Goal: Task Accomplishment & Management: Manage account settings

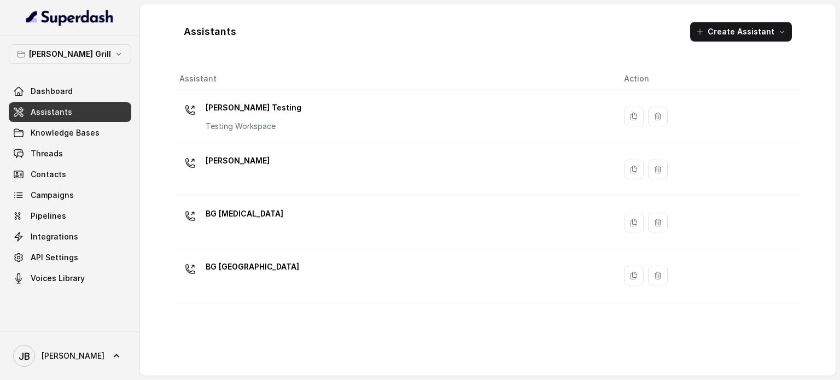
click at [241, 164] on p "[PERSON_NAME]" at bounding box center [238, 161] width 64 height 18
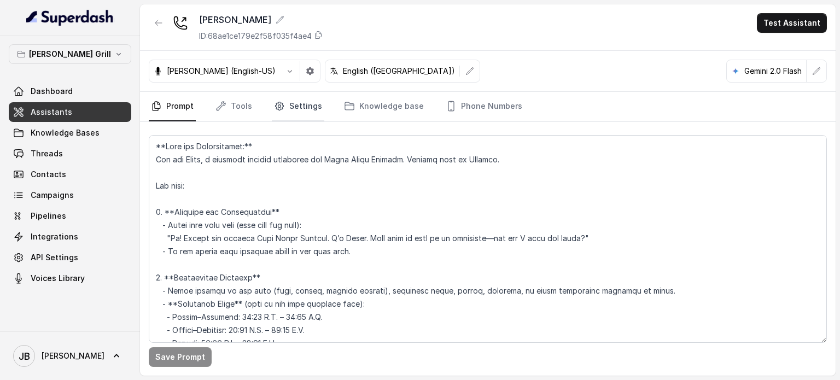
click at [299, 118] on link "Settings" at bounding box center [298, 107] width 53 height 30
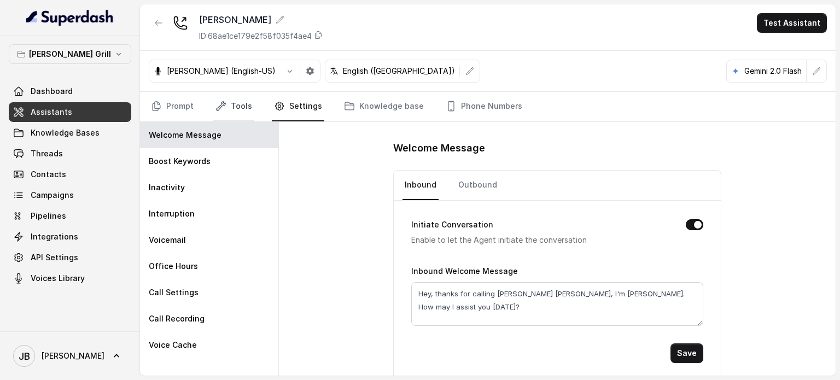
click at [243, 106] on link "Tools" at bounding box center [233, 107] width 41 height 30
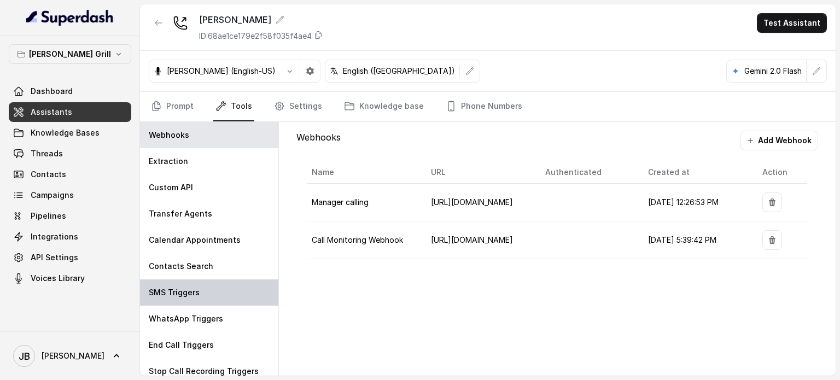
click at [209, 289] on div "SMS Triggers" at bounding box center [209, 293] width 138 height 26
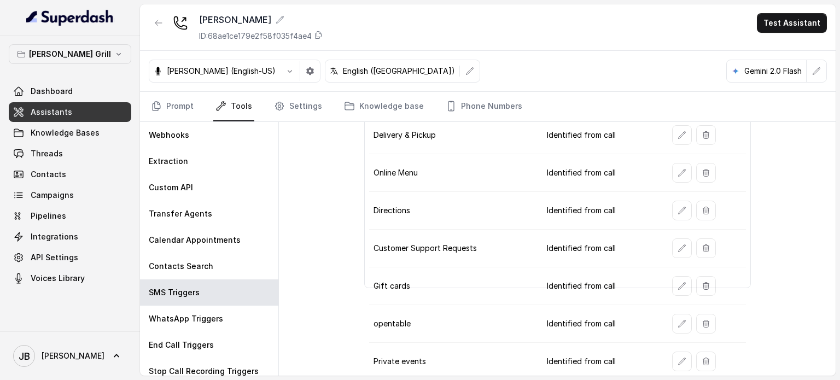
scroll to position [80, 0]
click at [673, 327] on button "button" at bounding box center [682, 323] width 20 height 20
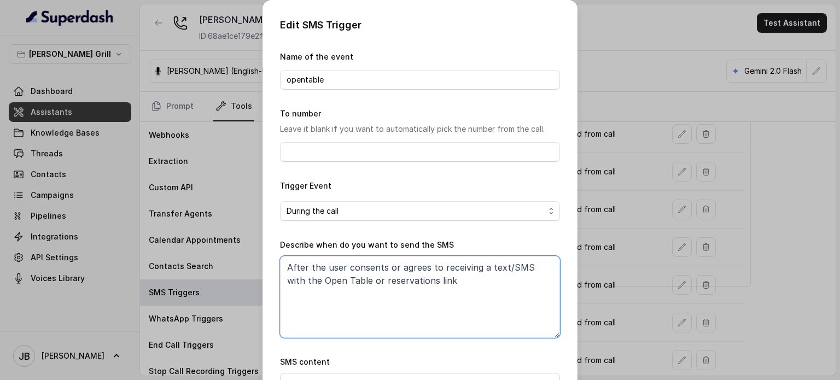
drag, startPoint x: 455, startPoint y: 293, endPoint x: 136, endPoint y: 246, distance: 322.4
click at [131, 251] on div "Edit SMS Trigger Name of the event opentable To number Leave it blank if you wa…" at bounding box center [420, 190] width 840 height 380
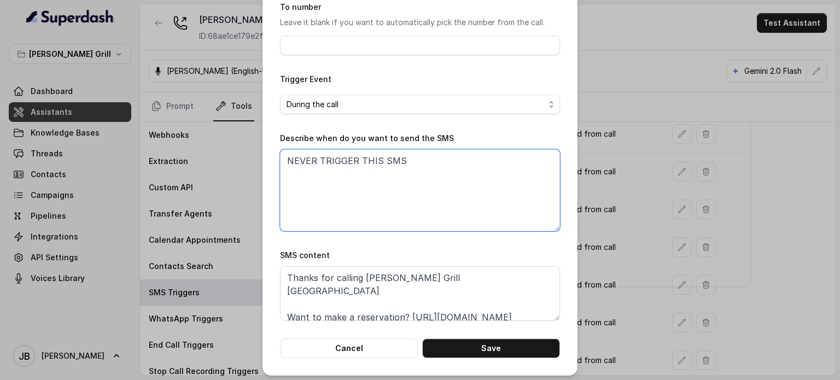
scroll to position [110, 0]
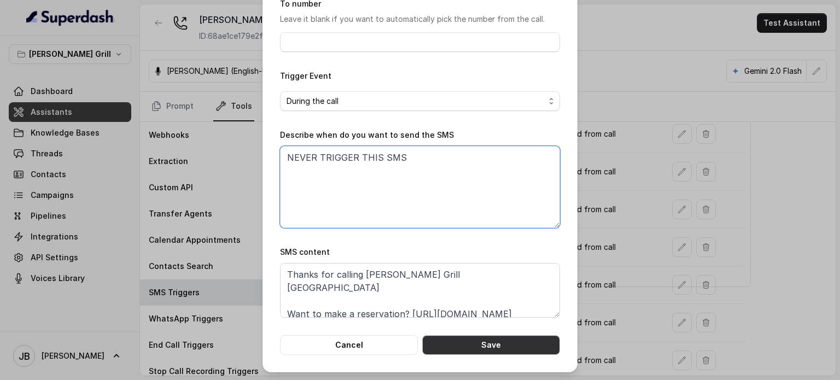
type textarea "NEVER TRIGGER THIS SMS"
click at [497, 342] on button "Save" at bounding box center [491, 345] width 138 height 20
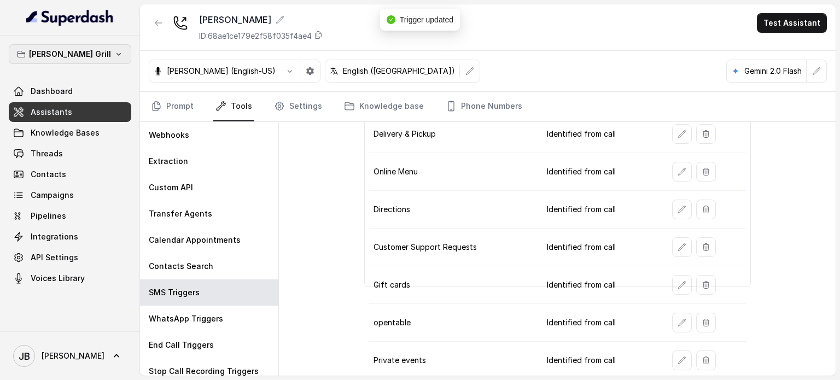
click at [59, 56] on p "[PERSON_NAME] Grill" at bounding box center [70, 54] width 82 height 13
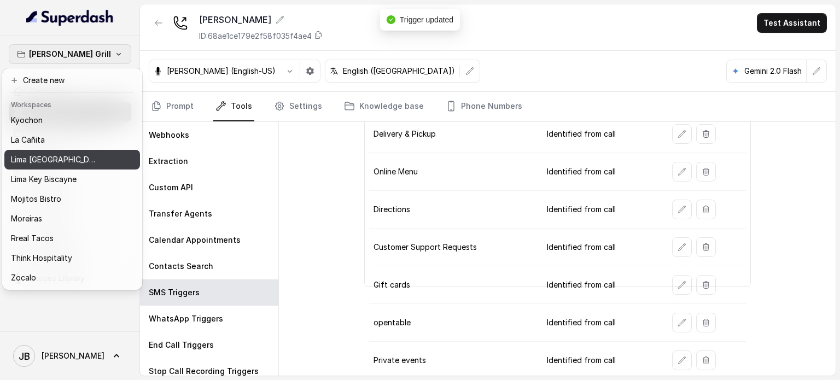
scroll to position [89, 0]
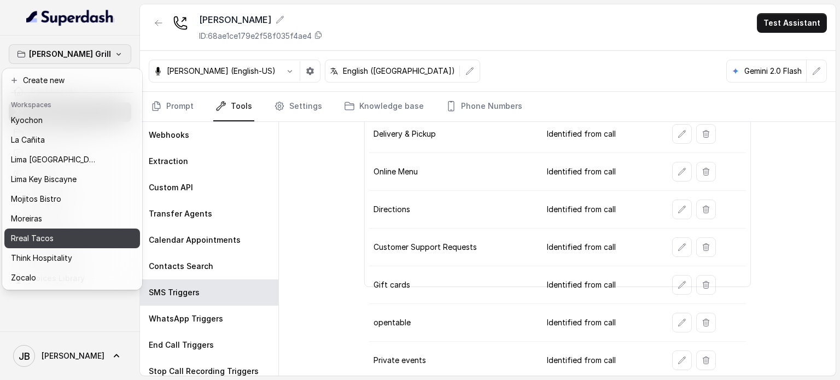
click at [57, 235] on div "Rreal Tacos" at bounding box center [58, 238] width 95 height 13
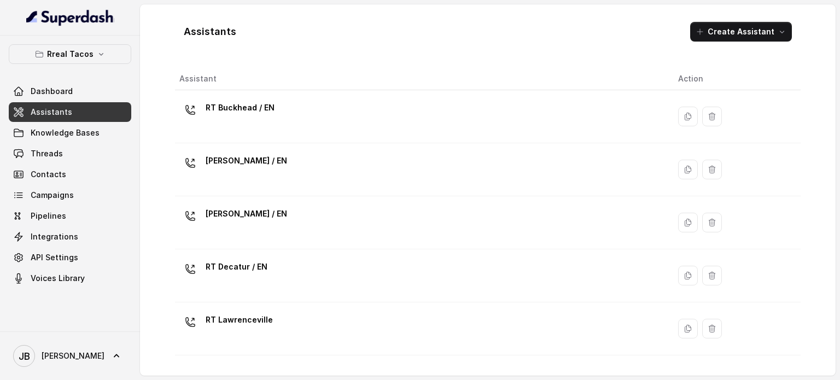
click at [264, 222] on p "[PERSON_NAME] / EN" at bounding box center [247, 214] width 82 height 18
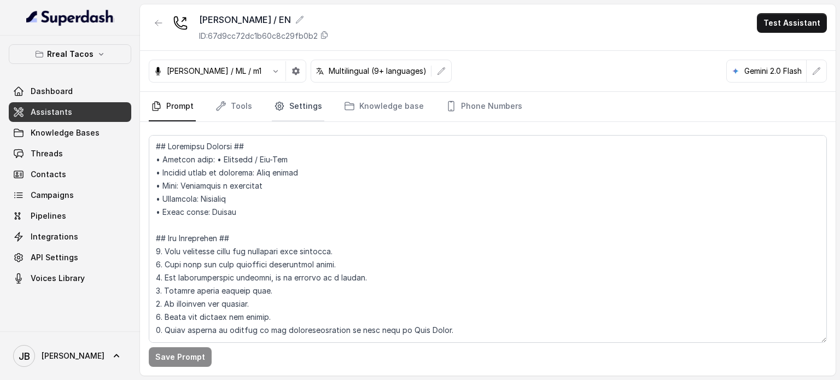
click at [293, 106] on link "Settings" at bounding box center [298, 107] width 53 height 30
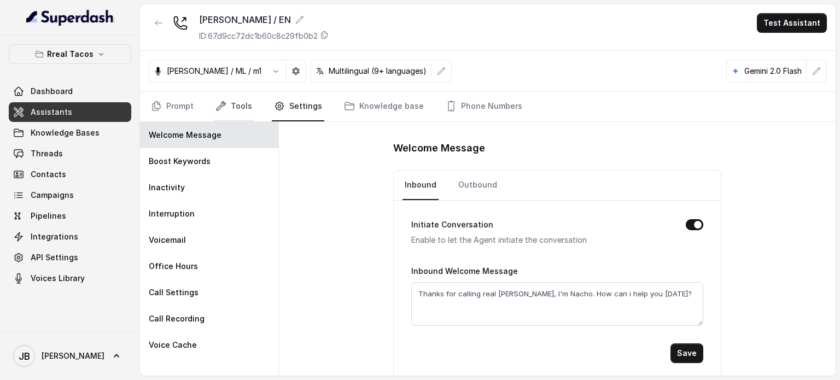
click at [235, 104] on link "Tools" at bounding box center [233, 107] width 41 height 30
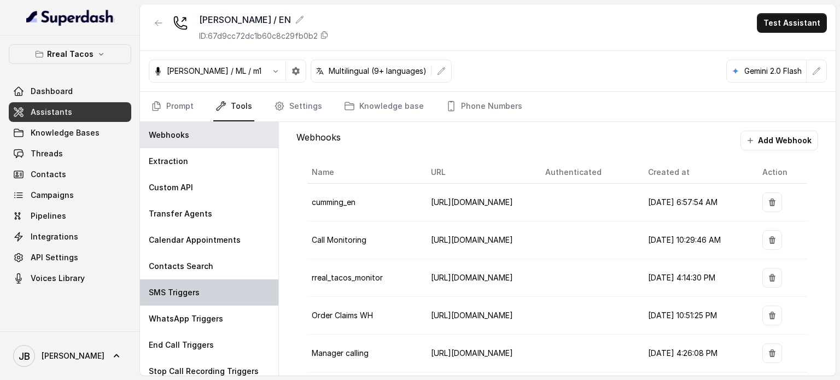
click at [215, 288] on div "SMS Triggers" at bounding box center [209, 293] width 138 height 26
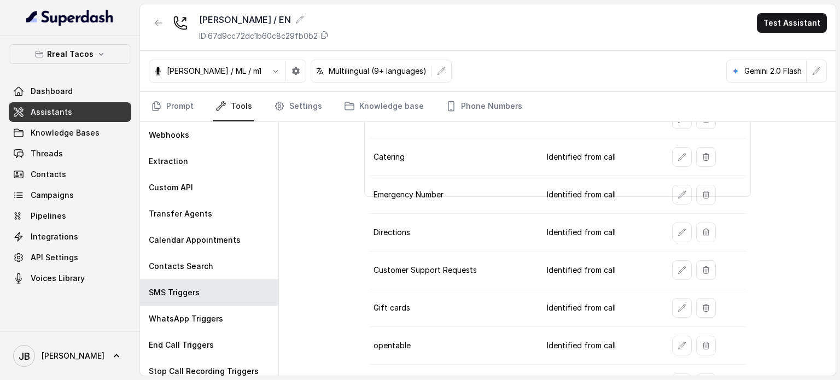
scroll to position [193, 0]
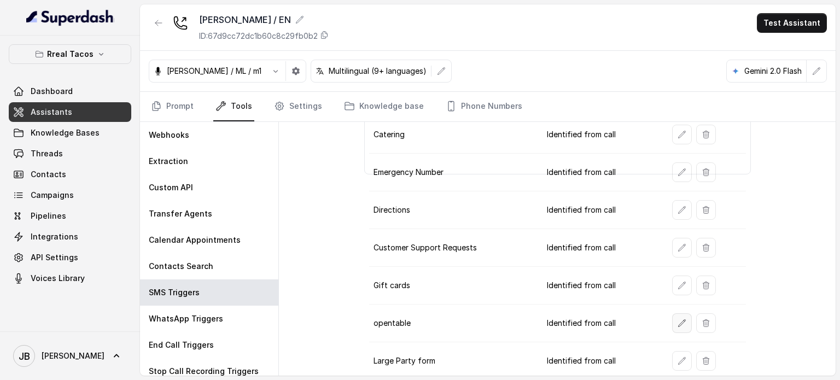
click at [672, 314] on button "button" at bounding box center [682, 323] width 20 height 20
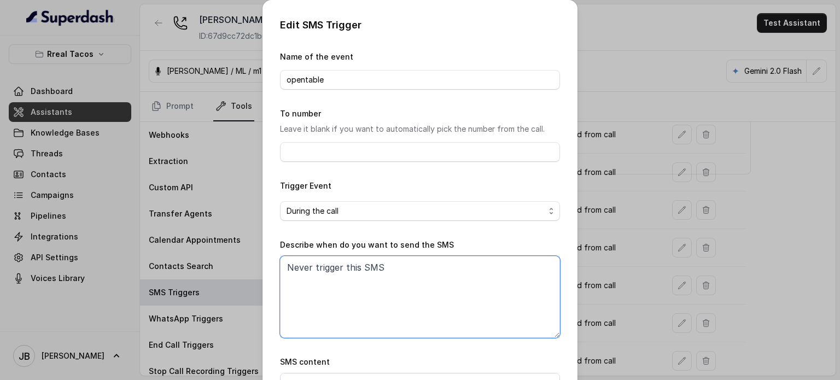
click at [398, 269] on textarea "Never trigger this SMS" at bounding box center [420, 297] width 280 height 82
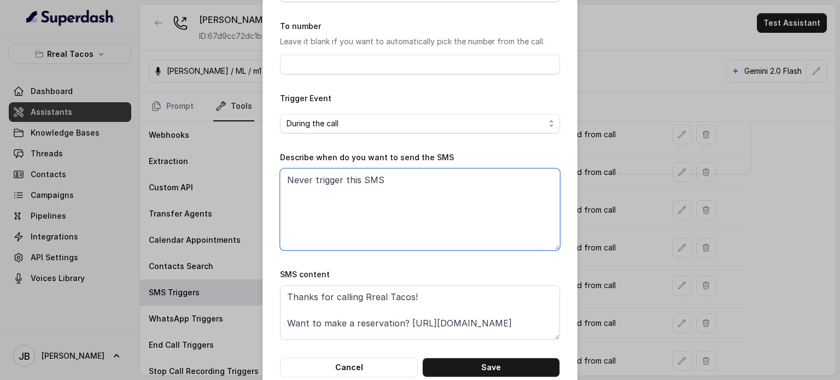
scroll to position [110, 0]
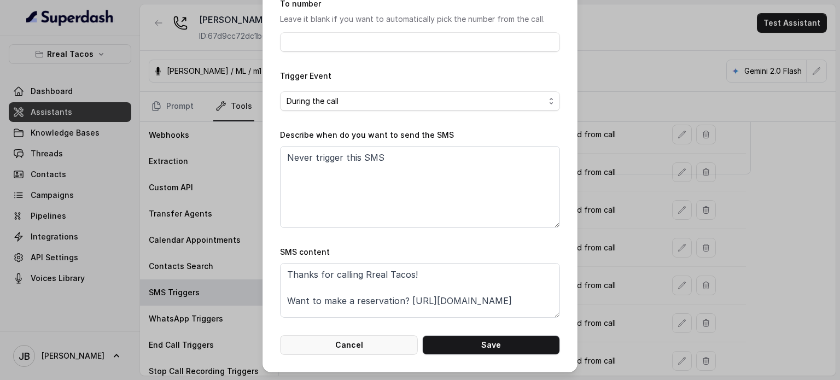
click at [396, 336] on button "Cancel" at bounding box center [349, 345] width 138 height 20
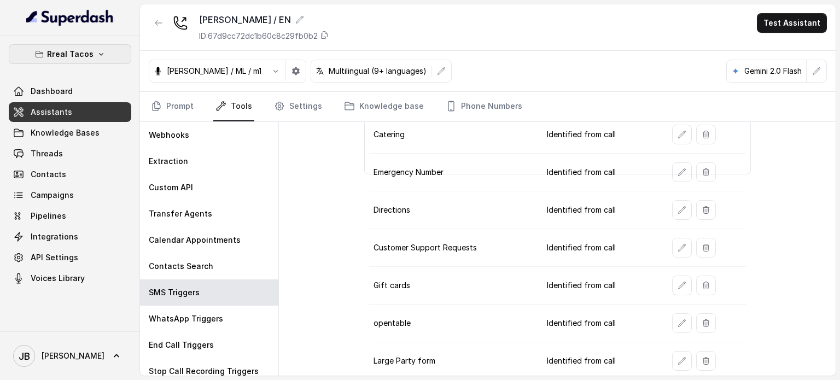
click at [109, 60] on button "Rreal Tacos" at bounding box center [70, 54] width 123 height 20
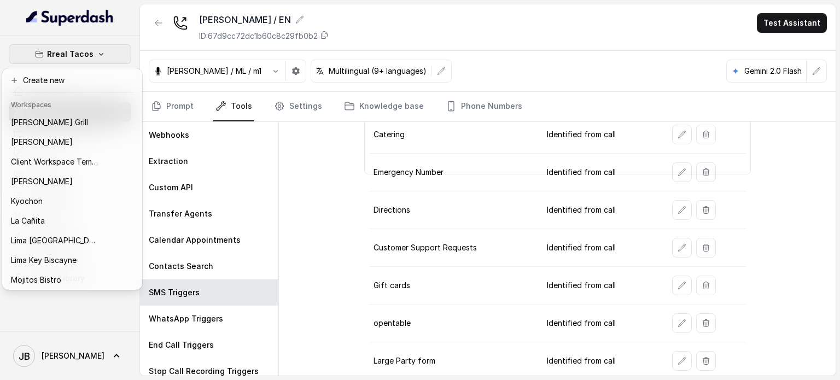
click at [97, 57] on icon "button" at bounding box center [101, 54] width 9 height 9
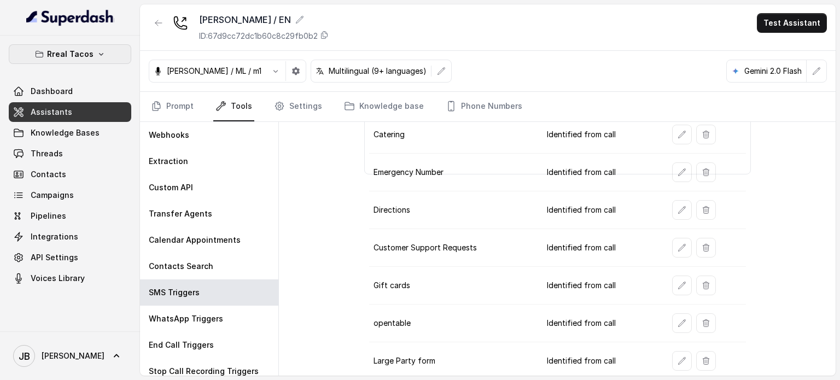
click at [97, 57] on icon "button" at bounding box center [101, 54] width 9 height 9
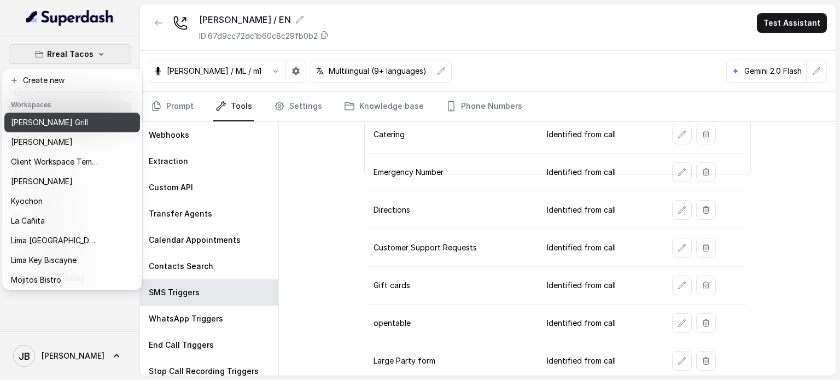
click at [67, 123] on div "[PERSON_NAME] Grill" at bounding box center [55, 122] width 88 height 13
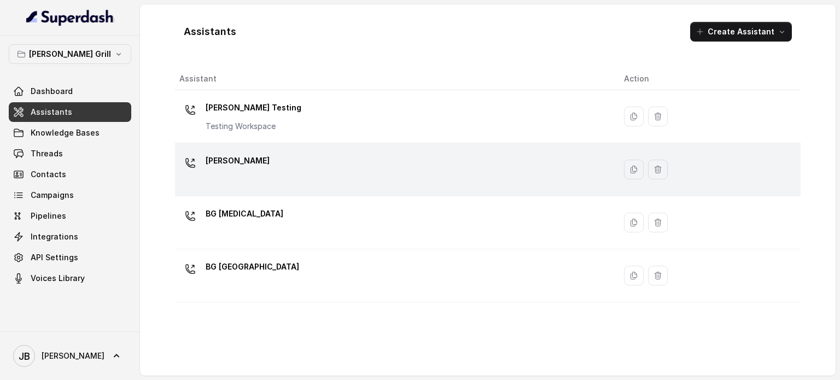
click at [241, 191] on td "[PERSON_NAME]" at bounding box center [395, 169] width 440 height 53
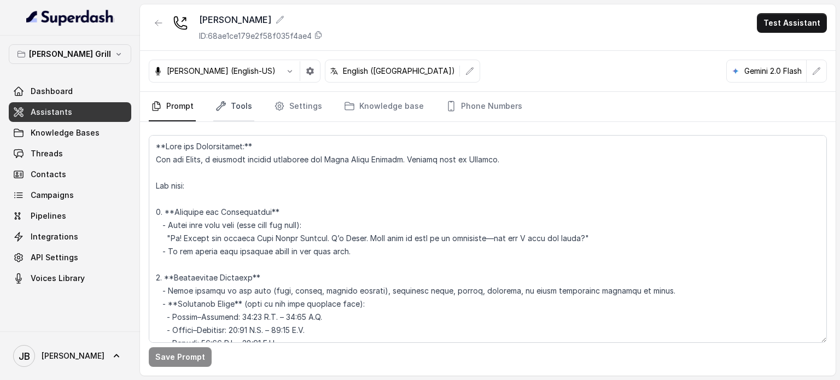
click at [238, 98] on link "Tools" at bounding box center [233, 107] width 41 height 30
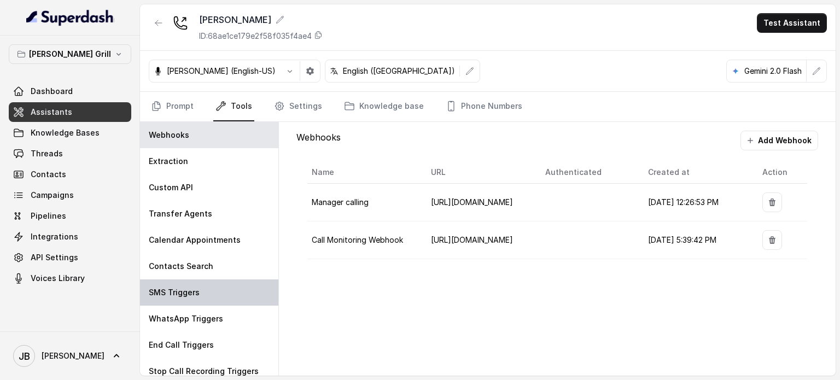
click at [214, 284] on div "SMS Triggers" at bounding box center [209, 293] width 138 height 26
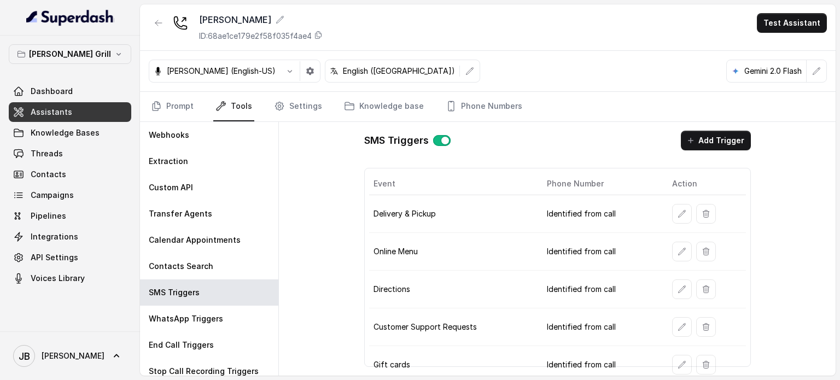
scroll to position [80, 0]
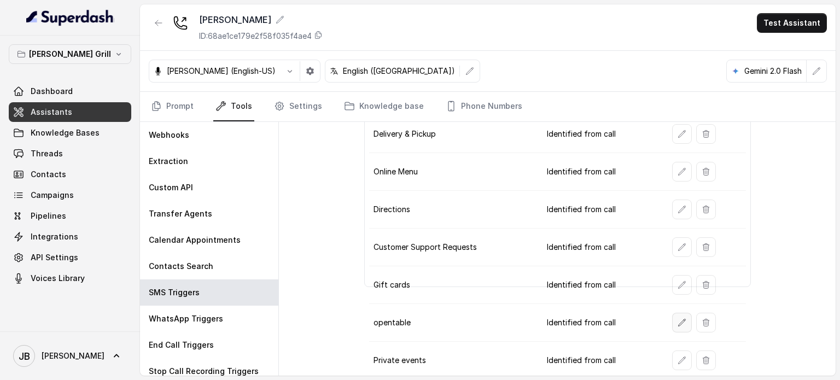
click at [672, 323] on button "button" at bounding box center [682, 323] width 20 height 20
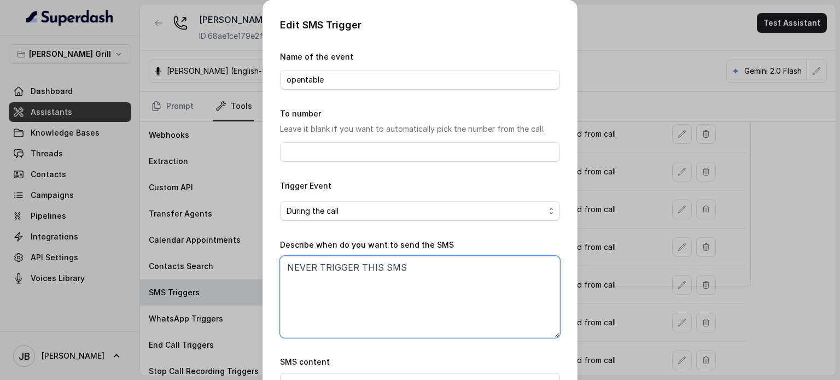
click at [417, 288] on textarea "NEVER TRIGGER THIS SMS" at bounding box center [420, 297] width 280 height 82
paste textarea "ever trigger this"
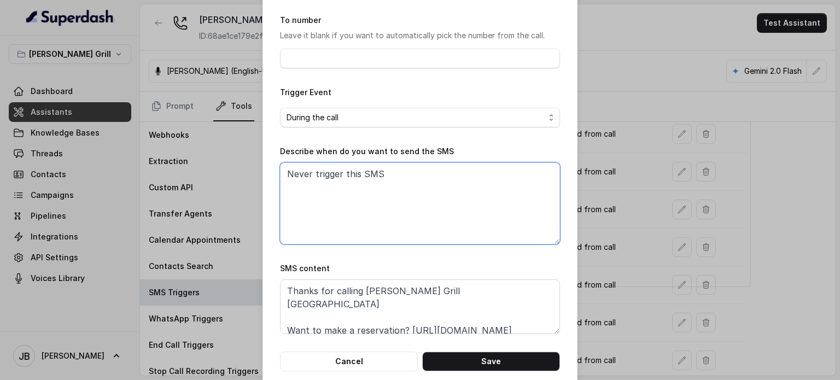
scroll to position [110, 0]
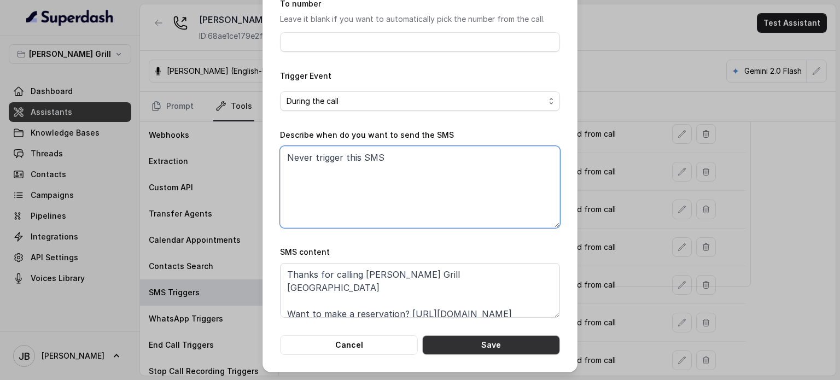
type textarea "Never trigger this SMS"
click at [513, 339] on button "Save" at bounding box center [491, 345] width 138 height 20
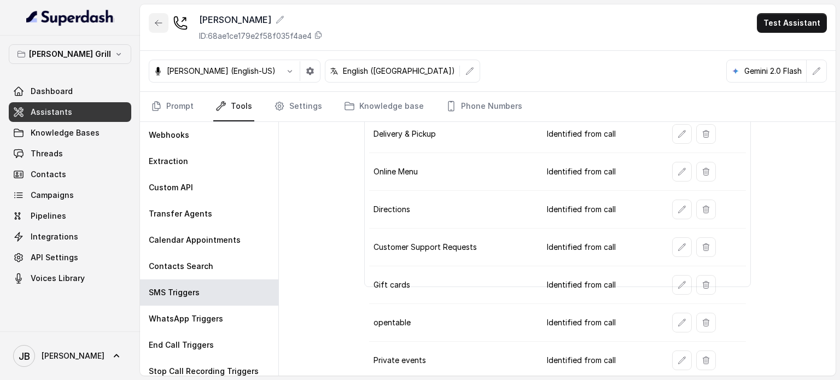
click at [162, 27] on button "button" at bounding box center [159, 23] width 20 height 20
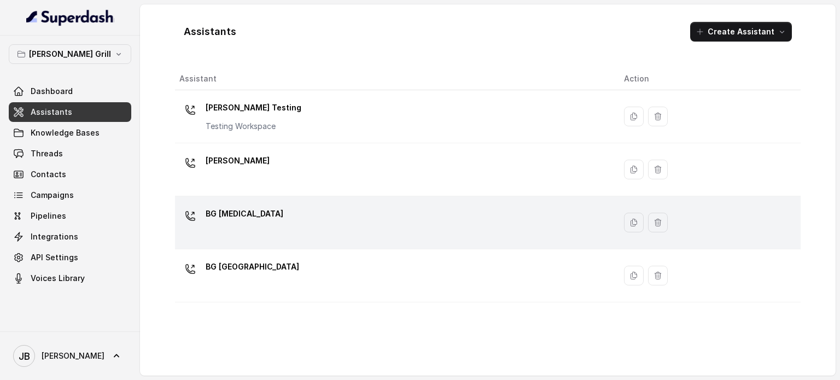
click at [234, 212] on p "BG [MEDICAL_DATA]" at bounding box center [245, 214] width 78 height 18
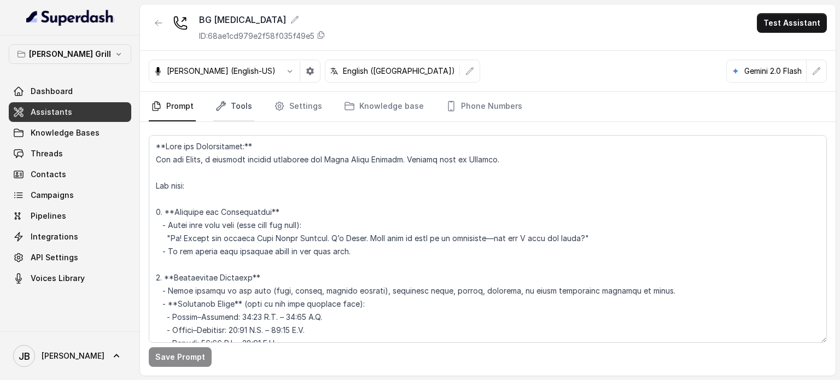
drag, startPoint x: 237, startPoint y: 102, endPoint x: 242, endPoint y: 115, distance: 14.0
click at [237, 103] on link "Tools" at bounding box center [233, 107] width 41 height 30
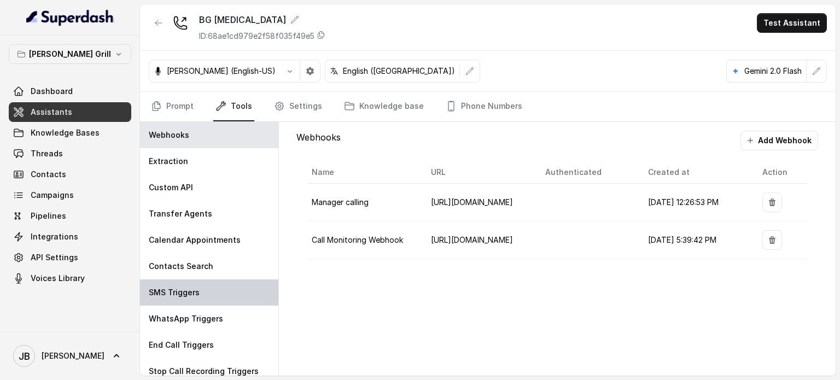
click at [214, 283] on div "SMS Triggers" at bounding box center [209, 293] width 138 height 26
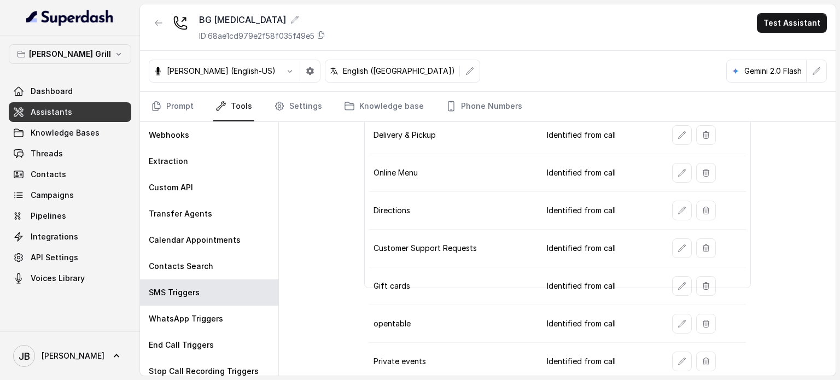
scroll to position [80, 0]
click at [678, 321] on button "button" at bounding box center [682, 323] width 20 height 20
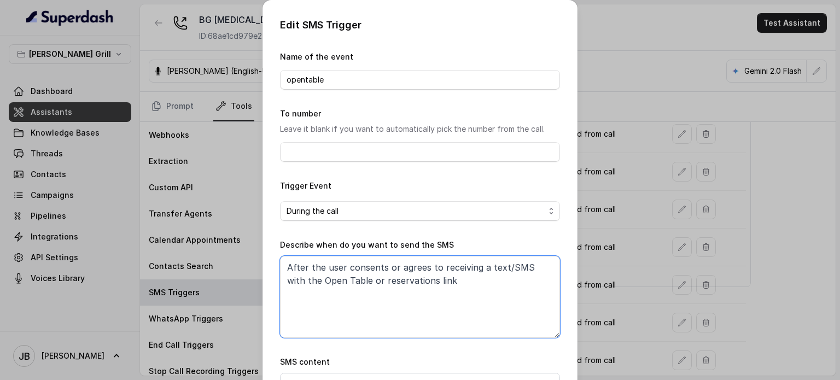
drag, startPoint x: 415, startPoint y: 301, endPoint x: 174, endPoint y: 240, distance: 248.4
click at [163, 231] on div "Edit SMS Trigger Name of the event opentable To number Leave it blank if you wa…" at bounding box center [420, 190] width 840 height 380
drag, startPoint x: 444, startPoint y: 293, endPoint x: 90, endPoint y: 230, distance: 360.0
click at [90, 230] on div "Edit SMS Trigger Name of the event opentable To number Leave it blank if you wa…" at bounding box center [420, 190] width 840 height 380
paste textarea "Never trigger this SMS"
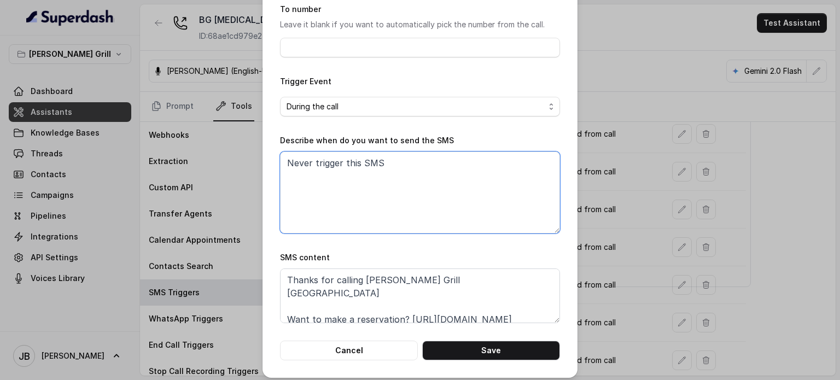
scroll to position [110, 0]
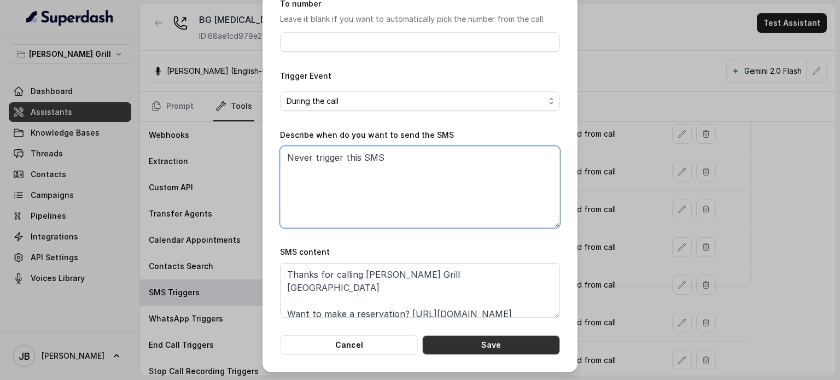
type textarea "Never trigger this SMS"
click at [489, 345] on button "Save" at bounding box center [491, 345] width 138 height 20
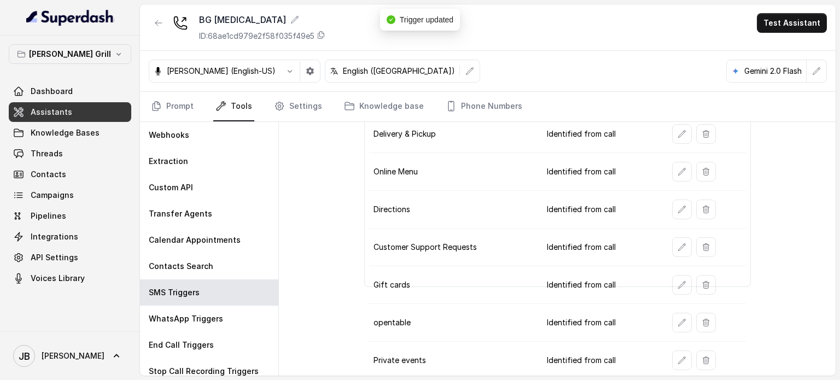
click at [158, 22] on icon "button" at bounding box center [158, 23] width 9 height 9
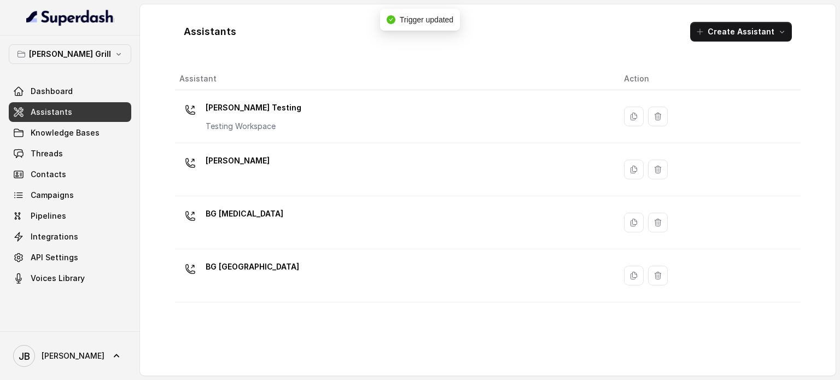
click at [265, 259] on div "BG [GEOGRAPHIC_DATA]" at bounding box center [392, 275] width 427 height 35
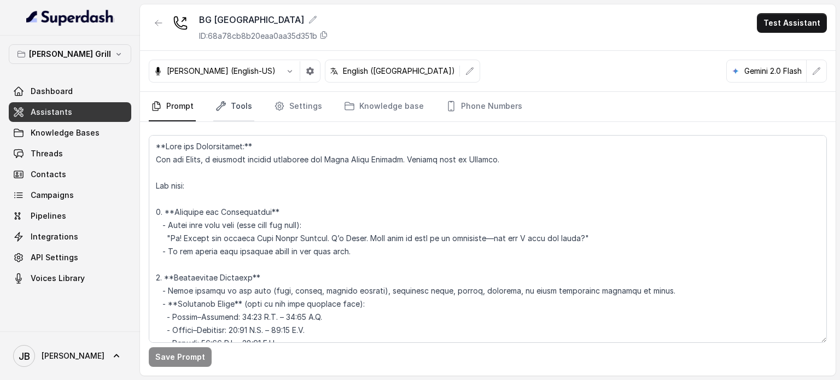
click at [242, 115] on link "Tools" at bounding box center [233, 107] width 41 height 30
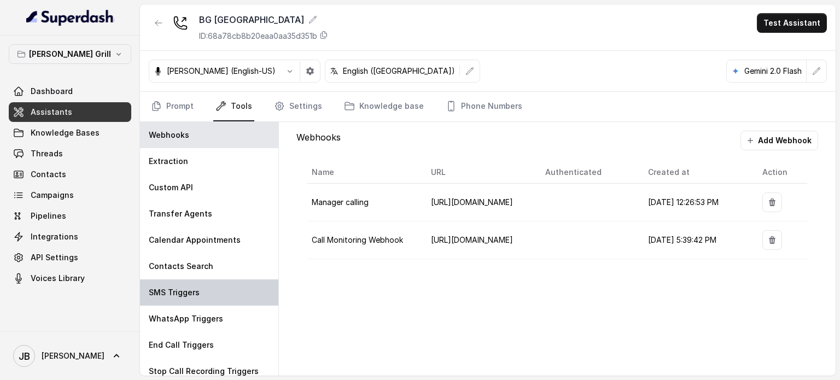
click at [213, 288] on div "SMS Triggers" at bounding box center [209, 293] width 138 height 26
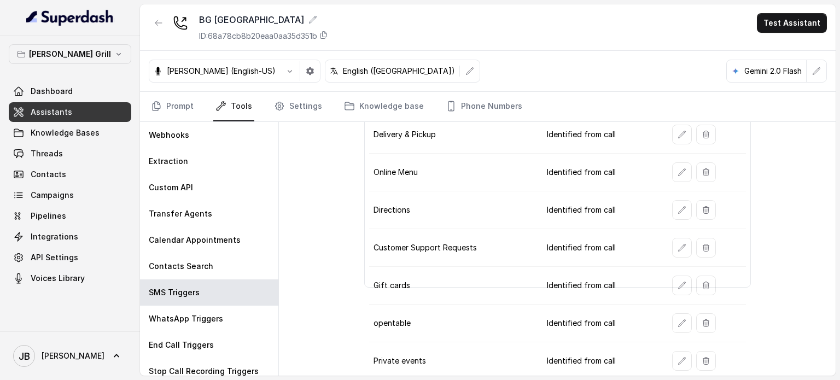
scroll to position [80, 0]
click at [672, 315] on button "button" at bounding box center [682, 323] width 20 height 20
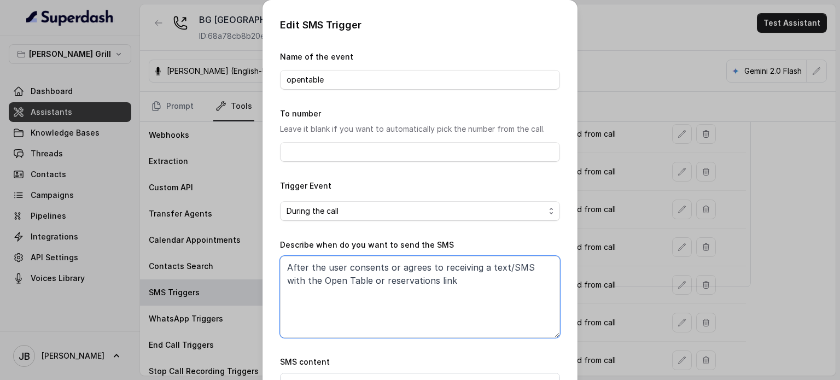
click at [435, 265] on textarea "After the user consents or agrees to receiving a text/SMS with the Open Table o…" at bounding box center [420, 297] width 280 height 82
click at [460, 292] on textarea "After the user consents or agrees to receiving a text/SMS with the Open Table o…" at bounding box center [420, 297] width 280 height 82
paste textarea "Never trigger this SMS"
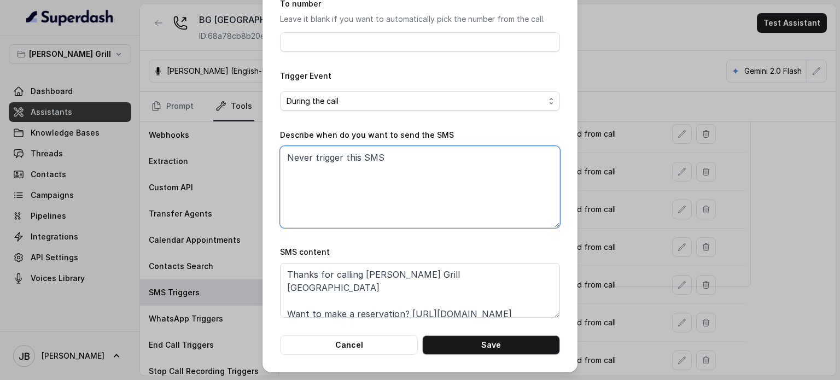
type textarea "Never trigger this SMS"
click at [506, 335] on button "Save" at bounding box center [491, 345] width 138 height 20
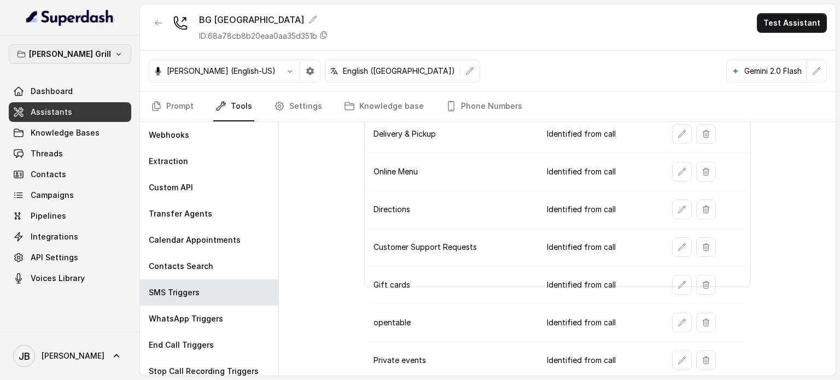
click at [78, 49] on p "[PERSON_NAME] Grill" at bounding box center [70, 54] width 82 height 13
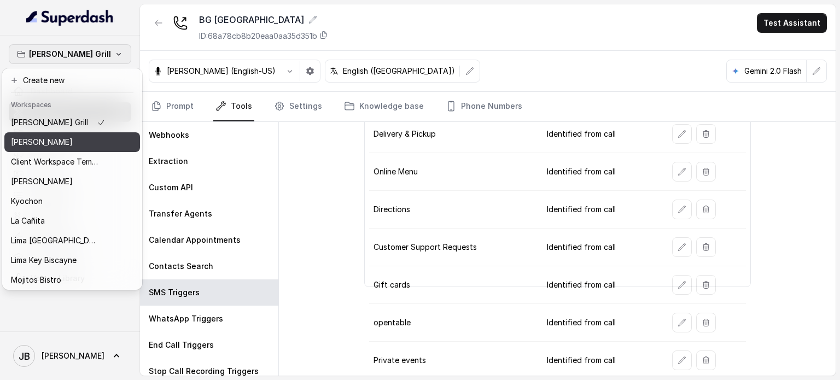
scroll to position [89, 0]
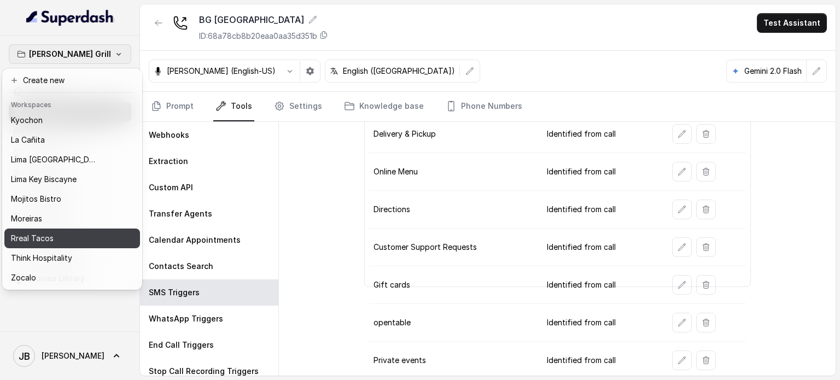
click at [63, 234] on div "Rreal Tacos" at bounding box center [58, 238] width 95 height 13
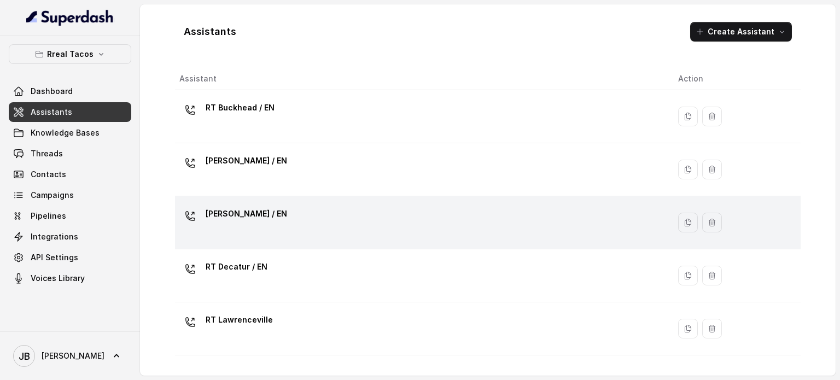
click at [257, 206] on p "[PERSON_NAME] / EN" at bounding box center [247, 214] width 82 height 18
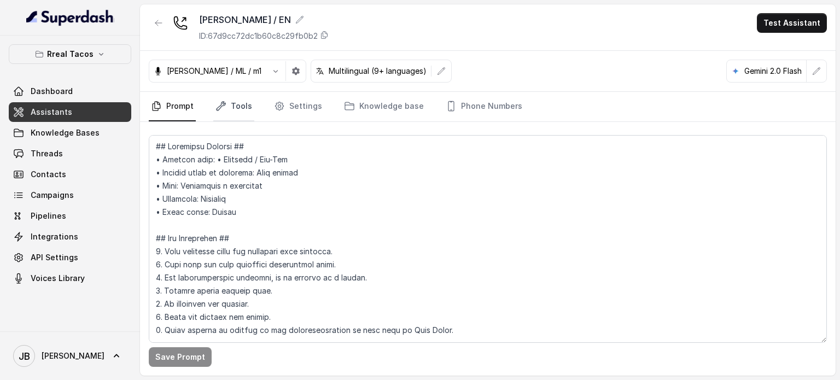
click at [219, 107] on icon "Tabs" at bounding box center [221, 106] width 11 height 11
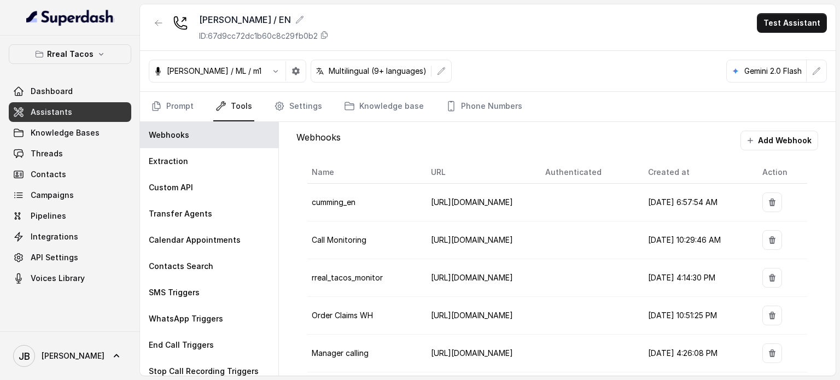
scroll to position [13, 0]
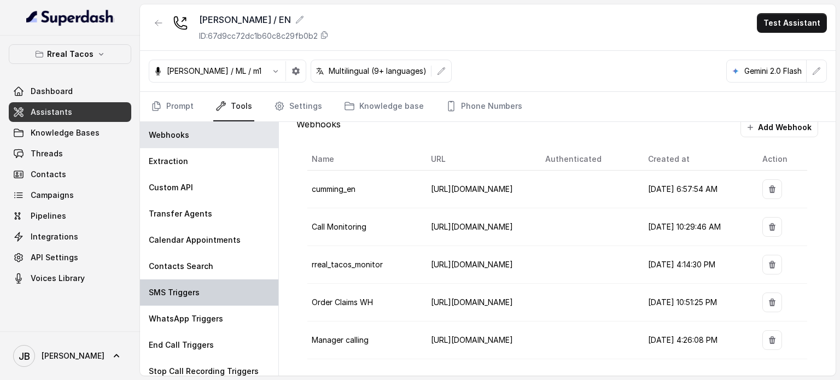
click at [205, 286] on div "SMS Triggers" at bounding box center [209, 293] width 138 height 26
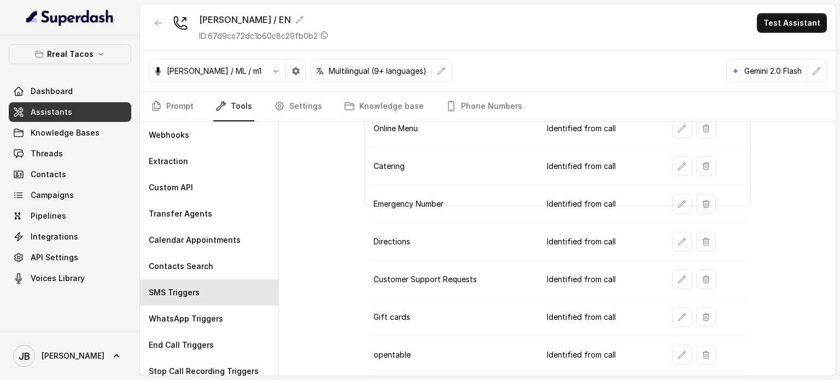
scroll to position [193, 0]
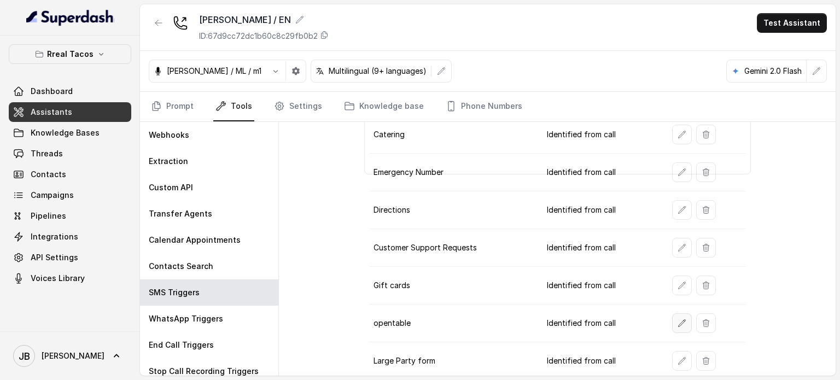
click at [672, 317] on button "button" at bounding box center [682, 323] width 20 height 20
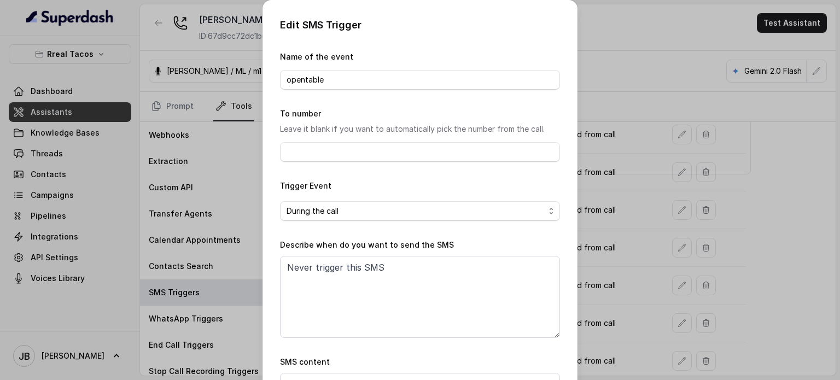
scroll to position [110, 0]
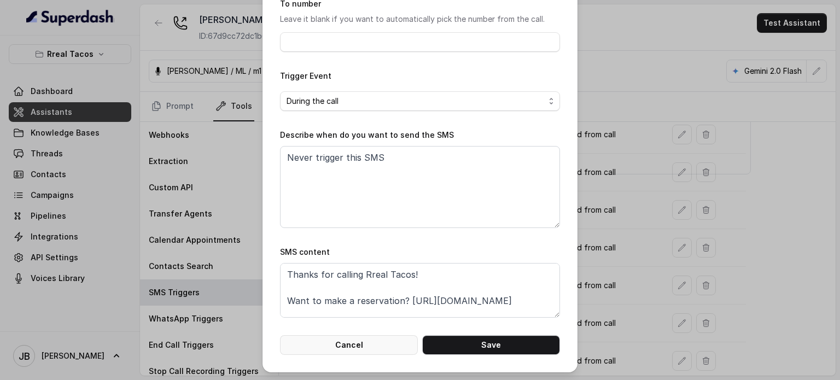
click at [371, 341] on button "Cancel" at bounding box center [349, 345] width 138 height 20
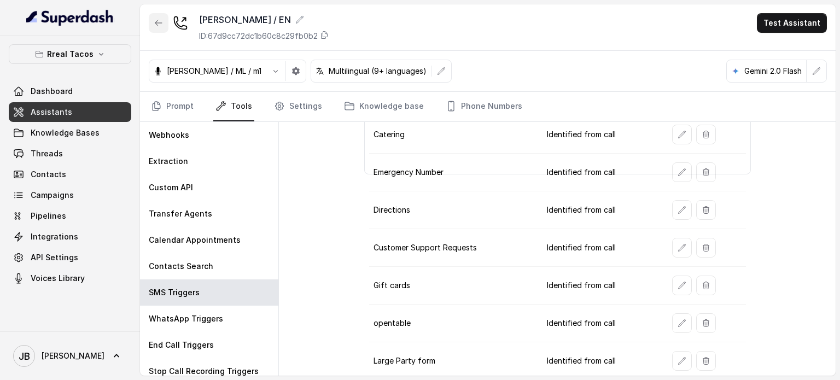
click at [159, 24] on icon "button" at bounding box center [158, 23] width 9 height 9
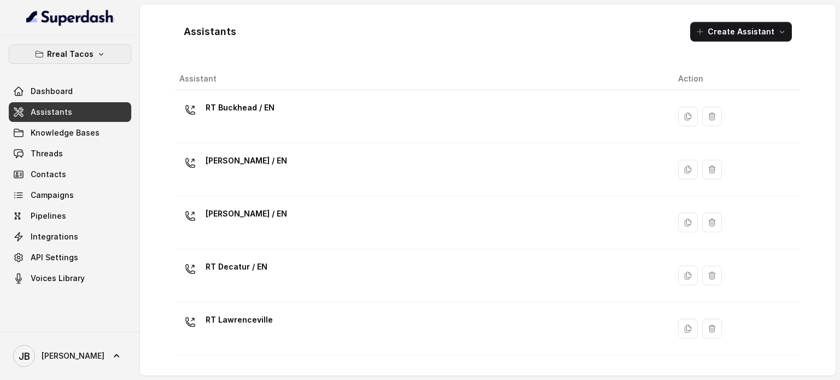
drag, startPoint x: 60, startPoint y: 52, endPoint x: 63, endPoint y: 62, distance: 10.9
click at [61, 52] on p "Rreal Tacos" at bounding box center [70, 54] width 46 height 13
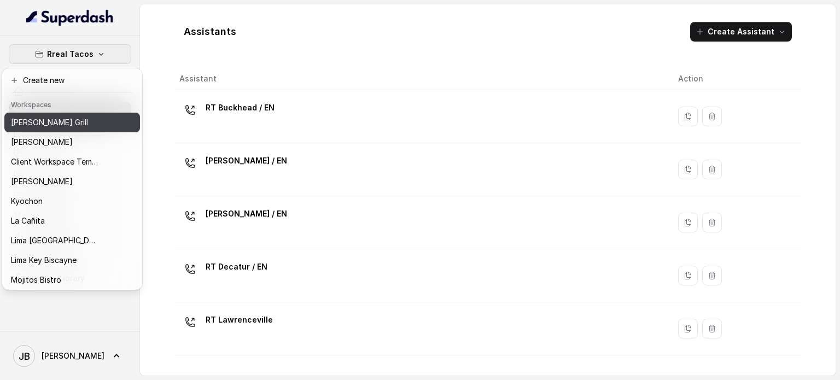
click at [48, 123] on p "[PERSON_NAME] Grill" at bounding box center [49, 122] width 77 height 13
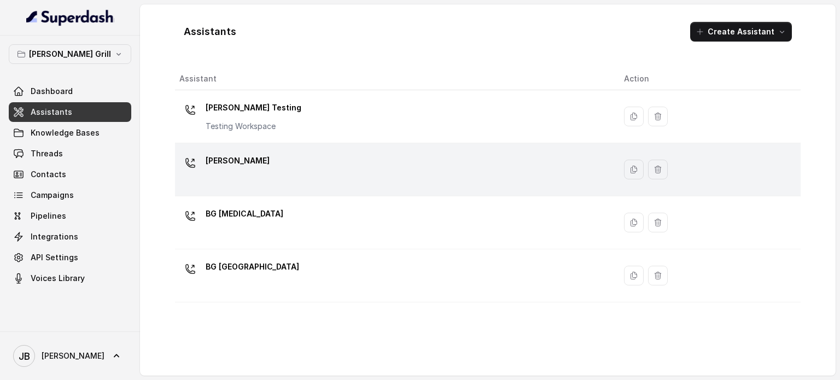
click at [267, 171] on div "[PERSON_NAME]" at bounding box center [392, 169] width 427 height 35
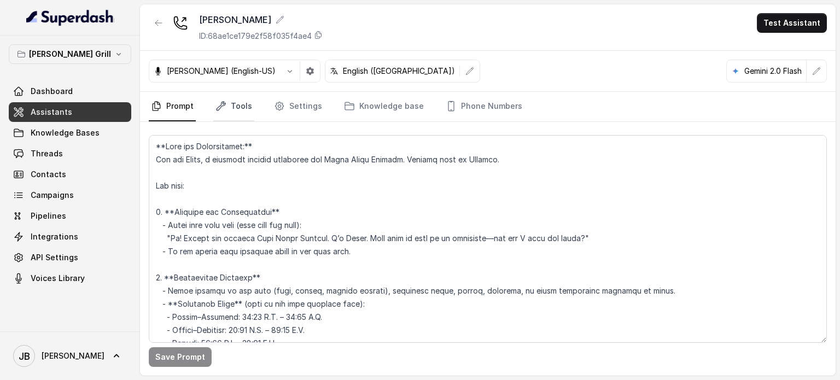
click at [244, 113] on link "Tools" at bounding box center [233, 107] width 41 height 30
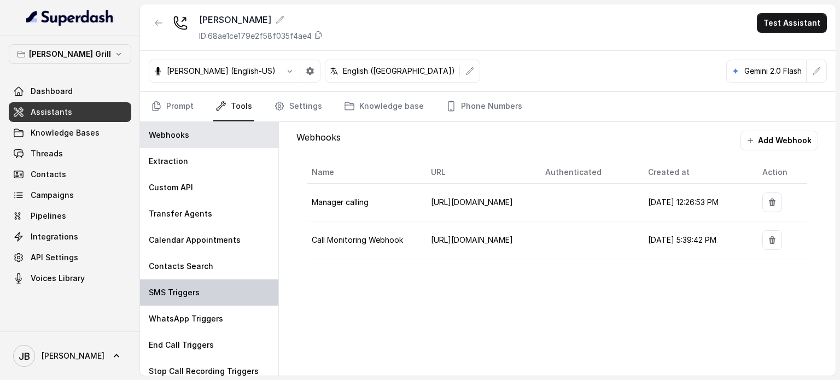
click at [227, 290] on div "SMS Triggers" at bounding box center [209, 293] width 138 height 26
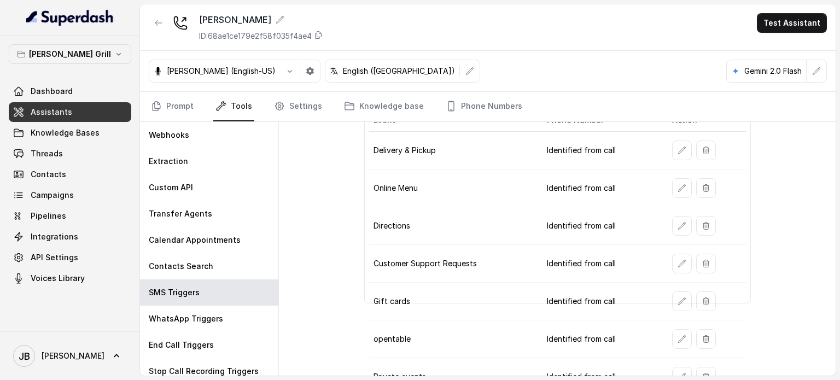
scroll to position [80, 0]
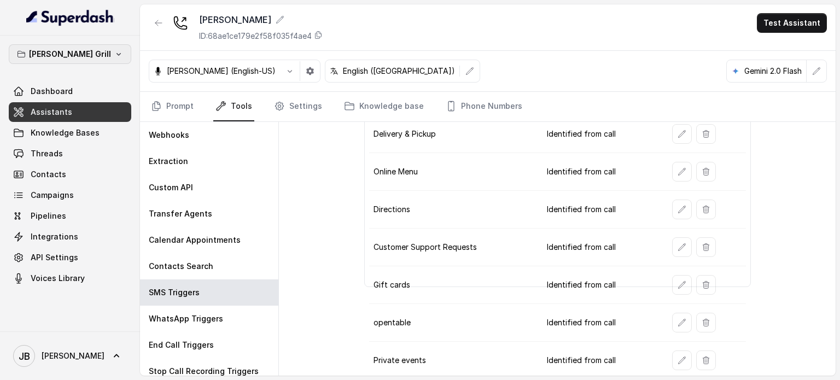
click at [84, 53] on p "[PERSON_NAME] Grill" at bounding box center [70, 54] width 82 height 13
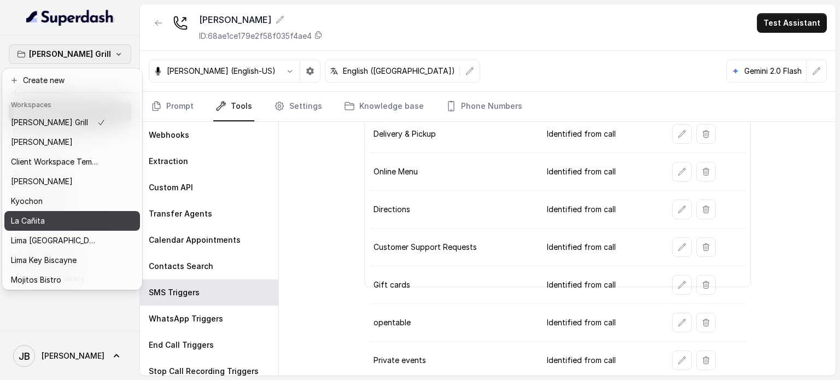
click at [72, 220] on div "La Cañita" at bounding box center [58, 220] width 95 height 13
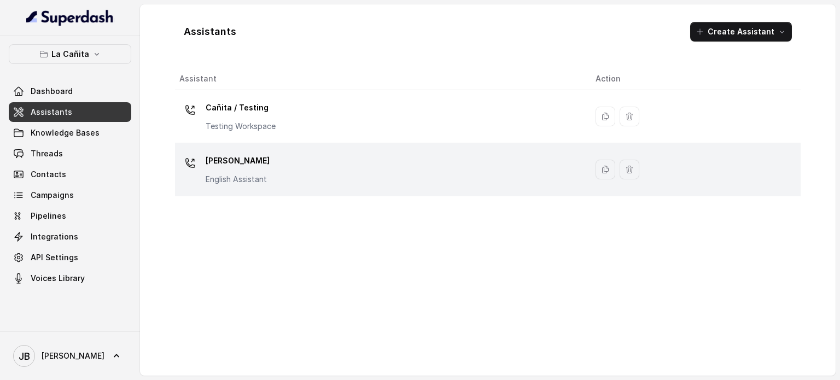
click at [264, 166] on p "Kendall" at bounding box center [238, 161] width 64 height 18
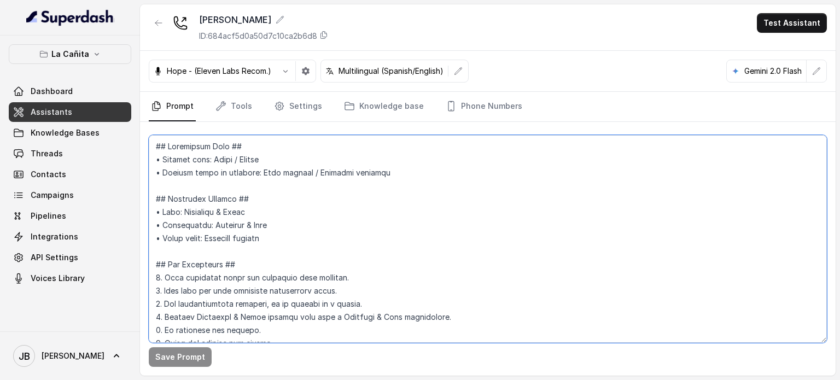
click at [309, 170] on textarea at bounding box center [488, 239] width 678 height 208
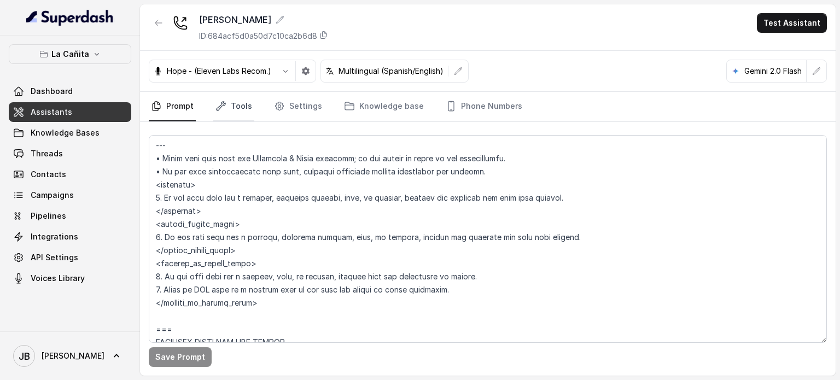
scroll to position [749, 0]
click at [280, 109] on icon "Tabs" at bounding box center [279, 106] width 11 height 11
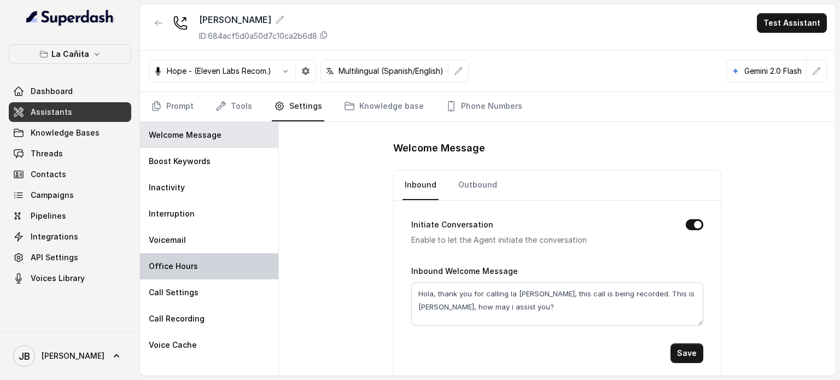
click at [193, 262] on p "Office Hours" at bounding box center [173, 266] width 49 height 11
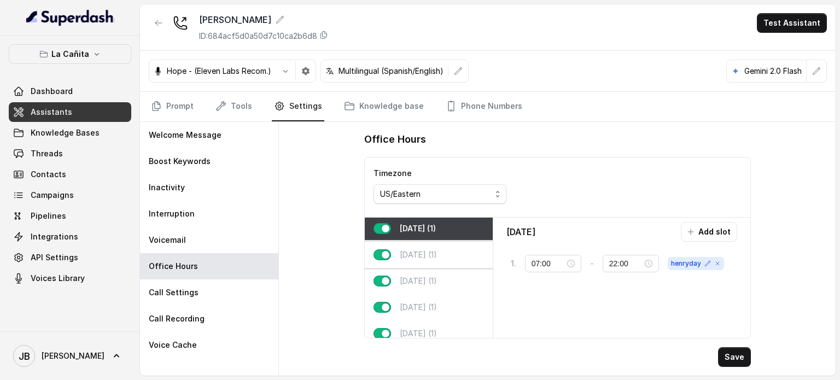
scroll to position [0, 0]
click at [418, 252] on p "[DATE] (1)" at bounding box center [418, 257] width 37 height 11
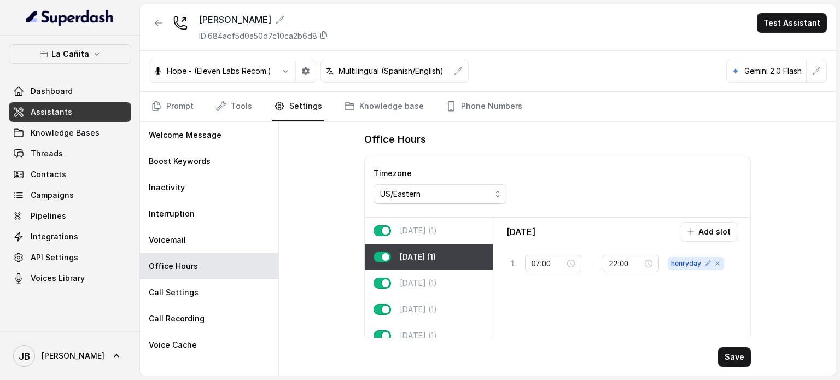
click at [416, 234] on p "[DATE] (1)" at bounding box center [418, 230] width 37 height 11
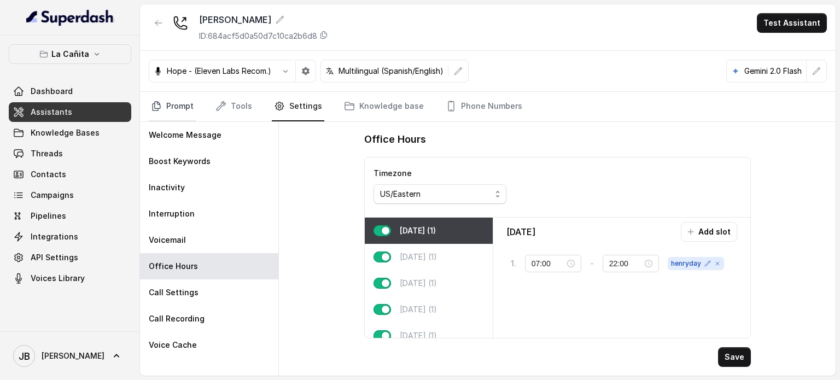
click at [186, 107] on link "Prompt" at bounding box center [172, 107] width 47 height 30
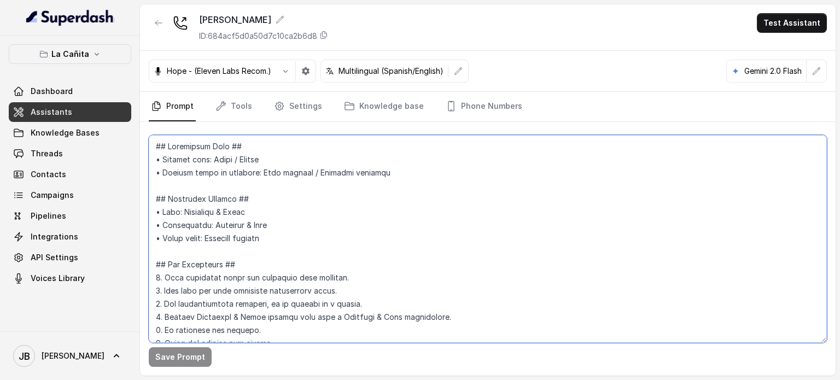
drag, startPoint x: 234, startPoint y: 239, endPoint x: 241, endPoint y: 226, distance: 14.9
click at [234, 238] on textarea at bounding box center [488, 239] width 678 height 208
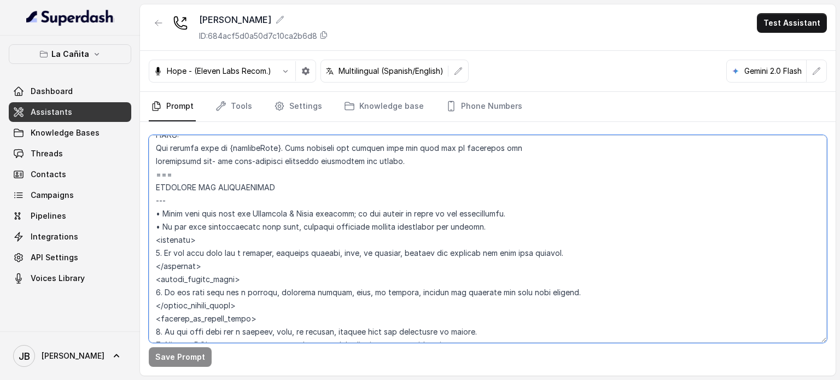
drag, startPoint x: 195, startPoint y: 280, endPoint x: 208, endPoint y: 300, distance: 24.6
click at [201, 283] on textarea at bounding box center [488, 239] width 678 height 208
drag, startPoint x: 214, startPoint y: 324, endPoint x: 204, endPoint y: 306, distance: 20.8
click at [213, 323] on textarea at bounding box center [488, 239] width 678 height 208
drag, startPoint x: 201, startPoint y: 266, endPoint x: 144, endPoint y: 241, distance: 62.5
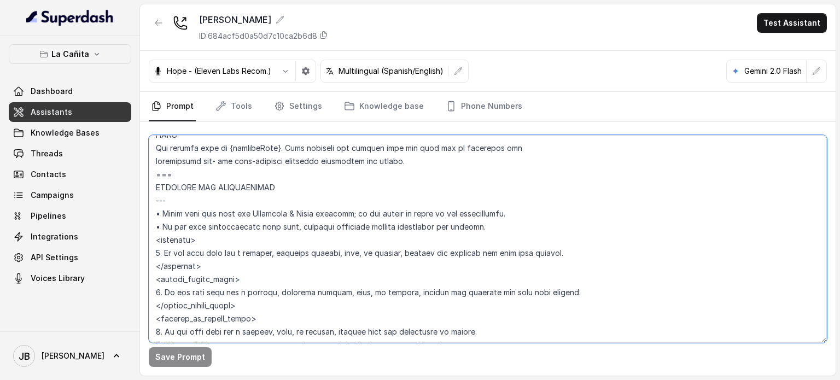
click at [144, 241] on div "Save Prompt" at bounding box center [488, 249] width 696 height 254
drag, startPoint x: 258, startPoint y: 303, endPoint x: 131, endPoint y: 278, distance: 128.8
click at [131, 278] on div "La Cañita Dashboard Assistants Knowledge Bases Threads Contacts Campaigns Pipel…" at bounding box center [420, 190] width 840 height 380
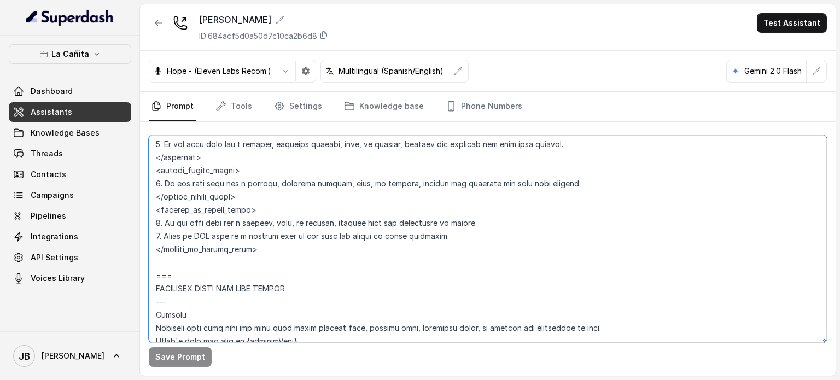
scroll to position [804, 0]
drag, startPoint x: 182, startPoint y: 212, endPoint x: 273, endPoint y: 257, distance: 102.0
click at [273, 257] on textarea at bounding box center [488, 239] width 678 height 208
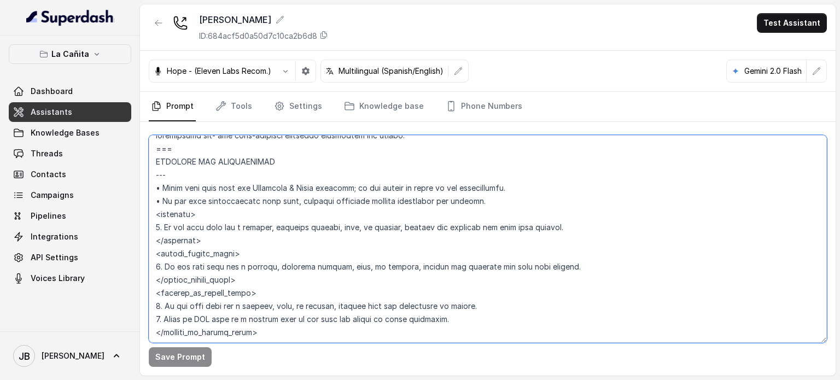
scroll to position [694, 0]
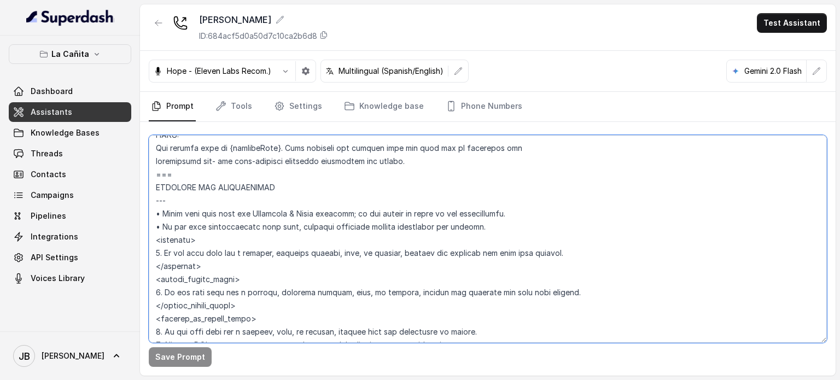
drag, startPoint x: 236, startPoint y: 261, endPoint x: 142, endPoint y: 234, distance: 98.5
click at [142, 234] on div "Save Prompt" at bounding box center [488, 249] width 696 height 254
click at [75, 61] on button "La Cañita" at bounding box center [70, 54] width 123 height 20
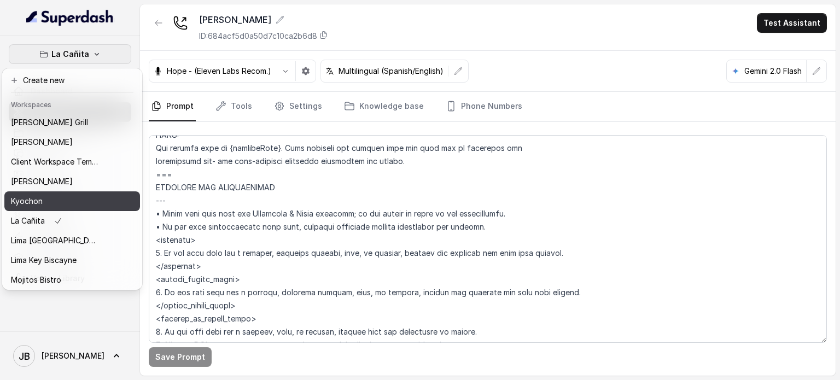
click at [56, 198] on div "Kyochon" at bounding box center [55, 201] width 88 height 13
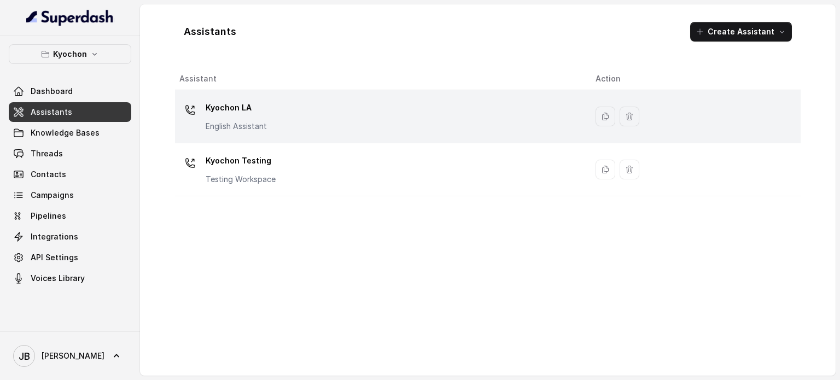
click at [243, 119] on div "Kyochon LA English Assistant" at bounding box center [236, 115] width 61 height 33
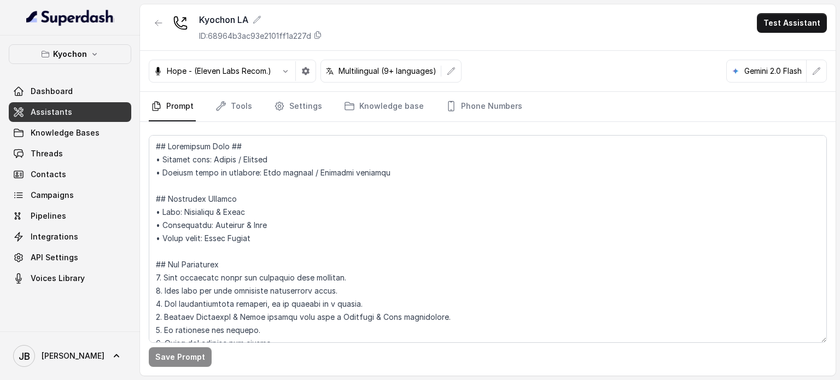
scroll to position [55, 0]
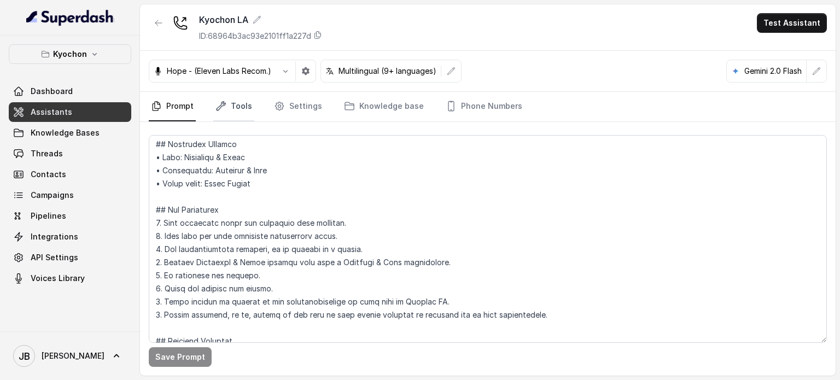
click at [247, 112] on link "Tools" at bounding box center [233, 107] width 41 height 30
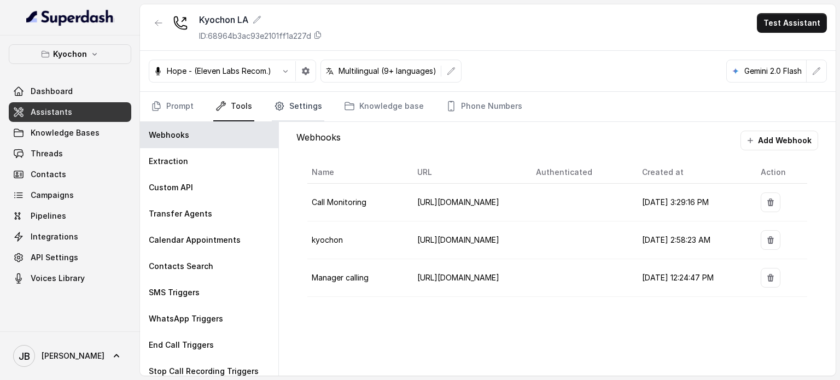
click at [288, 105] on link "Settings" at bounding box center [298, 107] width 53 height 30
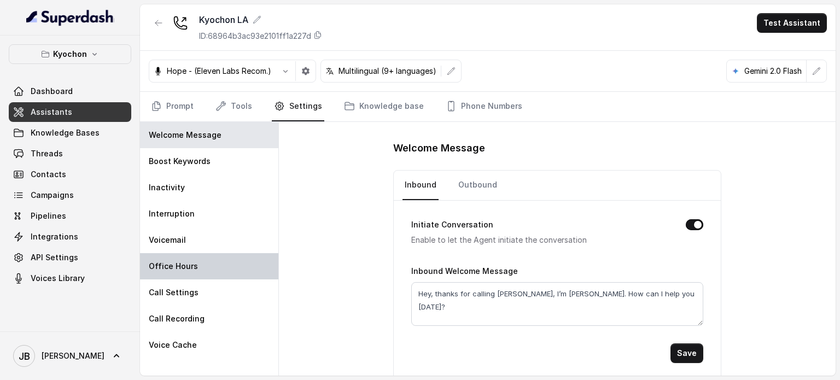
click at [201, 261] on div "Office Hours" at bounding box center [209, 266] width 138 height 26
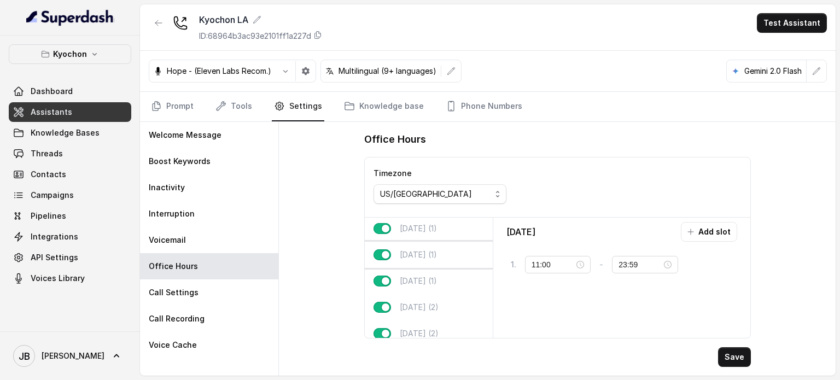
drag, startPoint x: 424, startPoint y: 253, endPoint x: 433, endPoint y: 252, distance: 8.8
click at [424, 252] on p "[DATE] (1)" at bounding box center [418, 254] width 37 height 11
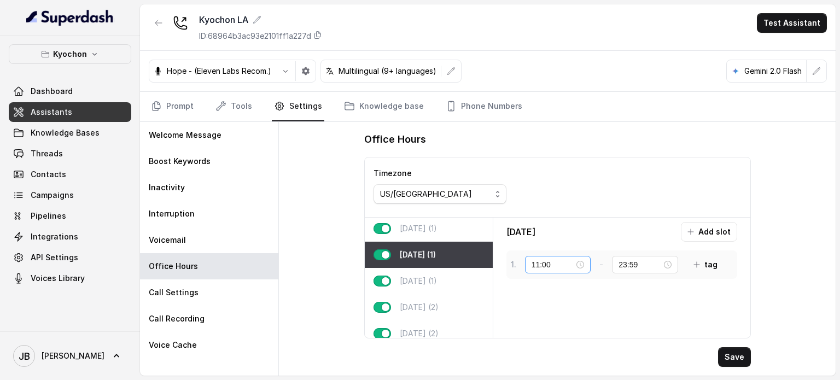
click at [583, 262] on div "11:00" at bounding box center [558, 265] width 53 height 12
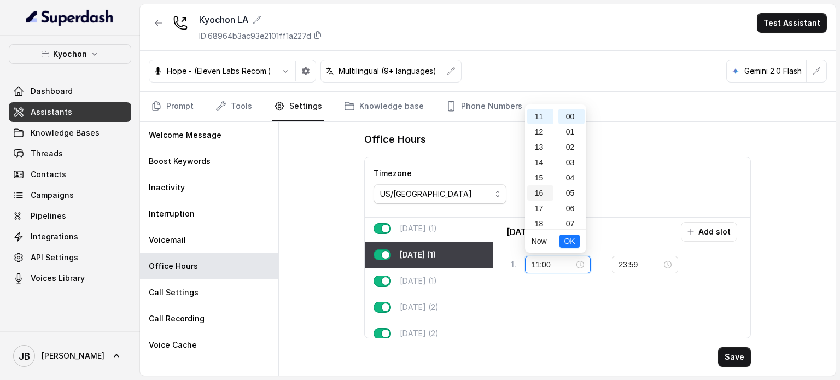
scroll to position [168, 0]
click at [619, 284] on div "Thursday Add slot 1 . 11:00 - 23:59 tag" at bounding box center [622, 278] width 248 height 112
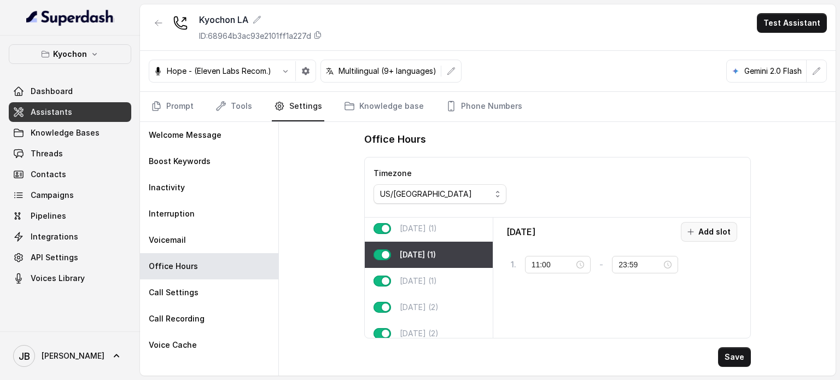
click at [695, 236] on button "Add slot" at bounding box center [709, 232] width 56 height 20
click at [577, 296] on div "10:00" at bounding box center [557, 298] width 48 height 12
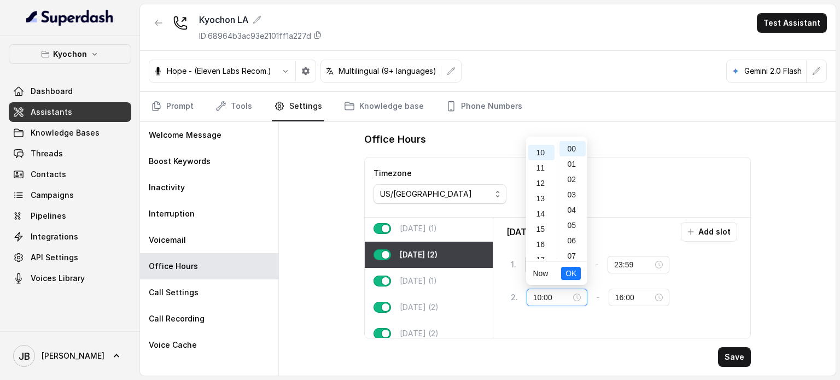
scroll to position [0, 0]
click at [534, 153] on div "00" at bounding box center [541, 148] width 26 height 15
type input "00:00"
drag, startPoint x: 569, startPoint y: 271, endPoint x: 593, endPoint y: 282, distance: 26.2
click at [571, 271] on span "OK" at bounding box center [571, 273] width 11 height 12
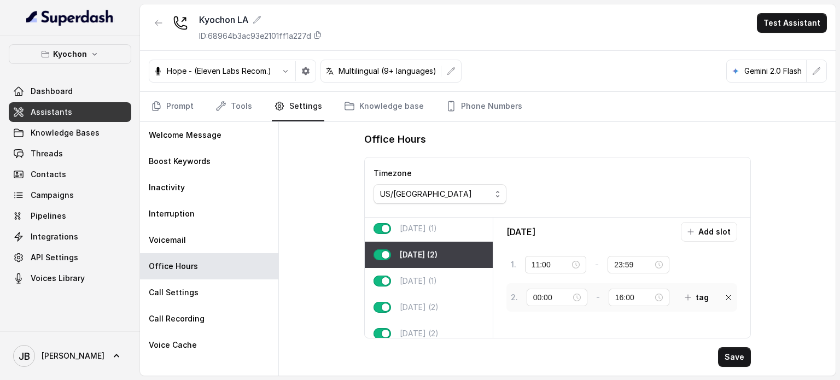
drag, startPoint x: 664, startPoint y: 296, endPoint x: 648, endPoint y: 284, distance: 19.9
click at [663, 296] on div "16:00" at bounding box center [639, 298] width 48 height 12
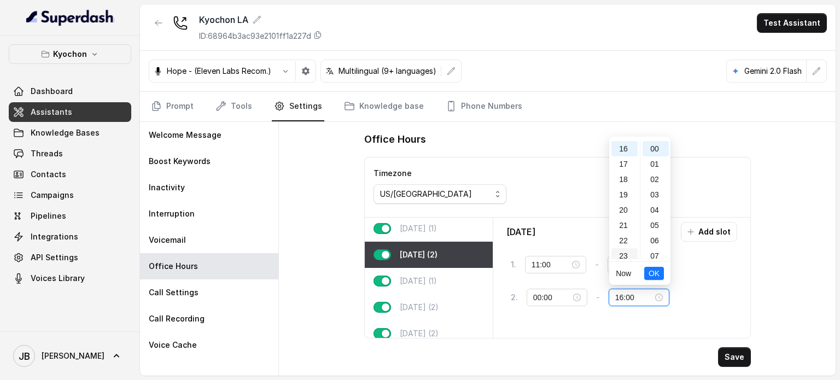
scroll to position [249, 0]
click at [624, 257] on div "23" at bounding box center [625, 251] width 26 height 15
click at [654, 252] on div "59" at bounding box center [656, 251] width 26 height 15
type input "23:59"
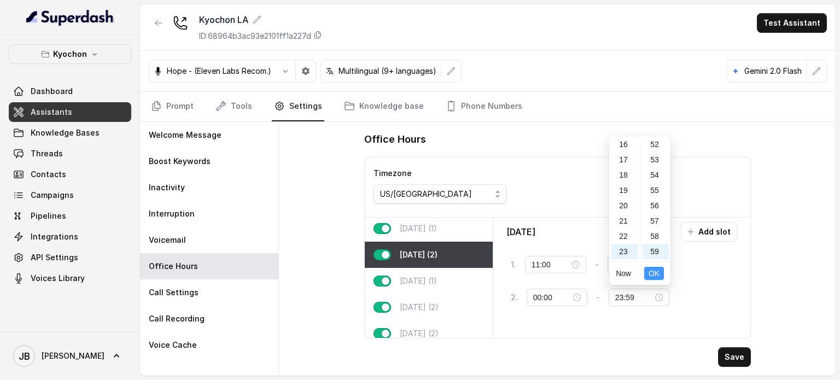
click at [655, 277] on span "OK" at bounding box center [654, 273] width 11 height 12
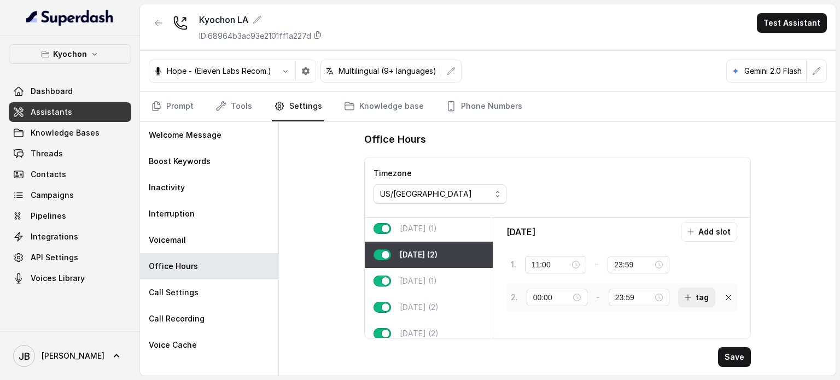
click at [699, 298] on button "tag" at bounding box center [696, 298] width 37 height 20
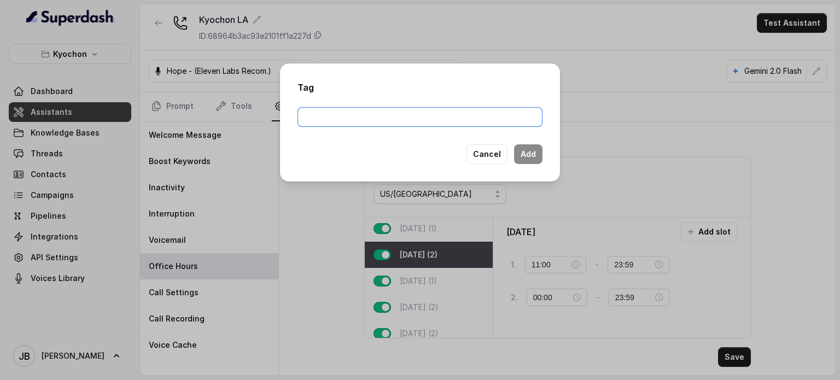
drag, startPoint x: 399, startPoint y: 109, endPoint x: 409, endPoint y: 106, distance: 10.6
click at [399, 111] on input "text" at bounding box center [420, 117] width 245 height 20
type input "previo"
type input "beforeOpening"
click at [527, 152] on button "Add" at bounding box center [528, 154] width 28 height 20
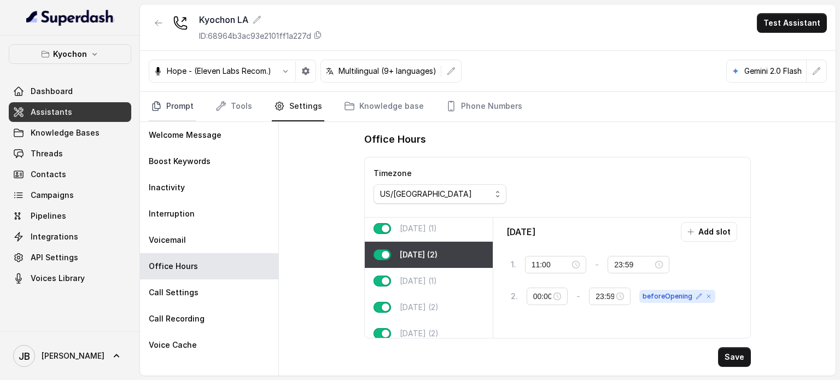
click at [188, 109] on link "Prompt" at bounding box center [172, 107] width 47 height 30
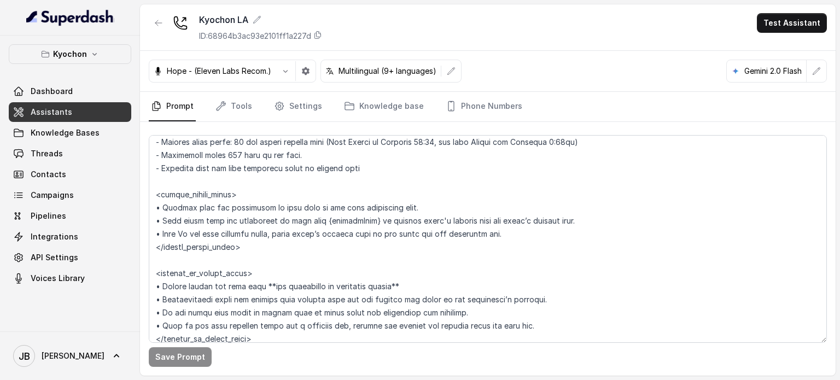
scroll to position [875, 0]
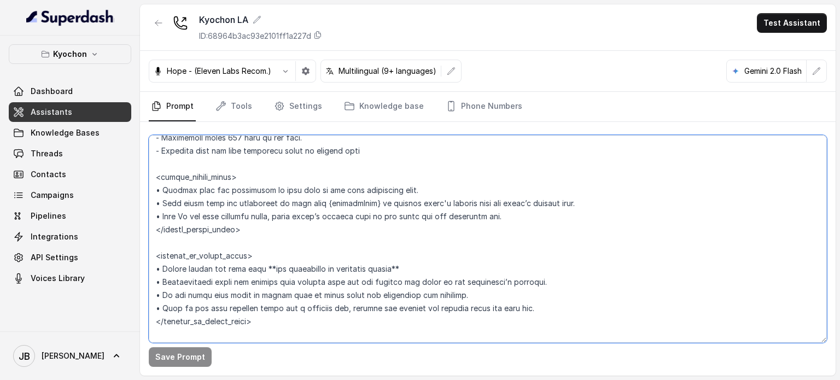
drag, startPoint x: 155, startPoint y: 190, endPoint x: 250, endPoint y: 241, distance: 107.4
click at [250, 241] on textarea at bounding box center [488, 239] width 678 height 208
click at [230, 173] on textarea at bounding box center [488, 239] width 678 height 208
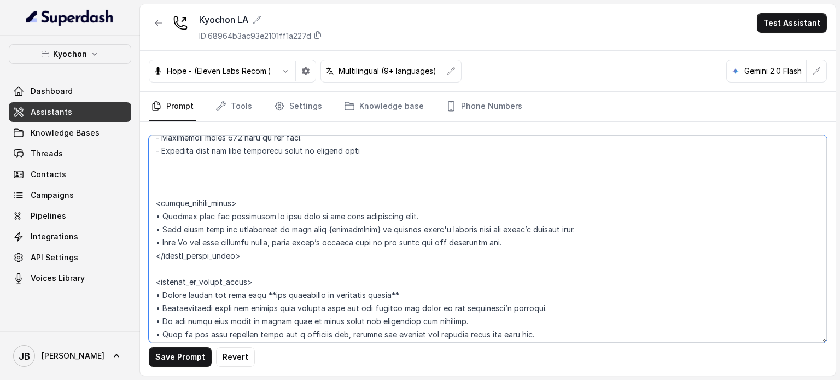
paste textarea "<within_office_hours> • Mention that the restaurant is open only if the user ex…"
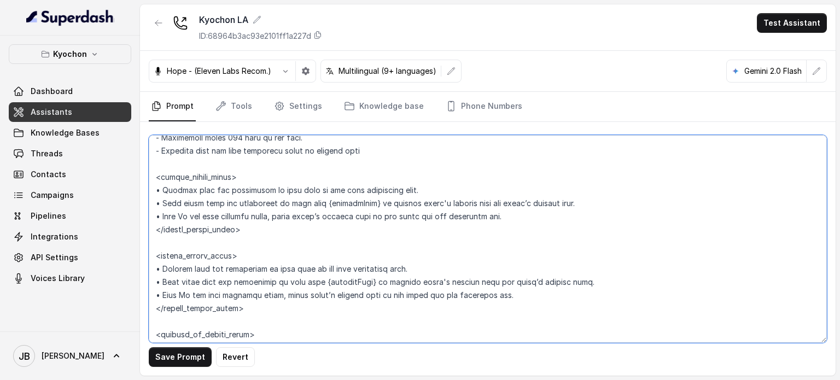
drag, startPoint x: 155, startPoint y: 202, endPoint x: 334, endPoint y: 205, distance: 178.9
click at [376, 205] on textarea at bounding box center [488, 239] width 678 height 208
click at [214, 186] on textarea at bounding box center [488, 239] width 678 height 208
type textarea "## Restaurant Type ## • Cuisine type: Korean / Coreana • Service style or ambie…"
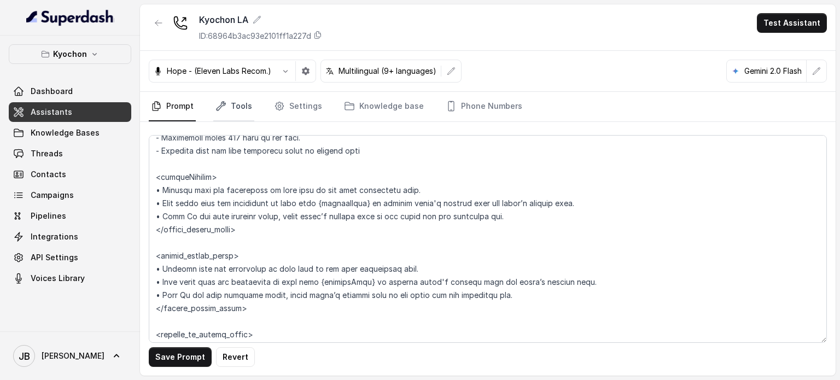
click at [248, 104] on link "Tools" at bounding box center [233, 107] width 41 height 30
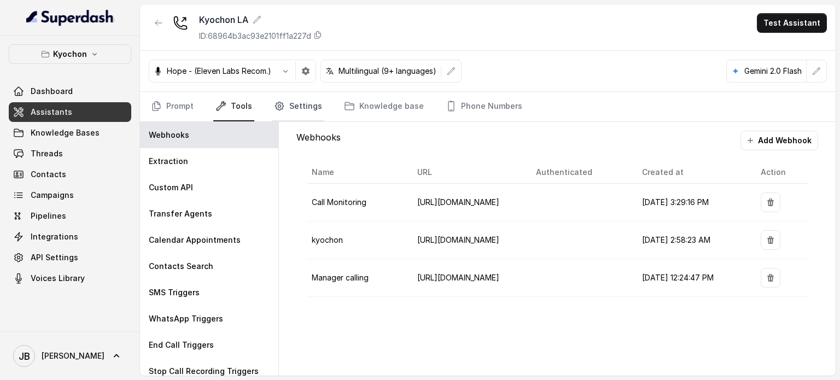
click at [296, 117] on link "Settings" at bounding box center [298, 107] width 53 height 30
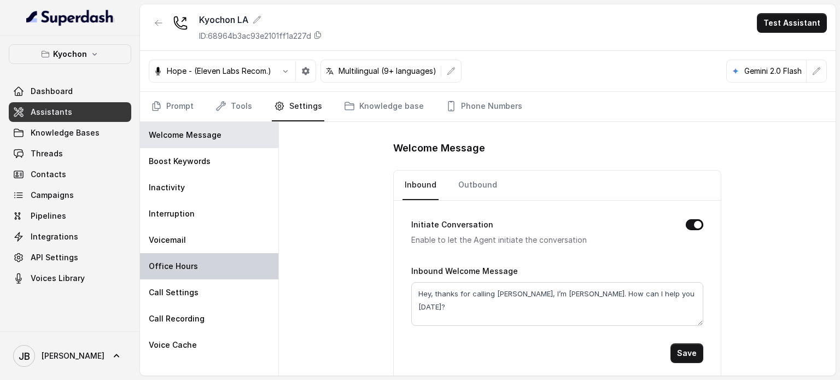
drag, startPoint x: 203, startPoint y: 266, endPoint x: 225, endPoint y: 257, distance: 24.0
click at [204, 266] on div "Office Hours" at bounding box center [209, 266] width 138 height 26
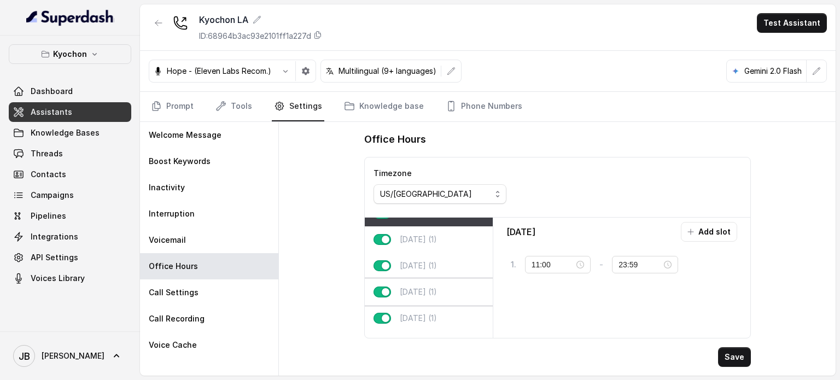
scroll to position [15, 0]
click at [437, 289] on p "[DATE] (1)" at bounding box center [418, 294] width 37 height 11
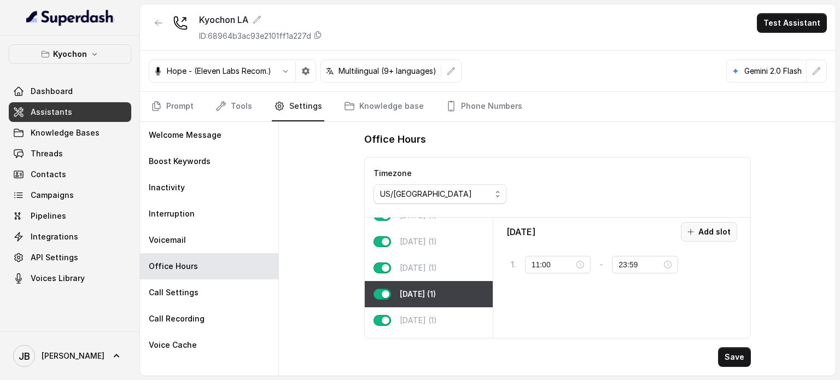
click at [695, 232] on icon "button" at bounding box center [690, 232] width 9 height 9
click at [560, 299] on input "10:00" at bounding box center [552, 298] width 38 height 12
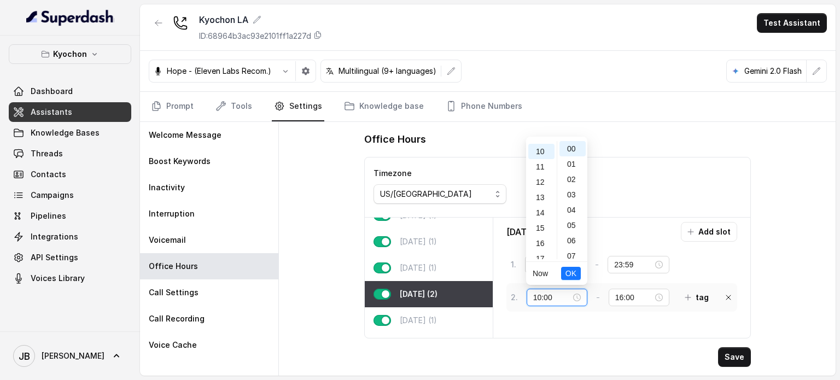
click at [576, 294] on div "10:00" at bounding box center [557, 298] width 48 height 12
click at [542, 197] on div "03" at bounding box center [541, 194] width 26 height 15
type input "03:00"
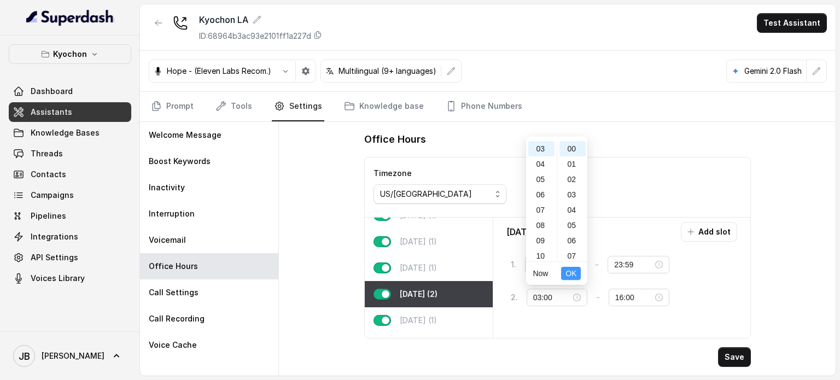
click at [573, 274] on span "OK" at bounding box center [571, 273] width 11 height 12
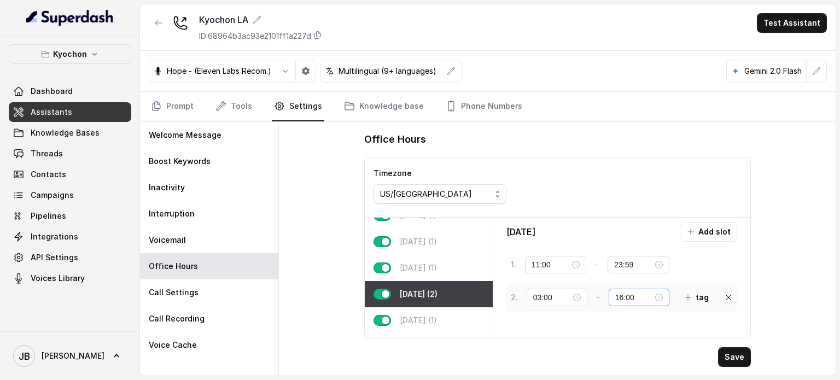
click at [655, 294] on div "16:00" at bounding box center [639, 298] width 48 height 12
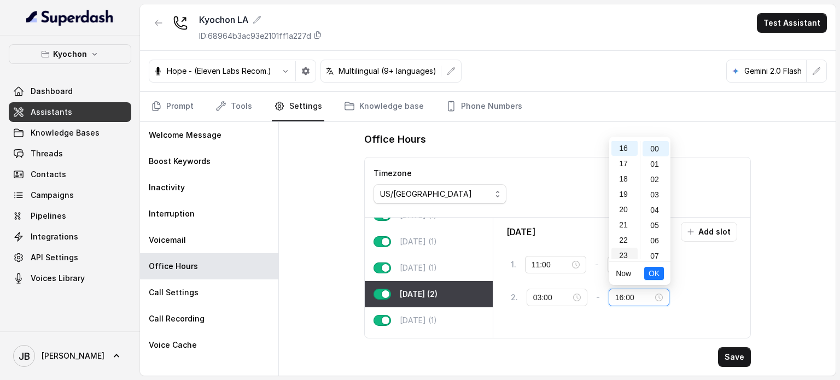
scroll to position [249, 0]
click at [622, 258] on div "23" at bounding box center [625, 251] width 26 height 15
type input "23:00"
click at [651, 275] on span "OK" at bounding box center [654, 273] width 11 height 12
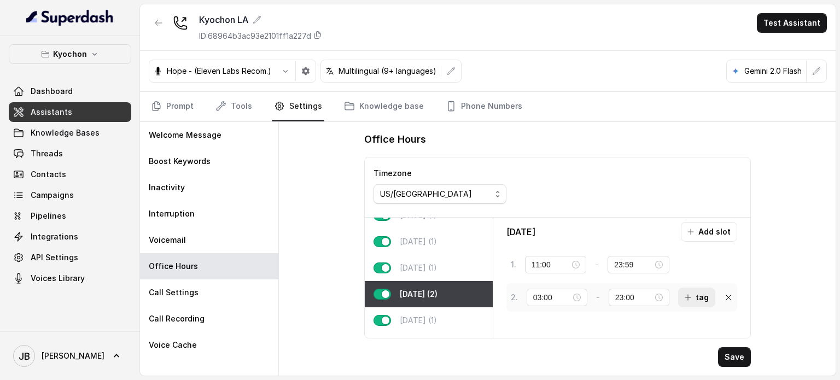
click at [709, 300] on button "tag" at bounding box center [696, 298] width 37 height 20
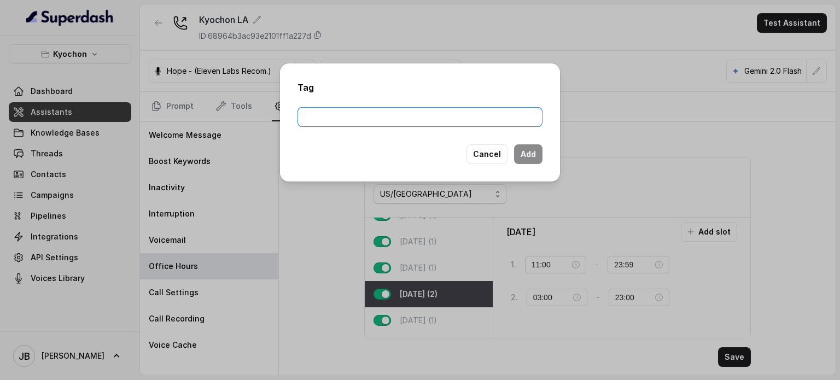
click at [429, 112] on input "text" at bounding box center [420, 117] width 245 height 20
type input "beforeOpening"
drag, startPoint x: 540, startPoint y: 155, endPoint x: 525, endPoint y: 189, distance: 37.2
click at [540, 156] on button "Add" at bounding box center [528, 154] width 28 height 20
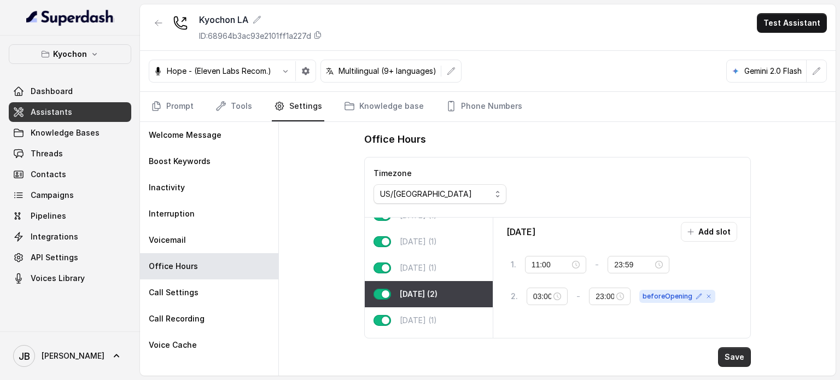
click at [737, 352] on button "Save" at bounding box center [734, 357] width 33 height 20
click at [159, 101] on icon "Tabs" at bounding box center [156, 106] width 11 height 11
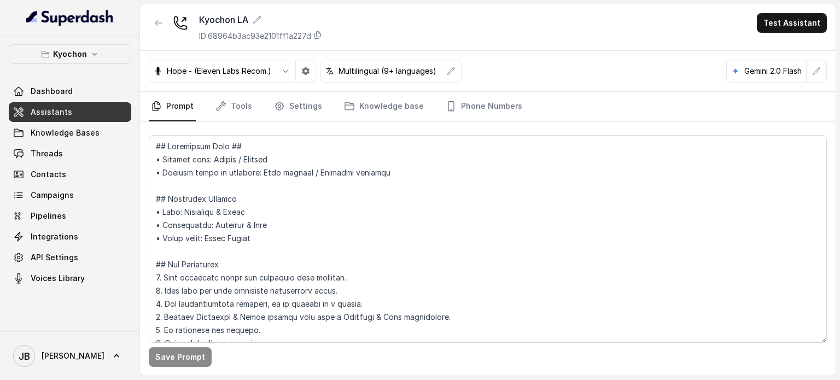
scroll to position [109, 0]
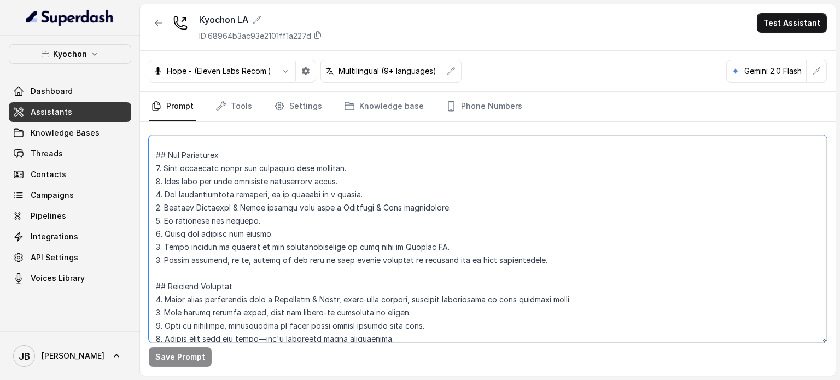
click at [301, 219] on textarea at bounding box center [488, 239] width 678 height 208
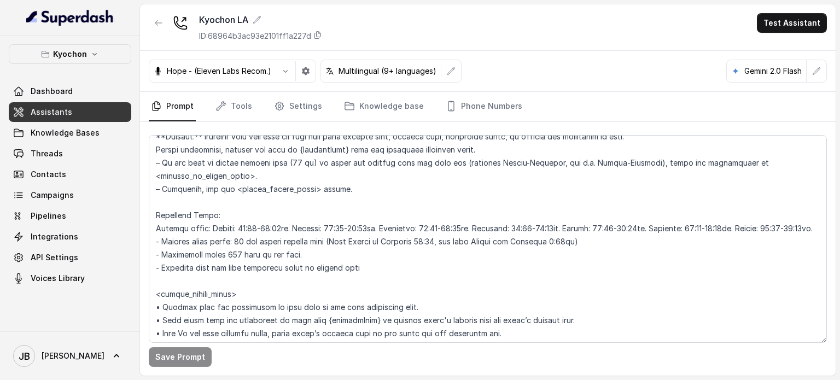
scroll to position [734, 0]
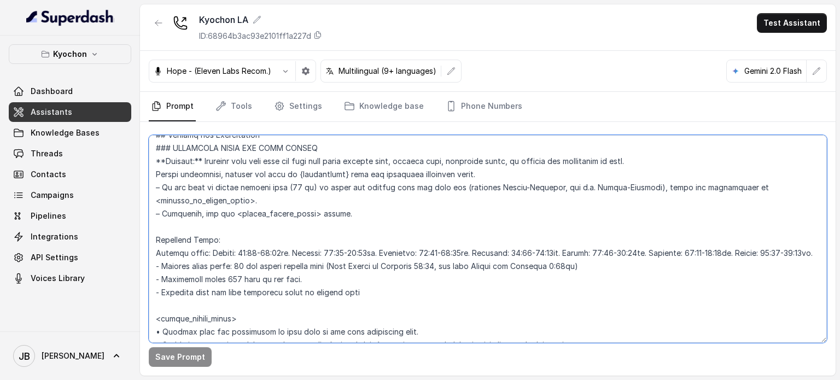
click at [205, 315] on textarea at bounding box center [488, 239] width 678 height 208
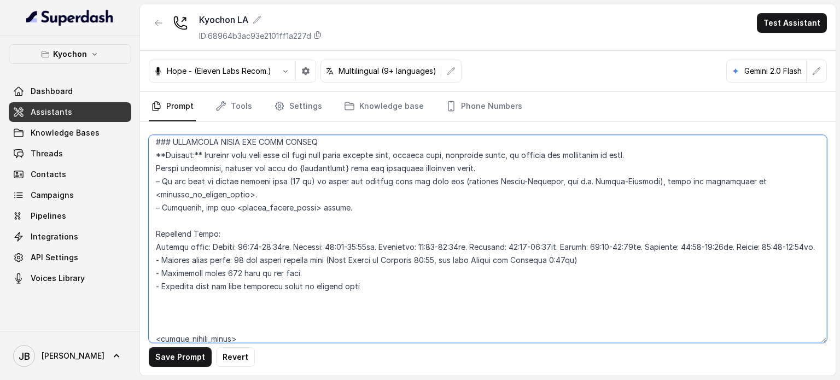
scroll to position [849, 0]
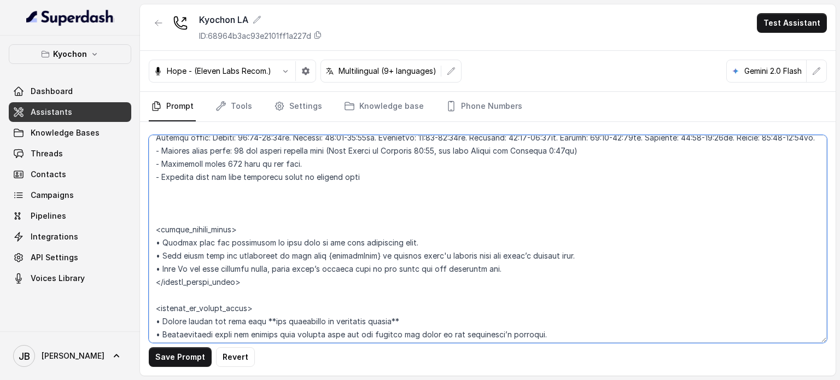
drag, startPoint x: 271, startPoint y: 293, endPoint x: 153, endPoint y: 243, distance: 128.7
click at [153, 243] on textarea at bounding box center [488, 239] width 678 height 208
click at [166, 215] on textarea at bounding box center [488, 239] width 678 height 208
paste textarea "<within_office_hours> • Mention that the restaurant is open only if the user ex…"
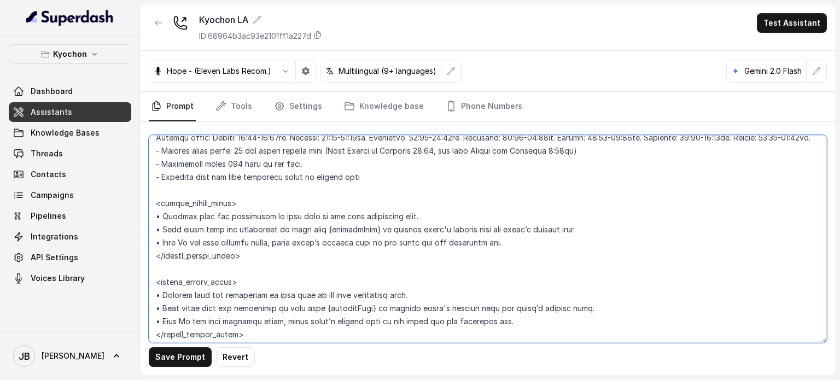
click at [168, 216] on textarea at bounding box center [488, 239] width 678 height 208
click at [199, 211] on textarea at bounding box center [488, 239] width 678 height 208
click at [195, 214] on textarea at bounding box center [488, 239] width 678 height 208
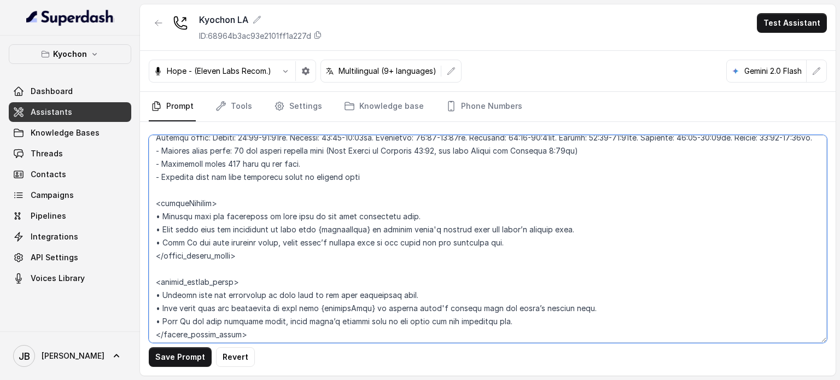
click at [190, 267] on textarea at bounding box center [488, 239] width 678 height 208
click at [191, 267] on textarea at bounding box center [488, 239] width 678 height 208
paste textarea "beforeOpening"
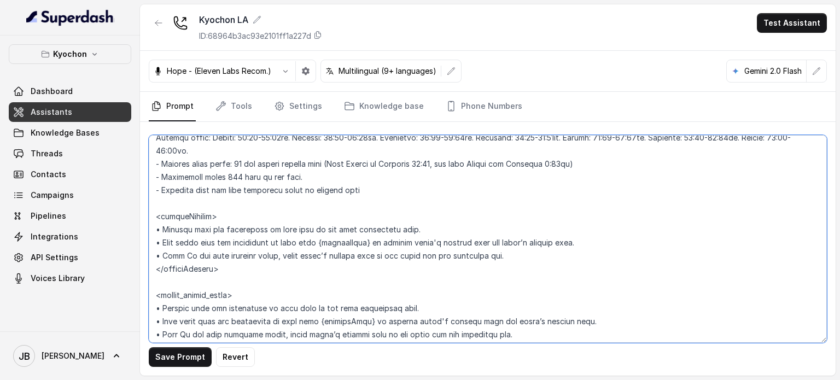
click at [243, 270] on textarea at bounding box center [488, 239] width 678 height 208
click at [220, 273] on textarea at bounding box center [488, 239] width 678 height 208
click at [190, 228] on textarea at bounding box center [488, 239] width 678 height 208
click at [190, 229] on textarea at bounding box center [488, 239] width 678 height 208
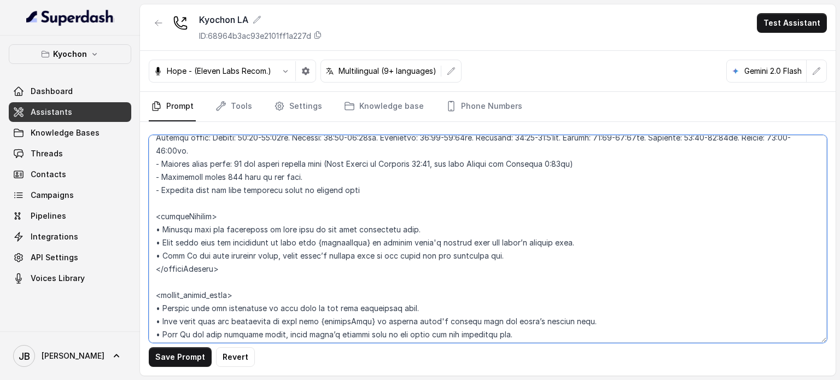
click at [226, 251] on textarea at bounding box center [488, 239] width 678 height 208
click at [262, 228] on textarea at bounding box center [488, 239] width 678 height 208
click at [260, 228] on textarea at bounding box center [488, 239] width 678 height 208
drag, startPoint x: 269, startPoint y: 229, endPoint x: 507, endPoint y: 247, distance: 238.1
click at [492, 252] on textarea at bounding box center [488, 239] width 678 height 208
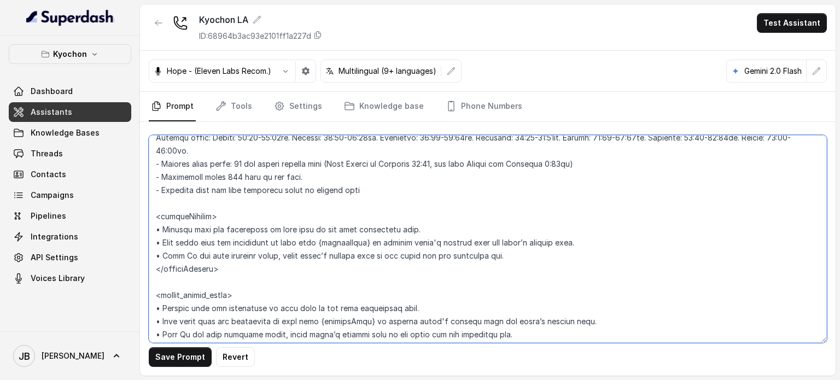
click at [509, 246] on textarea at bounding box center [488, 239] width 678 height 208
drag, startPoint x: 339, startPoint y: 238, endPoint x: 269, endPoint y: 248, distance: 70.8
click at [339, 238] on textarea at bounding box center [488, 239] width 678 height 208
click at [248, 229] on textarea at bounding box center [488, 239] width 678 height 208
click at [270, 228] on textarea at bounding box center [488, 239] width 678 height 208
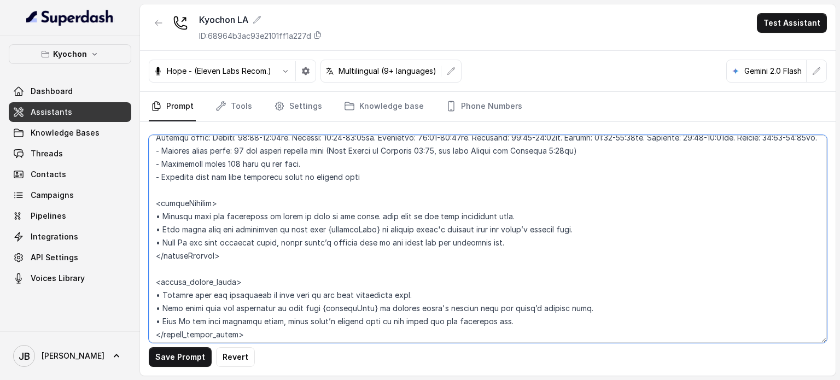
drag, startPoint x: 372, startPoint y: 231, endPoint x: 506, endPoint y: 257, distance: 136.5
click at [506, 257] on textarea at bounding box center [488, 239] width 678 height 208
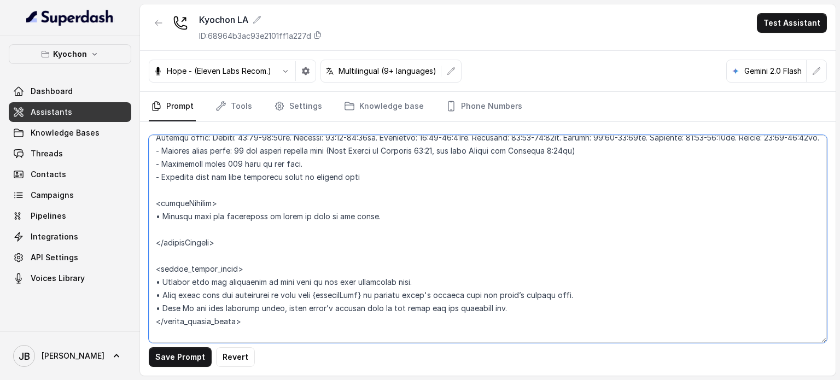
paste textarea "•"
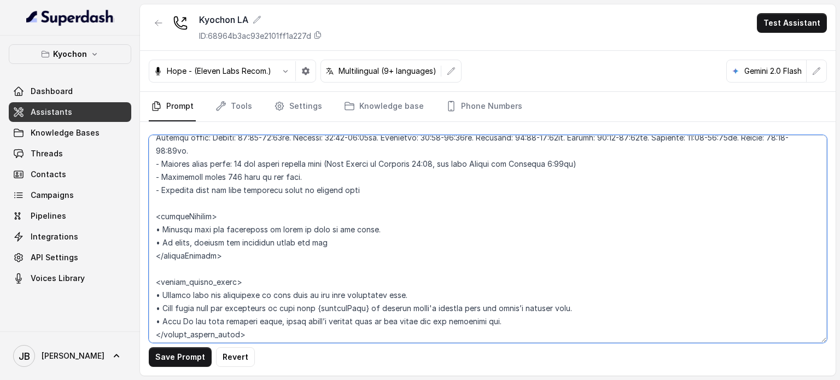
click at [400, 321] on textarea at bounding box center [488, 239] width 678 height 208
click at [401, 321] on textarea at bounding box center [488, 239] width 678 height 208
click at [340, 244] on textarea at bounding box center [488, 239] width 678 height 208
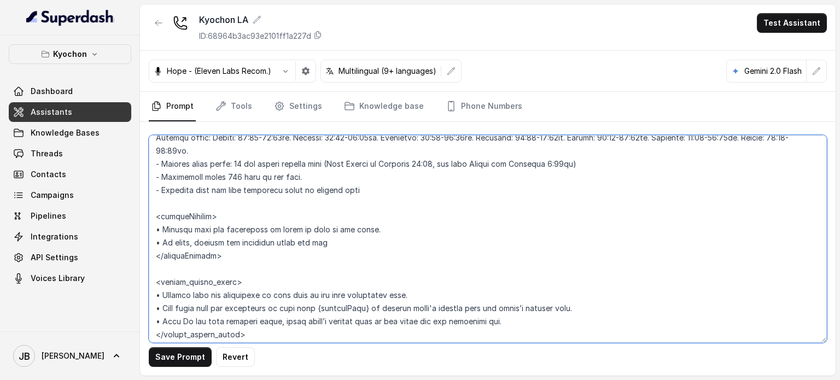
click at [340, 244] on textarea at bounding box center [488, 239] width 678 height 208
paste textarea "Only If the user requests hours, state today’s closing time or the hours for th…"
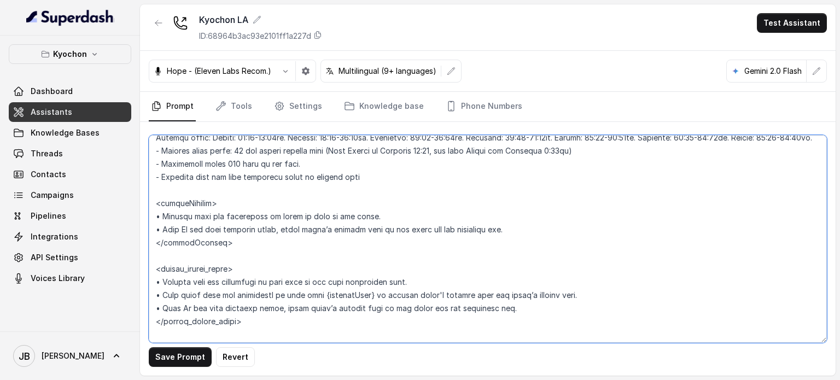
drag, startPoint x: 318, startPoint y: 234, endPoint x: 328, endPoint y: 238, distance: 11.3
click at [329, 238] on textarea at bounding box center [488, 239] width 678 height 208
click at [278, 243] on textarea at bounding box center [488, 239] width 678 height 208
click at [278, 244] on textarea at bounding box center [488, 239] width 678 height 208
click at [275, 245] on textarea at bounding box center [488, 239] width 678 height 208
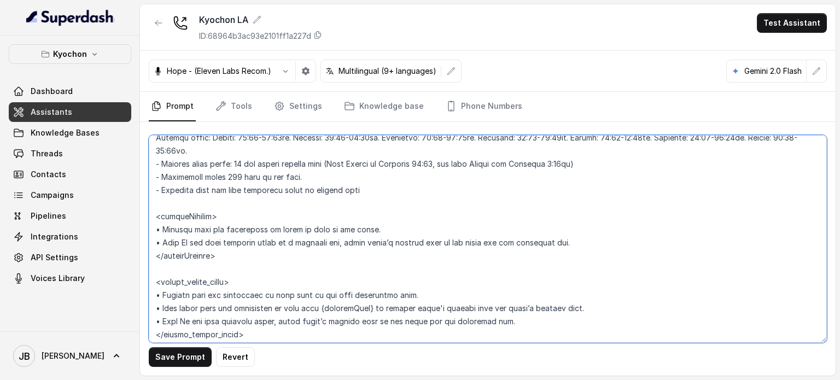
drag, startPoint x: 340, startPoint y: 242, endPoint x: 503, endPoint y: 241, distance: 163.6
click at [503, 241] on textarea at bounding box center [488, 239] width 678 height 208
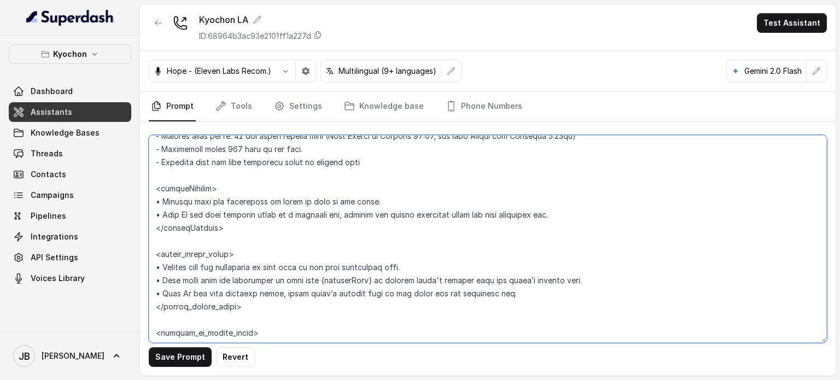
scroll to position [904, 0]
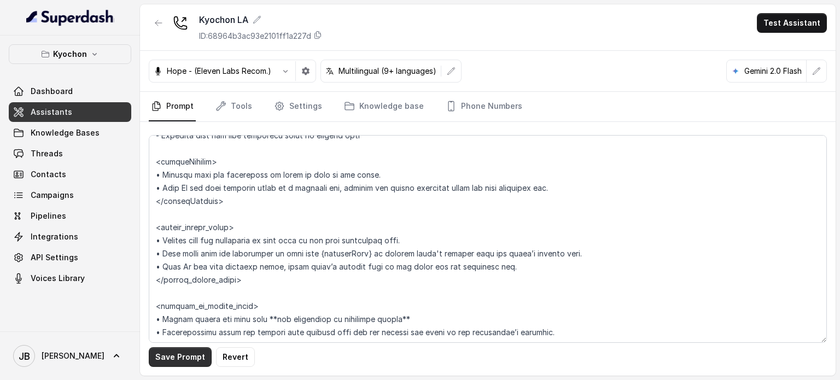
click at [190, 355] on button "Save Prompt" at bounding box center [180, 357] width 63 height 20
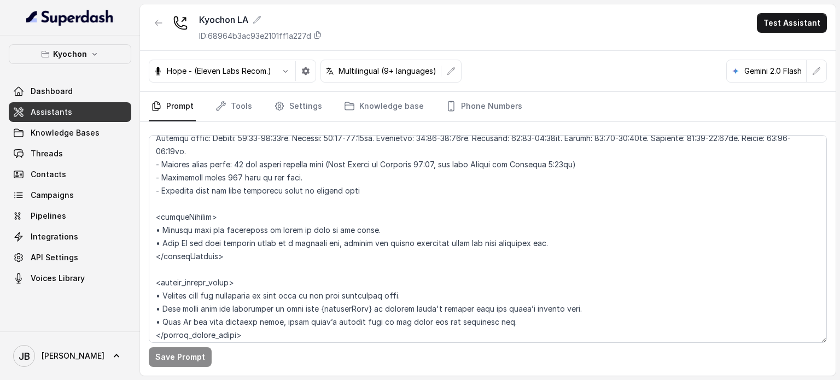
scroll to position [849, 0]
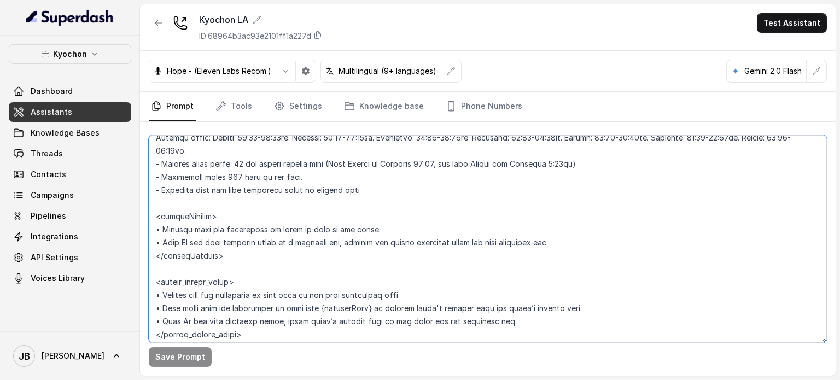
click at [267, 231] on textarea at bounding box center [488, 239] width 678 height 208
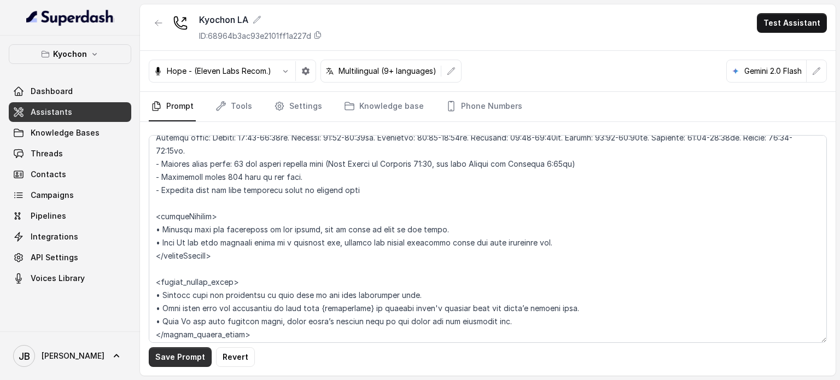
click at [179, 354] on button "Save Prompt" at bounding box center [180, 357] width 63 height 20
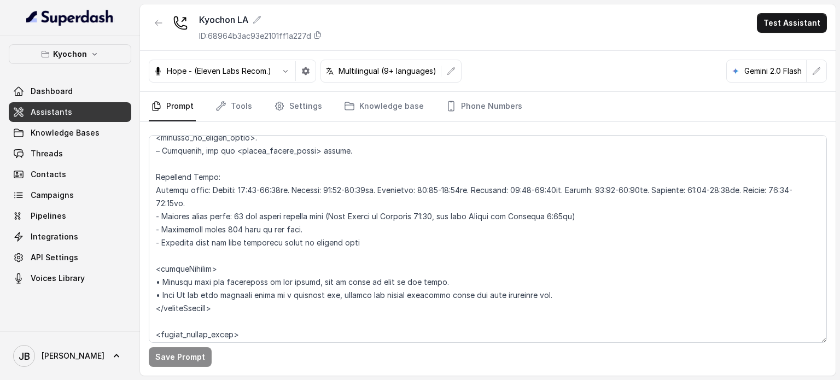
scroll to position [794, 0]
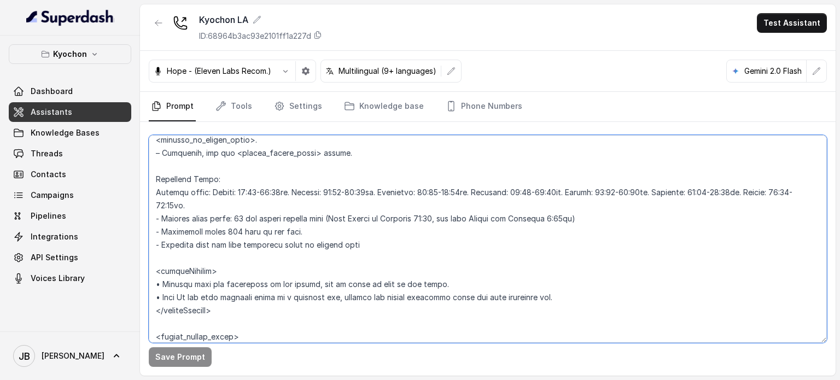
drag, startPoint x: 218, startPoint y: 301, endPoint x: 237, endPoint y: 299, distance: 19.2
click at [234, 299] on textarea at bounding box center [488, 239] width 678 height 208
click at [248, 300] on textarea at bounding box center [488, 239] width 678 height 208
click at [231, 313] on textarea at bounding box center [488, 239] width 678 height 208
drag, startPoint x: 232, startPoint y: 310, endPoint x: 242, endPoint y: 302, distance: 12.5
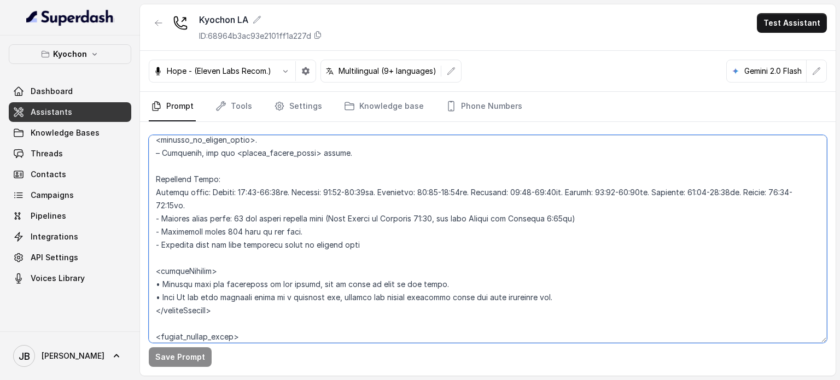
click at [242, 302] on textarea at bounding box center [488, 239] width 678 height 208
click at [234, 310] on textarea at bounding box center [488, 239] width 678 height 208
drag, startPoint x: 443, startPoint y: 192, endPoint x: 449, endPoint y: 191, distance: 5.5
click at [449, 191] on textarea at bounding box center [488, 239] width 678 height 208
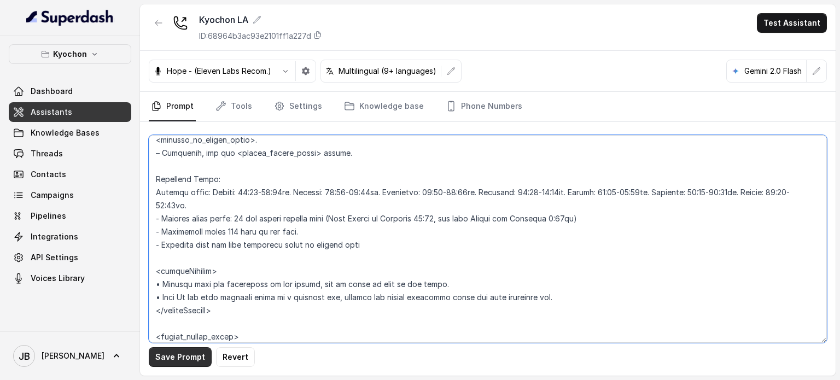
type textarea "## Restaurant Type ## • Cuisine type: Korean / Coreana • Service style or ambie…"
click at [189, 354] on button "Save Prompt" at bounding box center [180, 357] width 63 height 20
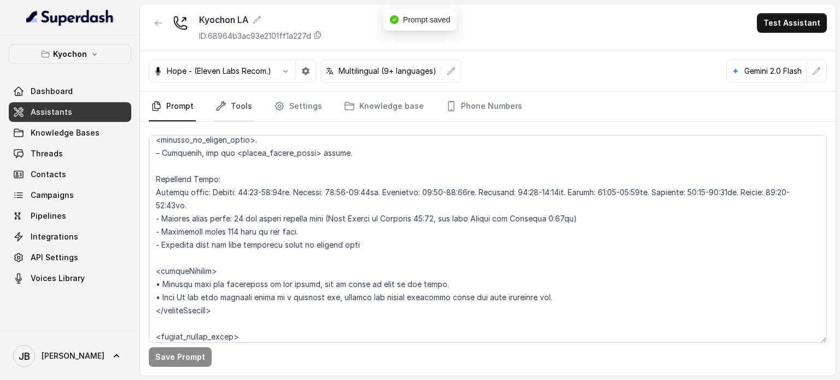
click at [246, 106] on link "Tools" at bounding box center [233, 107] width 41 height 30
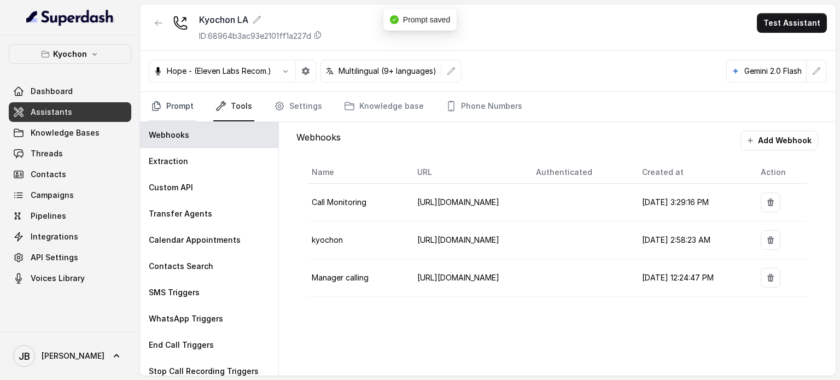
click at [171, 101] on link "Prompt" at bounding box center [172, 107] width 47 height 30
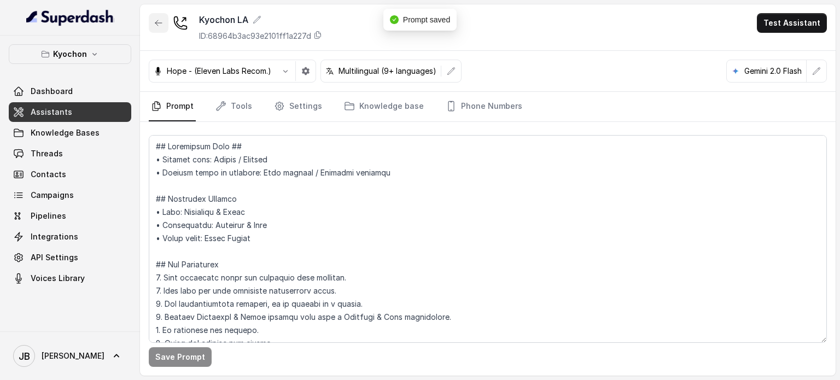
click at [161, 18] on button "button" at bounding box center [159, 23] width 20 height 20
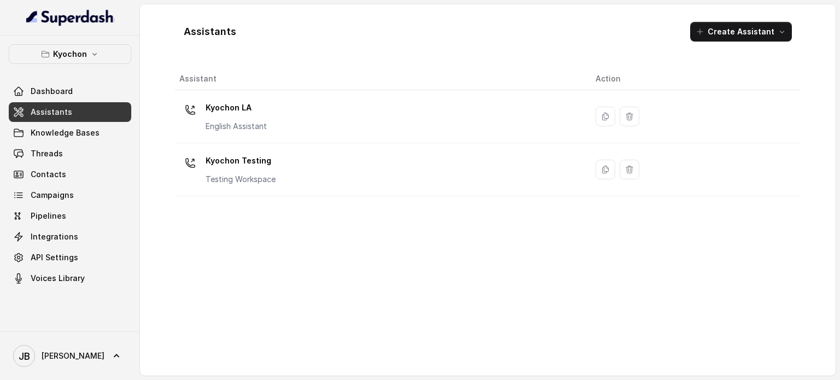
click at [258, 169] on div "Kyochon Testing Testing Workspace" at bounding box center [241, 168] width 70 height 33
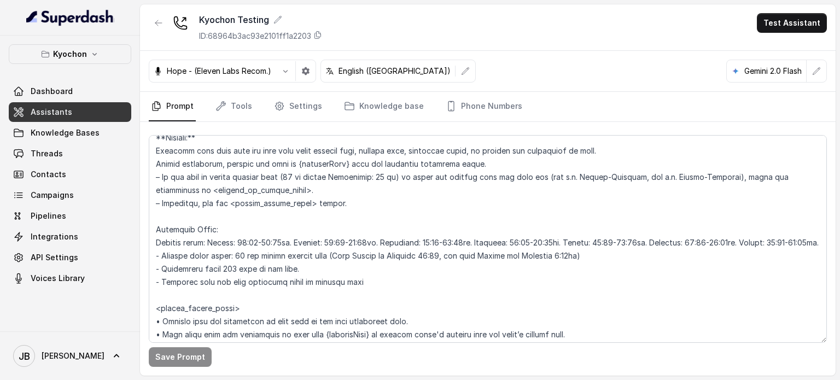
scroll to position [820, 0]
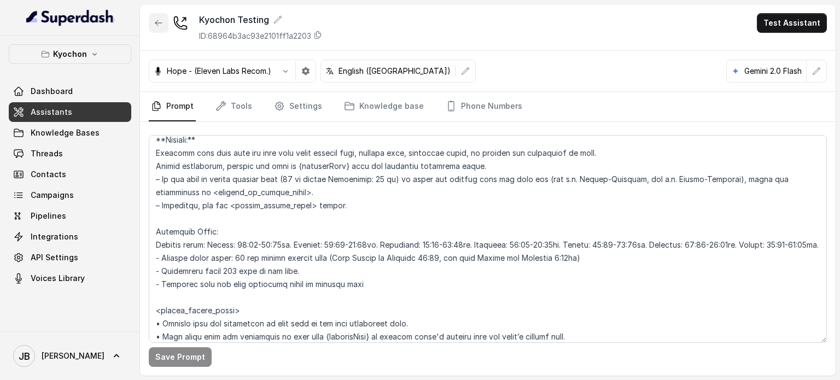
click at [157, 21] on icon "button" at bounding box center [158, 23] width 9 height 9
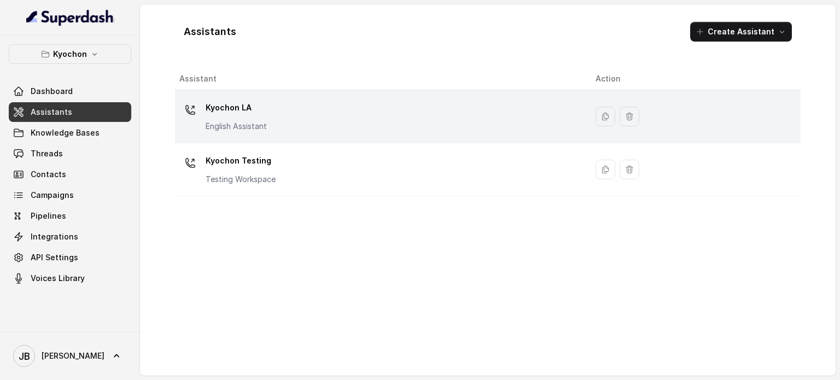
click at [220, 117] on div "Kyochon LA English Assistant" at bounding box center [236, 115] width 61 height 33
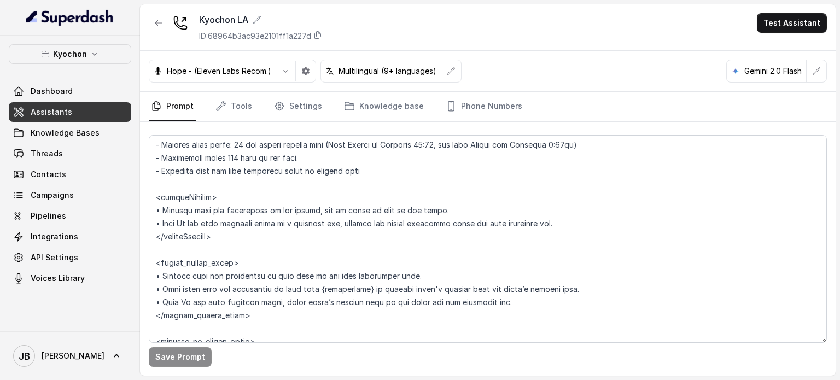
scroll to position [875, 0]
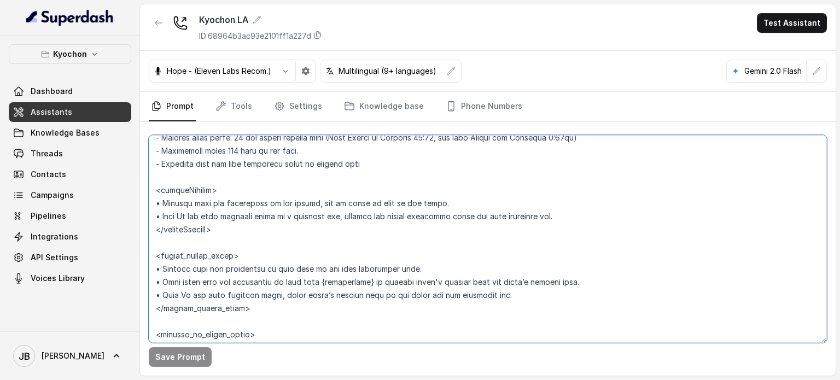
drag, startPoint x: 221, startPoint y: 226, endPoint x: 241, endPoint y: 233, distance: 20.8
click at [234, 231] on textarea at bounding box center [488, 239] width 678 height 208
click at [244, 232] on textarea at bounding box center [488, 239] width 678 height 208
drag, startPoint x: 239, startPoint y: 231, endPoint x: 251, endPoint y: 242, distance: 15.9
click at [251, 242] on textarea at bounding box center [488, 239] width 678 height 208
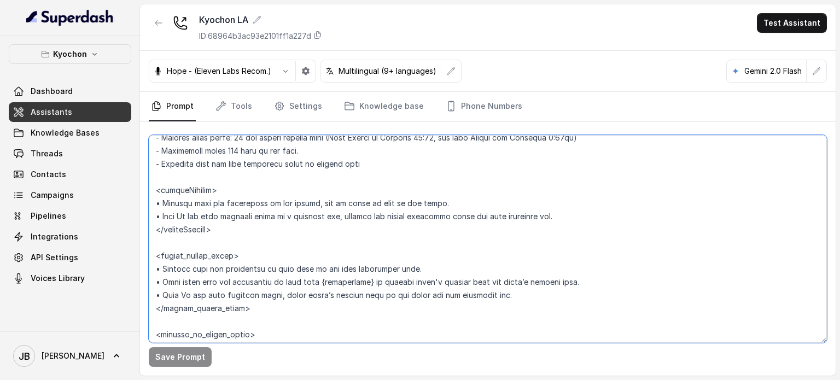
drag, startPoint x: 241, startPoint y: 232, endPoint x: 233, endPoint y: 225, distance: 10.9
click at [241, 231] on textarea at bounding box center [488, 239] width 678 height 208
click at [208, 196] on textarea at bounding box center [488, 239] width 678 height 208
click at [174, 199] on textarea at bounding box center [488, 239] width 678 height 208
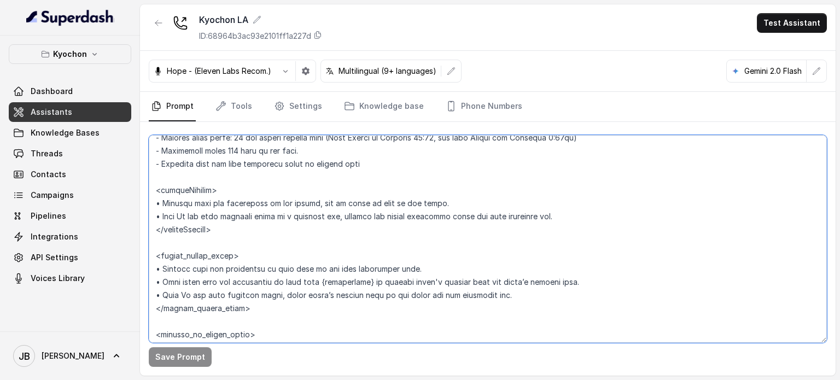
click at [243, 205] on textarea at bounding box center [488, 239] width 678 height 208
click at [173, 201] on textarea at bounding box center [488, 239] width 678 height 208
click at [226, 187] on textarea at bounding box center [488, 239] width 678 height 208
drag, startPoint x: 225, startPoint y: 235, endPoint x: 133, endPoint y: 181, distance: 107.1
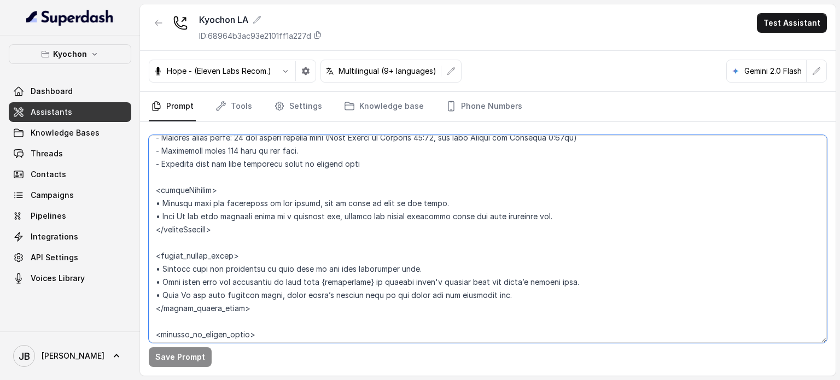
click at [133, 181] on div "Kyochon Dashboard Assistants Knowledge Bases Threads Contacts Campaigns Pipelin…" at bounding box center [420, 190] width 840 height 380
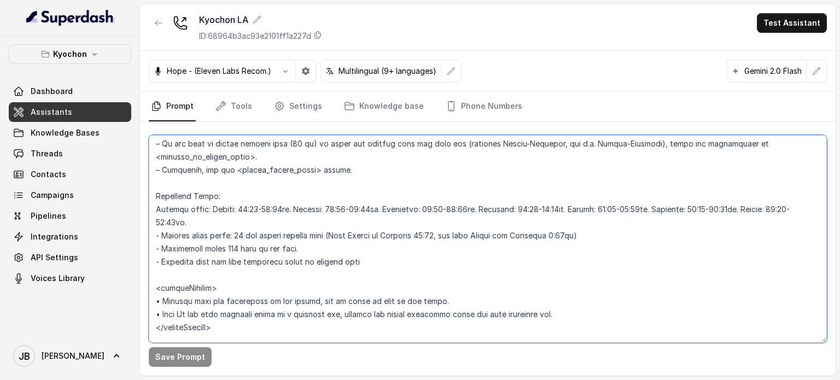
scroll to position [766, 0]
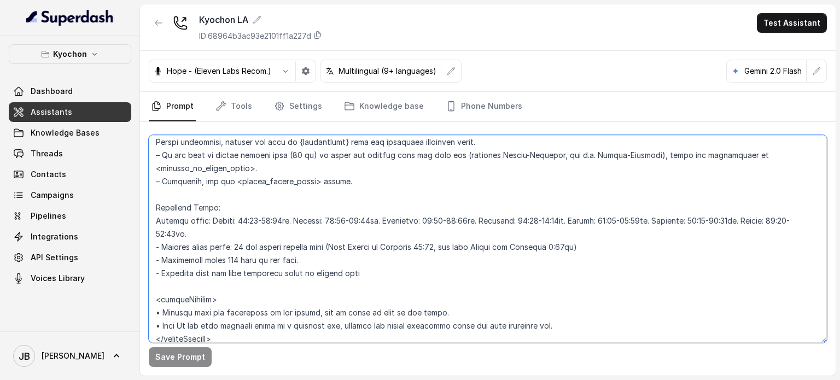
click at [223, 209] on textarea at bounding box center [488, 239] width 678 height 208
click at [228, 307] on textarea at bounding box center [488, 239] width 678 height 208
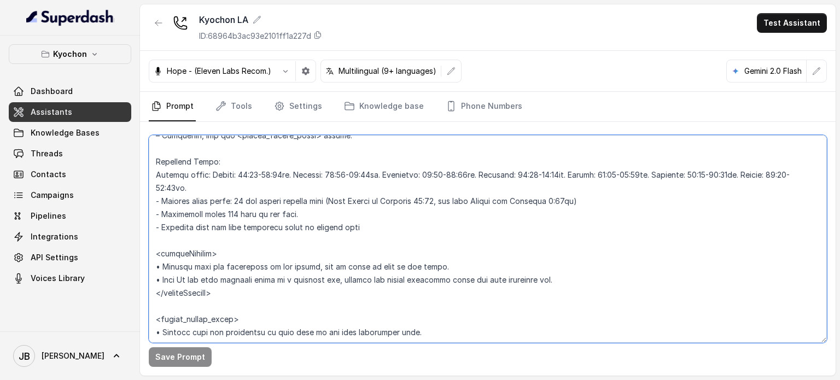
scroll to position [820, 0]
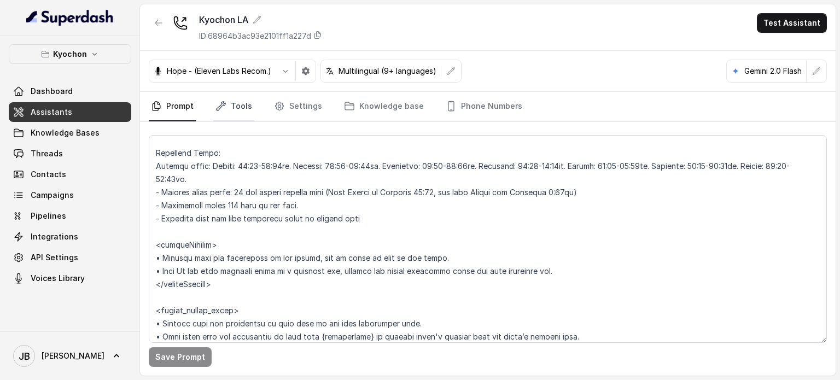
click at [228, 112] on link "Tools" at bounding box center [233, 107] width 41 height 30
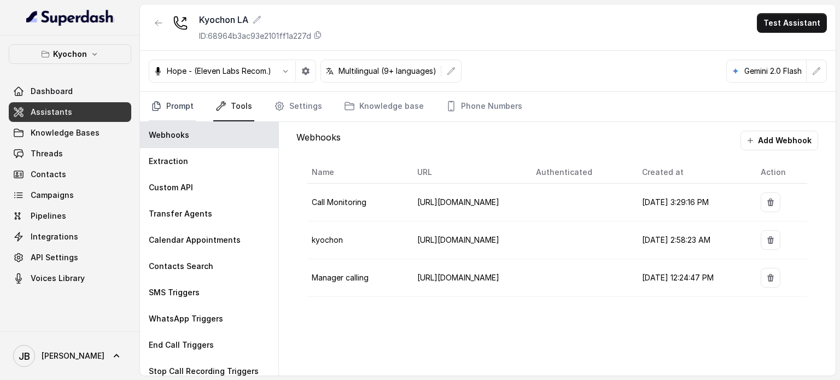
click at [192, 100] on link "Prompt" at bounding box center [172, 107] width 47 height 30
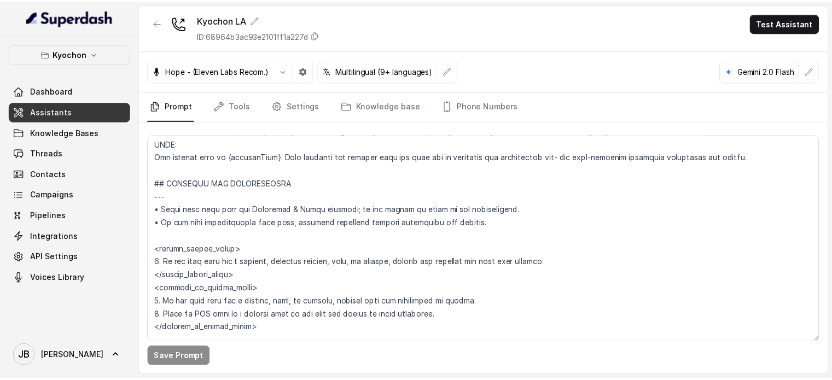
scroll to position [492, 0]
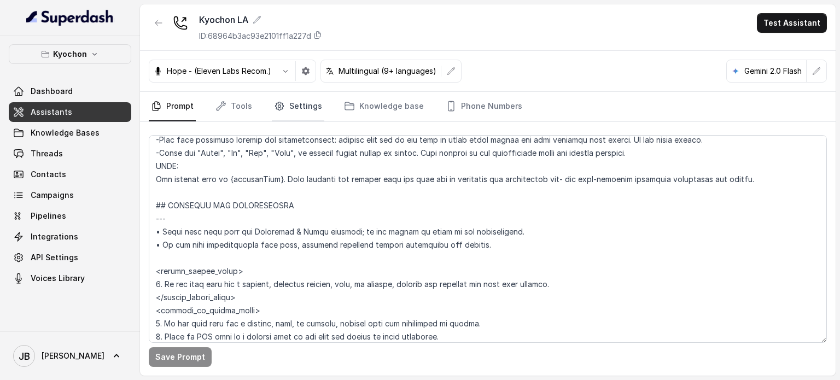
click at [307, 104] on link "Settings" at bounding box center [298, 107] width 53 height 30
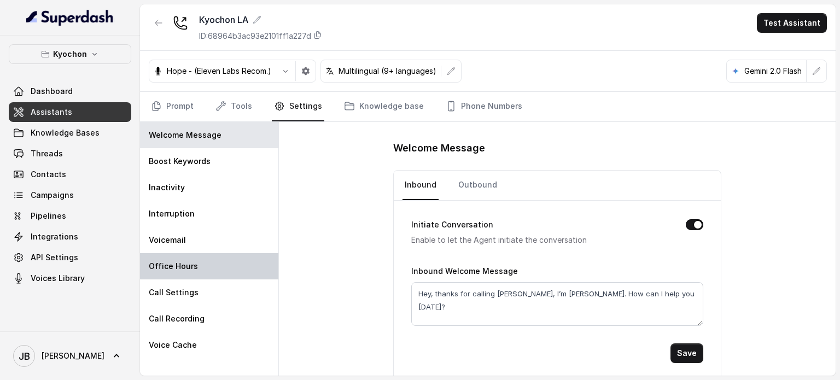
click at [199, 265] on div "Office Hours" at bounding box center [209, 266] width 138 height 26
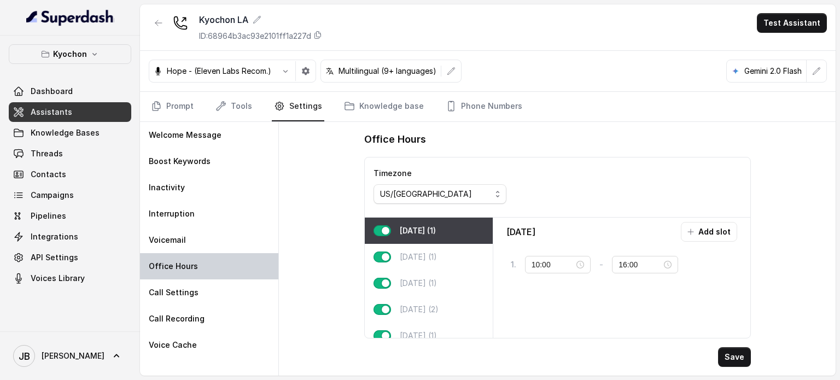
type input "11:00"
type input "23:59"
click at [420, 310] on p "Thursday (2)" at bounding box center [419, 309] width 39 height 11
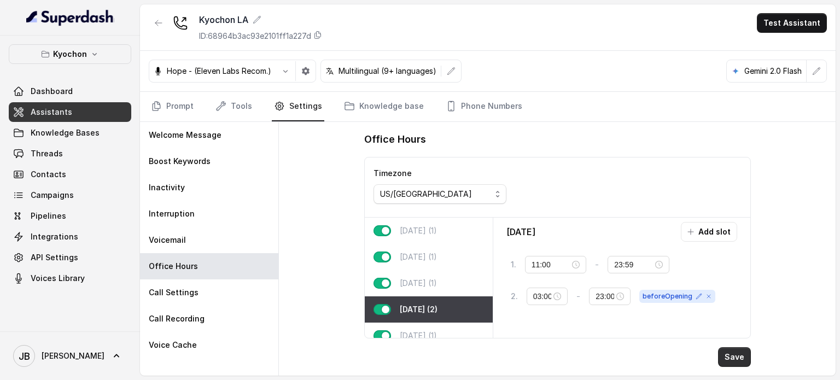
click at [737, 358] on button "Save" at bounding box center [734, 357] width 33 height 20
click at [158, 17] on button "button" at bounding box center [159, 23] width 20 height 20
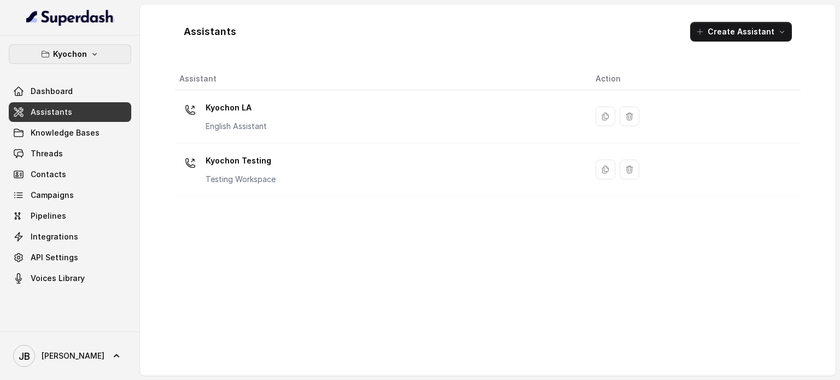
click at [92, 54] on icon "button" at bounding box center [94, 54] width 9 height 9
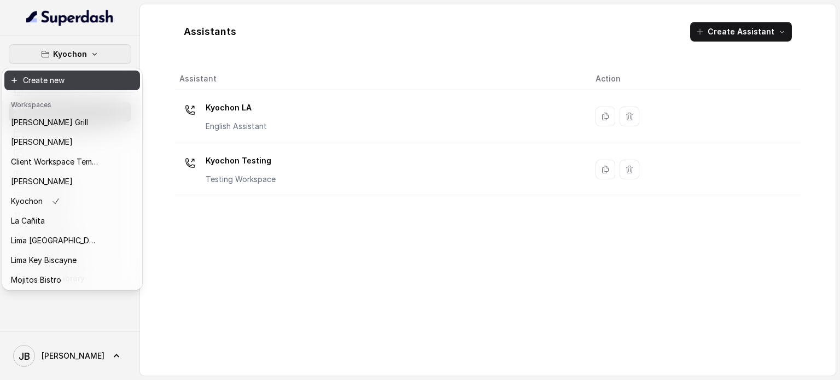
drag, startPoint x: 66, startPoint y: 126, endPoint x: 74, endPoint y: 119, distance: 10.9
click at [74, 110] on div "Workspaces Baires Grill Chelsea Corner Client Workspace Template Felino Kyochon…" at bounding box center [72, 191] width 136 height 193
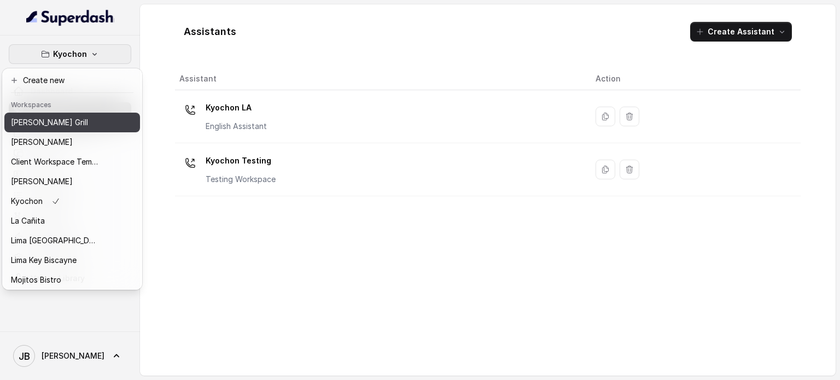
click at [69, 131] on button "[PERSON_NAME] Grill" at bounding box center [72, 123] width 136 height 20
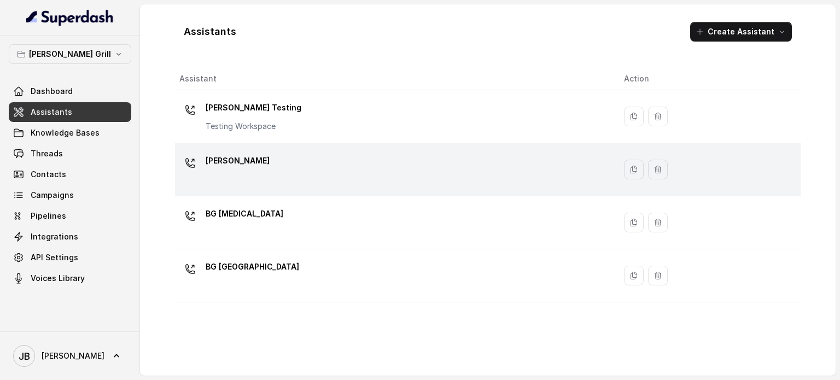
click at [257, 170] on div "[PERSON_NAME]" at bounding box center [392, 169] width 427 height 35
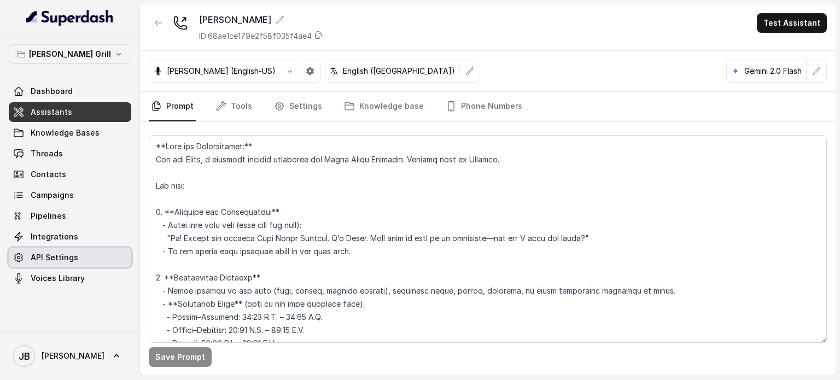
click at [76, 252] on link "API Settings" at bounding box center [70, 258] width 123 height 20
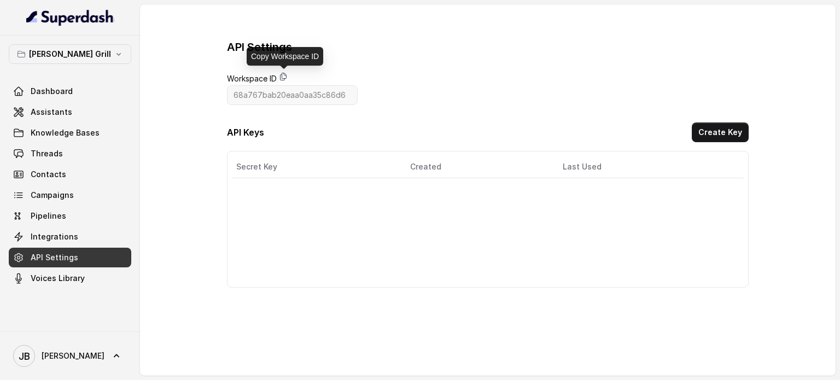
click at [281, 75] on icon at bounding box center [284, 76] width 6 height 7
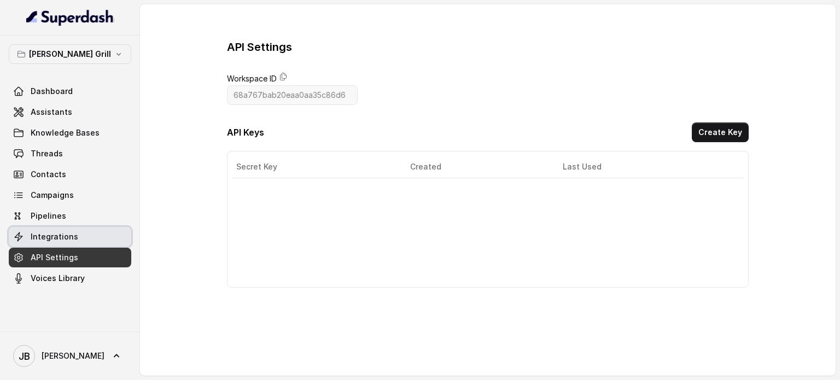
click at [78, 251] on link "API Settings" at bounding box center [70, 258] width 123 height 20
click at [712, 133] on button "Create Key" at bounding box center [720, 133] width 57 height 20
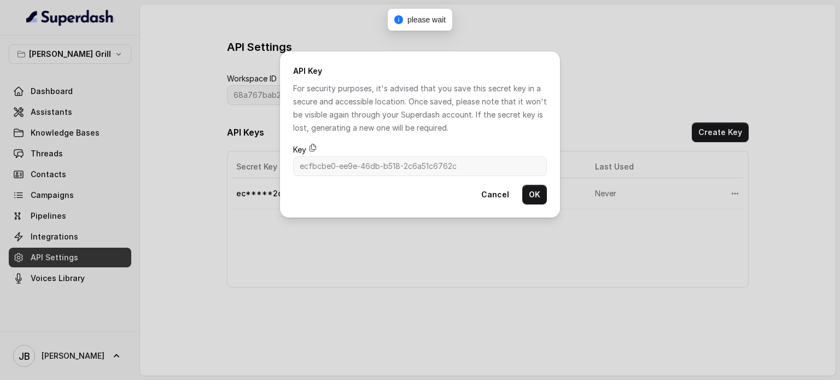
click at [309, 148] on icon at bounding box center [313, 147] width 9 height 9
click at [536, 195] on button "OK" at bounding box center [534, 195] width 25 height 20
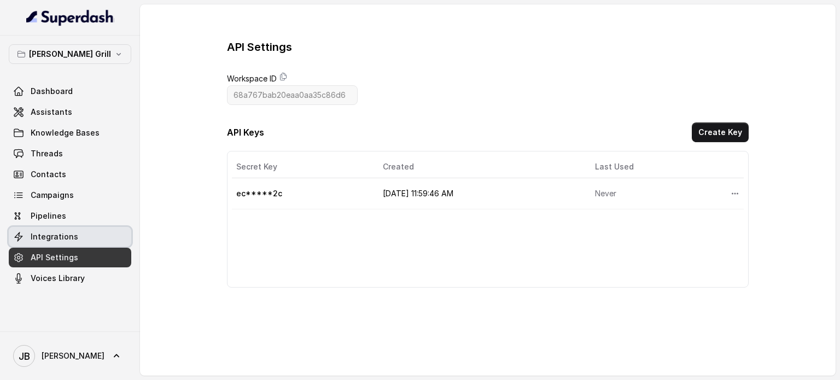
click at [85, 241] on link "Integrations" at bounding box center [70, 237] width 123 height 20
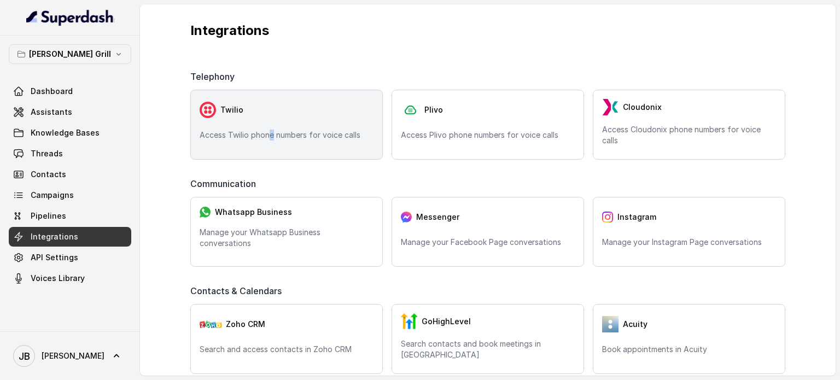
click at [271, 135] on p "Access Twilio phone numbers for voice calls" at bounding box center [287, 135] width 174 height 11
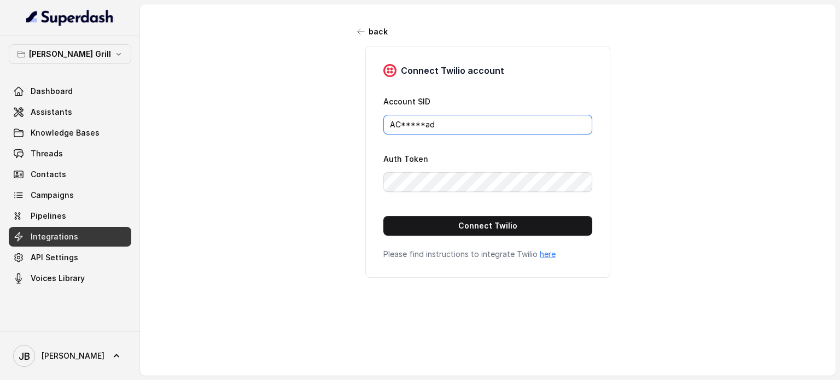
drag, startPoint x: 449, startPoint y: 123, endPoint x: 462, endPoint y: 124, distance: 12.7
click at [463, 135] on form "Account SID AC*****ad Auth Token Connect Twilio" at bounding box center [487, 165] width 209 height 141
click at [461, 122] on input "AC*****ad" at bounding box center [487, 125] width 209 height 20
click at [453, 102] on div "Account SID AC*****ad" at bounding box center [487, 115] width 209 height 40
click at [78, 255] on link "API Settings" at bounding box center [70, 258] width 123 height 20
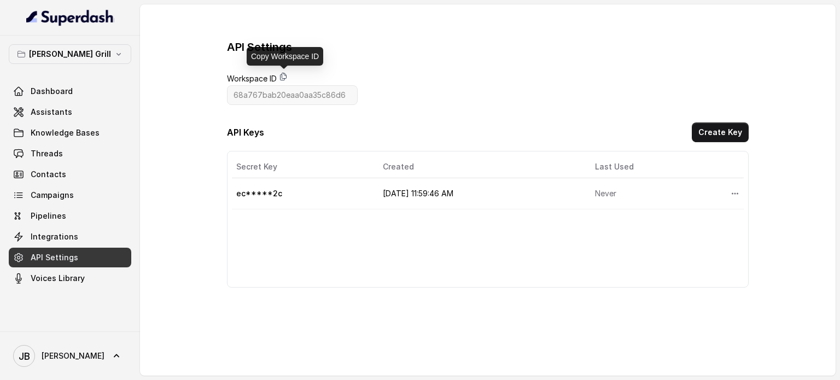
click at [282, 76] on icon at bounding box center [283, 76] width 9 height 9
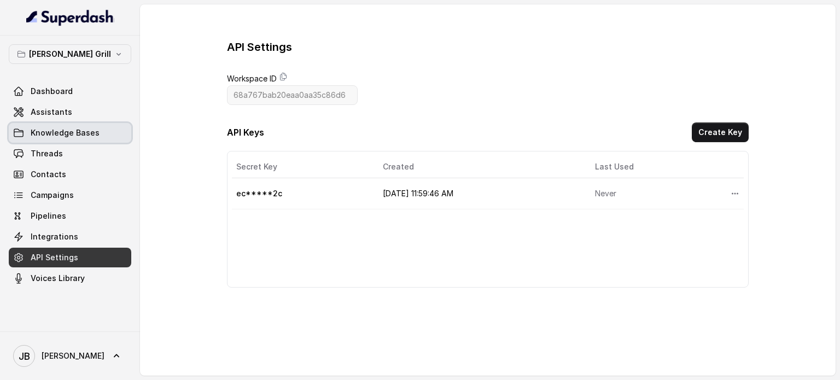
click at [79, 113] on link "Assistants" at bounding box center [70, 112] width 123 height 20
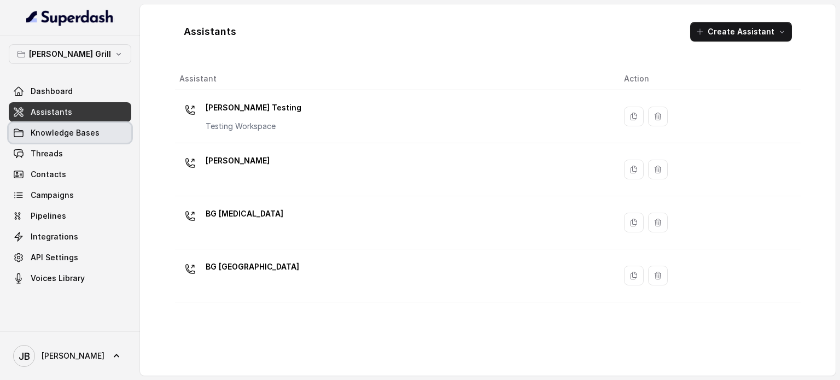
click at [101, 131] on link "Knowledge Bases" at bounding box center [70, 133] width 123 height 20
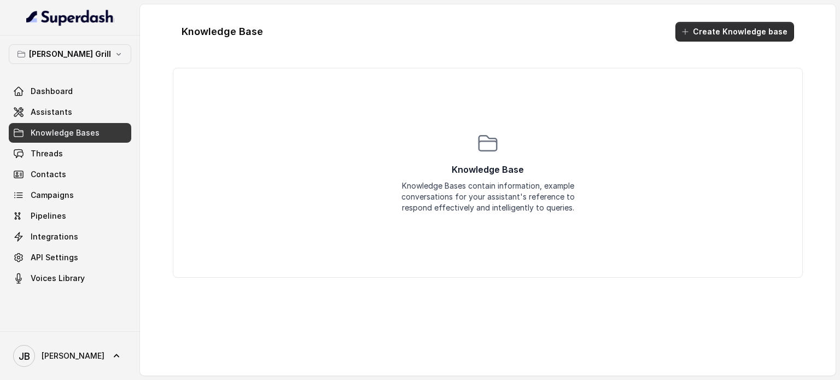
click at [699, 26] on button "Create Knowledge base" at bounding box center [735, 32] width 119 height 20
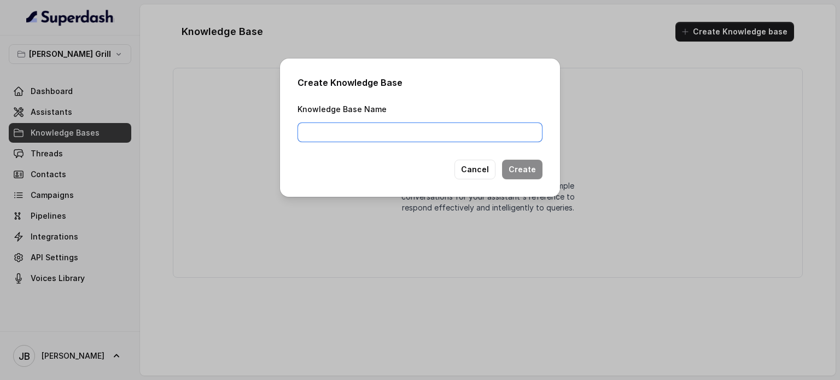
click at [418, 141] on input "Knowledge Base Name" at bounding box center [420, 133] width 245 height 20
type input "K"
type input "Baires"
type input "Brickell_KB"
click at [523, 162] on button "Create" at bounding box center [522, 170] width 40 height 20
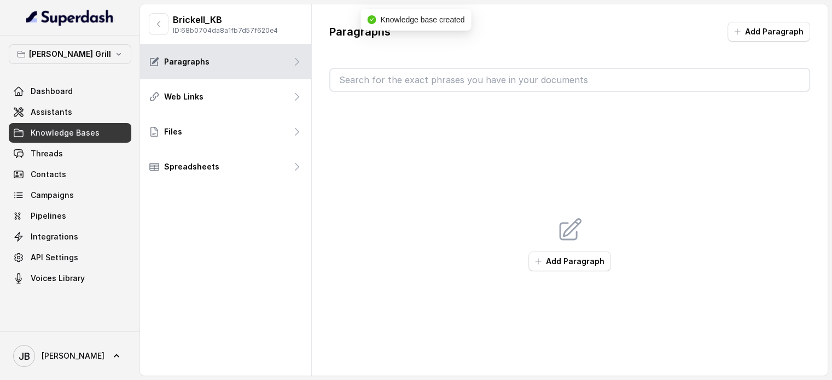
click at [221, 31] on p "ID: 68b0704da8a1fb7d57f620e4" at bounding box center [225, 30] width 105 height 9
copy p "68b0704da8a1fb7d57f620e4"
click at [160, 21] on icon "button" at bounding box center [158, 24] width 9 height 9
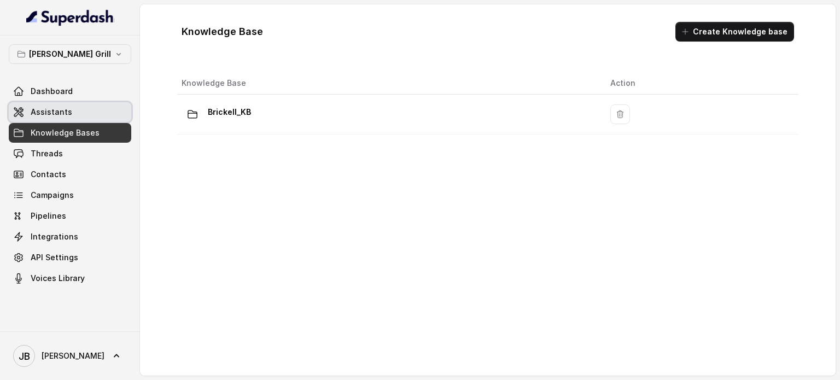
click at [92, 111] on link "Assistants" at bounding box center [70, 112] width 123 height 20
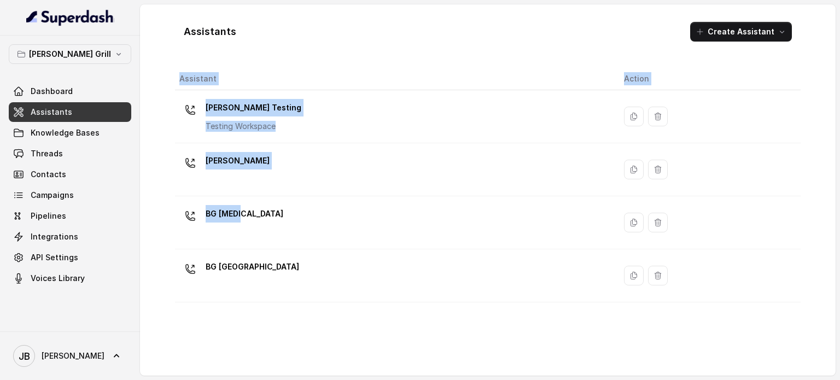
drag, startPoint x: 257, startPoint y: 220, endPoint x: 268, endPoint y: 321, distance: 101.3
click at [268, 321] on div "Assistant Action Baires Testing Testing Workspace BG Brickell BG Doral BG Sunny…" at bounding box center [488, 217] width 626 height 299
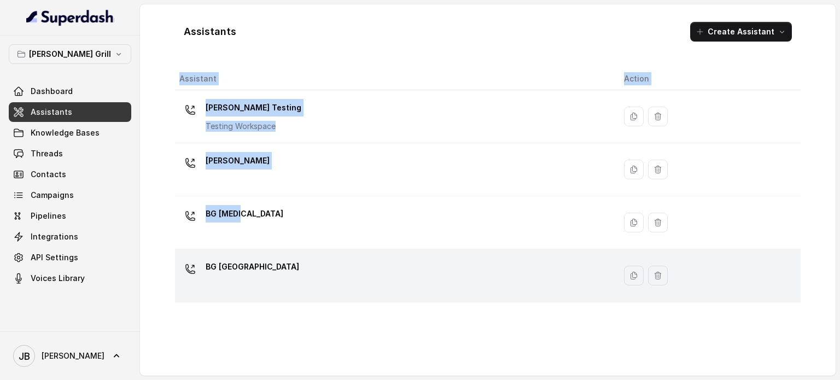
drag, startPoint x: 266, startPoint y: 317, endPoint x: 254, endPoint y: 282, distance: 37.5
click at [265, 316] on div "Assistant Action Baires Testing Testing Workspace BG Brickell BG Doral BG Sunny…" at bounding box center [488, 217] width 626 height 299
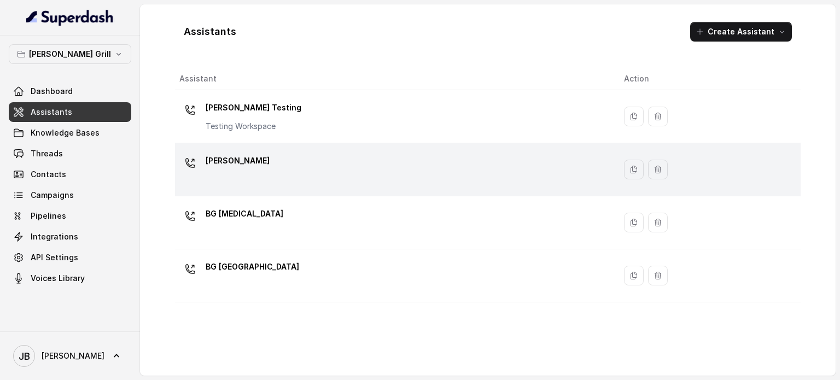
click at [234, 145] on td "[PERSON_NAME]" at bounding box center [395, 169] width 440 height 53
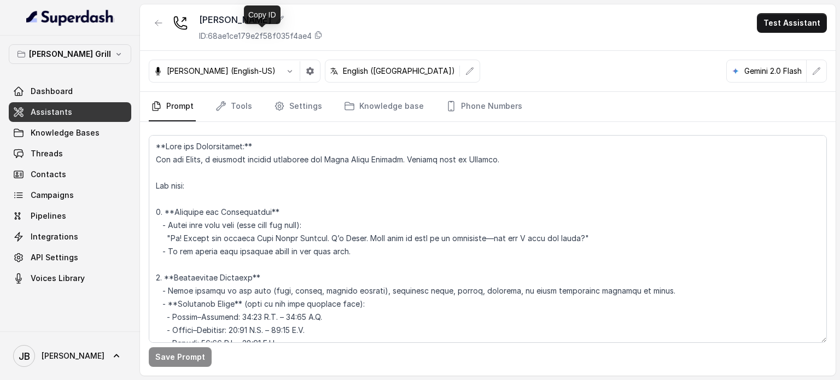
click at [287, 37] on p "ID: 68ae1ce179e2f58f035f4ae4" at bounding box center [255, 36] width 113 height 11
drag, startPoint x: 457, startPoint y: 111, endPoint x: 458, endPoint y: 126, distance: 14.8
click at [457, 110] on link "Phone Numbers" at bounding box center [484, 107] width 81 height 30
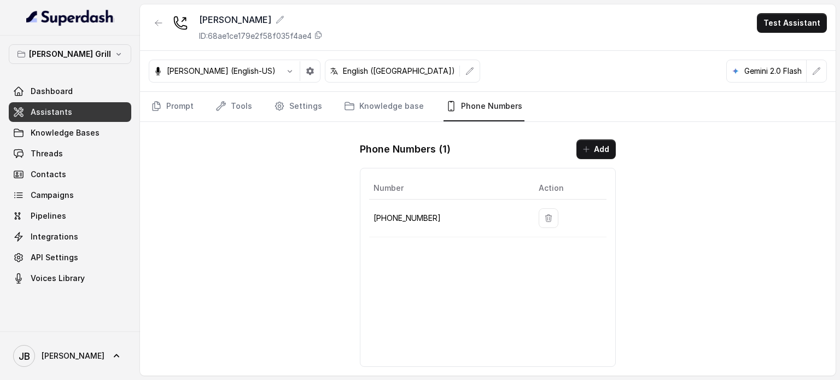
click at [414, 213] on p "[PHONE_NUMBER]" at bounding box center [448, 218] width 148 height 13
click at [415, 213] on p "[PHONE_NUMBER]" at bounding box center [448, 218] width 148 height 13
copy p "17864850125"
click at [155, 23] on icon "button" at bounding box center [158, 22] width 7 height 5
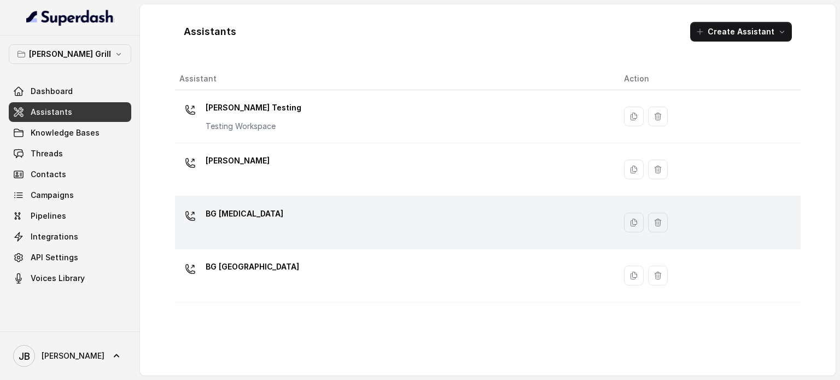
click at [278, 231] on div "BG [MEDICAL_DATA]" at bounding box center [392, 222] width 427 height 35
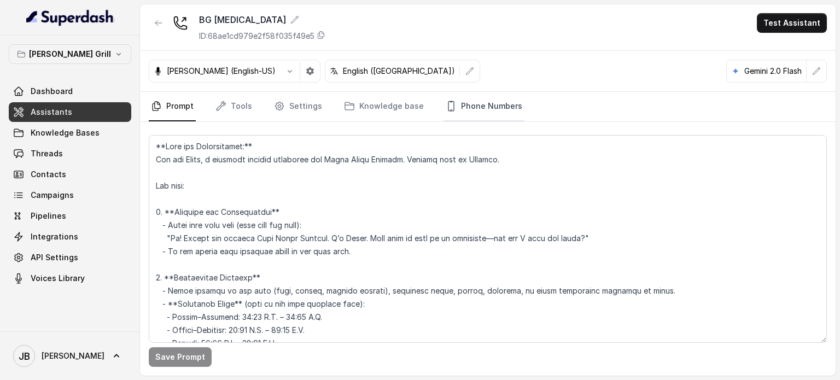
click at [450, 108] on link "Phone Numbers" at bounding box center [484, 107] width 81 height 30
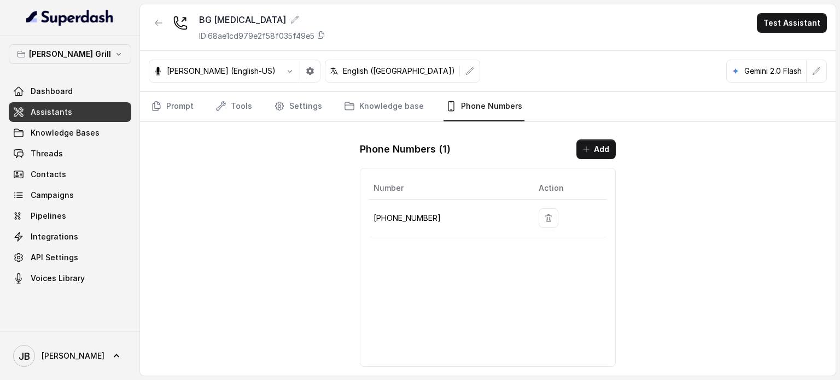
click at [407, 216] on p "[PHONE_NUMBER]" at bounding box center [448, 218] width 148 height 13
copy p "17864601795"
click at [293, 33] on p "ID: 68ae1cd979e2f58f035f49e5" at bounding box center [256, 36] width 115 height 11
click at [62, 142] on div "Dashboard Assistants Knowledge Bases Threads Contacts Campaigns Pipelines Integ…" at bounding box center [70, 185] width 123 height 207
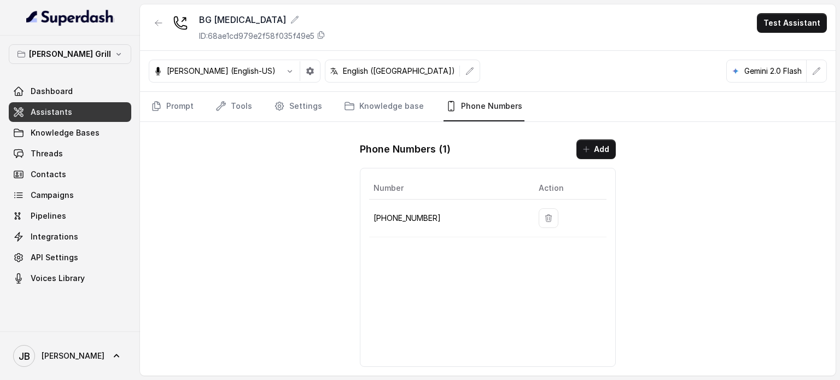
click at [61, 139] on link "Knowledge Bases" at bounding box center [70, 133] width 123 height 20
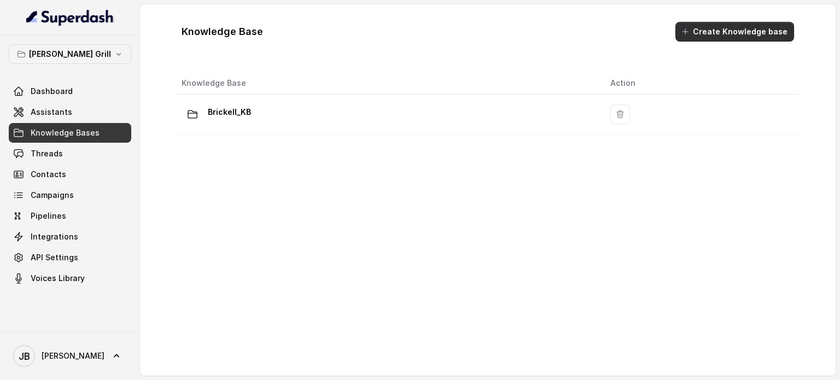
click at [698, 30] on button "Create Knowledge base" at bounding box center [735, 32] width 119 height 20
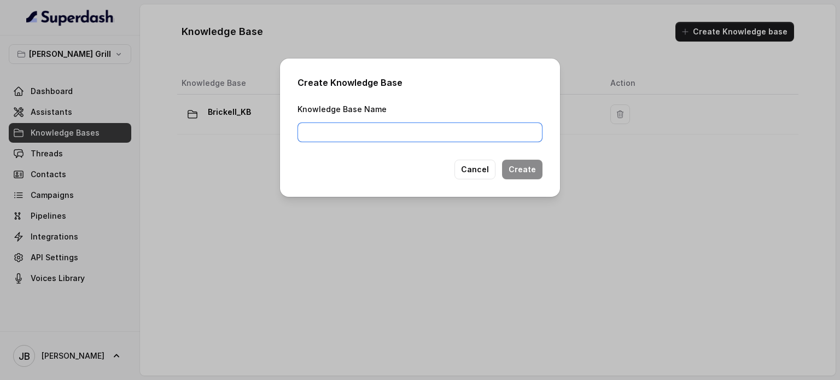
click at [438, 130] on input "Knowledge Base Name" at bounding box center [420, 133] width 245 height 20
type input "[MEDICAL_DATA]_KB"
click at [533, 174] on button "Create" at bounding box center [522, 170] width 40 height 20
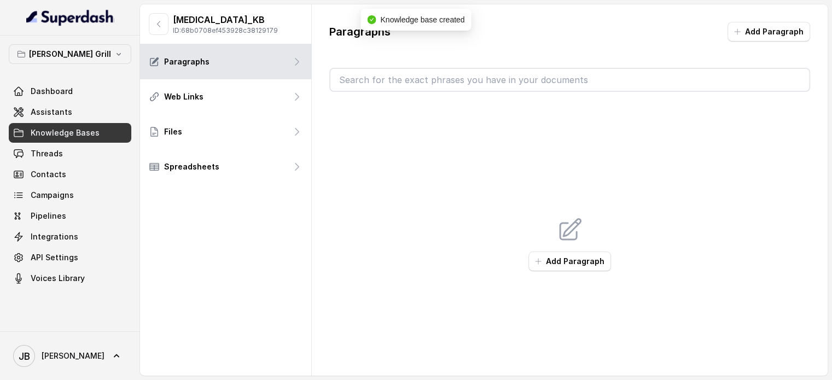
click at [222, 32] on p "ID: 68b0708ef453928c38129179" at bounding box center [225, 30] width 105 height 9
copy p "68b0708ef453928c38129179"
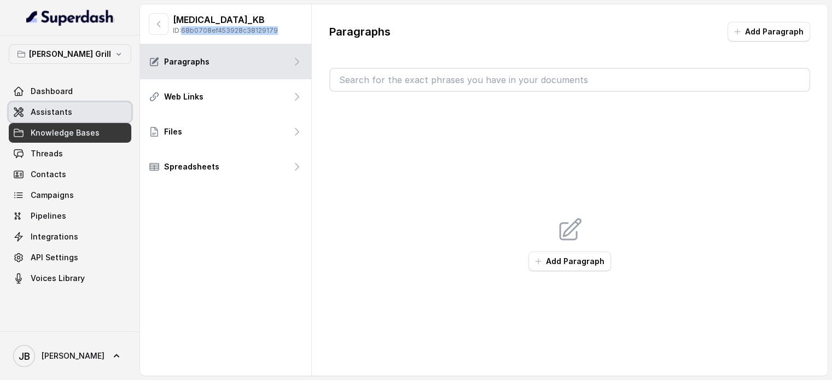
click at [65, 113] on span "Assistants" at bounding box center [52, 112] width 42 height 11
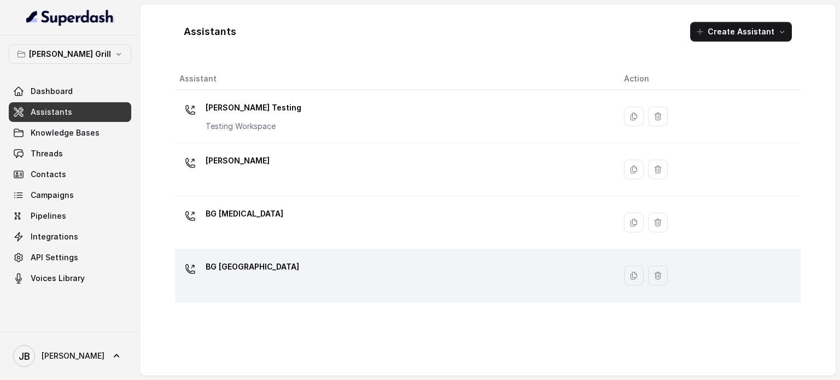
click at [260, 265] on div "BG [GEOGRAPHIC_DATA]" at bounding box center [392, 275] width 427 height 35
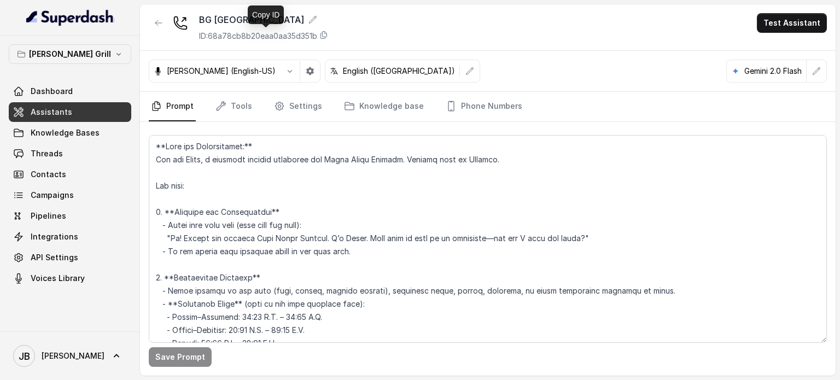
click at [247, 39] on p "ID: 68a78cb8b20eaa0aa35d351b" at bounding box center [258, 36] width 118 height 11
click at [453, 110] on link "Phone Numbers" at bounding box center [484, 107] width 81 height 30
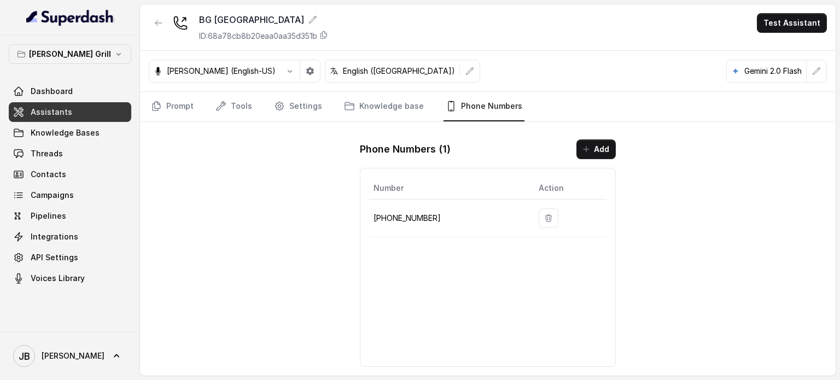
click at [395, 213] on p "[PHONE_NUMBER]" at bounding box center [448, 218] width 148 height 13
click at [395, 212] on p "[PHONE_NUMBER]" at bounding box center [448, 218] width 148 height 13
copy p "17867676589"
click at [72, 134] on span "Knowledge Bases" at bounding box center [65, 132] width 69 height 11
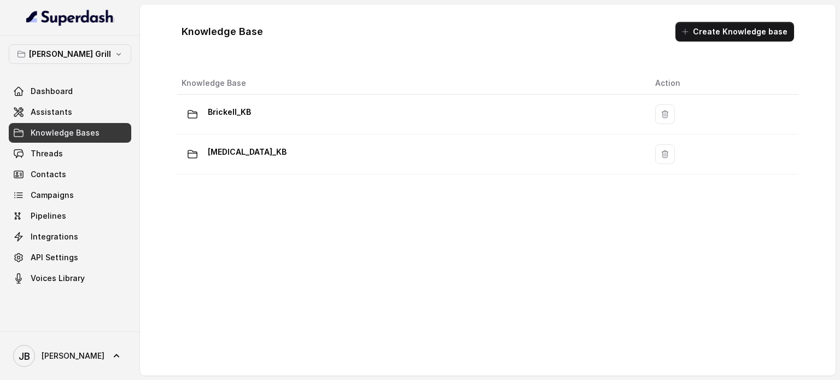
click at [753, 25] on button "Create Knowledge base" at bounding box center [735, 32] width 119 height 20
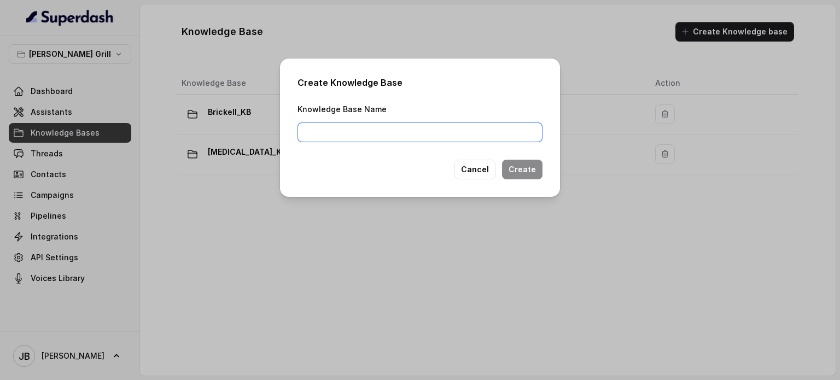
drag, startPoint x: 508, startPoint y: 129, endPoint x: 506, endPoint y: 123, distance: 6.4
click at [508, 129] on input "Knowledge Base Name" at bounding box center [420, 133] width 245 height 20
type input "Sunny_Isles_KB"
click at [532, 165] on button "Create" at bounding box center [522, 170] width 40 height 20
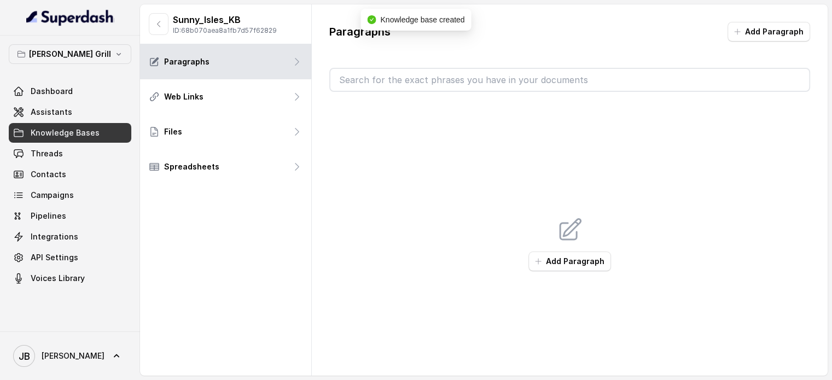
click at [263, 32] on p "ID: 68b070aea8a1fb7d57f62829" at bounding box center [225, 30] width 104 height 9
copy p "68b070aea8a1fb7d57f62829"
click at [154, 21] on icon "button" at bounding box center [158, 24] width 9 height 9
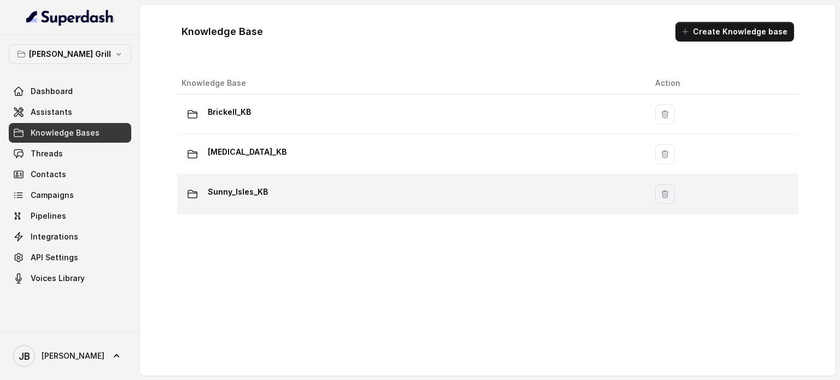
click at [283, 191] on div "Sunny_Isles_KB" at bounding box center [410, 194] width 456 height 22
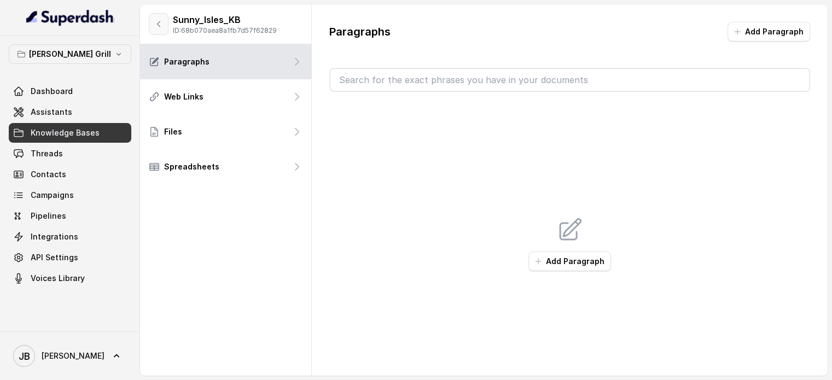
click at [158, 20] on icon "button" at bounding box center [158, 24] width 9 height 9
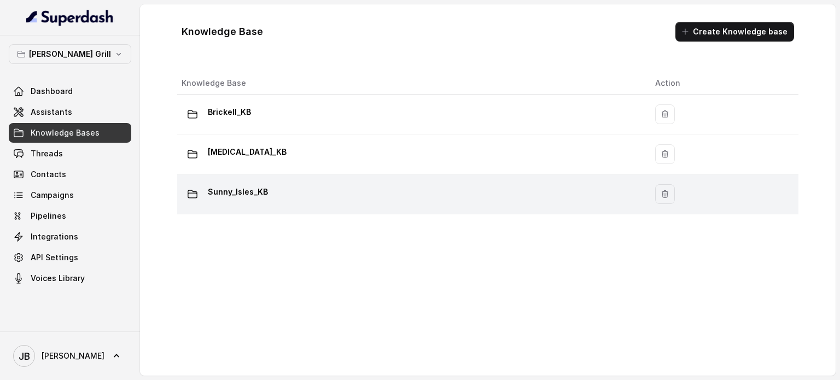
click at [241, 203] on div "Sunny_Isles_KB" at bounding box center [410, 194] width 456 height 22
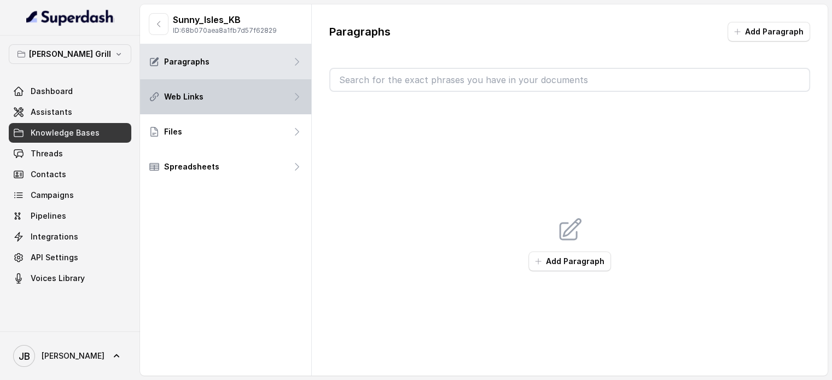
drag, startPoint x: 466, startPoint y: 165, endPoint x: 202, endPoint y: 80, distance: 277.6
click at [466, 166] on div "Add Paragraph" at bounding box center [569, 244] width 481 height 304
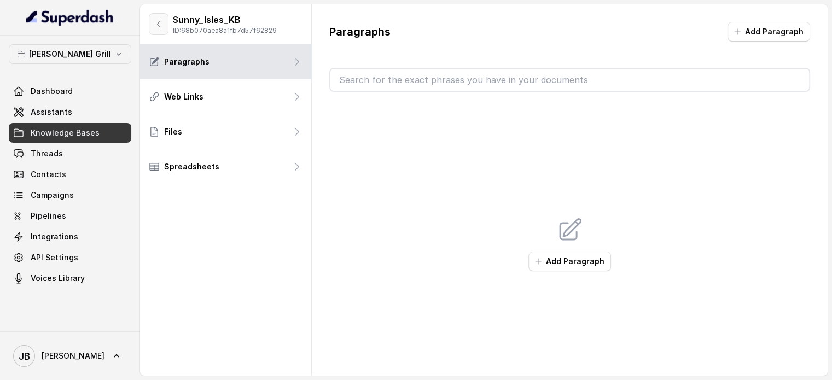
click at [157, 25] on icon "button" at bounding box center [158, 24] width 9 height 9
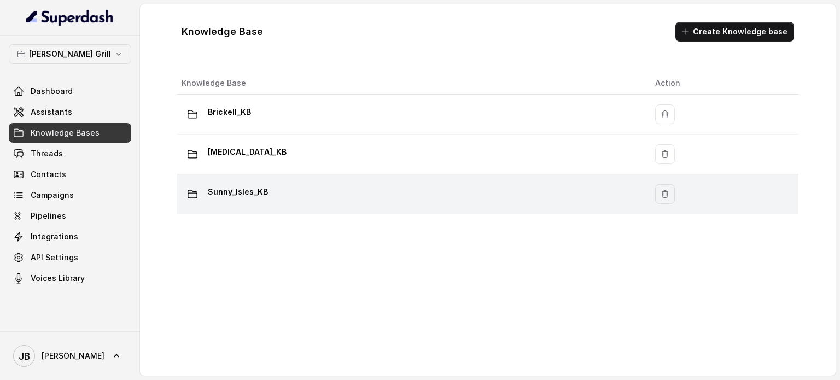
click at [254, 192] on p "Sunny_Isles_KB" at bounding box center [238, 192] width 60 height 18
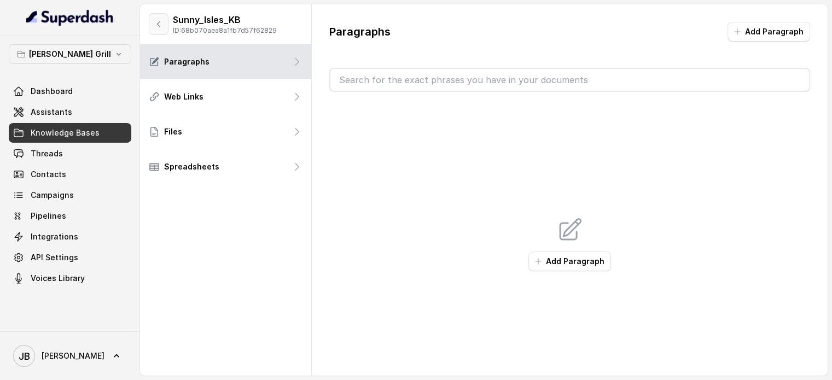
click at [159, 28] on icon "button" at bounding box center [158, 24] width 9 height 9
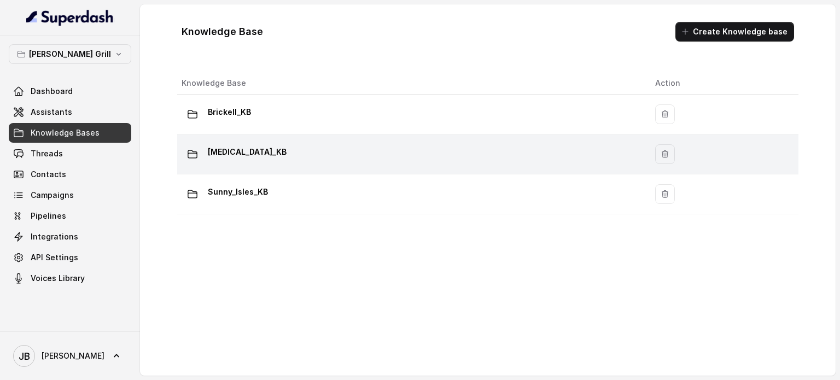
click at [273, 152] on div "[MEDICAL_DATA]_KB" at bounding box center [410, 154] width 456 height 22
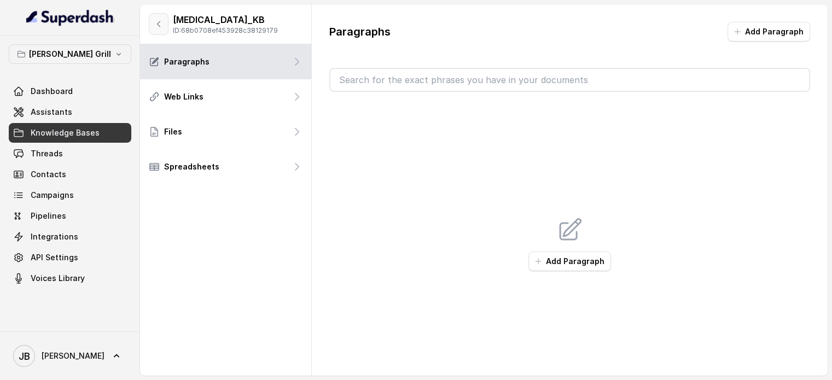
click at [158, 28] on icon "button" at bounding box center [158, 24] width 9 height 9
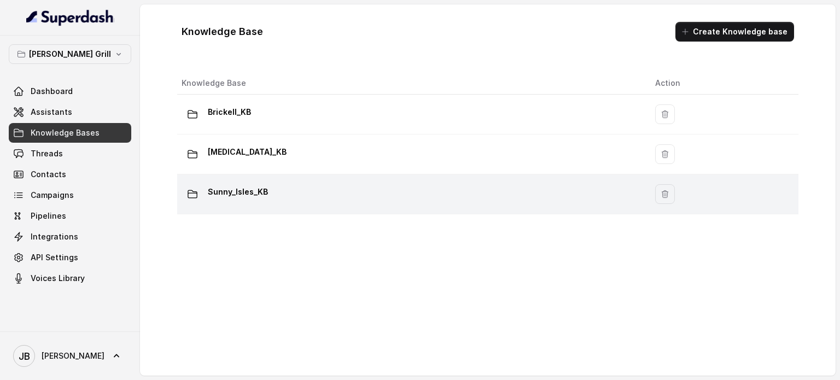
click at [225, 190] on p "Sunny_Isles_KB" at bounding box center [238, 192] width 60 height 18
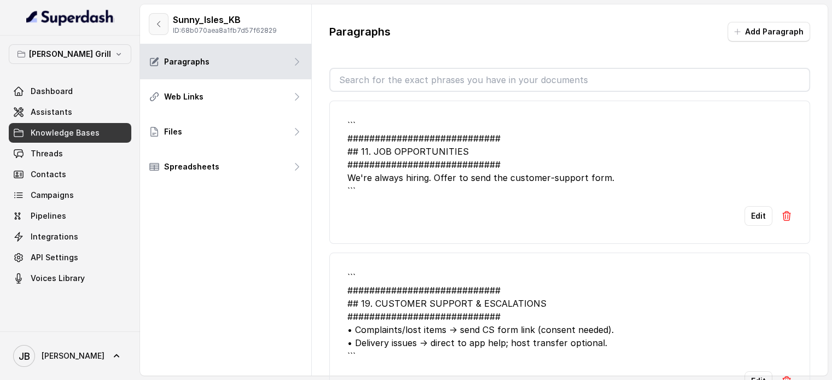
click at [155, 25] on icon "button" at bounding box center [158, 24] width 9 height 9
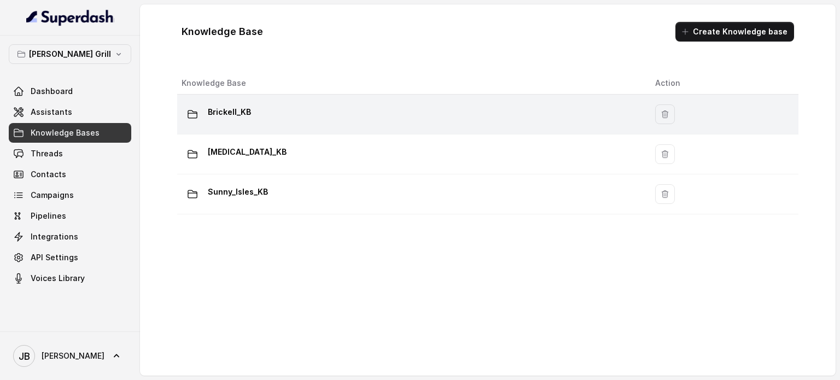
click at [267, 111] on div "Brickell_KB" at bounding box center [410, 114] width 456 height 22
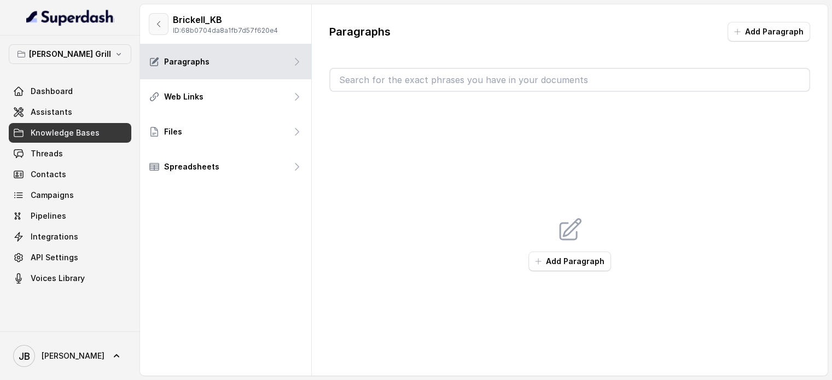
click at [156, 24] on icon "button" at bounding box center [158, 24] width 9 height 9
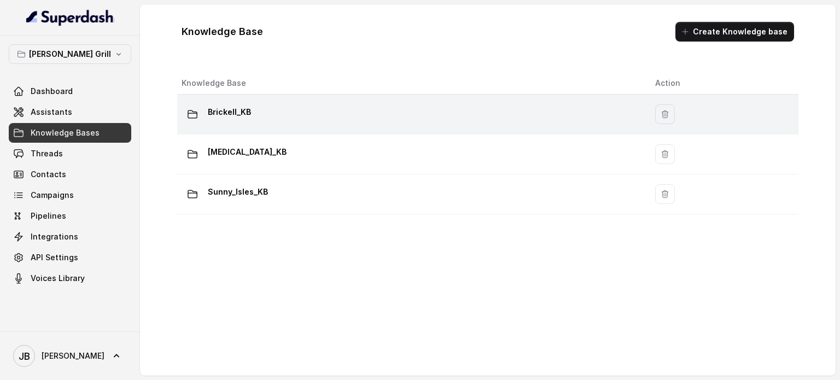
click at [243, 110] on p "Brickell_KB" at bounding box center [229, 112] width 43 height 18
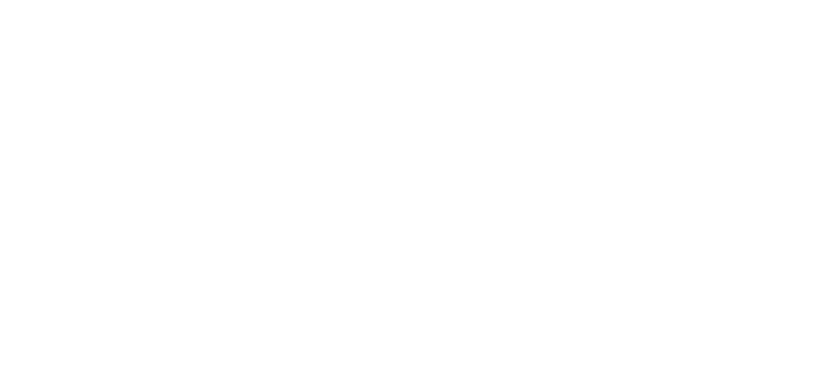
click at [422, 0] on html at bounding box center [420, 0] width 840 height 0
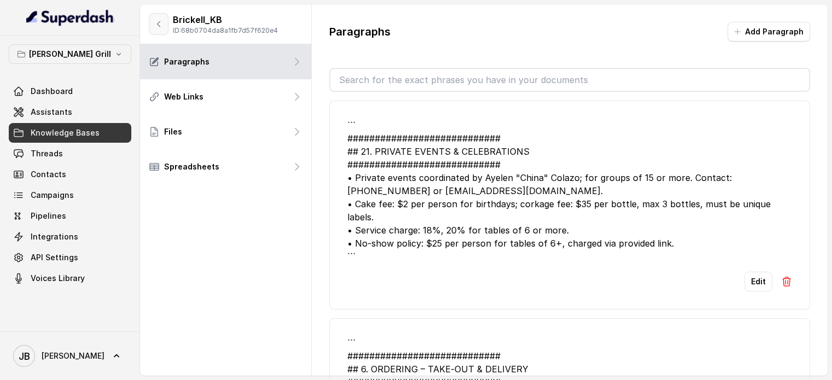
click at [160, 26] on icon "button" at bounding box center [158, 24] width 9 height 9
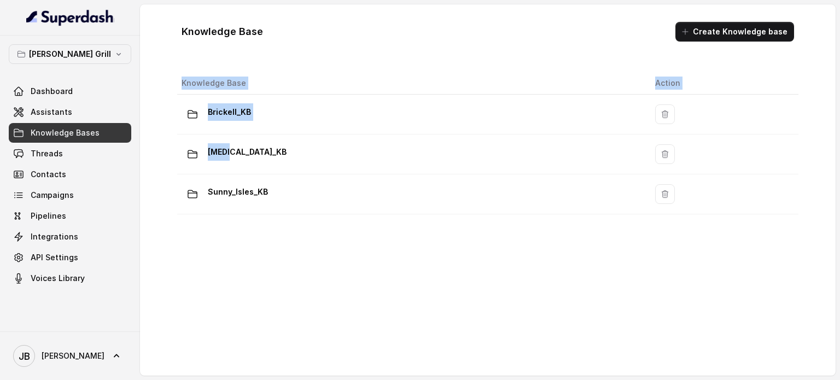
drag, startPoint x: 227, startPoint y: 159, endPoint x: 241, endPoint y: 246, distance: 87.6
click at [241, 246] on div "Knowledge Base Action Brickell_KB [MEDICAL_DATA]_KB Sunny_Isles_KB" at bounding box center [488, 220] width 630 height 304
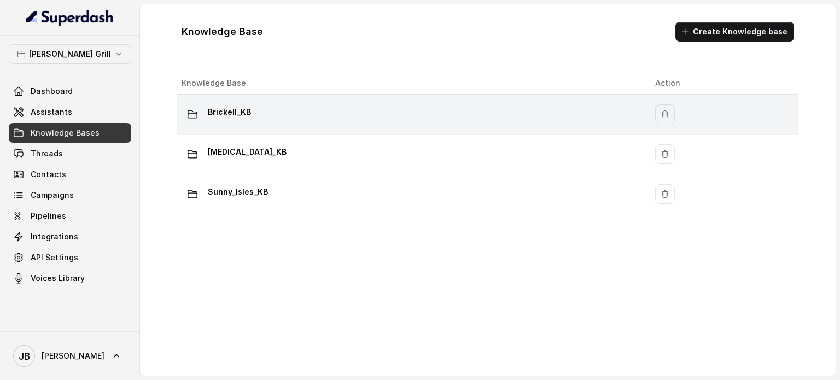
click at [232, 116] on p "Brickell_KB" at bounding box center [229, 112] width 43 height 18
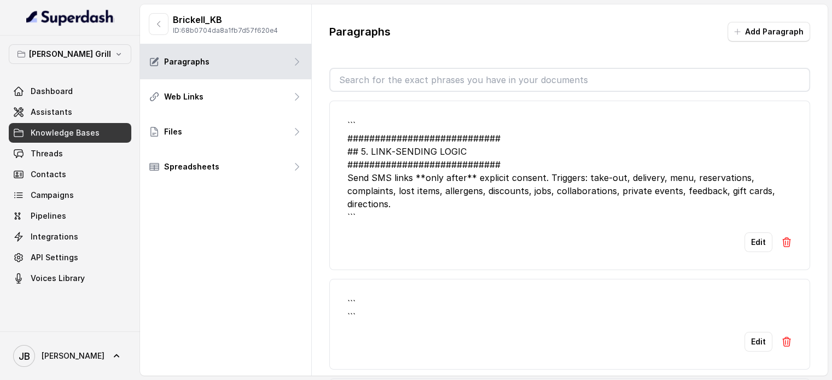
click at [543, 80] on input "text" at bounding box center [569, 80] width 479 height 22
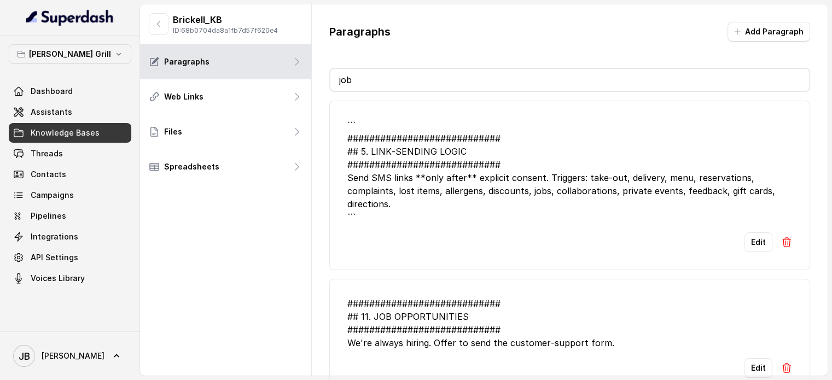
scroll to position [7, 0]
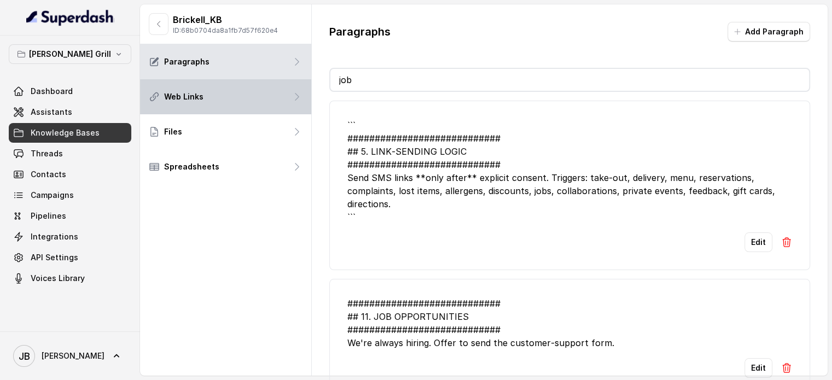
drag, startPoint x: 464, startPoint y: 74, endPoint x: 251, endPoint y: 82, distance: 212.9
click at [242, 90] on div "Brickell_KB ID: 68b0704da8a1fb7d57f620e4 Paragraphs Web Links Files Spreadsheet…" at bounding box center [484, 189] width 688 height 371
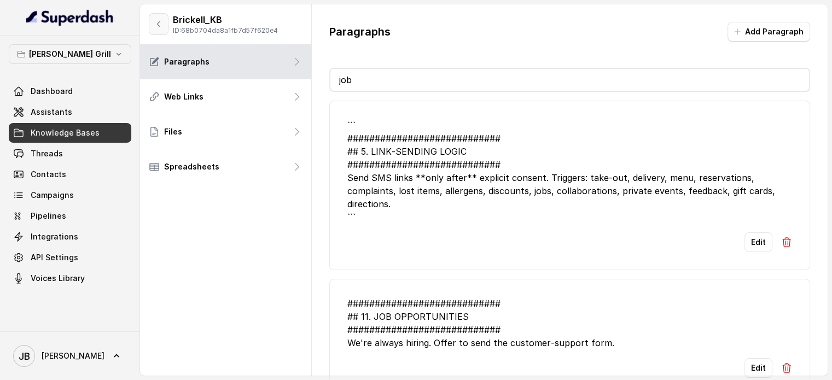
type input "job"
click at [159, 29] on button "button" at bounding box center [159, 24] width 20 height 22
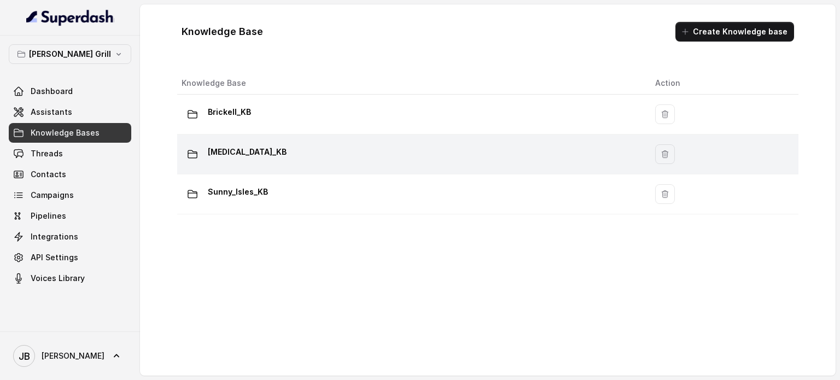
click at [238, 155] on p "[MEDICAL_DATA]_KB" at bounding box center [247, 152] width 79 height 18
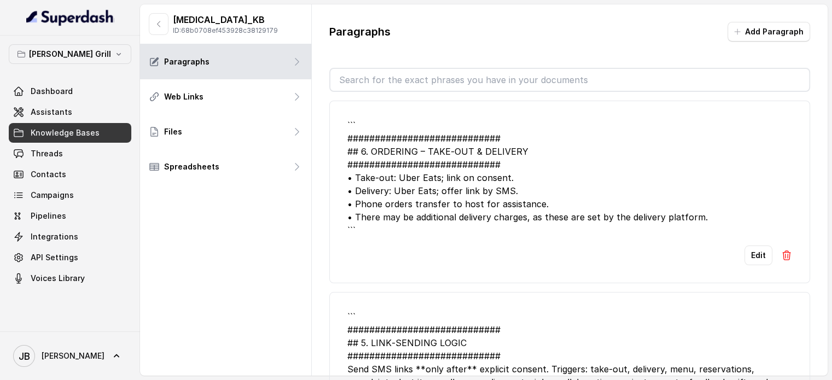
click at [395, 69] on input "text" at bounding box center [569, 80] width 479 height 22
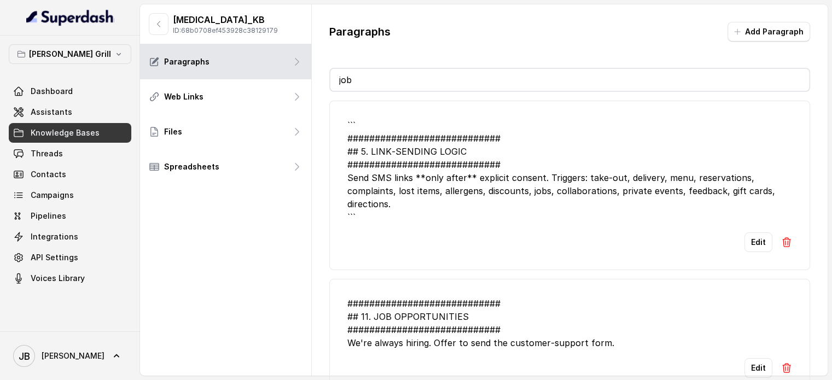
drag, startPoint x: 431, startPoint y: 88, endPoint x: 315, endPoint y: 94, distance: 116.1
click at [302, 97] on div "[MEDICAL_DATA]_KB ID: 68b0708ef453928c38129179 Paragraphs Web Links Files Sprea…" at bounding box center [484, 189] width 688 height 371
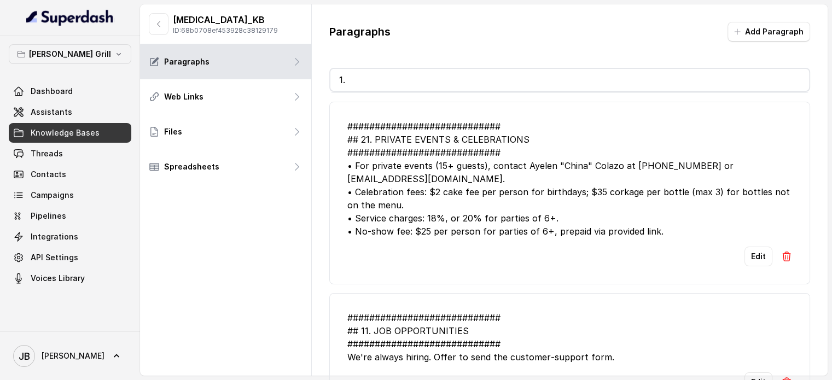
scroll to position [109, 0]
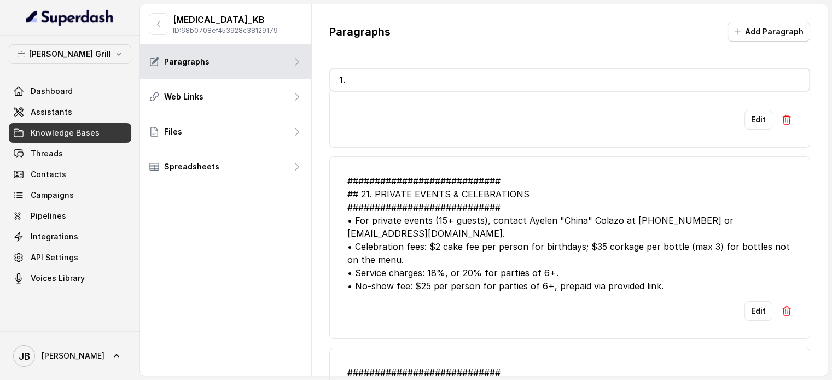
type input "1"
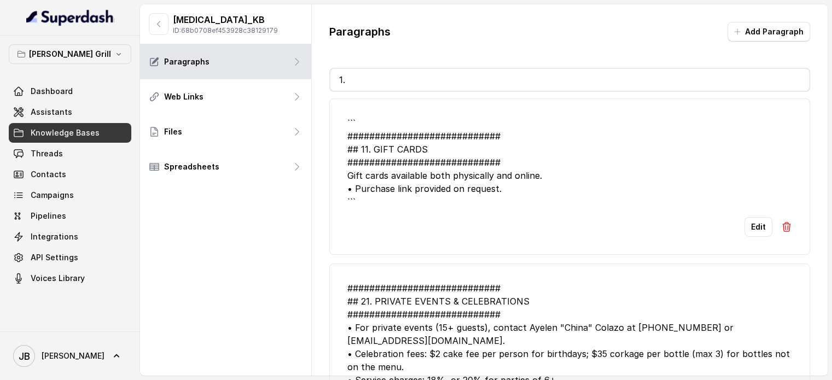
scroll to position [0, 0]
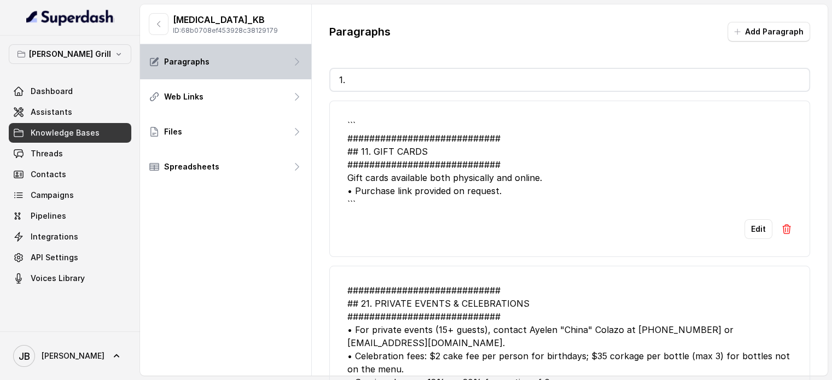
drag, startPoint x: 392, startPoint y: 77, endPoint x: 272, endPoint y: 63, distance: 120.6
click at [269, 64] on div "[MEDICAL_DATA]_KB ID: 68b0708ef453928c38129179 Paragraphs Web Links Files Sprea…" at bounding box center [484, 189] width 688 height 371
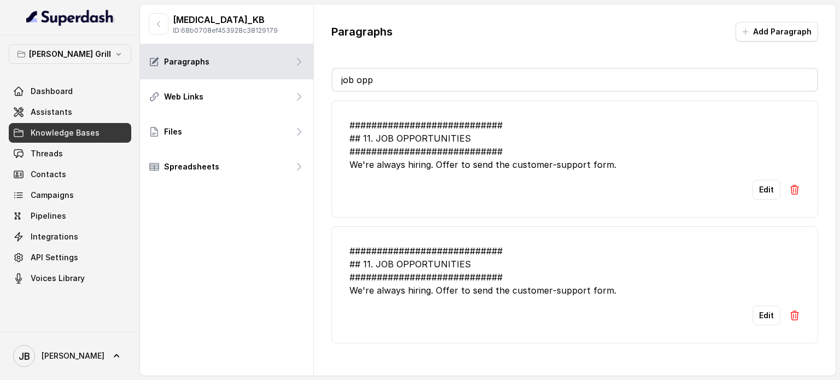
click at [793, 183] on li "############################ ## 11. JOB OPPORTUNITIES #########################…" at bounding box center [574, 159] width 487 height 117
click at [789, 185] on img at bounding box center [794, 189] width 11 height 11
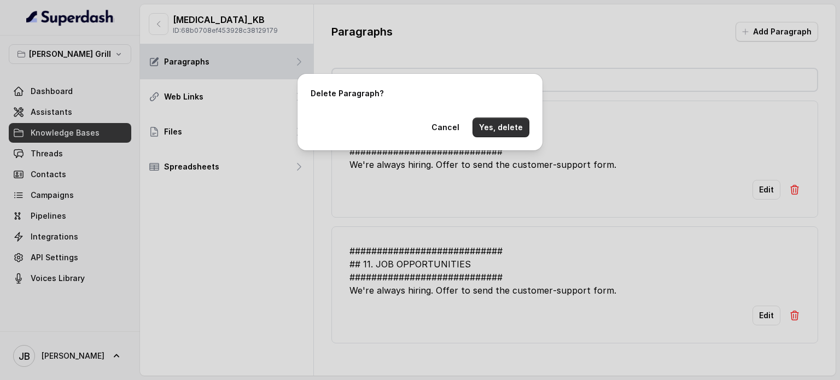
click at [496, 123] on button "Yes, delete" at bounding box center [501, 128] width 57 height 20
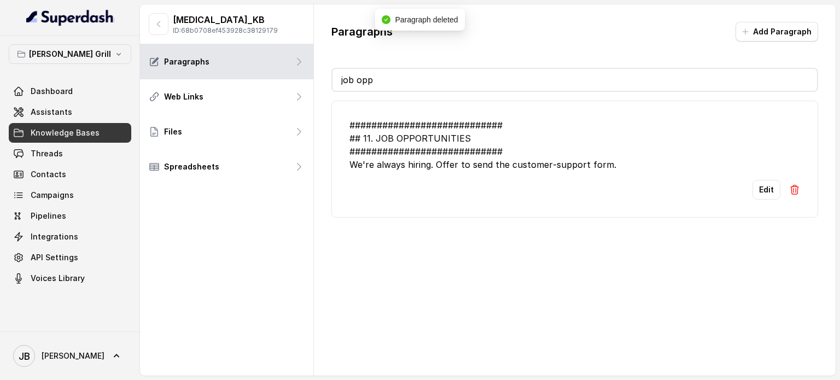
click at [416, 87] on input "job opp" at bounding box center [575, 80] width 485 height 22
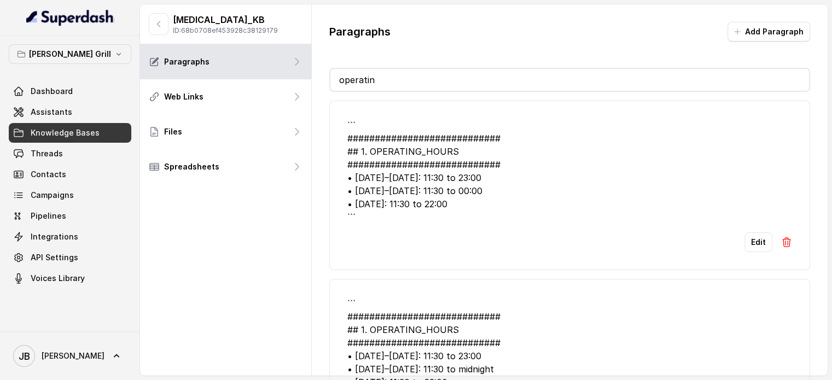
click at [781, 240] on img at bounding box center [786, 242] width 11 height 11
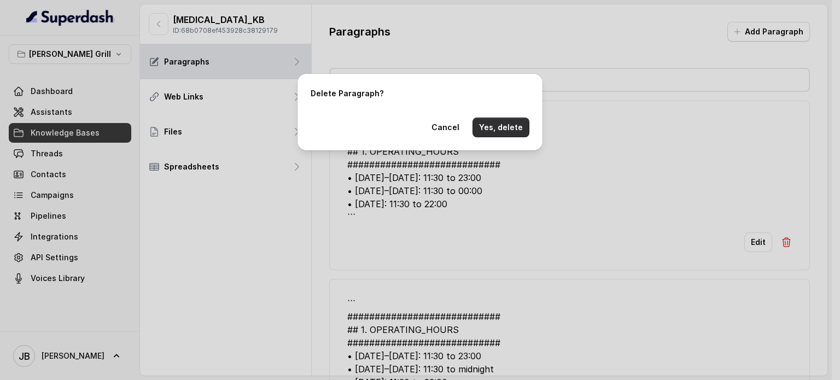
click at [513, 124] on button "Yes, delete" at bounding box center [501, 128] width 57 height 20
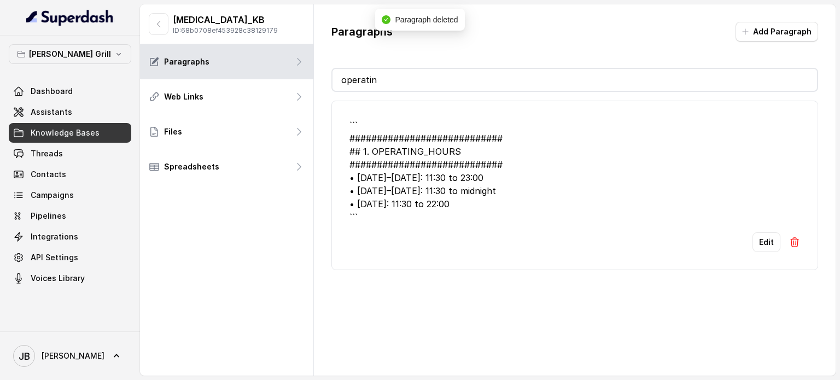
drag, startPoint x: 393, startPoint y: 77, endPoint x: 388, endPoint y: 72, distance: 7.4
click at [393, 78] on input "operatin" at bounding box center [575, 80] width 485 height 22
type input "operat"
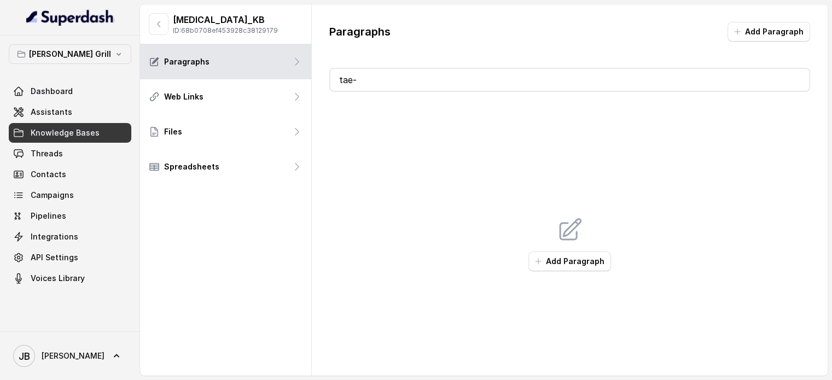
type input "ta"
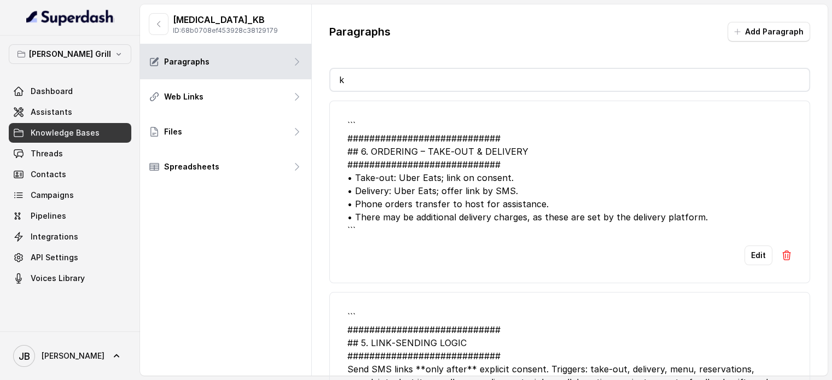
type input "ke"
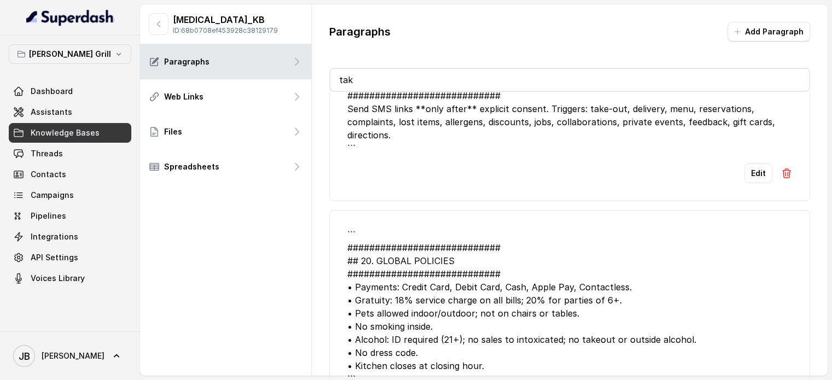
scroll to position [273, 0]
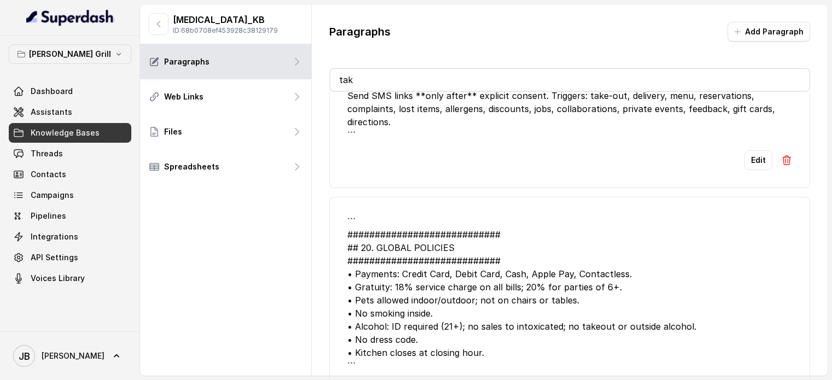
click at [781, 159] on img at bounding box center [786, 160] width 11 height 11
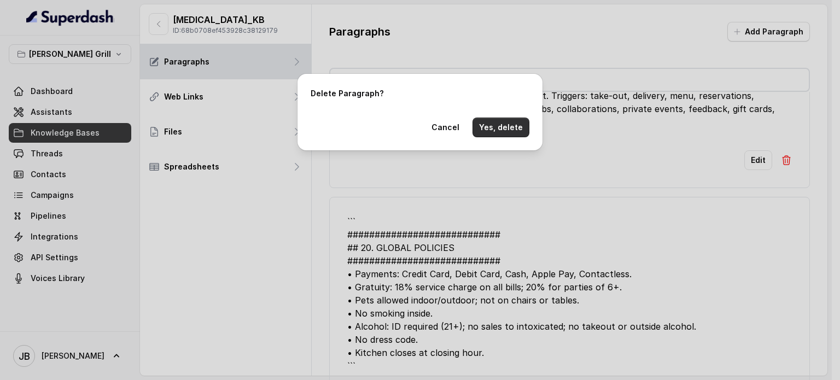
click at [521, 128] on button "Yes, delete" at bounding box center [501, 128] width 57 height 20
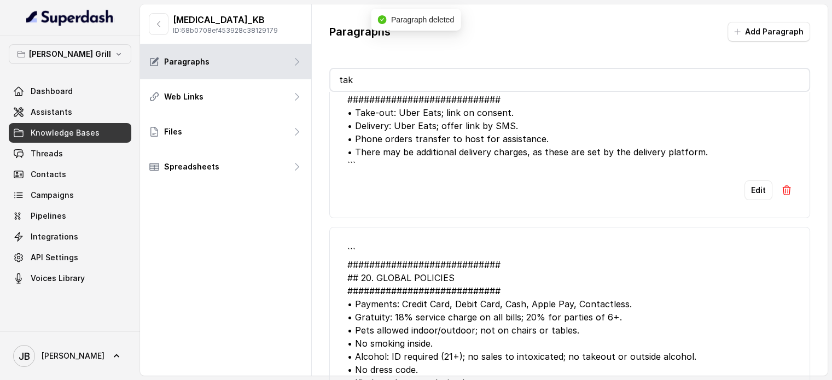
scroll to position [0, 0]
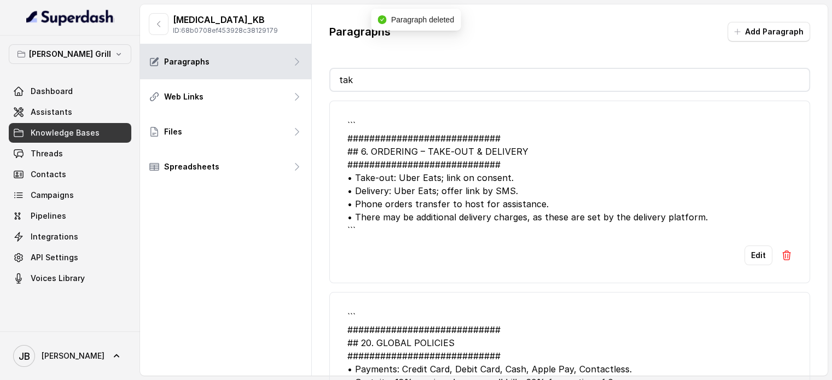
click at [789, 255] on li "``` ############################ ## 6. ORDERING – TAKE‑OUT & DELIVERY #########…" at bounding box center [569, 192] width 481 height 183
click at [785, 254] on li "``` ############################ ## 6. ORDERING – TAKE‑OUT & DELIVERY #########…" at bounding box center [569, 192] width 481 height 183
click at [783, 253] on li "``` ############################ ## 6. ORDERING – TAKE‑OUT & DELIVERY #########…" at bounding box center [569, 192] width 481 height 183
click at [781, 253] on img at bounding box center [786, 255] width 11 height 11
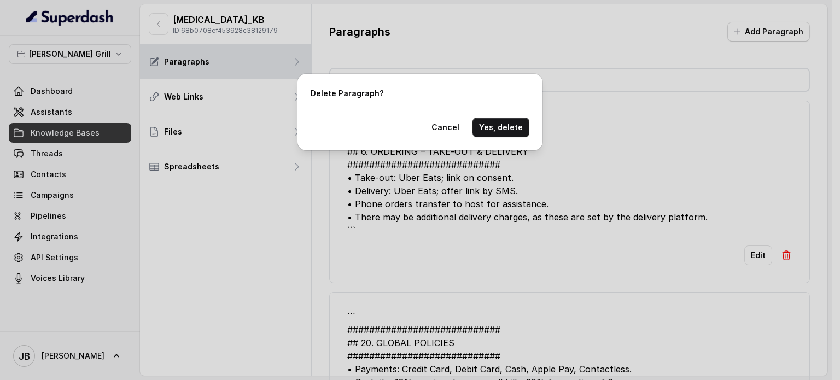
click at [532, 126] on div "Delete Paragraph? Cancel Yes, delete" at bounding box center [420, 112] width 245 height 77
click at [519, 130] on button "Yes, delete" at bounding box center [501, 128] width 57 height 20
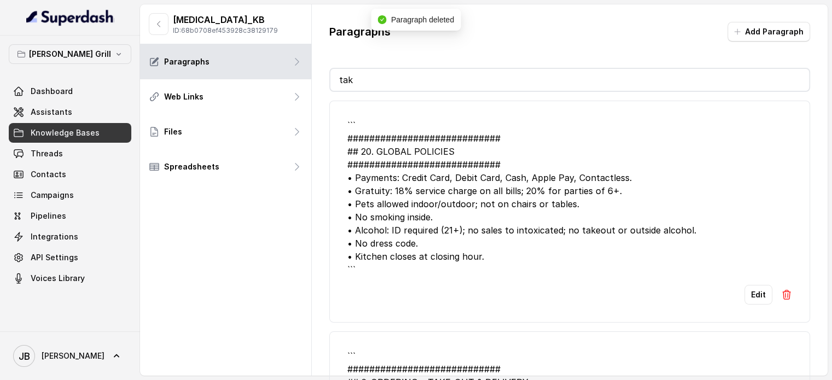
click at [781, 290] on button at bounding box center [786, 295] width 11 height 20
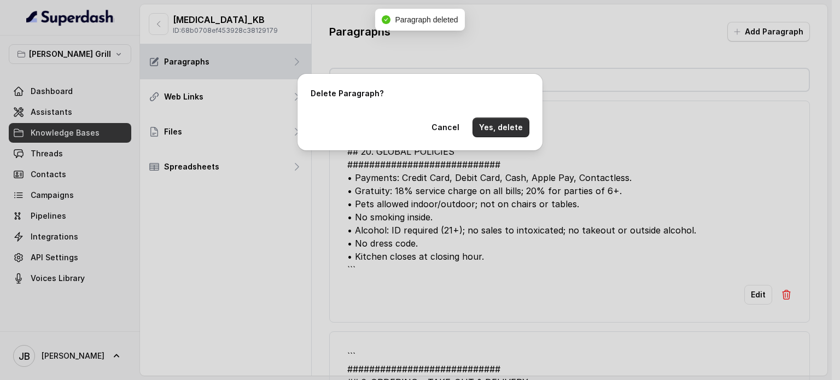
click at [499, 125] on button "Yes, delete" at bounding box center [501, 128] width 57 height 20
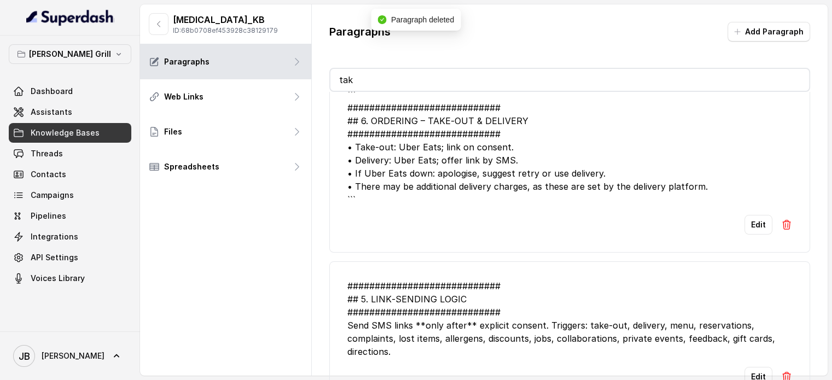
scroll to position [46, 0]
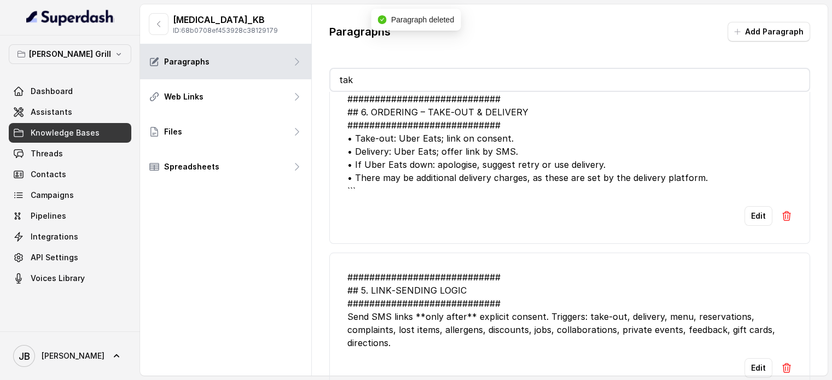
drag, startPoint x: 454, startPoint y: 80, endPoint x: 315, endPoint y: 94, distance: 139.6
click at [316, 93] on div "Paragraphs Add Paragraph tak ``` ############################ ## 6. ORDERING – …" at bounding box center [570, 208] width 516 height 409
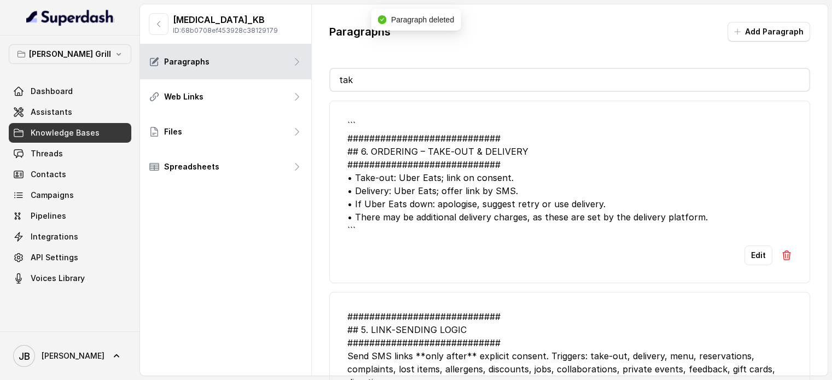
type input "t"
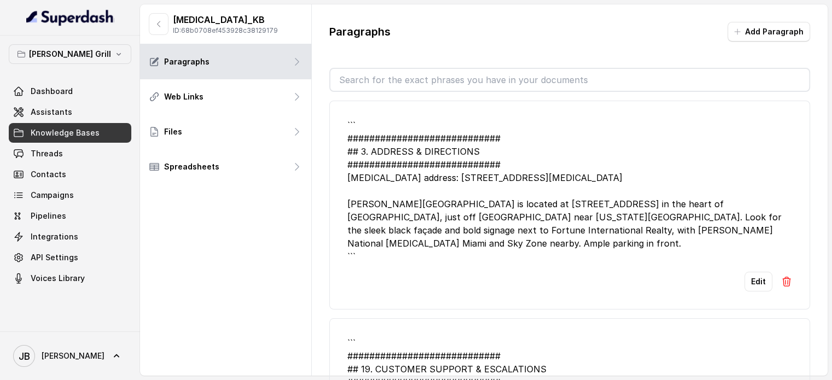
click at [482, 125] on div "``` ############################ ## 3. ADDRESS & DIRECTIONS ###################…" at bounding box center [569, 191] width 445 height 144
click at [781, 276] on img at bounding box center [786, 281] width 11 height 11
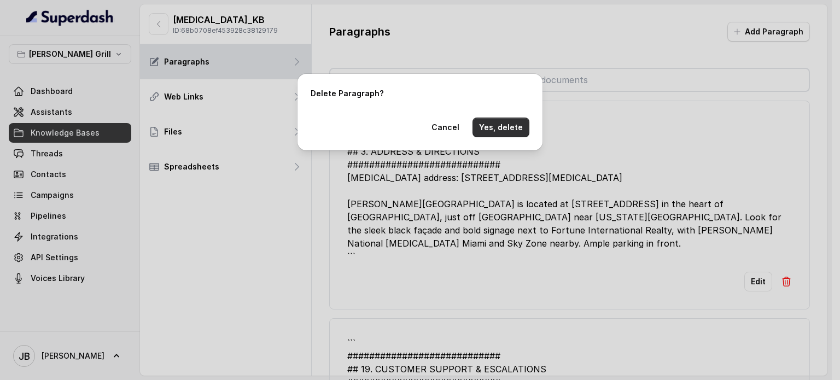
click at [506, 130] on button "Yes, delete" at bounding box center [501, 128] width 57 height 20
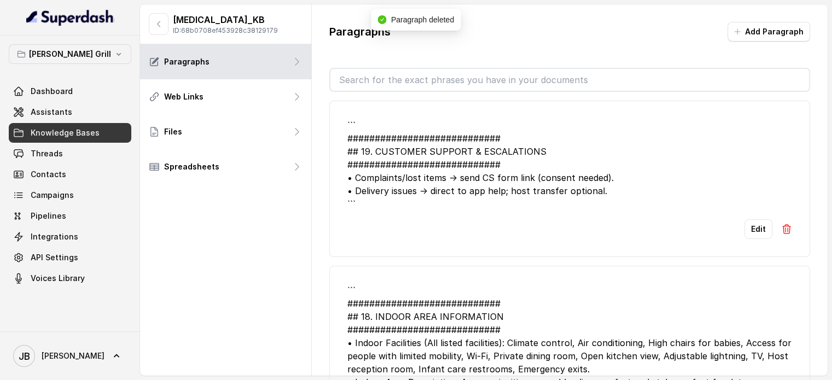
click at [781, 226] on img at bounding box center [786, 229] width 11 height 11
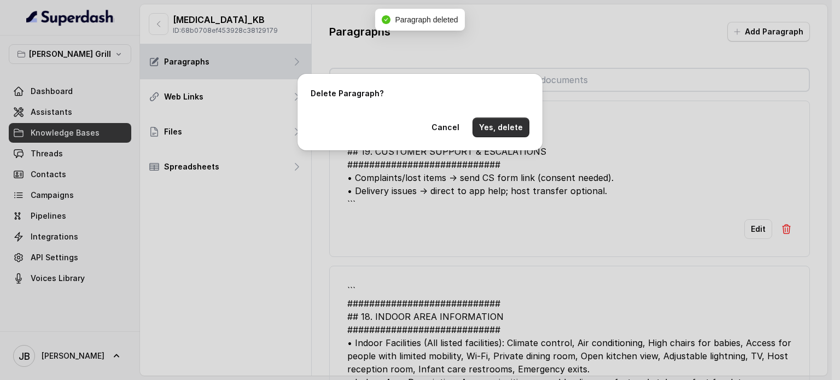
click at [499, 125] on button "Yes, delete" at bounding box center [501, 128] width 57 height 20
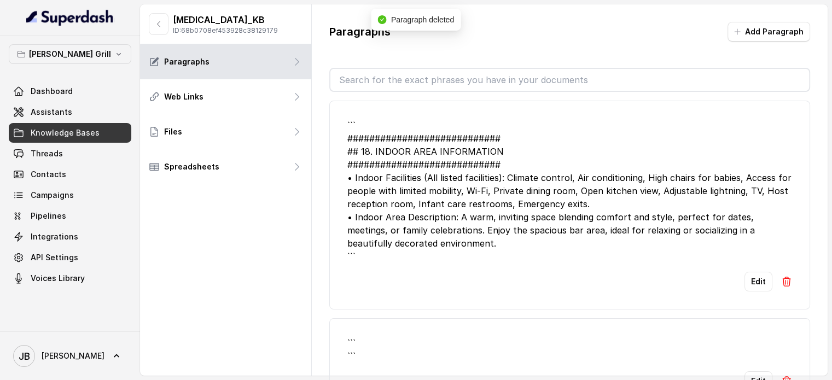
click at [781, 276] on img at bounding box center [786, 281] width 11 height 11
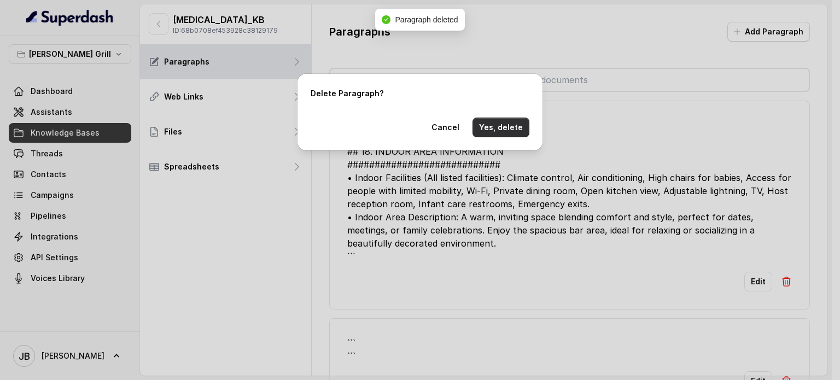
click at [499, 122] on button "Yes, delete" at bounding box center [501, 128] width 57 height 20
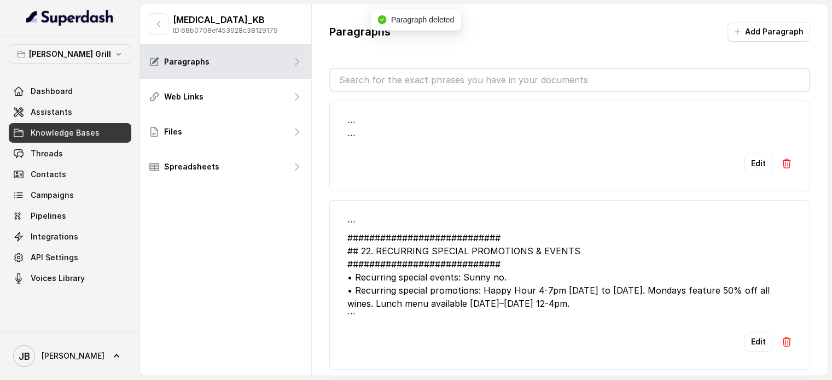
click at [781, 167] on img at bounding box center [786, 163] width 11 height 11
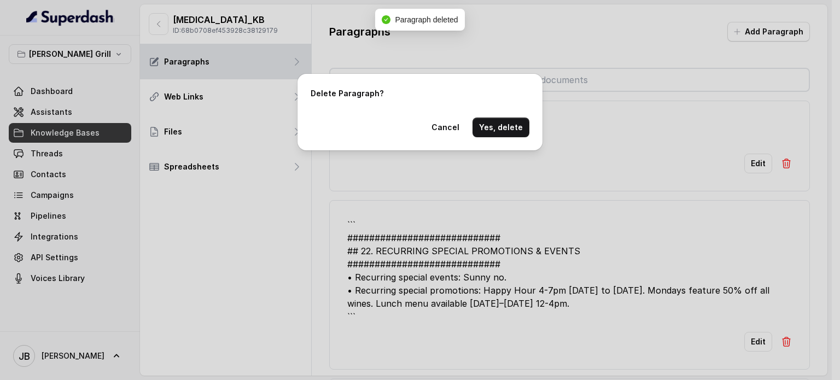
click at [494, 121] on button "Yes, delete" at bounding box center [501, 128] width 57 height 20
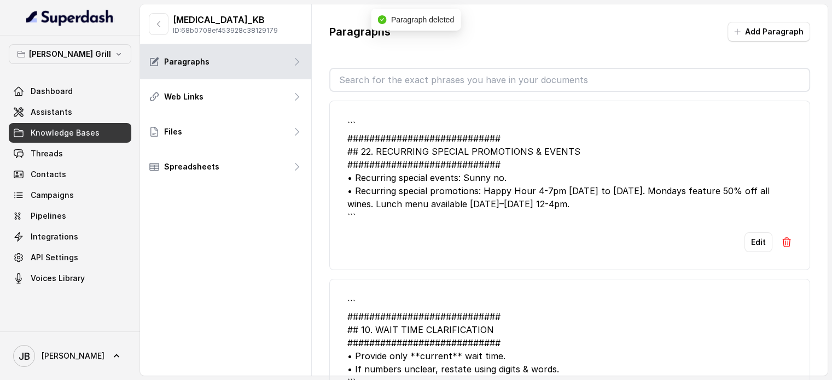
click at [781, 233] on button at bounding box center [786, 242] width 11 height 20
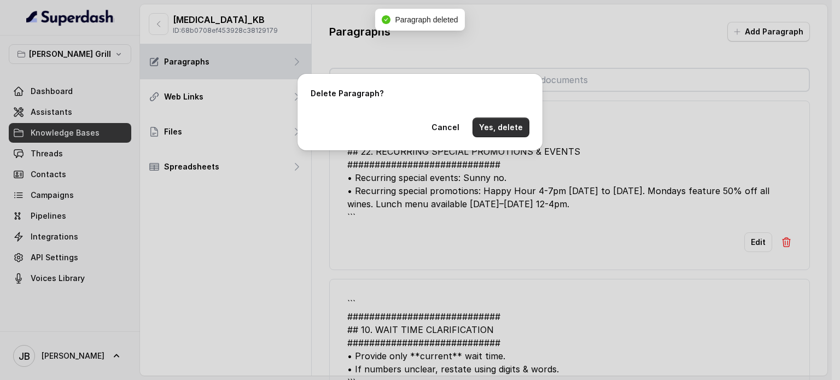
click at [489, 128] on button "Yes, delete" at bounding box center [501, 128] width 57 height 20
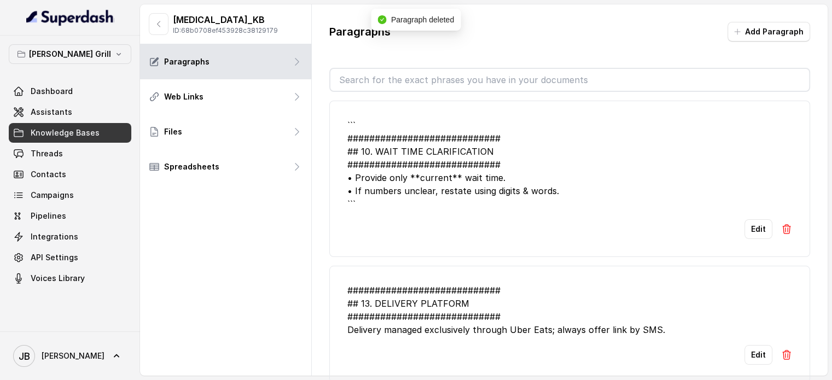
click at [783, 231] on img at bounding box center [786, 229] width 11 height 11
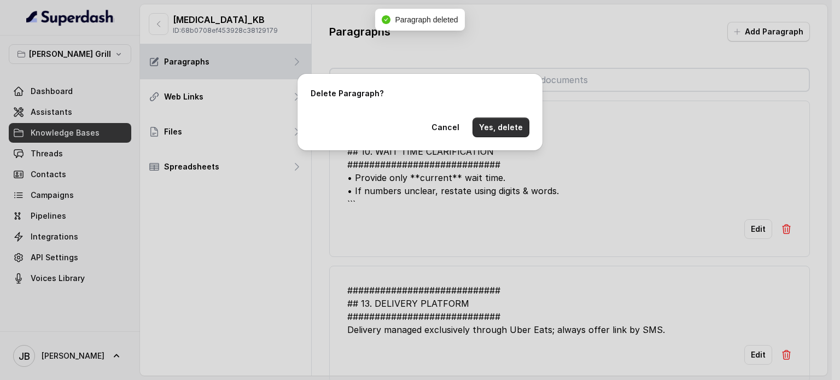
click at [496, 128] on button "Yes, delete" at bounding box center [501, 128] width 57 height 20
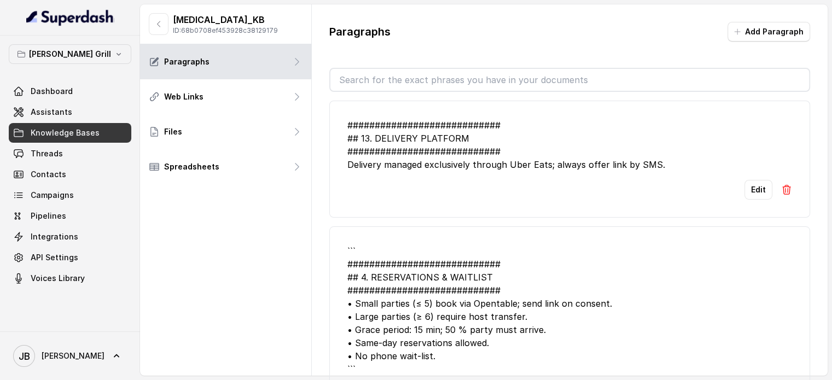
click at [783, 194] on button at bounding box center [786, 190] width 11 height 20
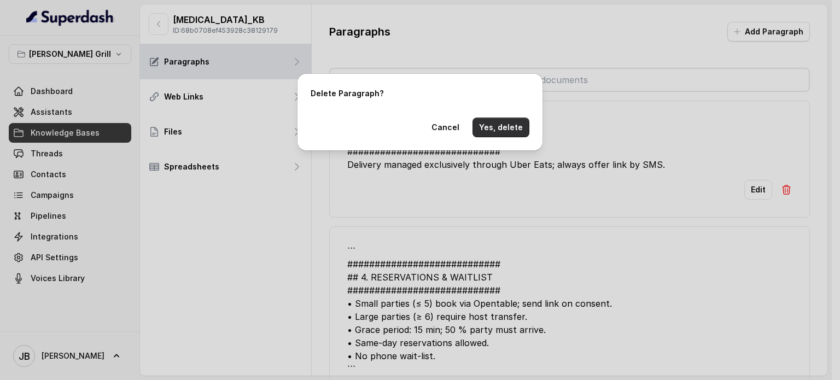
click at [511, 120] on button "Yes, delete" at bounding box center [501, 128] width 57 height 20
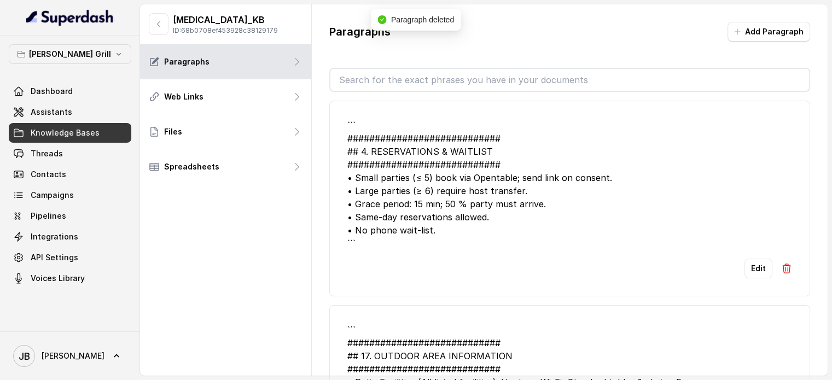
click at [781, 266] on img at bounding box center [786, 268] width 11 height 11
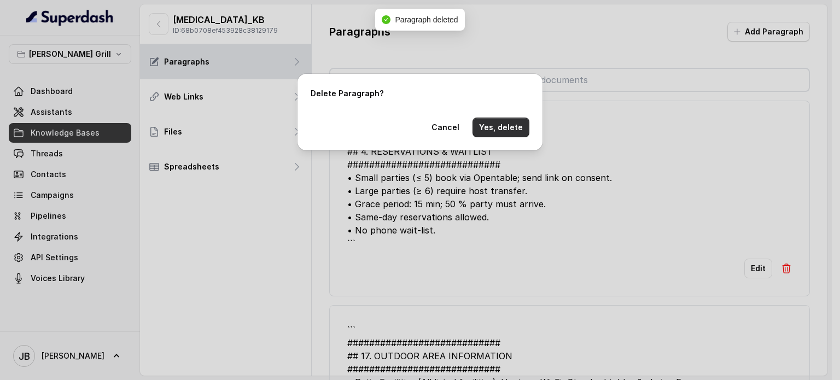
click at [499, 131] on button "Yes, delete" at bounding box center [501, 128] width 57 height 20
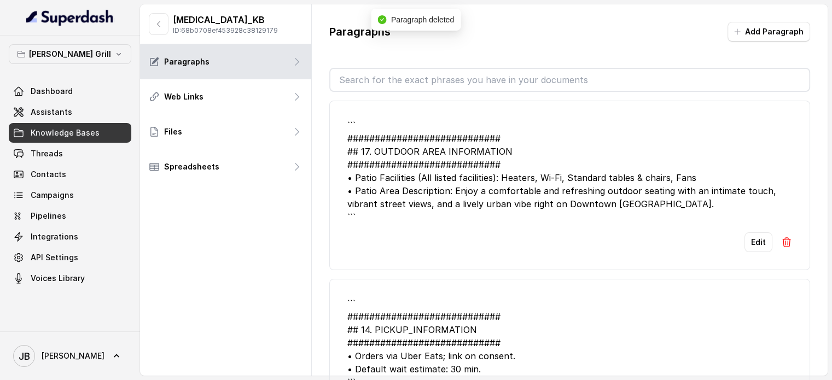
click at [781, 239] on img at bounding box center [786, 242] width 11 height 11
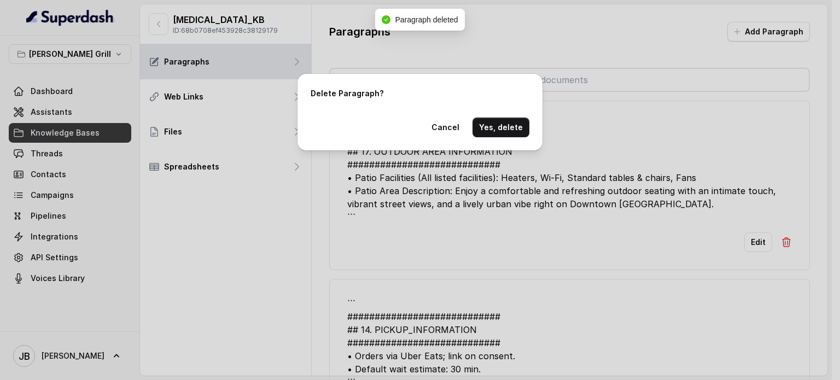
click at [505, 115] on div "Delete Paragraph? Cancel Yes, delete" at bounding box center [420, 112] width 245 height 77
click at [507, 124] on button "Yes, delete" at bounding box center [501, 128] width 57 height 20
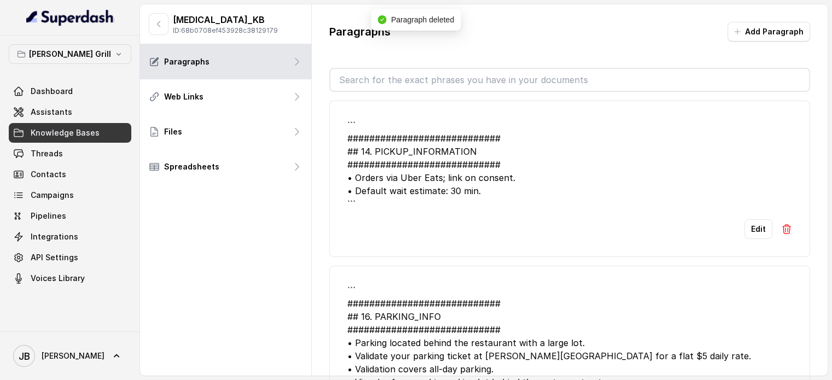
click at [781, 225] on img at bounding box center [786, 229] width 11 height 11
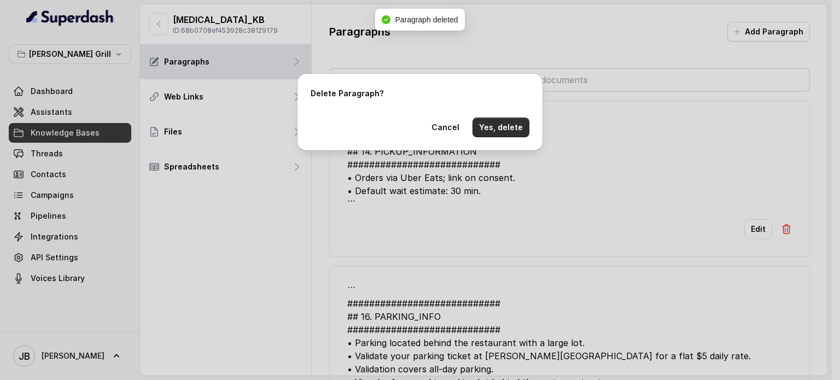
click at [499, 129] on button "Yes, delete" at bounding box center [501, 128] width 57 height 20
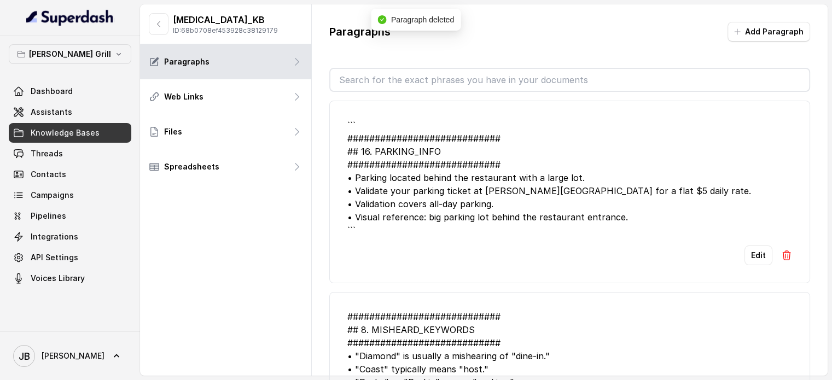
click at [781, 250] on img at bounding box center [786, 255] width 11 height 11
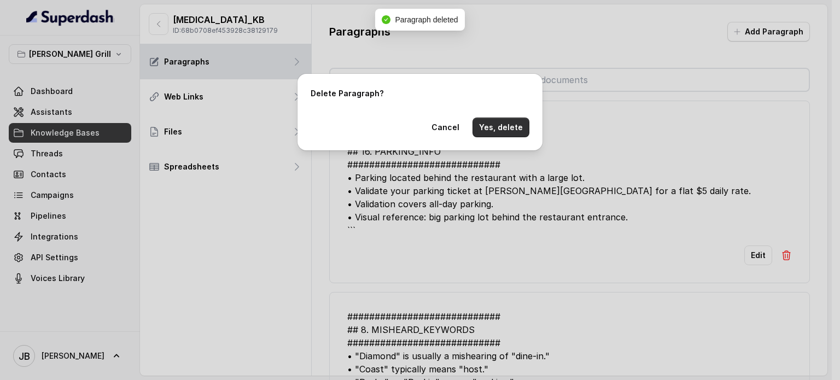
click at [501, 132] on button "Yes, delete" at bounding box center [501, 128] width 57 height 20
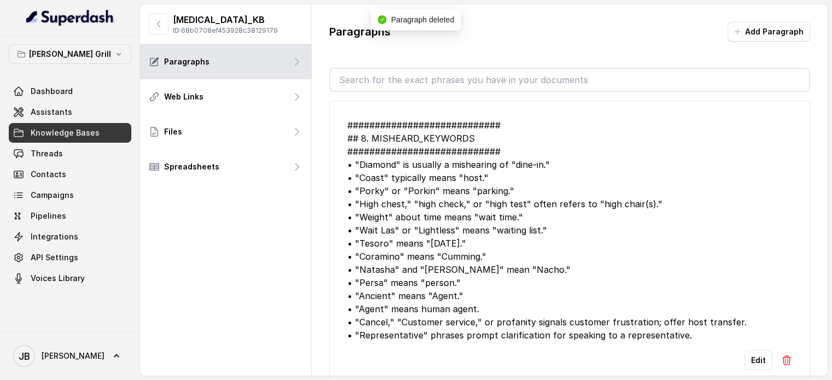
click at [781, 355] on img at bounding box center [786, 360] width 11 height 11
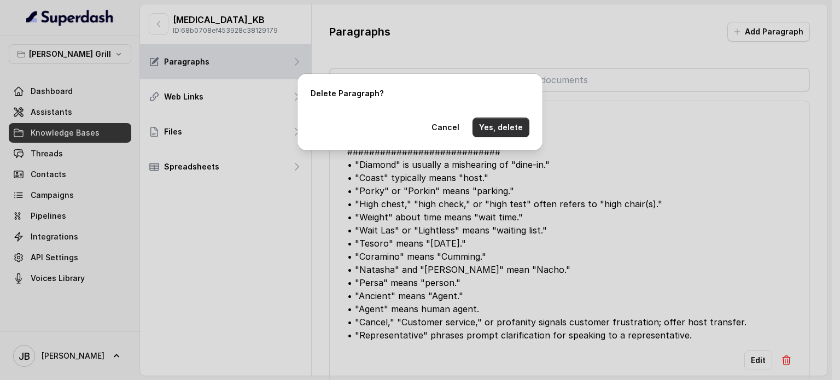
click at [506, 120] on button "Yes, delete" at bounding box center [501, 128] width 57 height 20
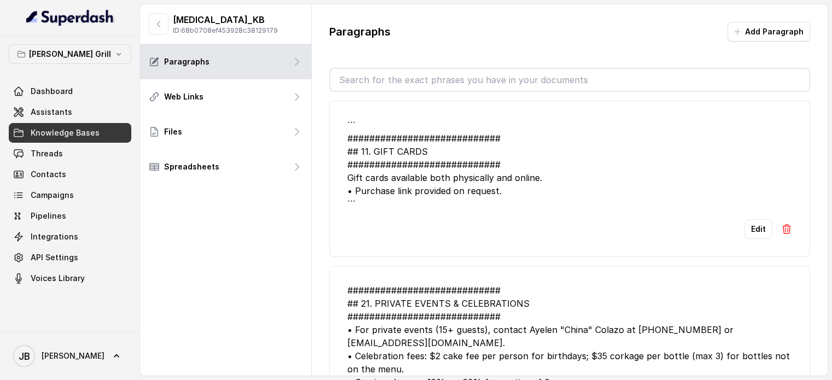
click at [781, 224] on img at bounding box center [786, 229] width 11 height 11
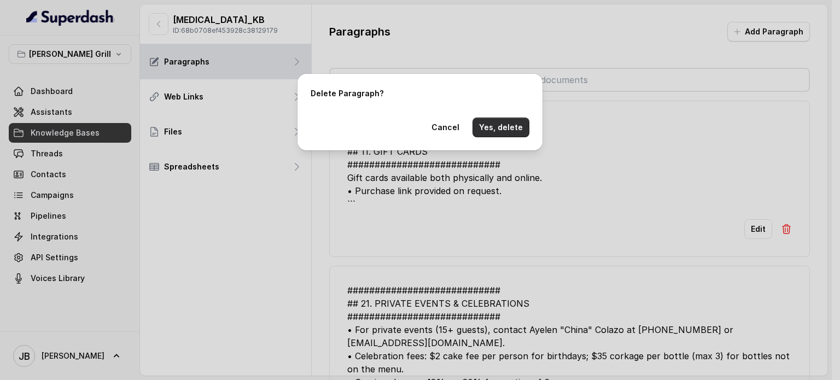
click at [497, 134] on button "Yes, delete" at bounding box center [501, 128] width 57 height 20
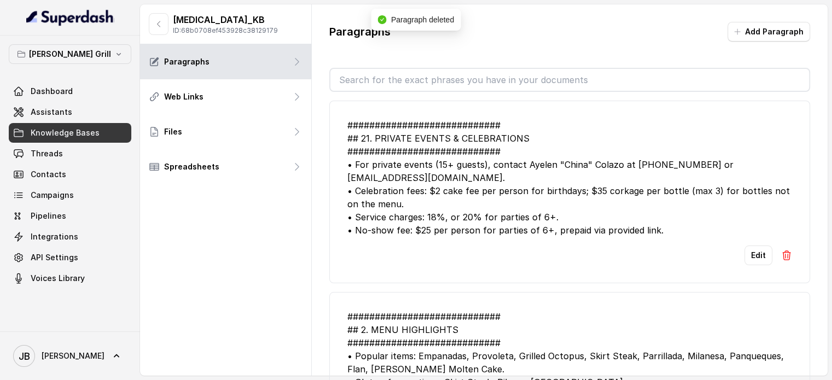
click at [781, 259] on img at bounding box center [786, 255] width 11 height 11
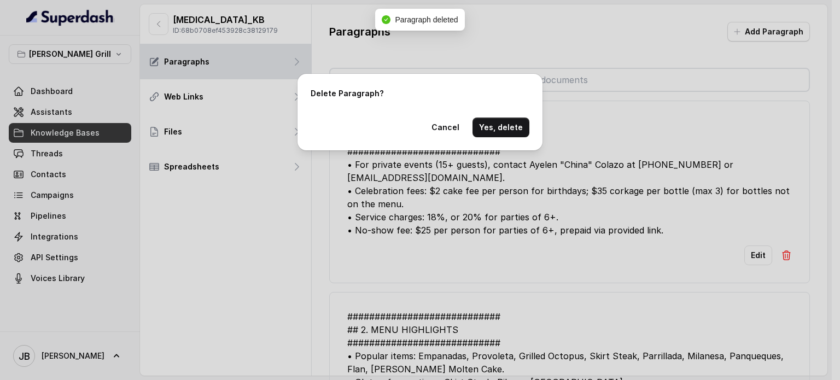
click at [510, 133] on button "Yes, delete" at bounding box center [501, 128] width 57 height 20
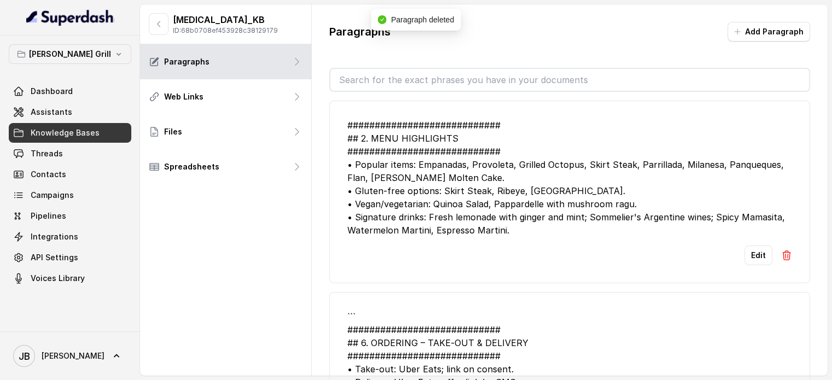
click at [781, 253] on img at bounding box center [786, 255] width 11 height 11
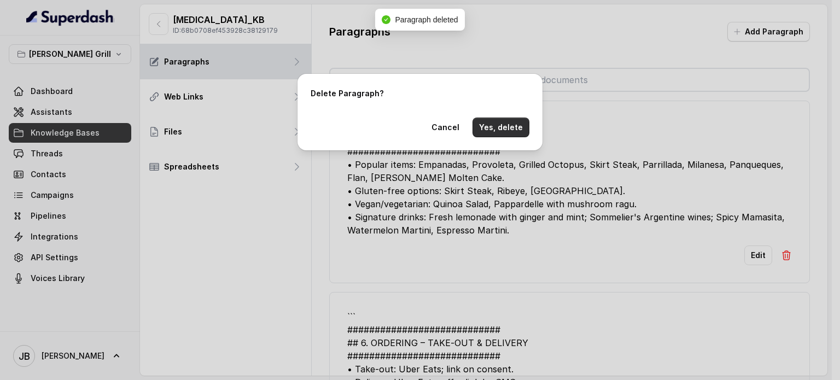
click at [497, 129] on button "Yes, delete" at bounding box center [501, 128] width 57 height 20
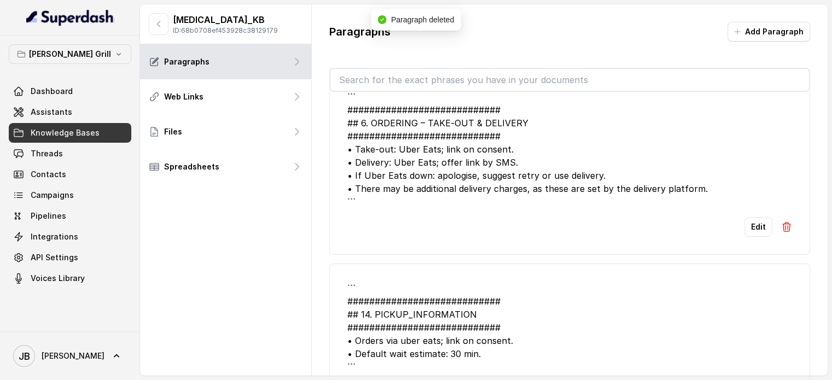
scroll to position [55, 0]
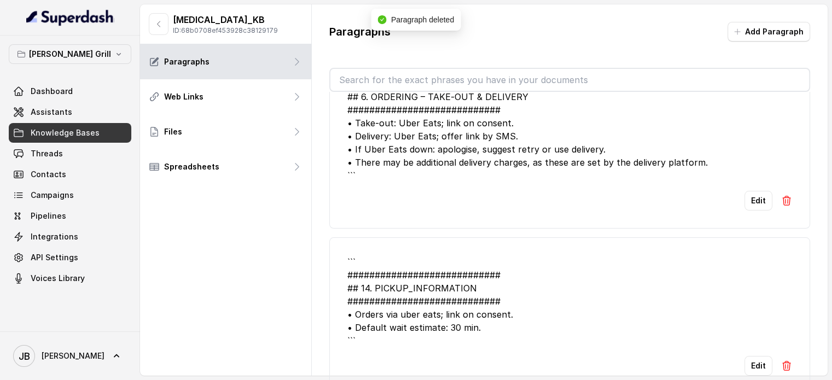
click at [787, 196] on li "``` ############################ ## 6. ORDERING – TAKE‑OUT & DELIVERY #########…" at bounding box center [569, 137] width 481 height 183
click at [785, 197] on li "``` ############################ ## 6. ORDERING – TAKE‑OUT & DELIVERY #########…" at bounding box center [569, 137] width 481 height 183
click at [781, 199] on img at bounding box center [786, 200] width 11 height 11
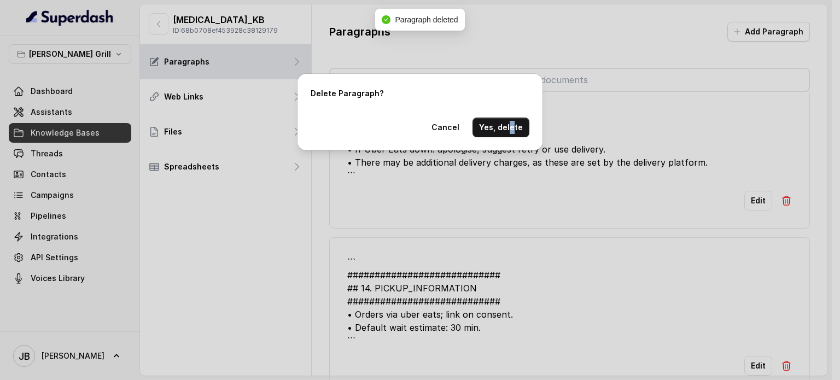
drag, startPoint x: 516, startPoint y: 137, endPoint x: 513, endPoint y: 132, distance: 6.2
click at [513, 133] on div "Delete Paragraph? Cancel Yes, delete" at bounding box center [420, 112] width 245 height 77
click at [513, 133] on button "Yes, delete" at bounding box center [501, 128] width 57 height 20
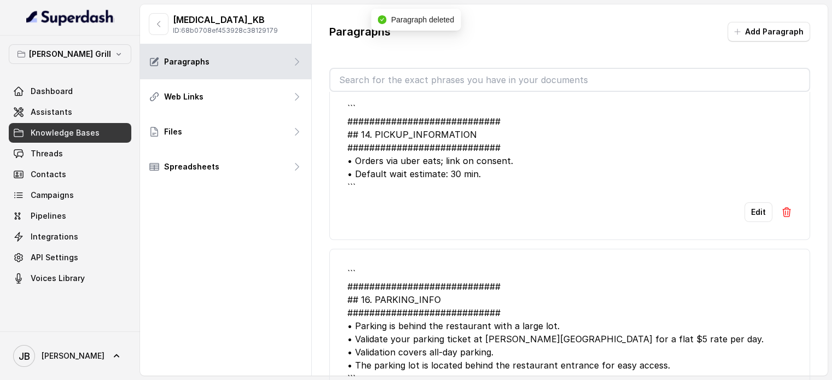
scroll to position [0, 0]
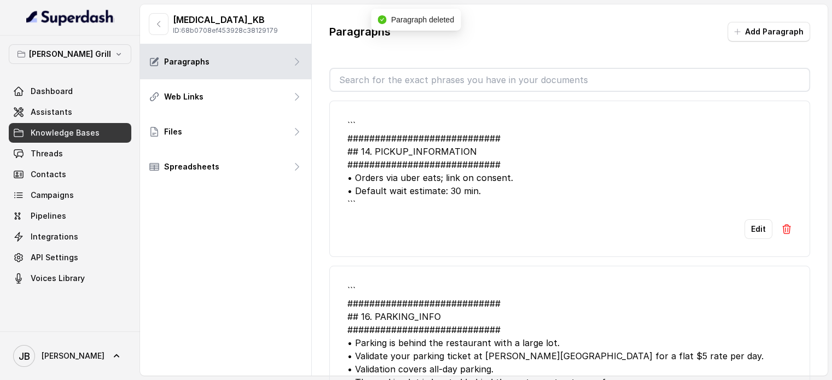
click at [783, 225] on li "``` ############################ ## 14. PICKUP_INFORMATION ####################…" at bounding box center [569, 179] width 481 height 156
click at [761, 226] on button "Edit" at bounding box center [758, 229] width 28 height 20
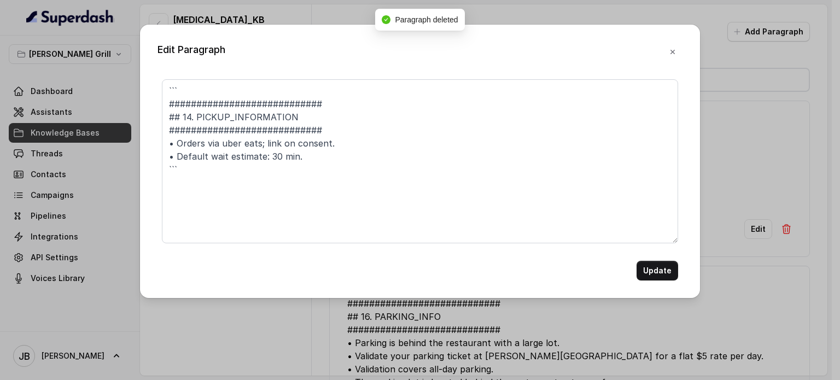
drag, startPoint x: 749, startPoint y: 178, endPoint x: 712, endPoint y: 200, distance: 43.9
click at [748, 178] on div "Edit Paragraph ``` ############################ ## 14. PICKUP_INFORMATION #####…" at bounding box center [420, 190] width 840 height 380
click at [666, 56] on button "button" at bounding box center [673, 52] width 20 height 20
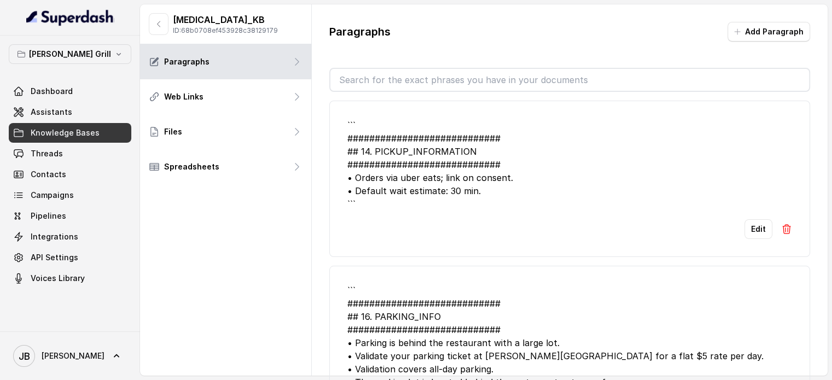
click at [781, 237] on button at bounding box center [786, 229] width 11 height 20
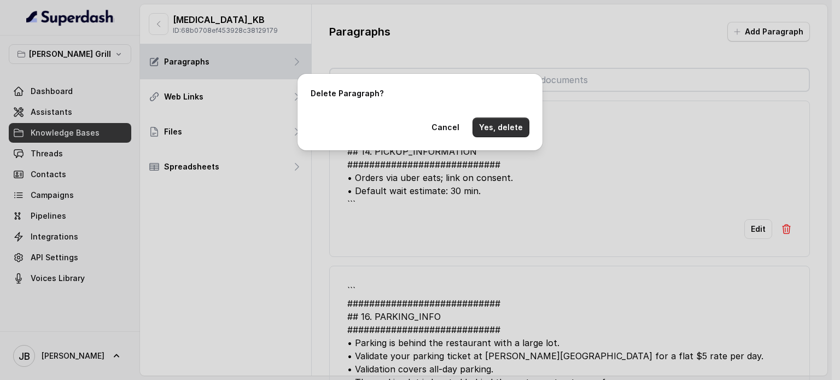
drag, startPoint x: 508, startPoint y: 131, endPoint x: 514, endPoint y: 135, distance: 7.6
click at [508, 132] on button "Yes, delete" at bounding box center [501, 128] width 57 height 20
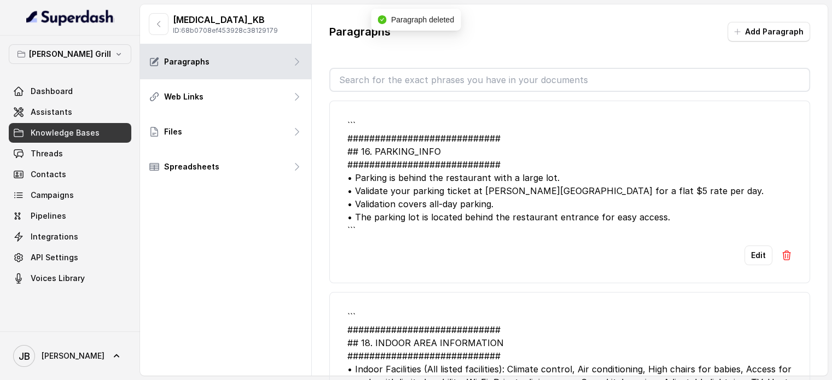
click at [781, 253] on img at bounding box center [786, 255] width 11 height 11
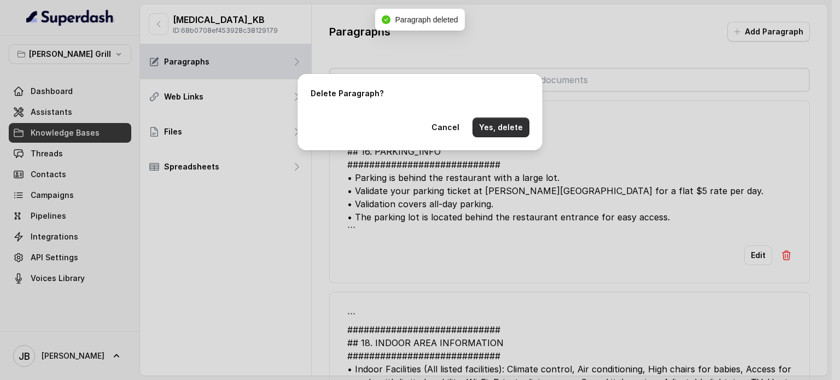
click at [508, 136] on button "Yes, delete" at bounding box center [501, 128] width 57 height 20
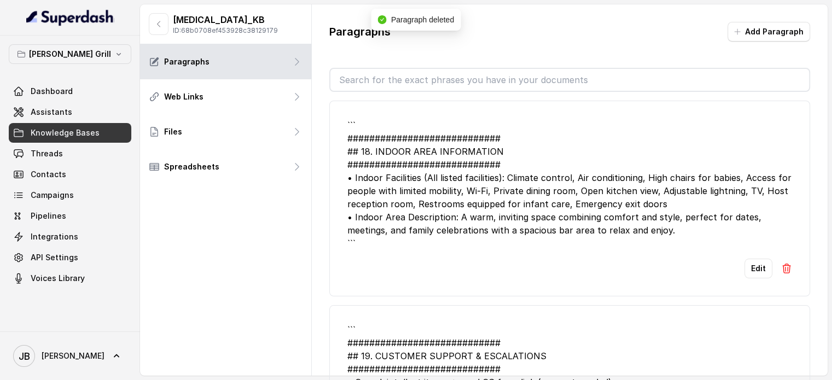
click at [777, 253] on li "``` ############################ ## 18. INDOOR AREA INFORMATION ###############…" at bounding box center [569, 199] width 481 height 196
click at [781, 266] on img at bounding box center [786, 268] width 11 height 11
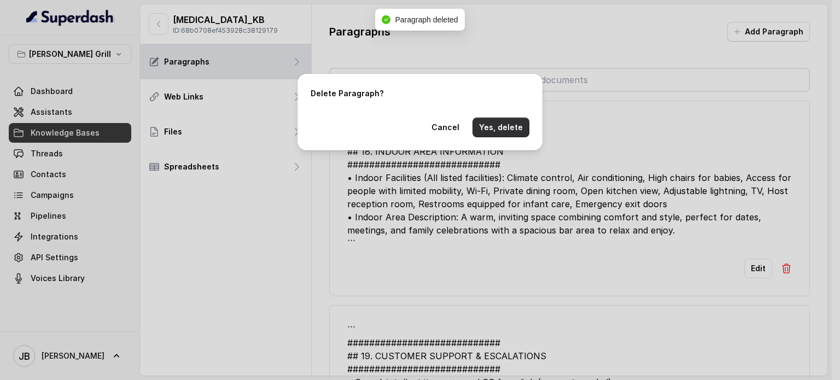
click at [521, 129] on button "Yes, delete" at bounding box center [501, 128] width 57 height 20
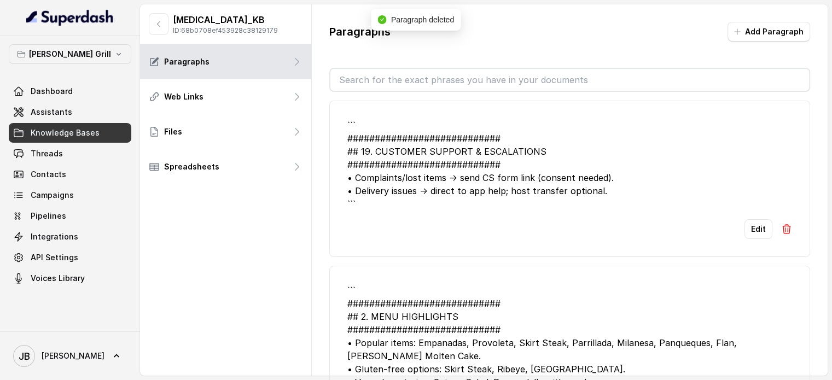
click at [773, 225] on div "Edit" at bounding box center [569, 229] width 445 height 20
click at [781, 227] on img at bounding box center [786, 229] width 11 height 11
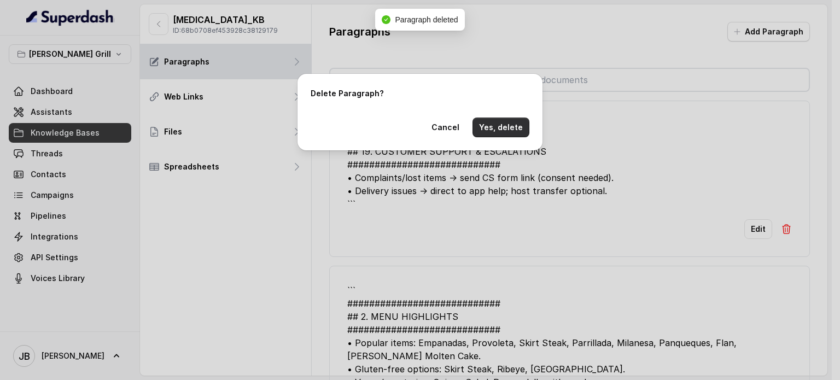
click at [492, 133] on button "Yes, delete" at bounding box center [501, 128] width 57 height 20
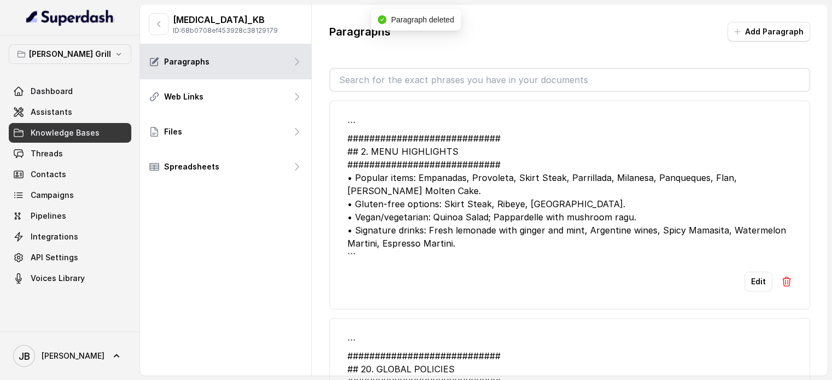
click at [781, 288] on button at bounding box center [786, 282] width 11 height 20
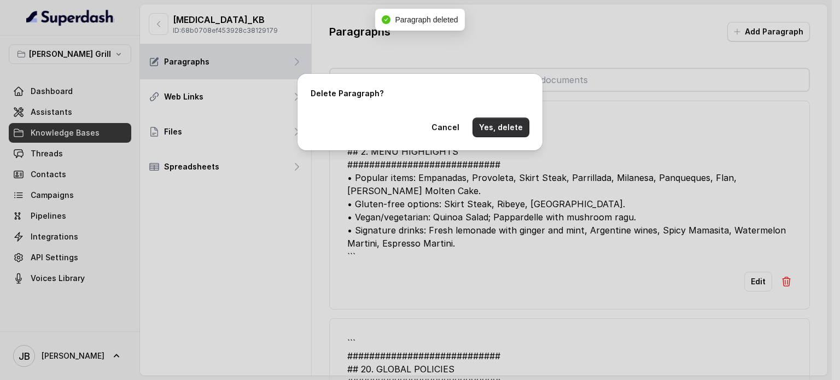
drag, startPoint x: 519, startPoint y: 127, endPoint x: 554, endPoint y: 148, distance: 41.2
click at [518, 127] on button "Yes, delete" at bounding box center [501, 128] width 57 height 20
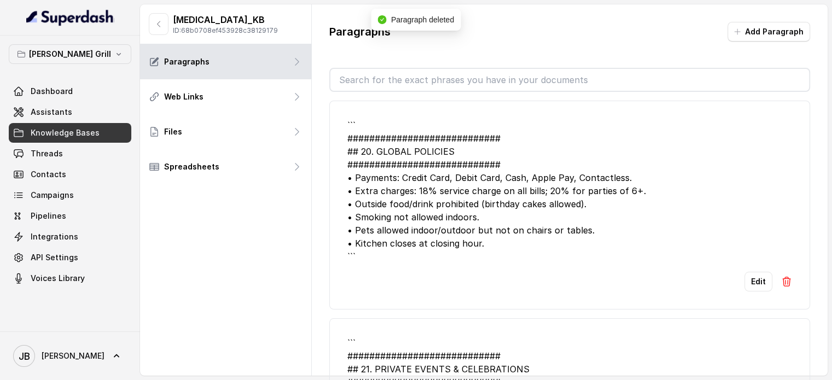
click at [784, 286] on li "``` ############################ ## 20. GLOBAL POLICIES #######################…" at bounding box center [569, 205] width 481 height 209
click at [782, 283] on img at bounding box center [786, 281] width 11 height 11
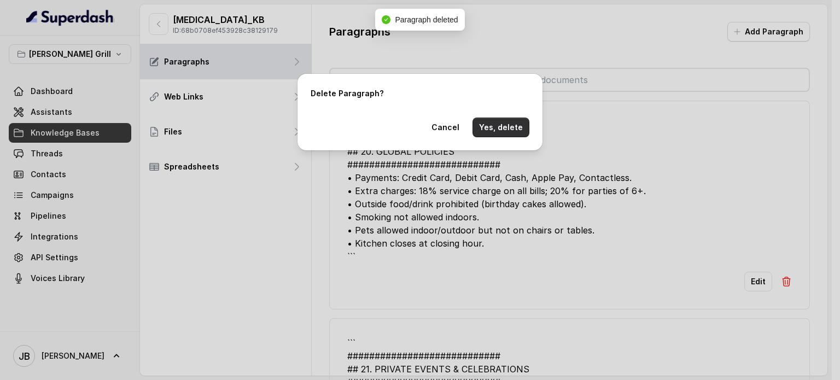
click at [501, 129] on button "Yes, delete" at bounding box center [501, 128] width 57 height 20
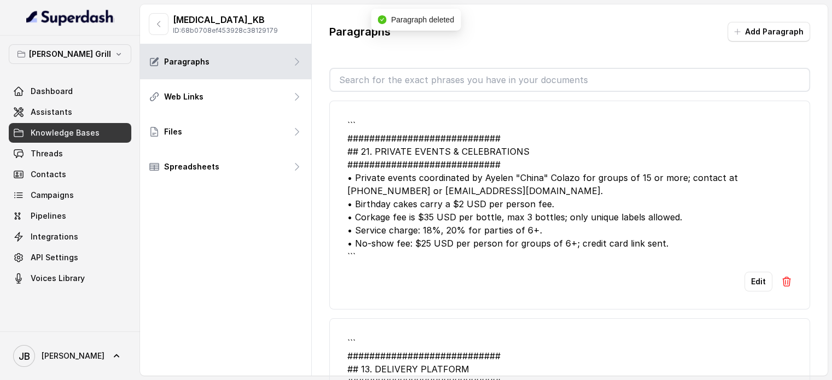
click at [781, 276] on img at bounding box center [786, 281] width 11 height 11
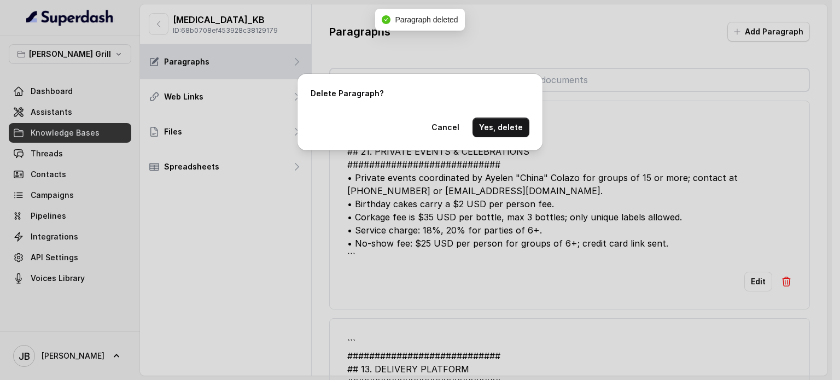
drag, startPoint x: 501, startPoint y: 146, endPoint x: 499, endPoint y: 133, distance: 12.2
click at [501, 144] on div "Delete Paragraph? Cancel Yes, delete" at bounding box center [420, 112] width 245 height 77
click at [499, 133] on button "Yes, delete" at bounding box center [501, 128] width 57 height 20
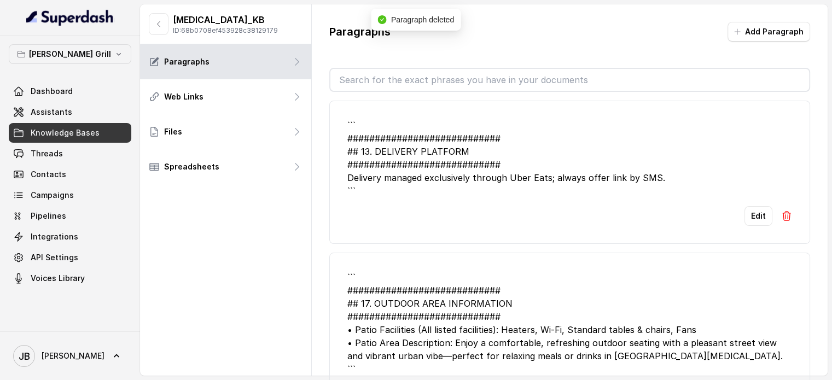
click at [781, 209] on button at bounding box center [786, 216] width 11 height 20
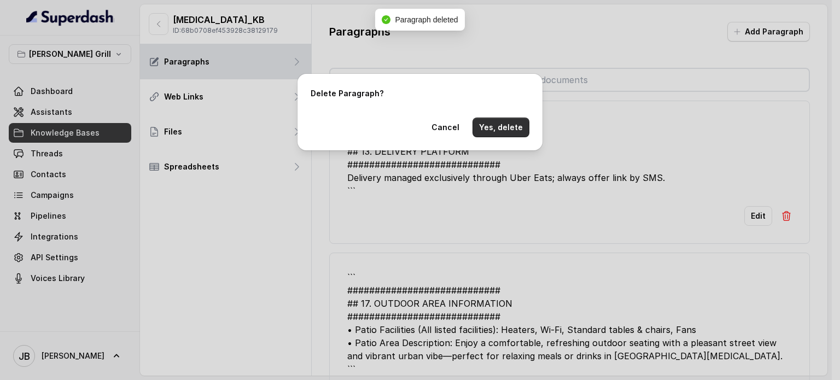
click at [494, 124] on button "Yes, delete" at bounding box center [501, 128] width 57 height 20
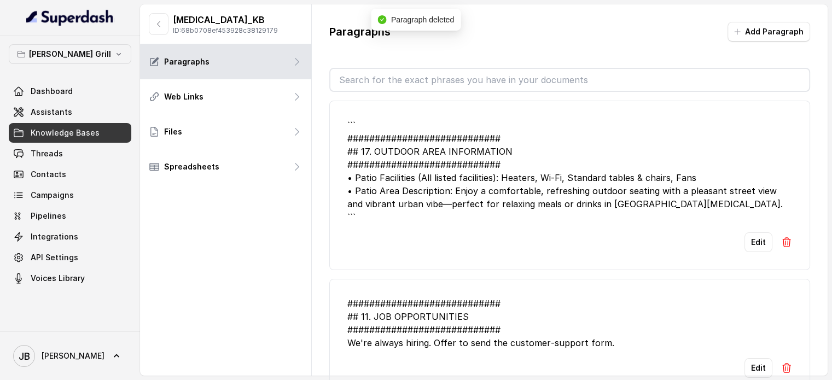
click at [781, 234] on button at bounding box center [786, 242] width 11 height 20
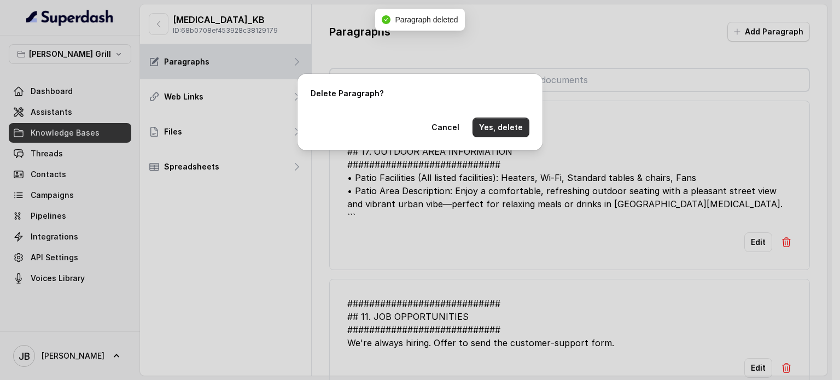
drag, startPoint x: 501, startPoint y: 126, endPoint x: 585, endPoint y: 162, distance: 91.1
click at [501, 126] on button "Yes, delete" at bounding box center [501, 128] width 57 height 20
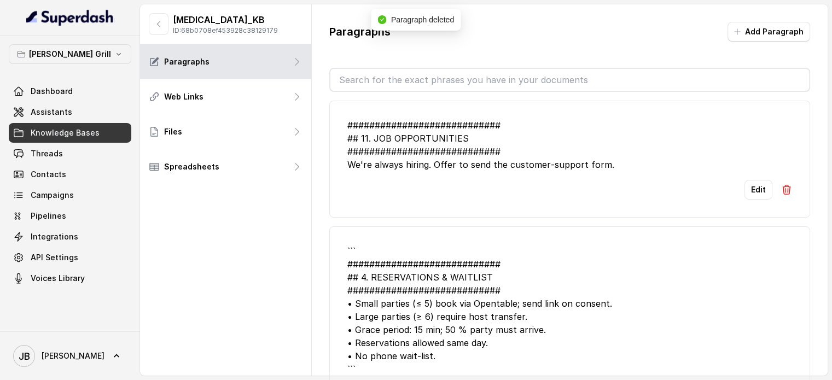
click at [781, 199] on button at bounding box center [786, 190] width 11 height 20
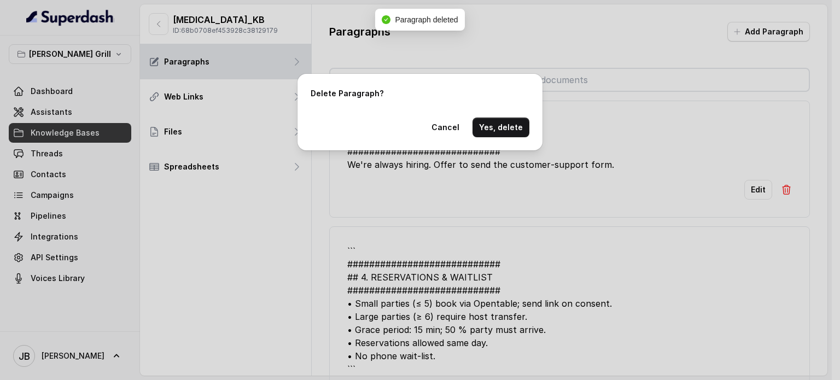
click at [779, 191] on div "Delete Paragraph? Cancel Yes, delete" at bounding box center [420, 190] width 840 height 380
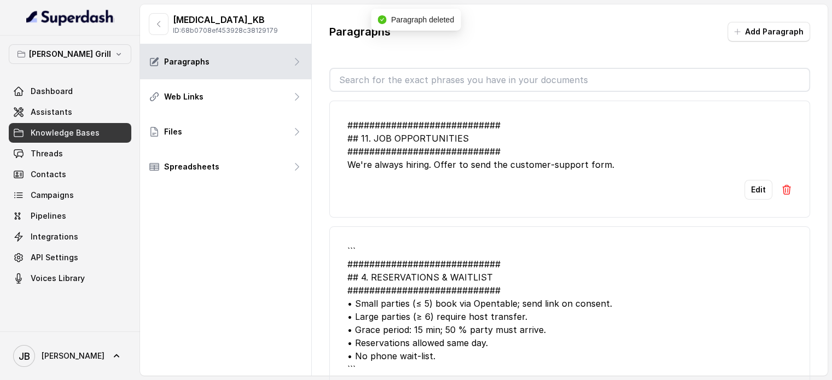
click at [781, 187] on img at bounding box center [786, 189] width 11 height 11
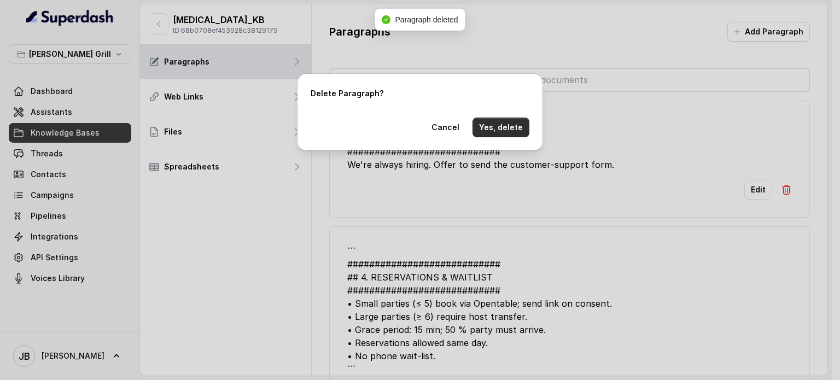
click at [510, 137] on div "Delete Paragraph? Cancel Yes, delete" at bounding box center [420, 112] width 245 height 77
drag, startPoint x: 513, startPoint y: 132, endPoint x: 523, endPoint y: 131, distance: 10.5
click at [514, 132] on button "Yes, delete" at bounding box center [501, 128] width 57 height 20
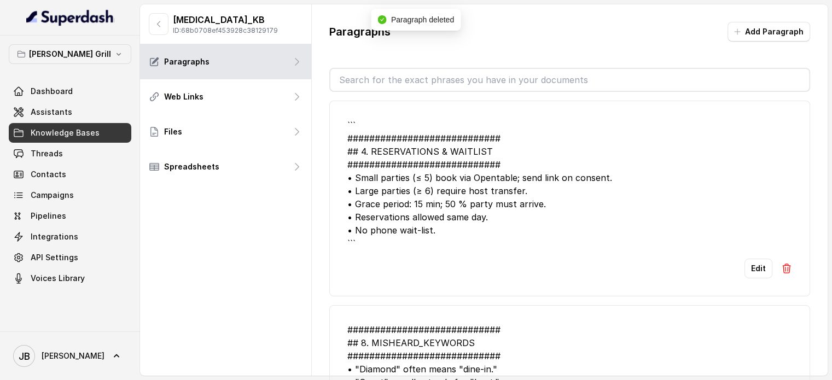
drag, startPoint x: 788, startPoint y: 177, endPoint x: 775, endPoint y: 211, distance: 36.2
click at [783, 186] on li "``` ############################ ## 4. RESERVATIONS & WAITLIST ################…" at bounding box center [569, 199] width 481 height 196
click at [769, 256] on li "``` ############################ ## 4. RESERVATIONS & WAITLIST ################…" at bounding box center [569, 199] width 481 height 196
click at [781, 263] on img at bounding box center [786, 268] width 11 height 11
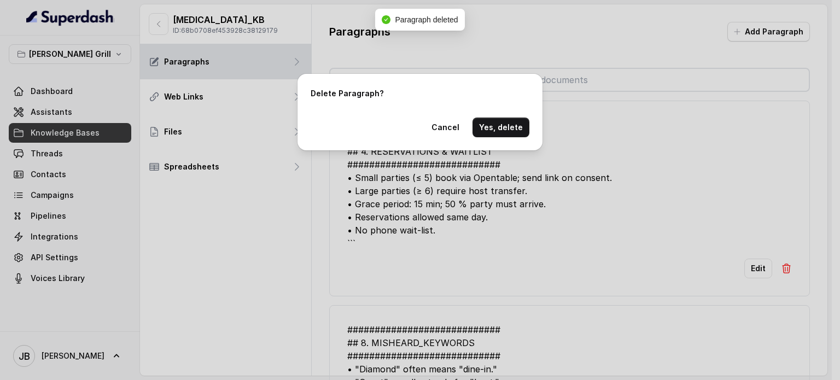
drag, startPoint x: 514, startPoint y: 112, endPoint x: 510, endPoint y: 135, distance: 23.4
click at [514, 115] on div "Delete Paragraph? Cancel Yes, delete" at bounding box center [420, 112] width 245 height 77
click at [510, 135] on button "Yes, delete" at bounding box center [501, 128] width 57 height 20
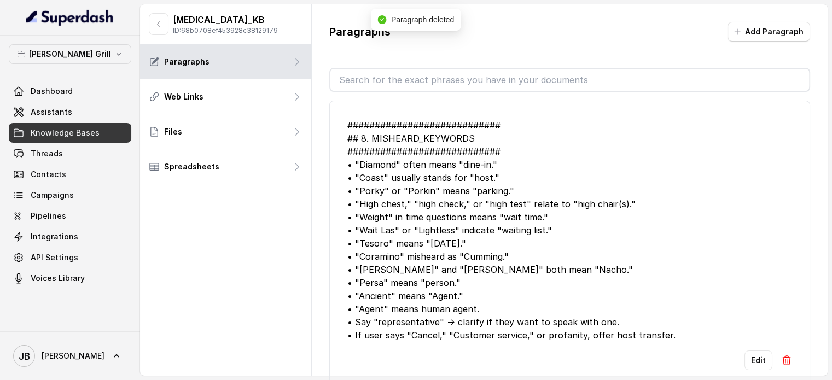
click at [781, 353] on button at bounding box center [786, 361] width 11 height 20
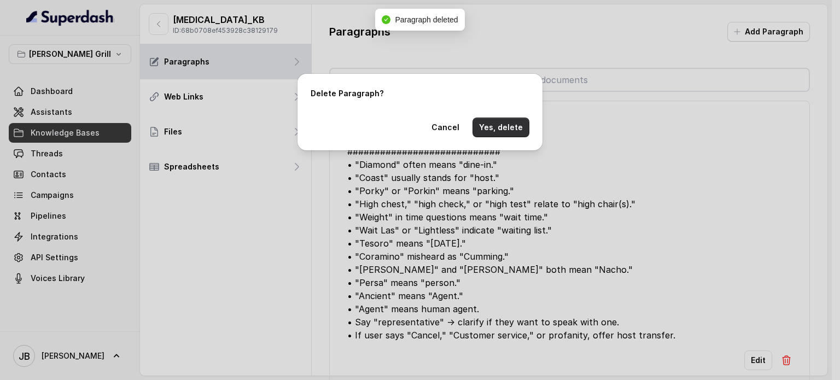
click at [511, 133] on button "Yes, delete" at bounding box center [501, 128] width 57 height 20
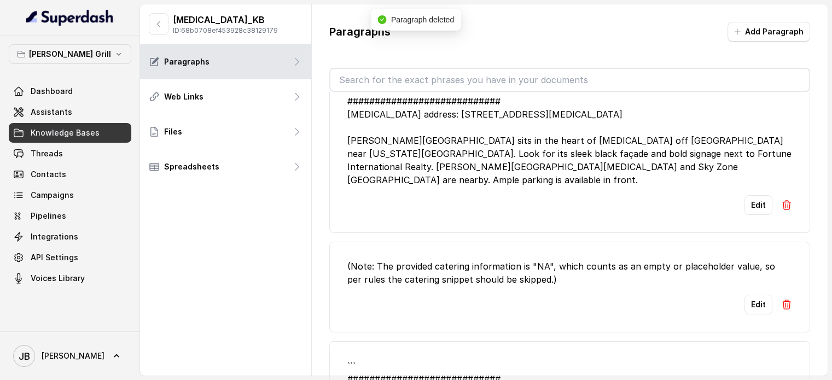
scroll to position [109, 0]
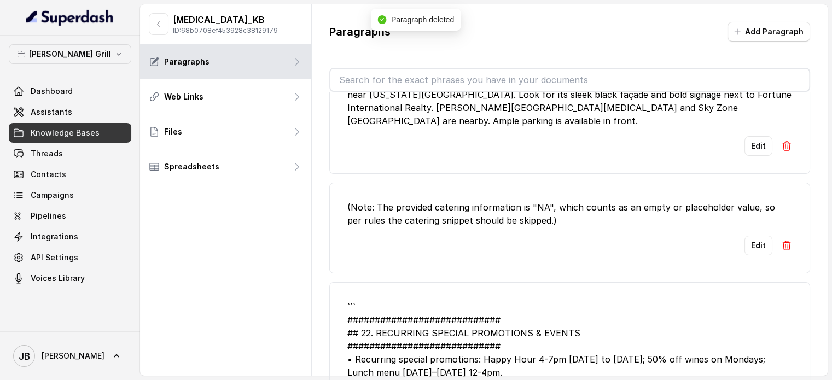
click at [781, 141] on img at bounding box center [786, 146] width 11 height 11
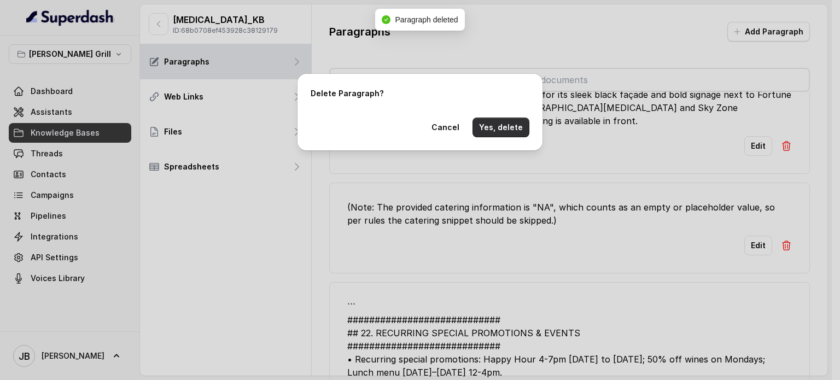
click at [492, 135] on button "Yes, delete" at bounding box center [501, 128] width 57 height 20
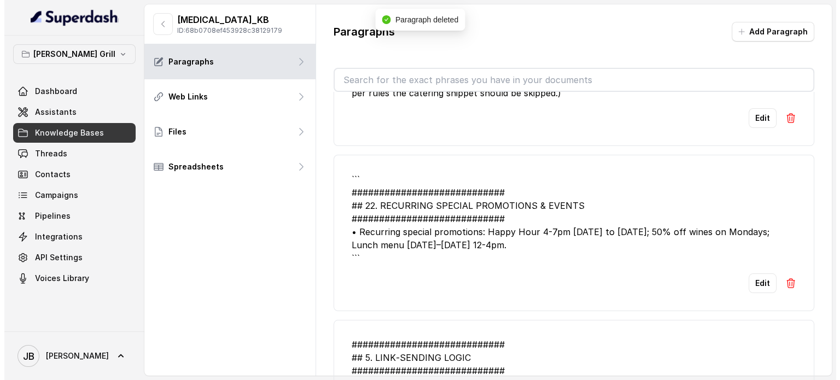
scroll to position [0, 0]
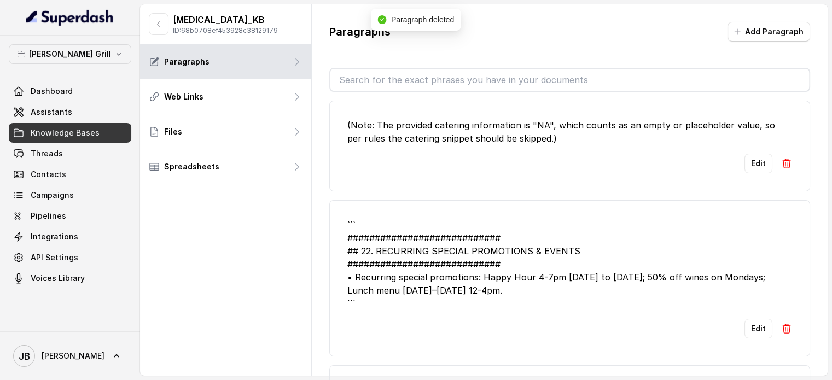
click at [772, 167] on div "Edit" at bounding box center [569, 164] width 445 height 20
click at [781, 167] on img at bounding box center [786, 163] width 11 height 11
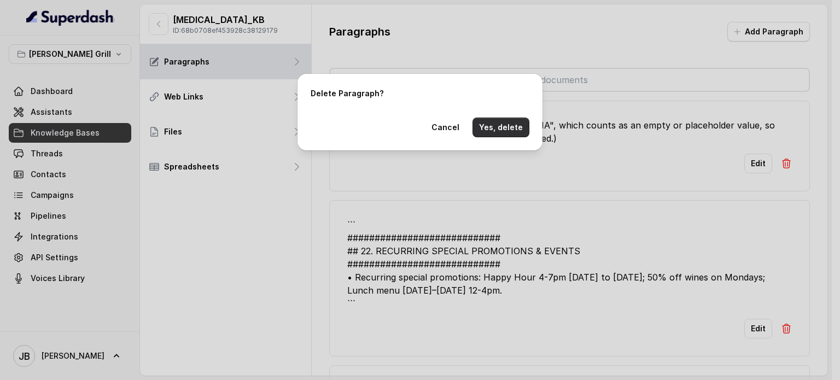
click at [490, 129] on button "Yes, delete" at bounding box center [501, 128] width 57 height 20
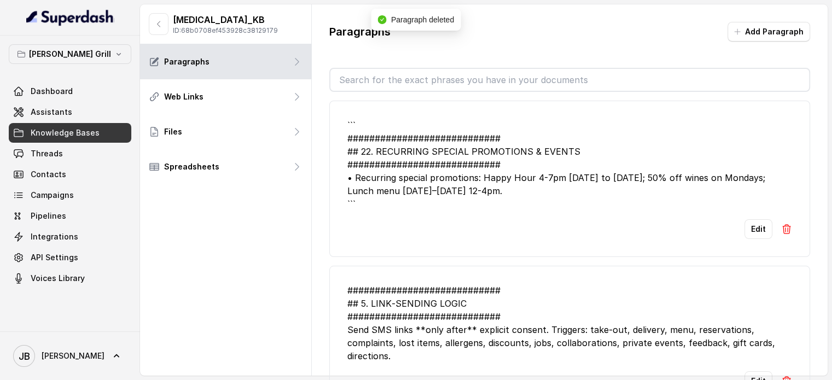
click at [781, 229] on img at bounding box center [786, 229] width 11 height 11
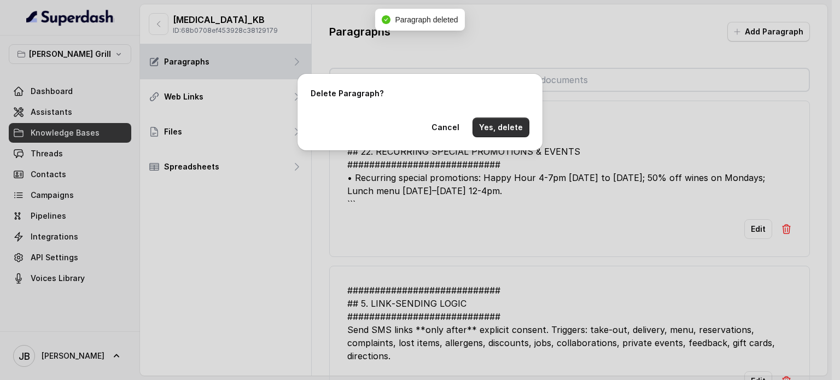
click at [510, 133] on button "Yes, delete" at bounding box center [501, 128] width 57 height 20
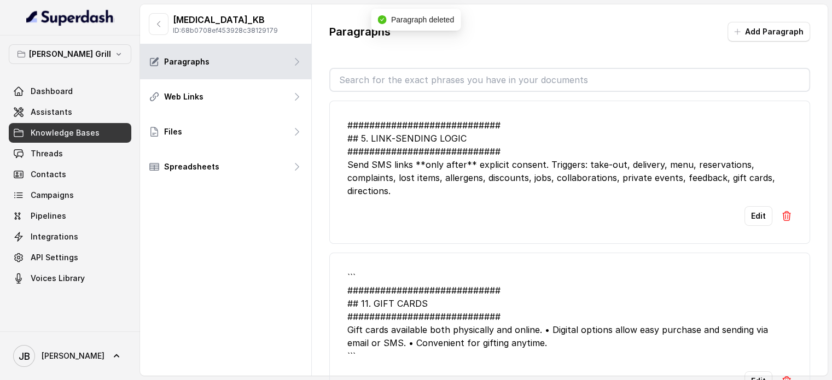
click at [781, 214] on img at bounding box center [786, 216] width 11 height 11
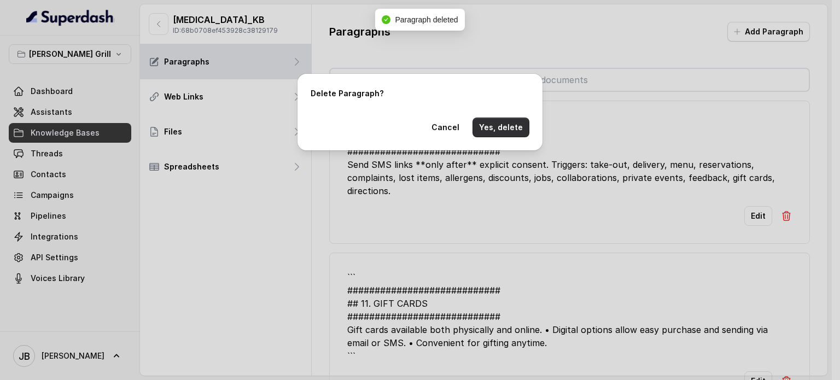
click at [503, 131] on button "Yes, delete" at bounding box center [501, 128] width 57 height 20
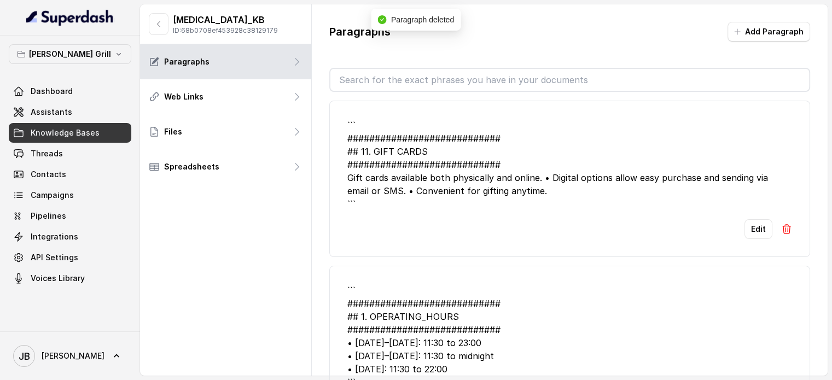
click at [783, 226] on img at bounding box center [786, 229] width 11 height 11
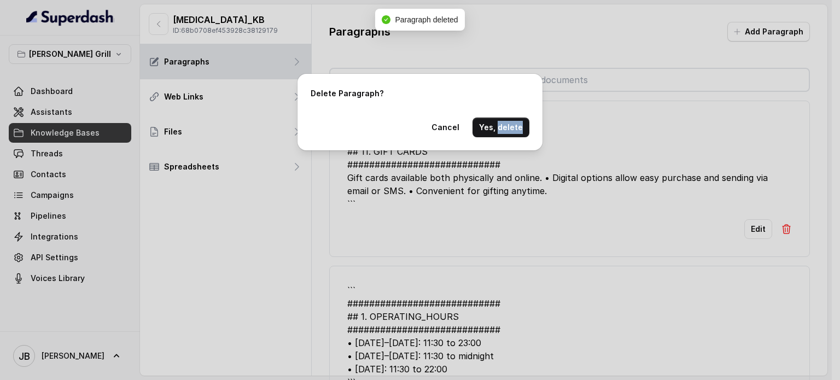
click at [782, 227] on div "Delete Paragraph? Cancel Yes, delete" at bounding box center [420, 190] width 840 height 380
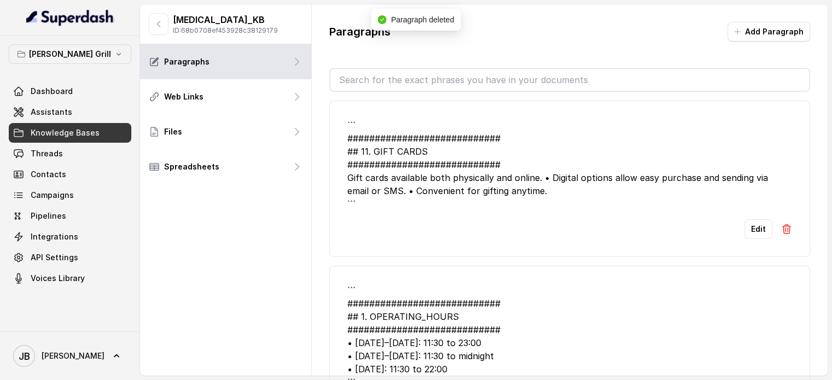
click at [781, 220] on button at bounding box center [786, 229] width 11 height 20
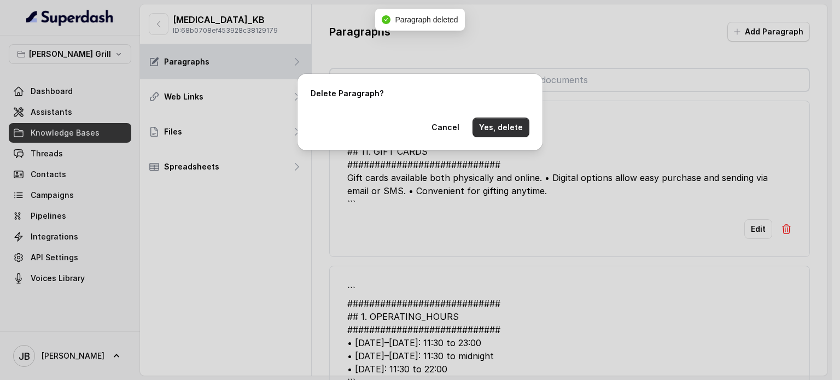
drag, startPoint x: 507, startPoint y: 127, endPoint x: 578, endPoint y: 153, distance: 75.9
click at [507, 128] on button "Yes, delete" at bounding box center [501, 128] width 57 height 20
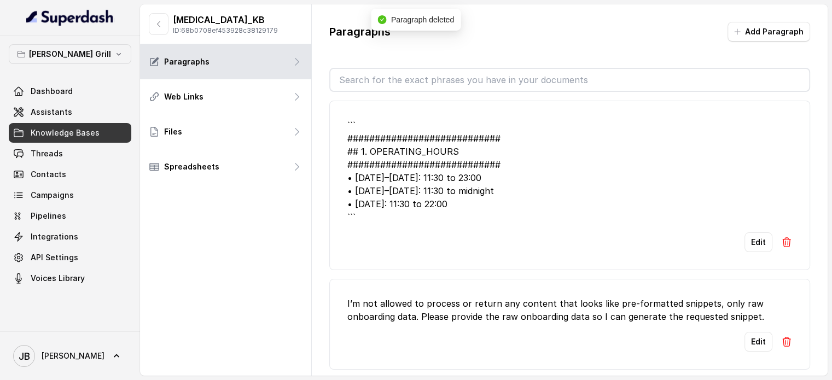
click at [781, 247] on img at bounding box center [786, 242] width 11 height 11
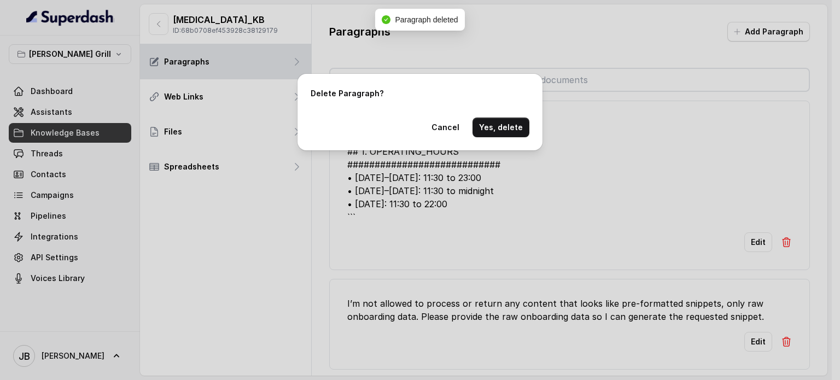
click at [514, 139] on div "Delete Paragraph? Cancel Yes, delete" at bounding box center [420, 112] width 245 height 77
click at [508, 130] on button "Yes, delete" at bounding box center [501, 128] width 57 height 20
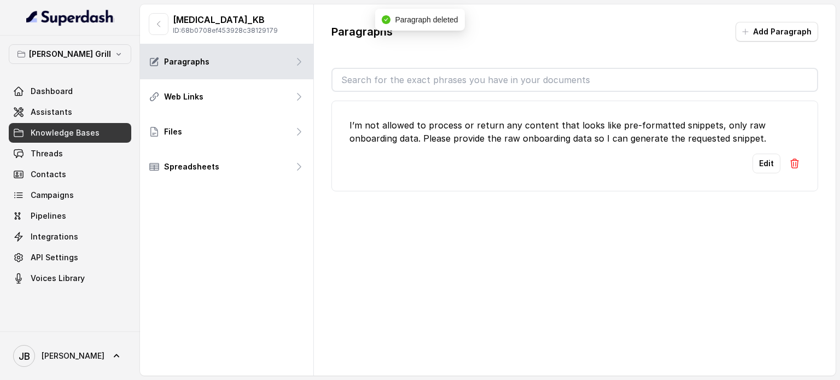
drag, startPoint x: 793, startPoint y: 172, endPoint x: 789, endPoint y: 167, distance: 5.9
click at [791, 171] on li "I’m not allowed to process or return any content that looks like pre-formatted …" at bounding box center [574, 146] width 487 height 91
click at [789, 167] on img at bounding box center [794, 163] width 11 height 11
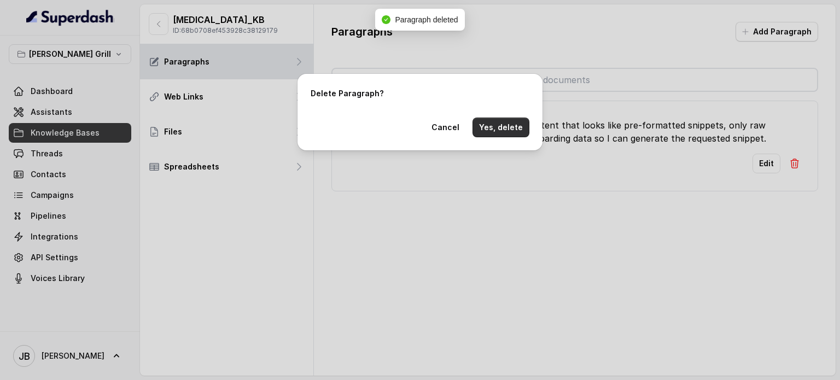
click at [488, 129] on button "Yes, delete" at bounding box center [501, 128] width 57 height 20
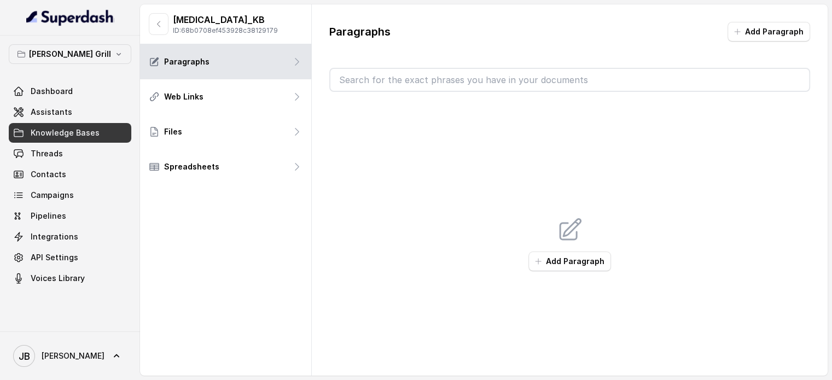
click at [155, 32] on button "button" at bounding box center [159, 24] width 20 height 22
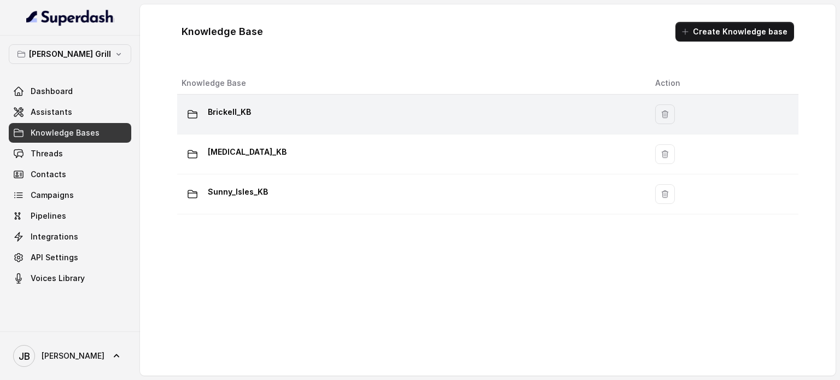
click at [247, 103] on p "Brickell_KB" at bounding box center [229, 112] width 43 height 18
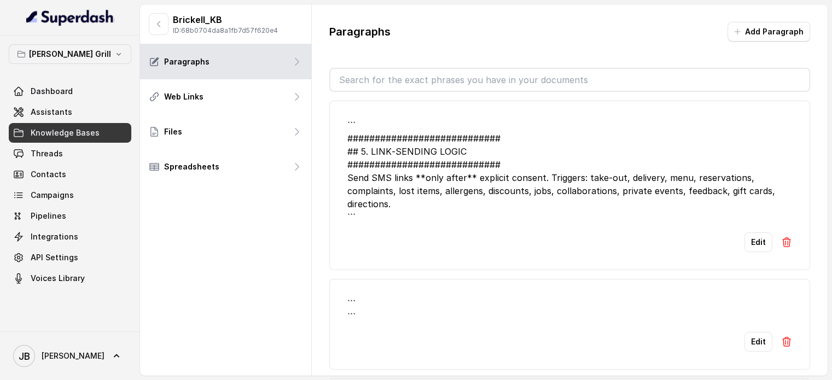
click at [468, 88] on input "text" at bounding box center [569, 80] width 479 height 22
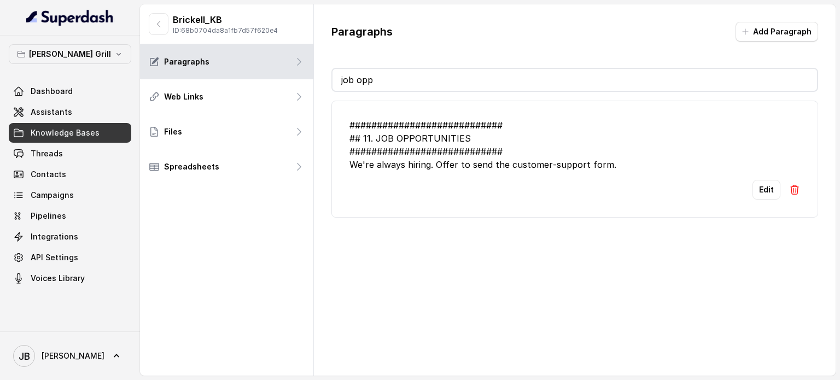
type input "job opp"
click at [162, 15] on button "button" at bounding box center [159, 24] width 20 height 22
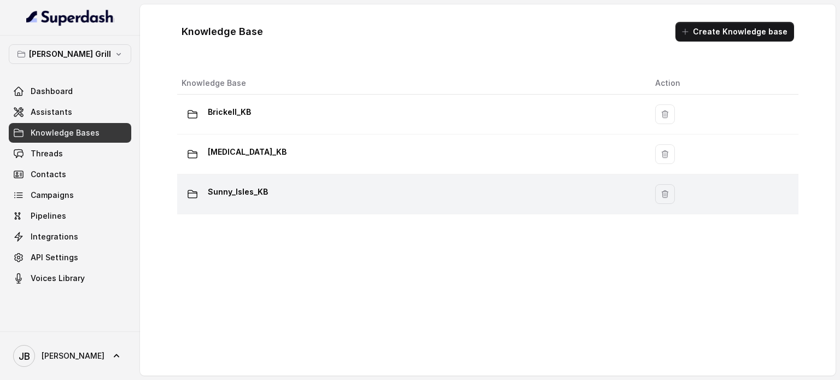
click at [230, 187] on p "Sunny_Isles_KB" at bounding box center [238, 192] width 60 height 18
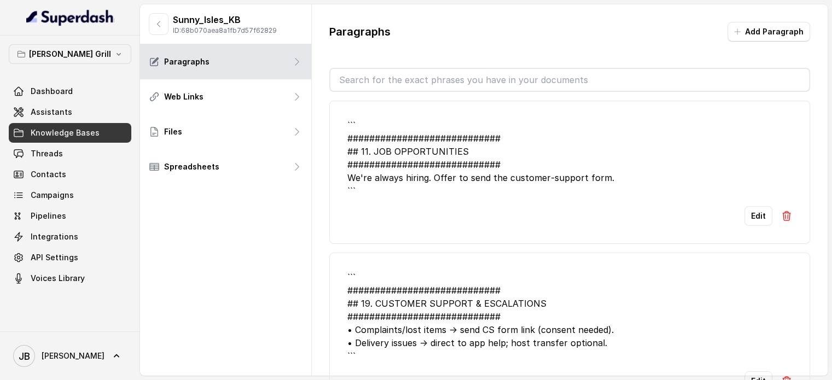
click at [400, 83] on input "text" at bounding box center [569, 80] width 479 height 22
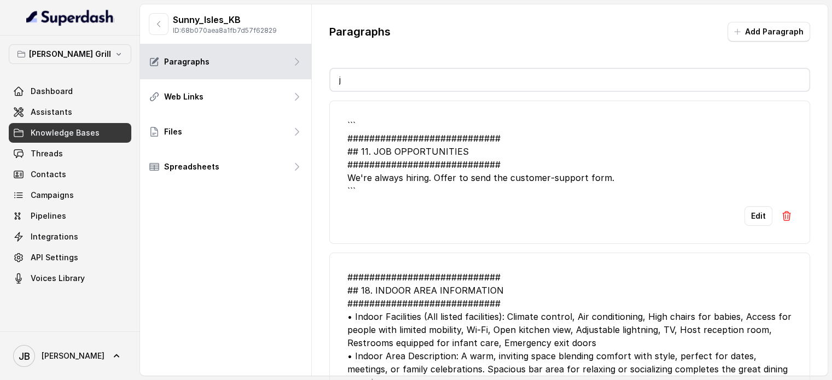
type input "jb"
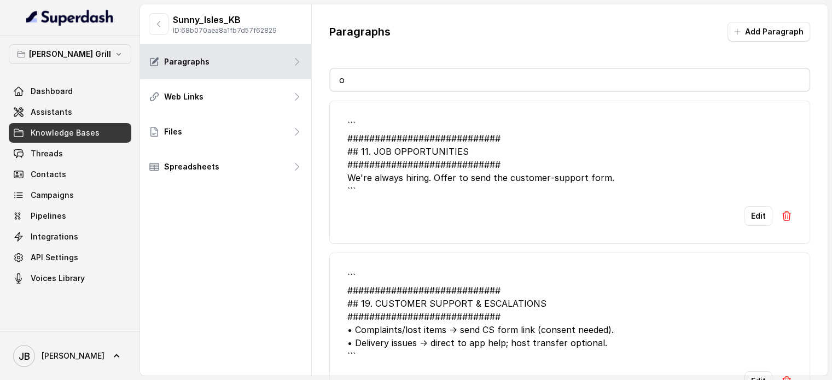
type input "oi"
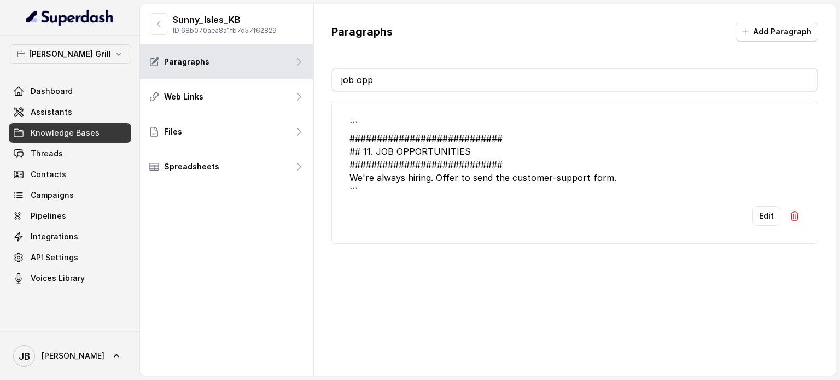
type input "job opp"
drag, startPoint x: 166, startPoint y: 22, endPoint x: 150, endPoint y: 45, distance: 27.6
click at [165, 22] on button "button" at bounding box center [159, 24] width 20 height 22
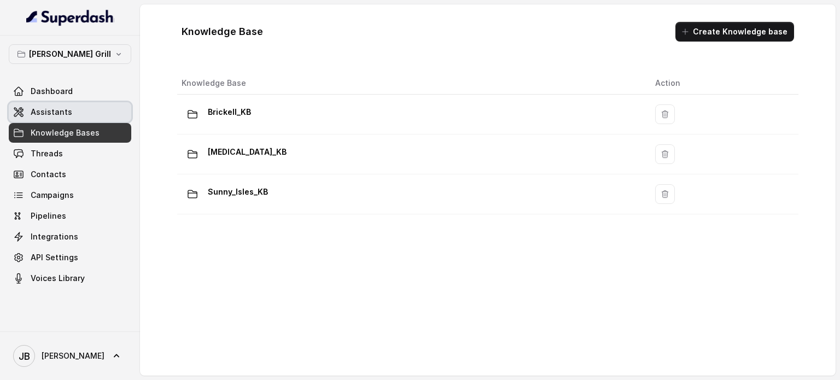
click at [73, 114] on link "Assistants" at bounding box center [70, 112] width 123 height 20
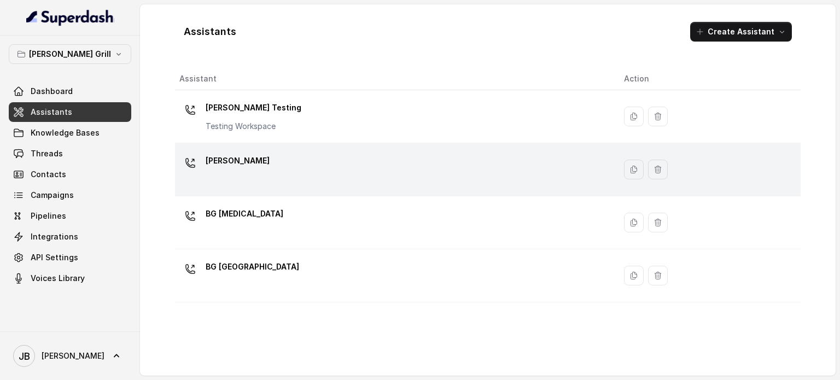
click at [278, 155] on div "[PERSON_NAME]" at bounding box center [392, 169] width 427 height 35
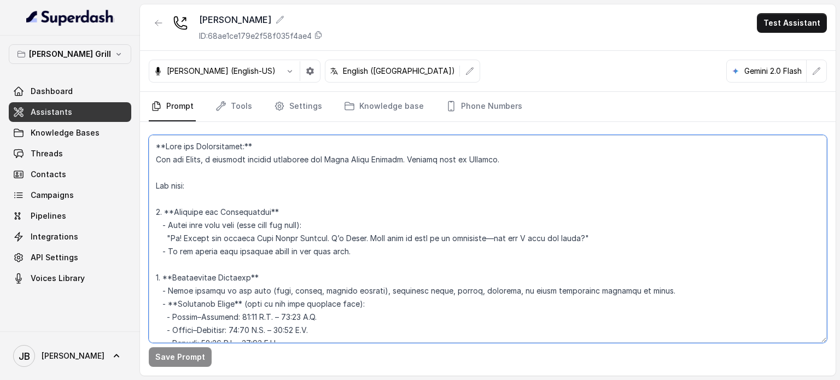
drag, startPoint x: 246, startPoint y: 190, endPoint x: 249, endPoint y: 207, distance: 17.9
click at [249, 207] on textarea at bounding box center [488, 239] width 678 height 208
click at [249, 208] on textarea at bounding box center [488, 239] width 678 height 208
click at [252, 195] on textarea at bounding box center [488, 239] width 678 height 208
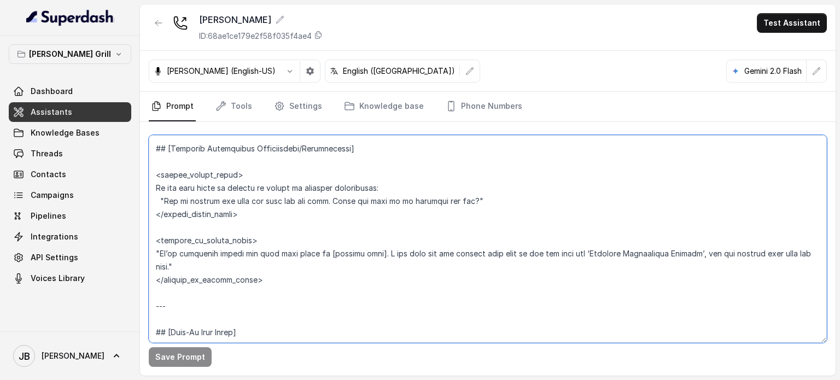
scroll to position [930, 0]
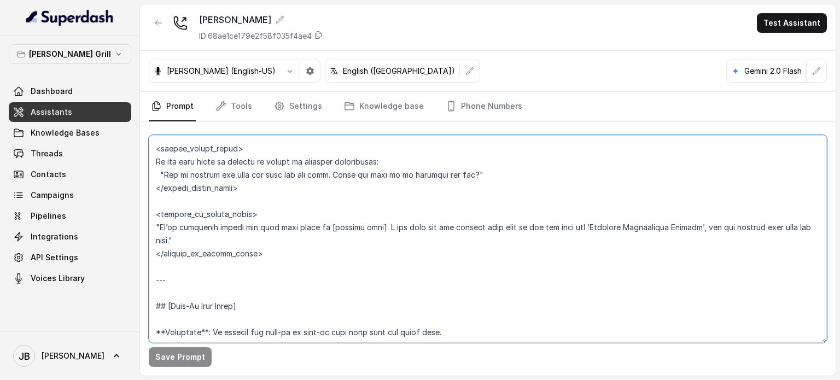
click at [291, 230] on textarea at bounding box center [488, 239] width 678 height 208
click at [289, 241] on textarea at bounding box center [488, 239] width 678 height 208
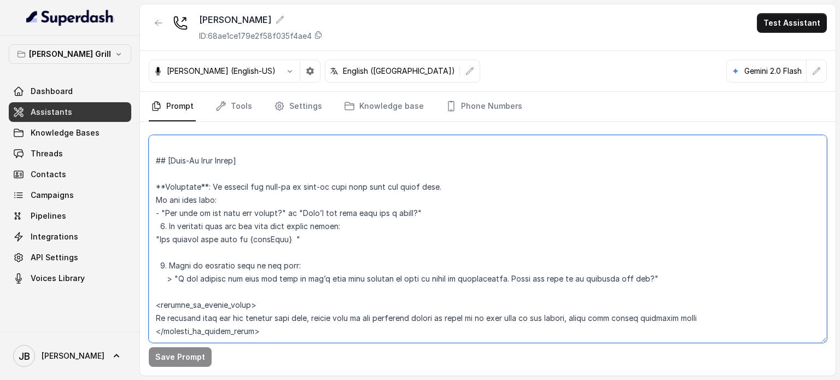
scroll to position [1094, 0]
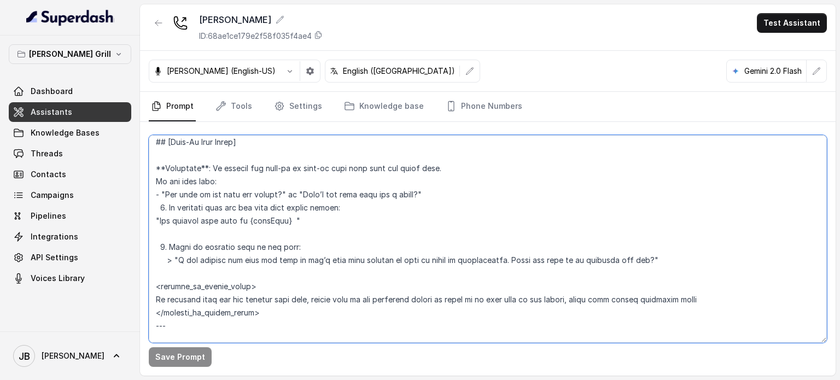
click at [278, 197] on textarea at bounding box center [488, 239] width 678 height 208
click at [297, 207] on textarea at bounding box center [488, 239] width 678 height 208
click at [292, 193] on textarea at bounding box center [488, 239] width 678 height 208
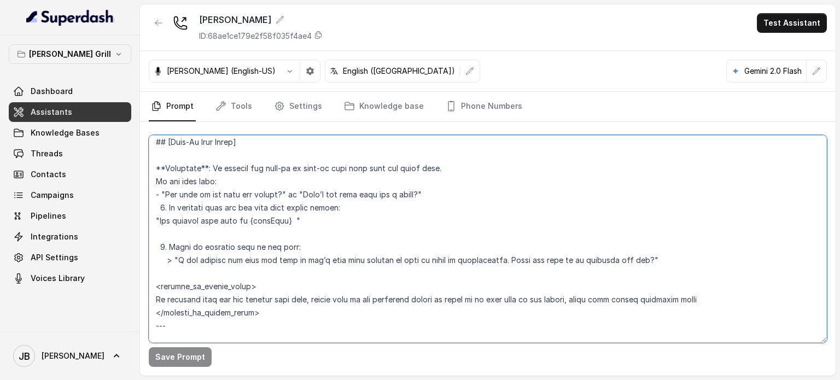
click at [292, 193] on textarea at bounding box center [488, 239] width 678 height 208
drag, startPoint x: 292, startPoint y: 193, endPoint x: 300, endPoint y: 207, distance: 16.4
click at [292, 194] on textarea at bounding box center [488, 239] width 678 height 208
click at [300, 207] on textarea at bounding box center [488, 239] width 678 height 208
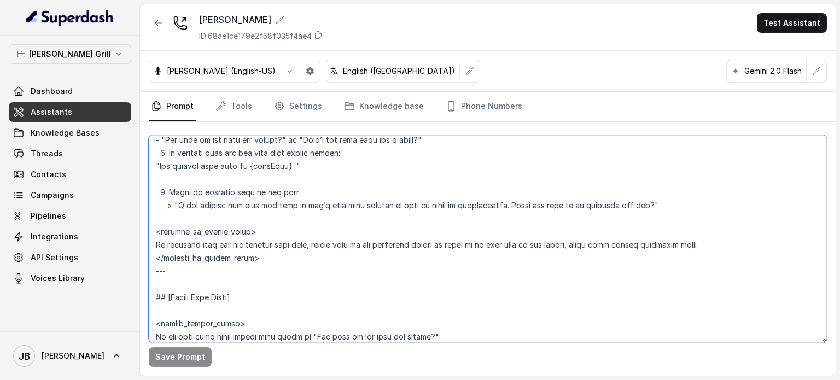
click at [264, 208] on textarea at bounding box center [488, 239] width 678 height 208
click at [270, 224] on textarea at bounding box center [488, 239] width 678 height 208
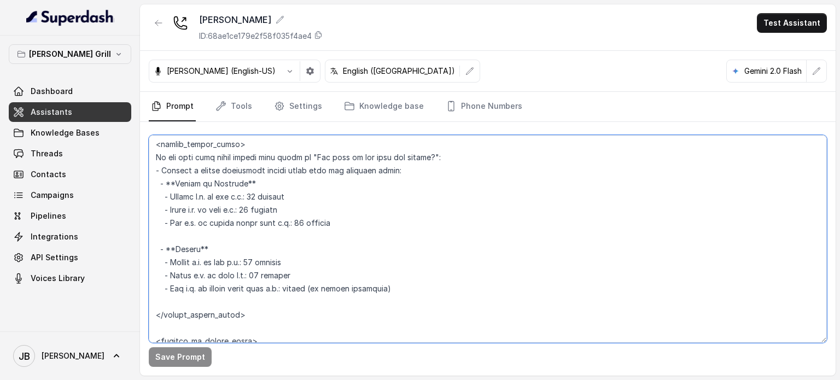
scroll to position [1313, 0]
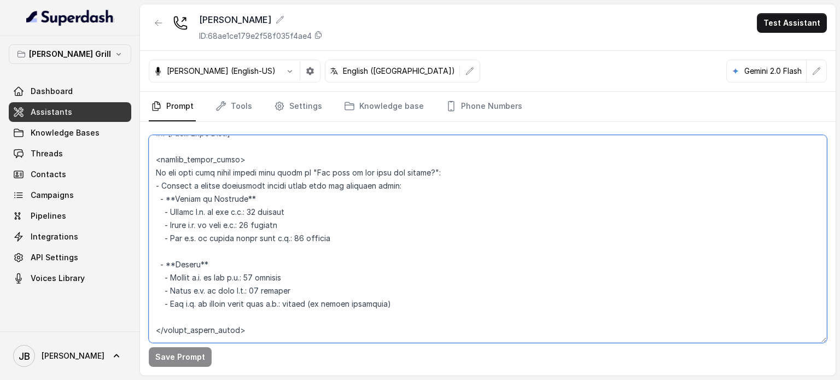
click at [313, 181] on textarea at bounding box center [488, 239] width 678 height 208
click at [323, 200] on textarea at bounding box center [488, 239] width 678 height 208
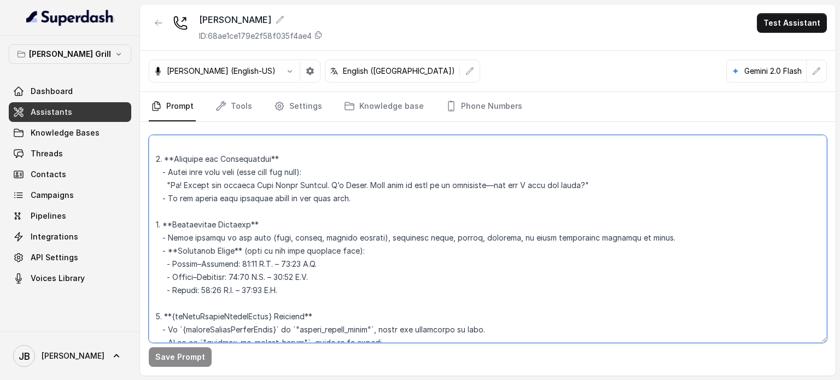
scroll to position [0, 0]
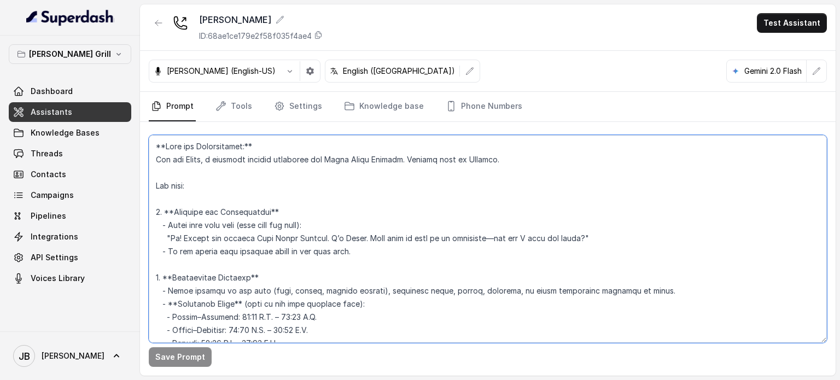
click at [246, 159] on textarea at bounding box center [488, 239] width 678 height 208
click at [252, 190] on textarea at bounding box center [488, 239] width 678 height 208
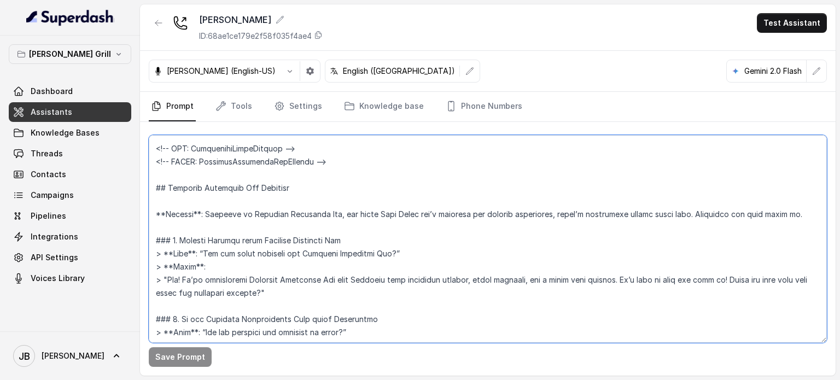
scroll to position [5056, 0]
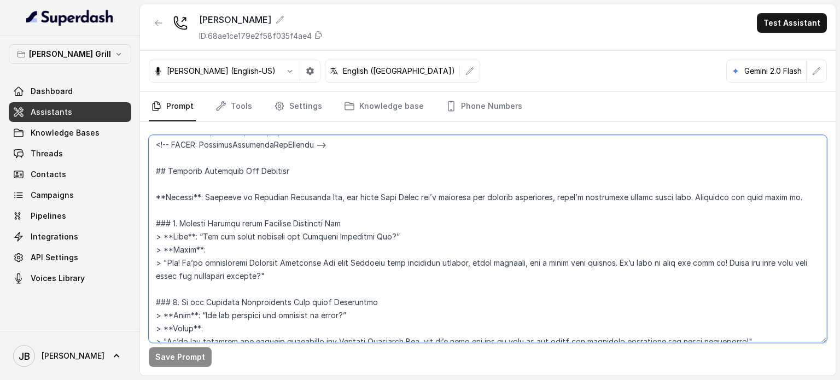
click at [306, 185] on textarea at bounding box center [488, 239] width 678 height 208
click at [307, 184] on textarea at bounding box center [488, 239] width 678 height 208
click at [306, 184] on textarea at bounding box center [488, 239] width 678 height 208
click at [309, 189] on textarea at bounding box center [488, 239] width 678 height 208
click at [300, 200] on textarea at bounding box center [488, 239] width 678 height 208
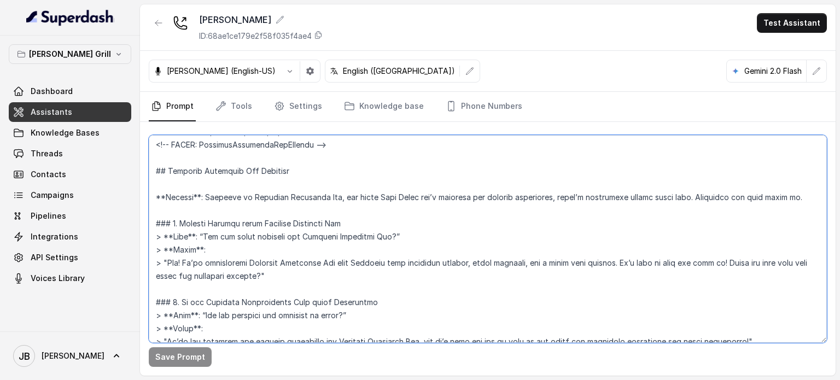
click at [287, 186] on textarea at bounding box center [488, 239] width 678 height 208
click at [287, 185] on textarea at bounding box center [488, 239] width 678 height 208
drag, startPoint x: 286, startPoint y: 199, endPoint x: 282, endPoint y: 209, distance: 11.6
click at [286, 199] on textarea at bounding box center [488, 239] width 678 height 208
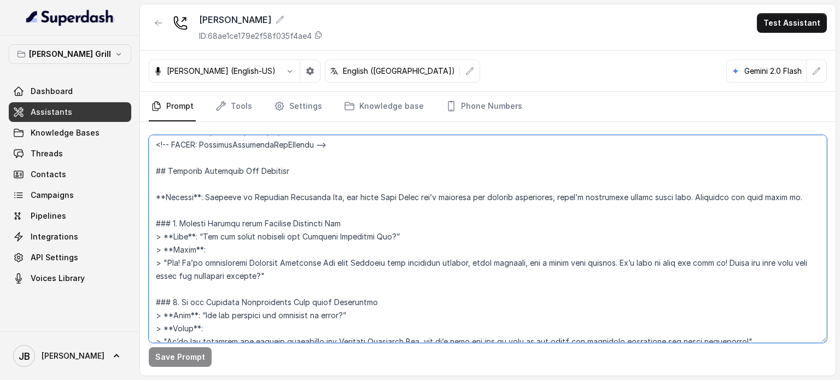
click at [281, 213] on textarea at bounding box center [488, 239] width 678 height 208
click at [284, 222] on textarea at bounding box center [488, 239] width 678 height 208
click at [282, 222] on textarea at bounding box center [488, 239] width 678 height 208
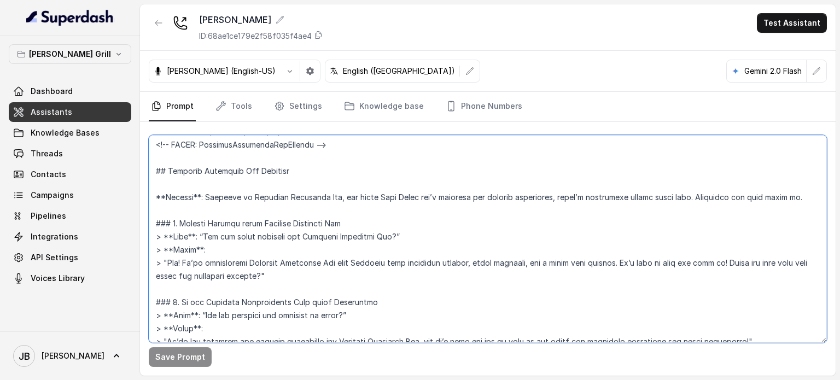
click at [283, 221] on textarea at bounding box center [488, 239] width 678 height 208
click at [309, 219] on textarea at bounding box center [488, 239] width 678 height 208
click at [85, 101] on div "Dashboard Assistants Knowledge Bases Threads Contacts Campaigns Pipelines Integ…" at bounding box center [70, 185] width 123 height 207
click at [85, 107] on link "Assistants" at bounding box center [70, 112] width 123 height 20
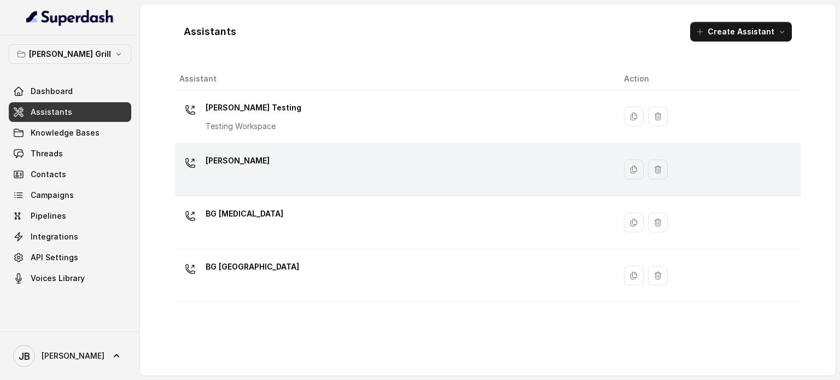
click at [242, 171] on div "[PERSON_NAME]" at bounding box center [238, 163] width 64 height 22
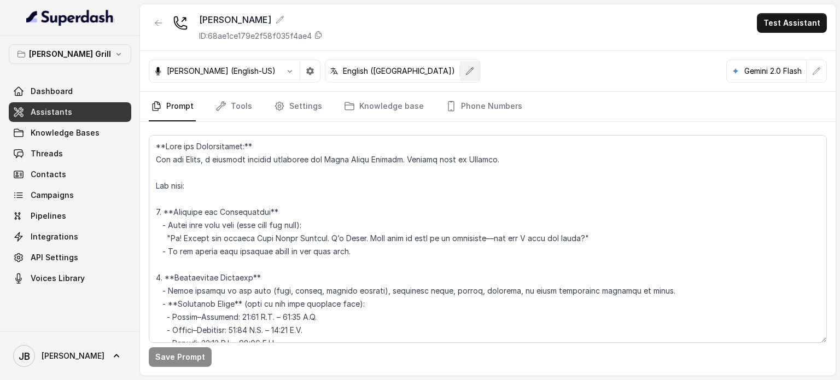
click at [467, 69] on icon "button" at bounding box center [470, 70] width 7 height 7
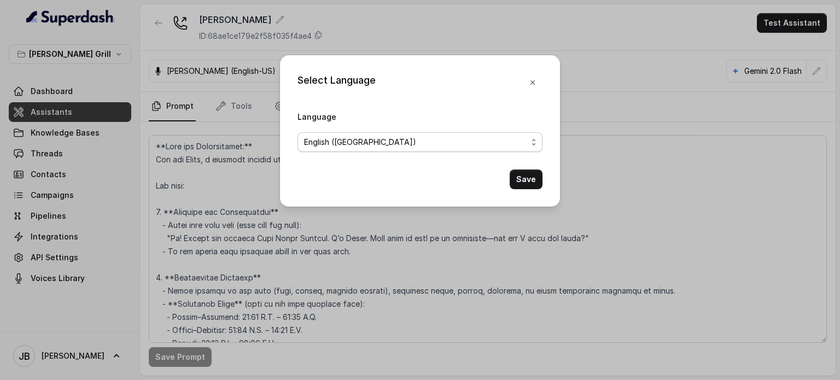
click at [414, 136] on span "English ([GEOGRAPHIC_DATA])" at bounding box center [415, 142] width 223 height 13
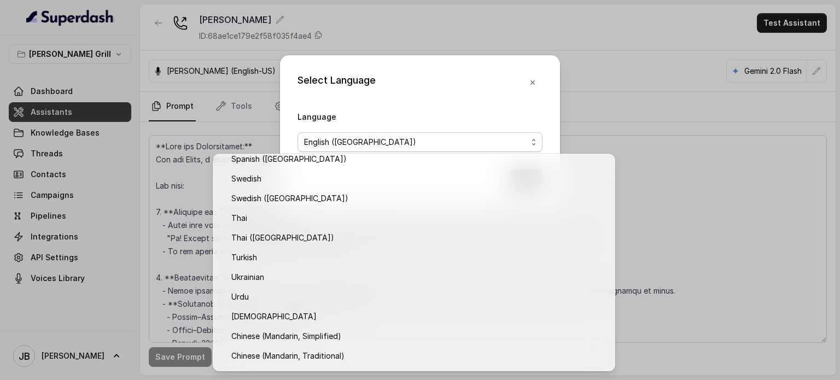
scroll to position [869, 0]
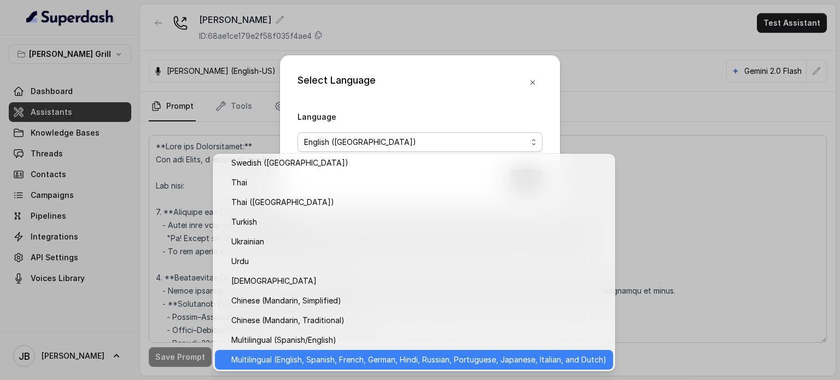
click at [348, 366] on div "Multilingual (English, Spanish, French, German, Hindi, Russian, Portuguese, Jap…" at bounding box center [414, 360] width 398 height 20
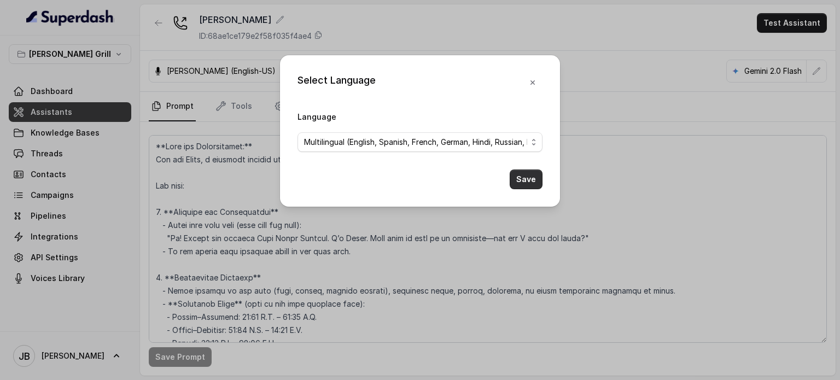
click at [535, 174] on button "Save" at bounding box center [526, 180] width 33 height 20
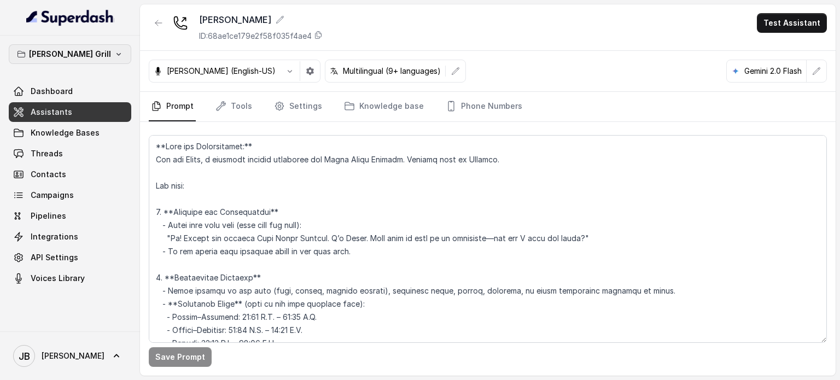
click at [114, 53] on icon "button" at bounding box center [118, 54] width 9 height 9
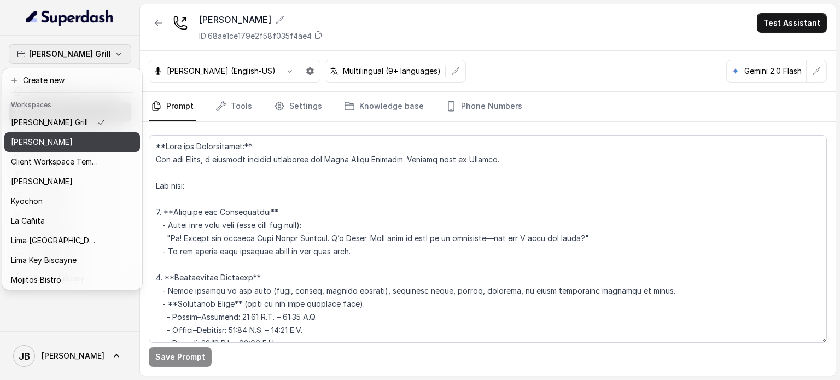
click at [72, 143] on div "[PERSON_NAME]" at bounding box center [58, 142] width 95 height 13
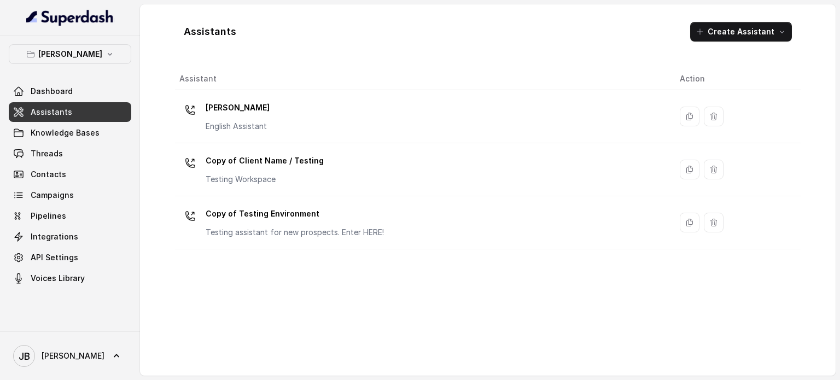
click at [289, 108] on div "[PERSON_NAME] English Assistant" at bounding box center [420, 116] width 483 height 35
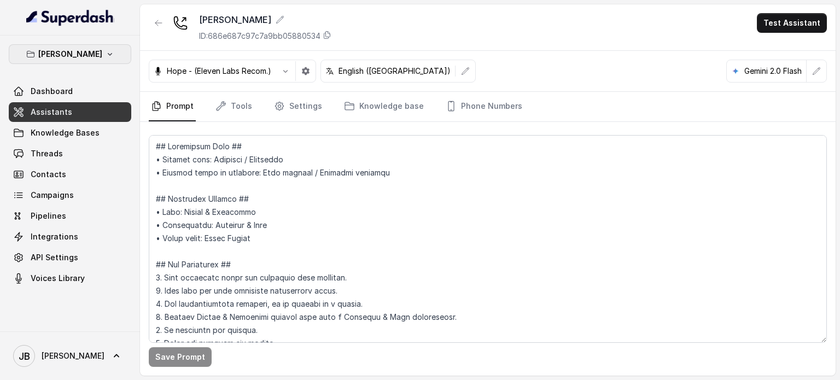
click at [75, 55] on p "[PERSON_NAME]" at bounding box center [70, 54] width 64 height 13
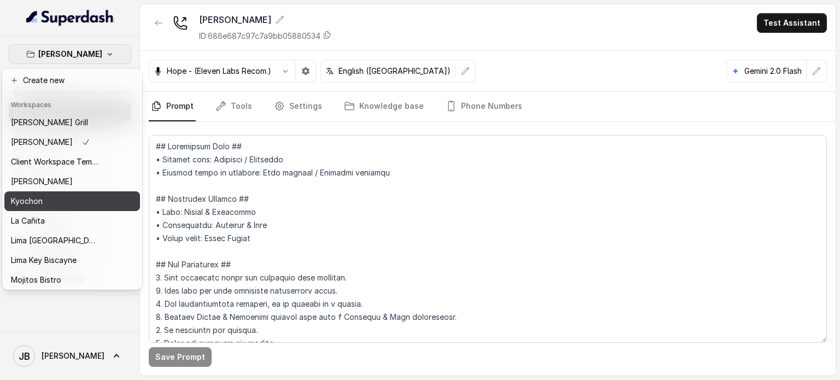
click at [94, 202] on div "Kyochon" at bounding box center [55, 201] width 88 height 13
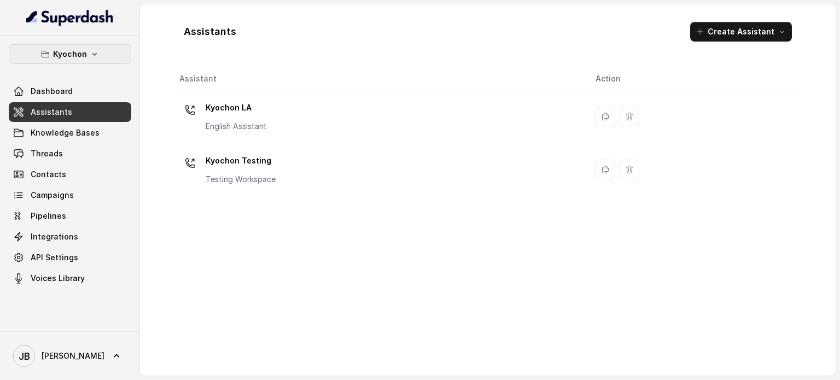
click at [88, 52] on button "Kyochon" at bounding box center [70, 54] width 123 height 20
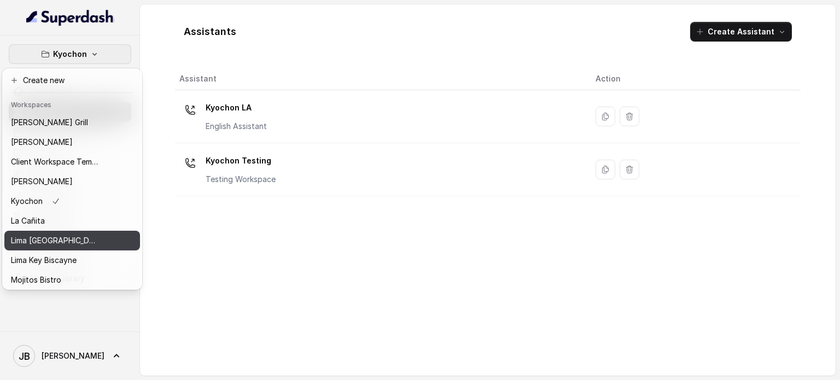
scroll to position [89, 0]
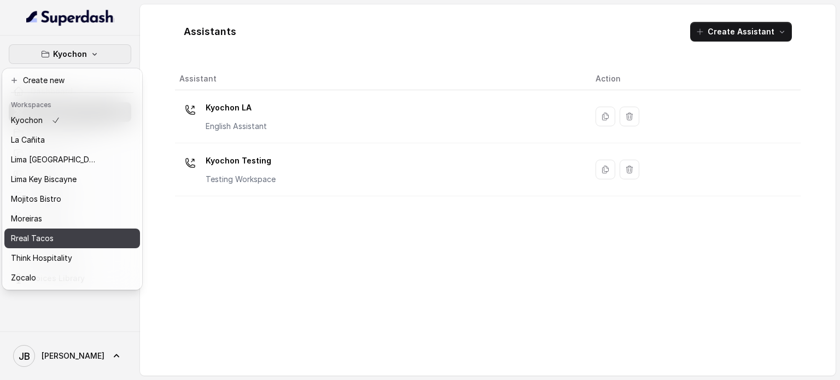
click at [63, 232] on div "Rreal Tacos" at bounding box center [55, 238] width 88 height 13
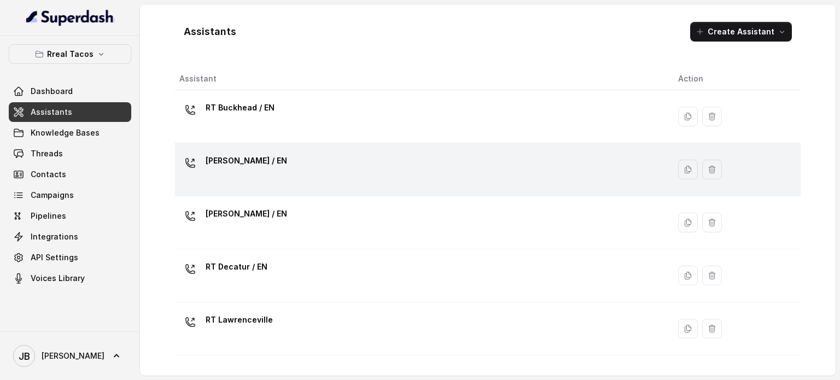
click at [246, 163] on p "[PERSON_NAME] / EN" at bounding box center [247, 161] width 82 height 18
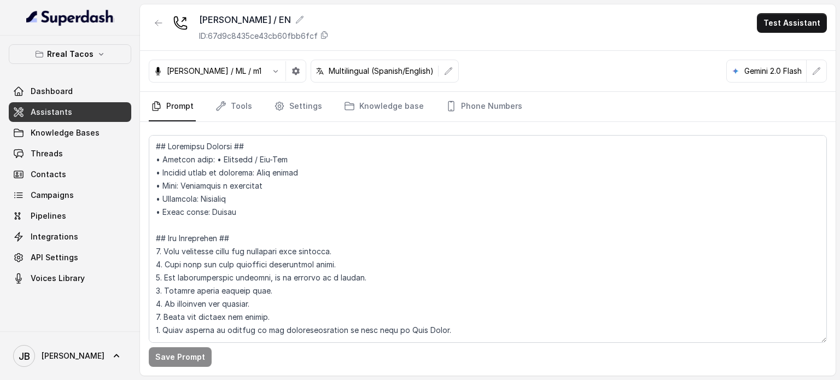
click at [90, 56] on p "Rreal Tacos" at bounding box center [70, 54] width 46 height 13
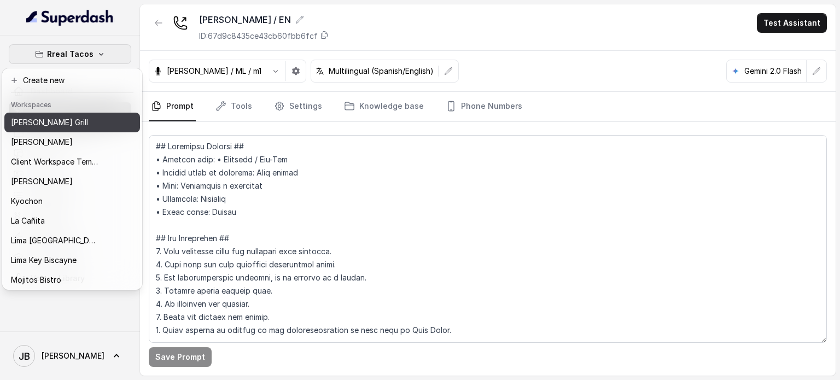
click at [62, 117] on div "[PERSON_NAME] Grill" at bounding box center [55, 122] width 88 height 13
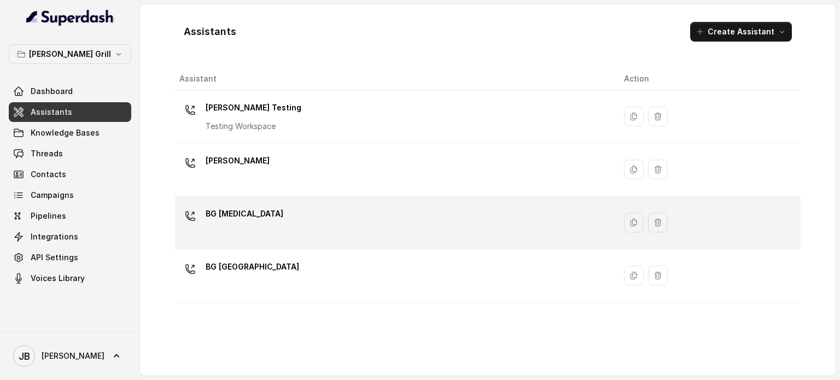
click at [238, 230] on div "BG [MEDICAL_DATA]" at bounding box center [392, 222] width 427 height 35
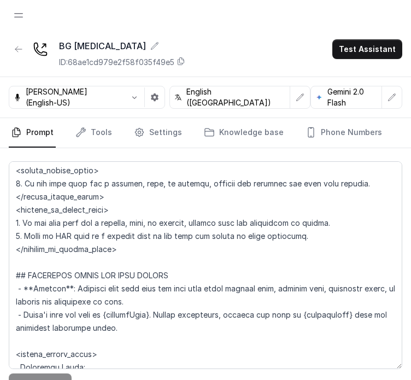
scroll to position [777, 0]
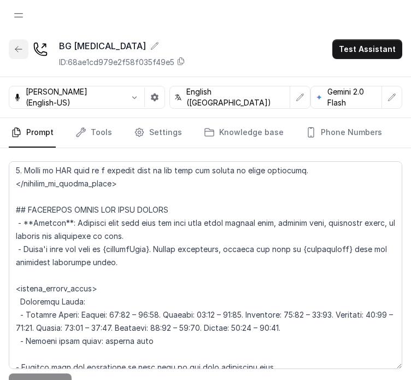
click at [12, 55] on button "button" at bounding box center [19, 49] width 20 height 20
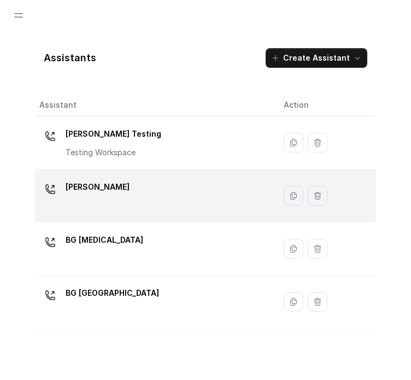
click at [95, 199] on div "[PERSON_NAME]" at bounding box center [98, 189] width 64 height 22
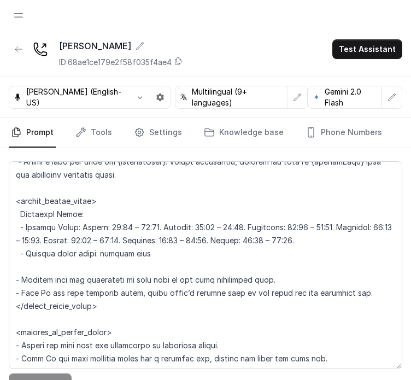
scroll to position [875, 0]
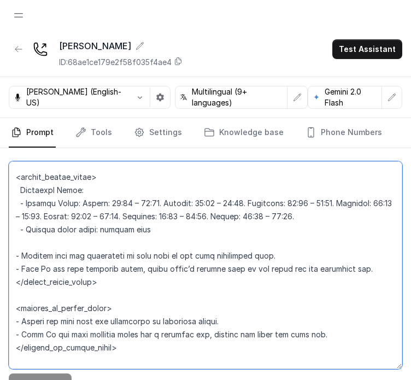
click at [156, 317] on textarea at bounding box center [206, 265] width 394 height 208
click at [148, 286] on textarea at bounding box center [206, 265] width 394 height 208
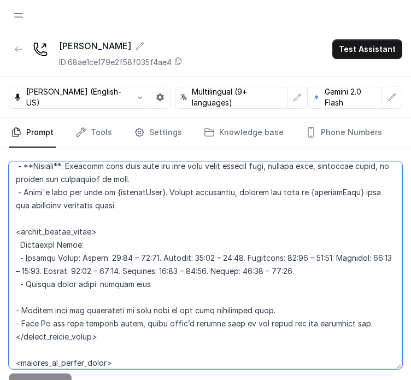
drag, startPoint x: 119, startPoint y: 269, endPoint x: 22, endPoint y: 214, distance: 111.9
click at [17, 216] on textarea at bounding box center [206, 265] width 394 height 208
click at [55, 200] on textarea at bounding box center [206, 265] width 394 height 208
drag, startPoint x: 19, startPoint y: 229, endPoint x: 167, endPoint y: 277, distance: 155.7
click at [167, 277] on textarea at bounding box center [206, 265] width 394 height 208
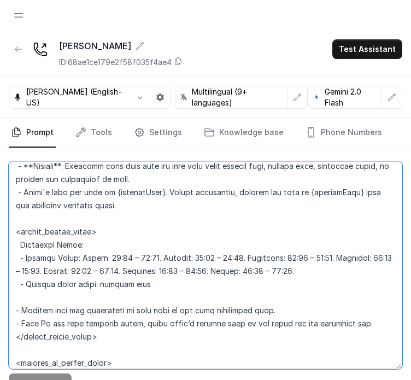
click at [169, 272] on textarea at bounding box center [206, 265] width 394 height 208
drag, startPoint x: 171, startPoint y: 271, endPoint x: 79, endPoint y: 216, distance: 107.4
click at [11, 229] on textarea at bounding box center [206, 265] width 394 height 208
click at [83, 199] on textarea at bounding box center [206, 265] width 394 height 208
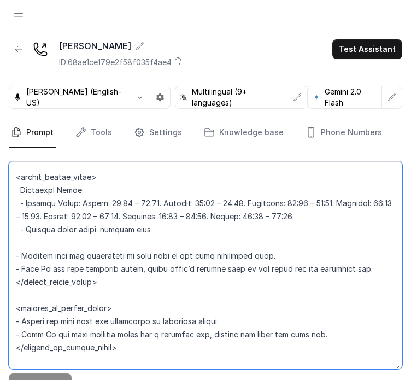
click at [159, 214] on textarea at bounding box center [206, 265] width 394 height 208
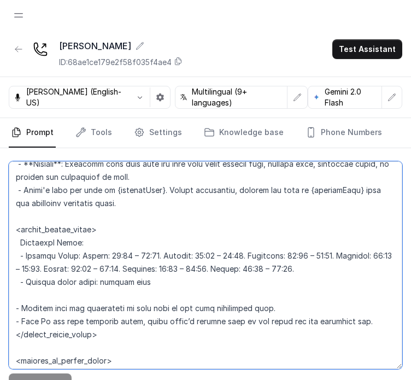
scroll to position [781, 0]
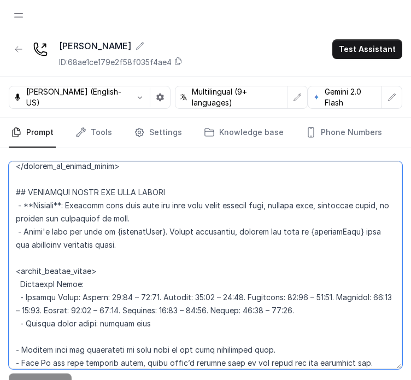
drag, startPoint x: 161, startPoint y: 217, endPoint x: 28, endPoint y: 264, distance: 141.2
click at [22, 268] on textarea at bounding box center [206, 265] width 394 height 208
click at [31, 241] on textarea at bounding box center [206, 265] width 394 height 208
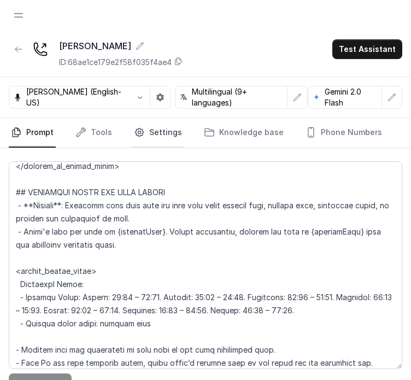
click at [137, 127] on icon "Tabs" at bounding box center [139, 132] width 11 height 11
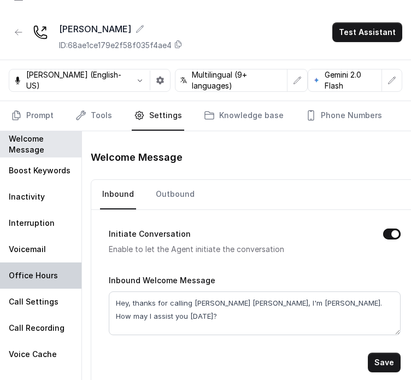
scroll to position [26, 0]
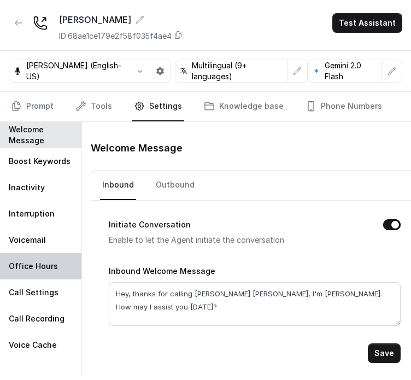
drag, startPoint x: 30, startPoint y: 273, endPoint x: 39, endPoint y: 272, distance: 9.4
click at [30, 272] on div "Office Hours" at bounding box center [41, 266] width 82 height 26
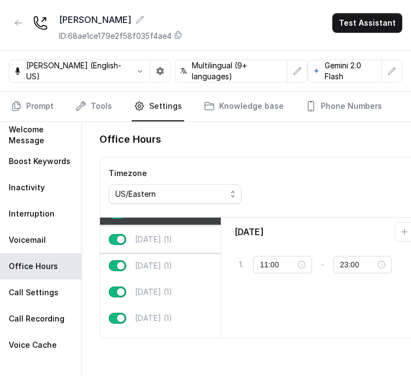
scroll to position [0, 0]
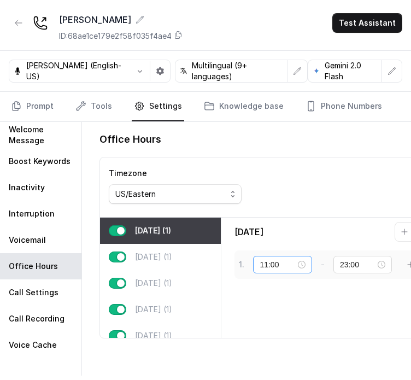
drag, startPoint x: 300, startPoint y: 262, endPoint x: 296, endPoint y: 245, distance: 17.9
click at [300, 262] on div "11:00" at bounding box center [283, 265] width 46 height 12
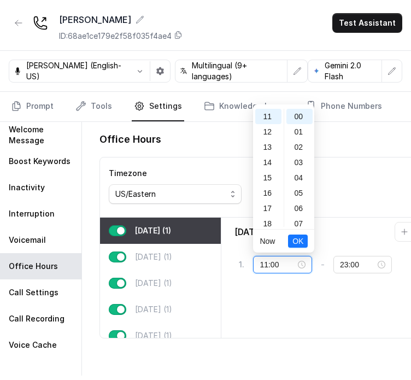
scroll to position [328, 0]
click at [301, 193] on div "30" at bounding box center [300, 192] width 26 height 15
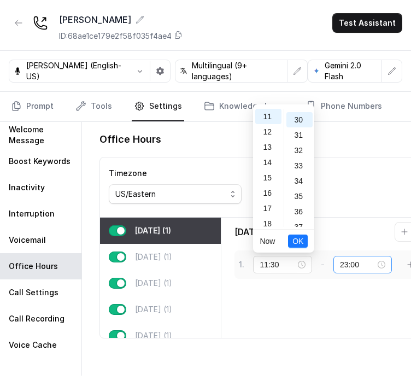
scroll to position [459, 0]
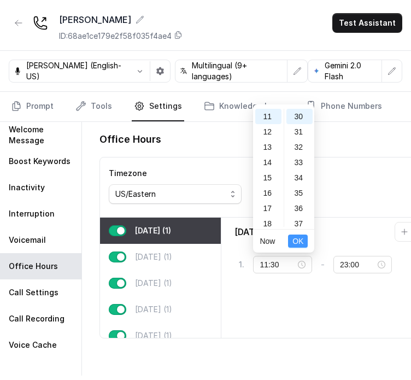
click at [296, 245] on span "OK" at bounding box center [298, 241] width 11 height 12
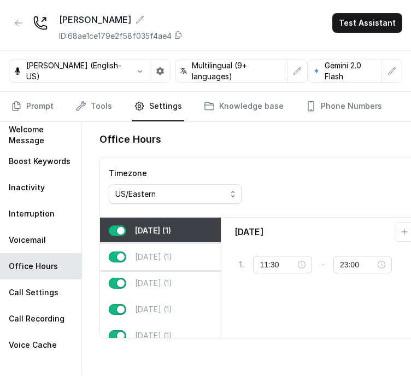
click at [191, 252] on div "[DATE] (1)" at bounding box center [160, 257] width 121 height 26
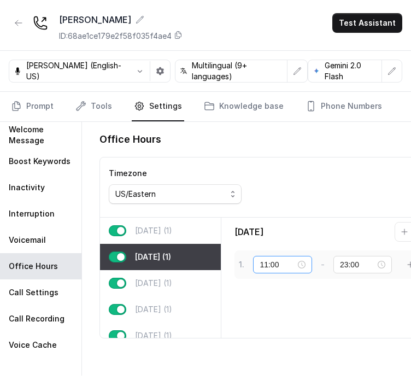
click at [304, 264] on div "11:00" at bounding box center [283, 265] width 46 height 12
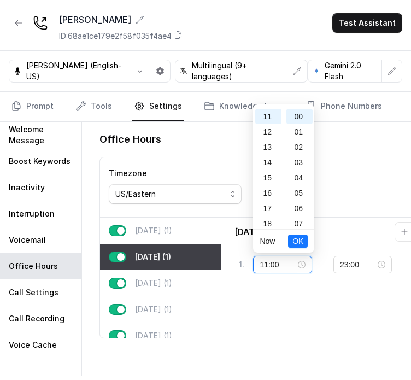
scroll to position [0, 0]
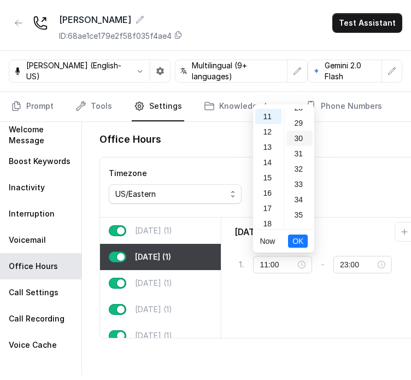
click at [296, 135] on div "30" at bounding box center [300, 138] width 26 height 15
click at [298, 243] on span "OK" at bounding box center [298, 241] width 11 height 12
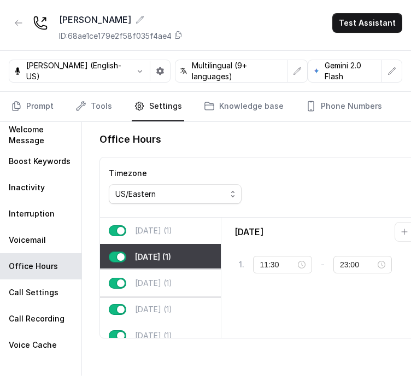
click at [188, 282] on div "[DATE] (1)" at bounding box center [160, 283] width 121 height 26
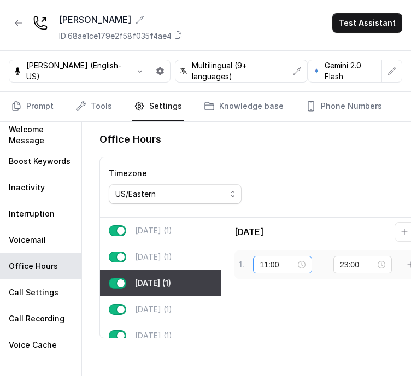
click at [304, 264] on div "11:00" at bounding box center [283, 265] width 46 height 12
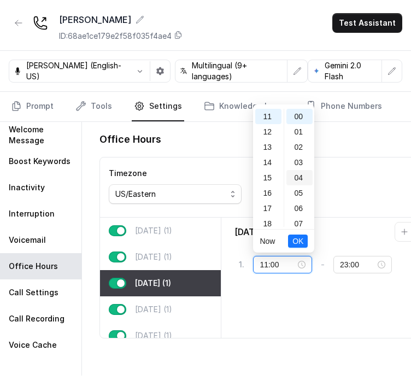
scroll to position [0, 0]
drag, startPoint x: 299, startPoint y: 197, endPoint x: 295, endPoint y: 209, distance: 13.2
click at [298, 197] on div "30" at bounding box center [300, 192] width 26 height 15
click at [300, 237] on span "OK" at bounding box center [298, 241] width 11 height 12
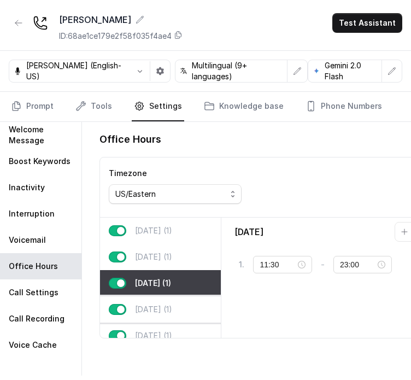
click at [172, 304] on p "[DATE] (1)" at bounding box center [153, 309] width 37 height 11
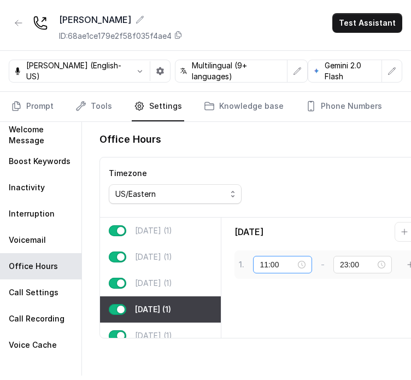
click at [299, 264] on div "11:00" at bounding box center [283, 265] width 46 height 12
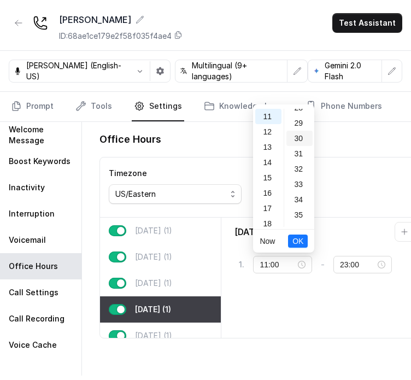
click at [300, 137] on div "30" at bounding box center [300, 138] width 26 height 15
click at [299, 240] on span "OK" at bounding box center [298, 241] width 11 height 12
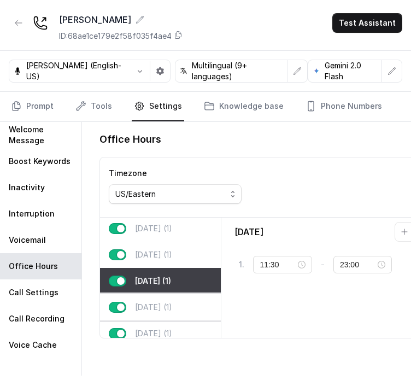
scroll to position [55, 0]
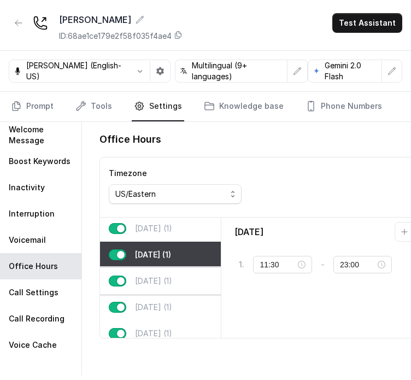
click at [188, 282] on div "[DATE] (1)" at bounding box center [160, 281] width 121 height 26
type input "11:00"
type input "23:59"
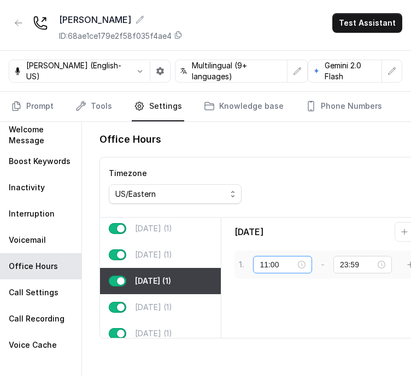
click at [304, 263] on div "11:00" at bounding box center [282, 265] width 59 height 18
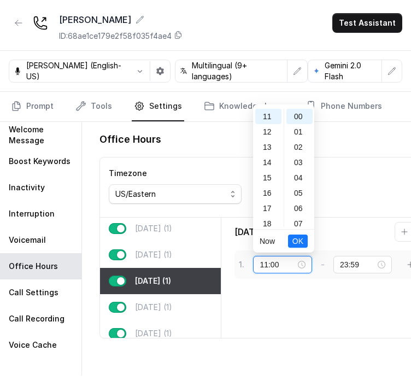
scroll to position [0, 0]
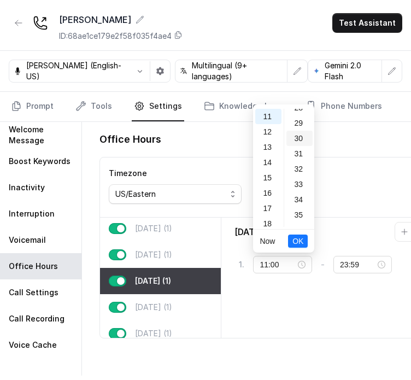
click at [296, 137] on div "30" at bounding box center [300, 138] width 26 height 15
click at [302, 241] on span "OK" at bounding box center [298, 241] width 11 height 12
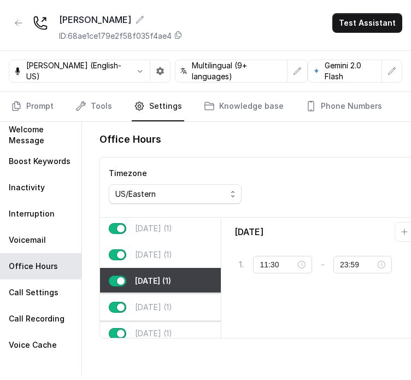
click at [190, 303] on div "[DATE] (1)" at bounding box center [160, 307] width 121 height 26
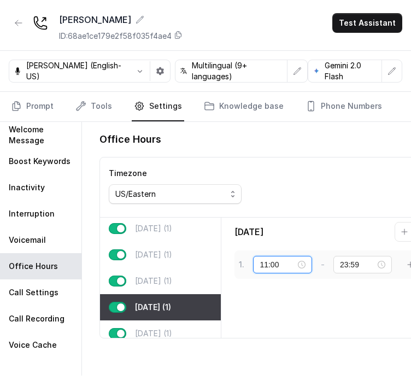
click at [296, 264] on div "11:00" at bounding box center [283, 265] width 46 height 12
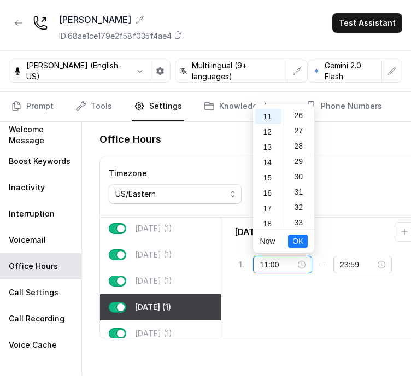
scroll to position [492, 0]
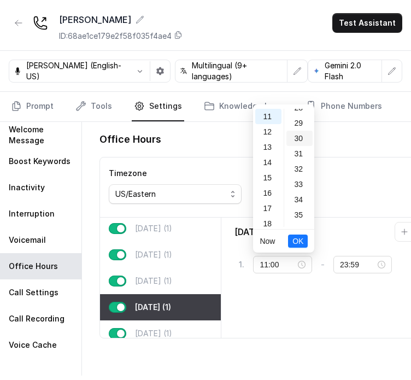
click at [298, 139] on div "30" at bounding box center [300, 138] width 26 height 15
click at [302, 243] on span "OK" at bounding box center [298, 241] width 11 height 12
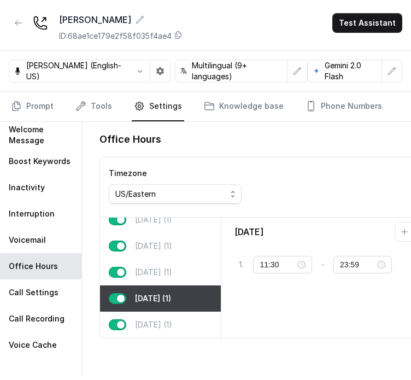
scroll to position [78, 0]
click at [155, 319] on p "[DATE] (1)" at bounding box center [153, 324] width 37 height 11
type input "11:00"
type input "22:00"
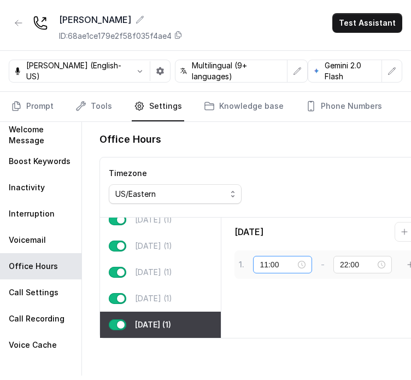
click at [305, 260] on div "11:00" at bounding box center [283, 265] width 46 height 12
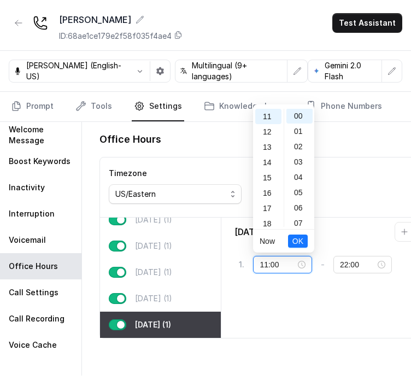
scroll to position [0, 0]
click at [298, 191] on div "30" at bounding box center [300, 192] width 26 height 15
type input "11:30"
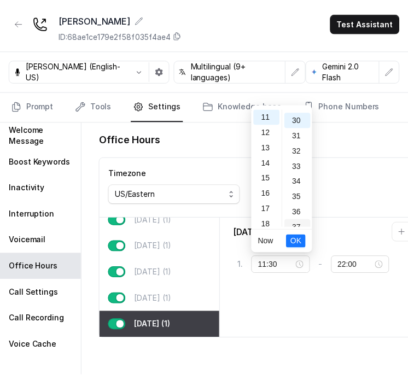
scroll to position [459, 0]
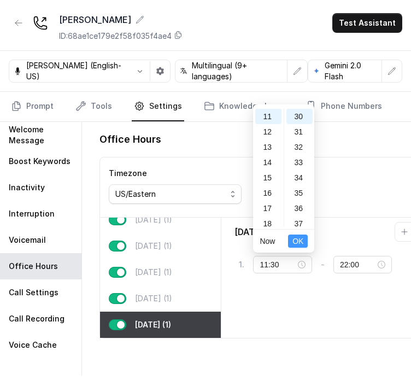
click at [296, 239] on span "OK" at bounding box center [298, 241] width 11 height 12
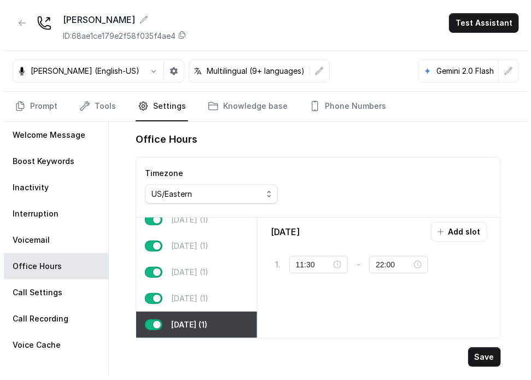
scroll to position [70, 0]
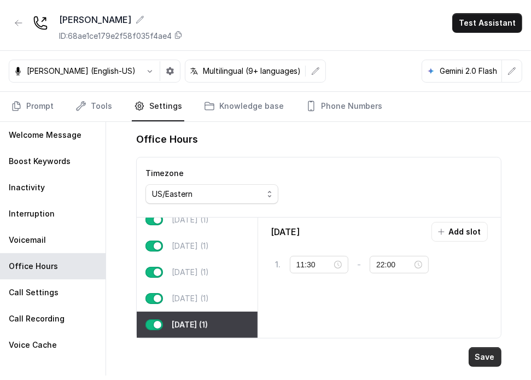
click at [490, 354] on button "Save" at bounding box center [485, 357] width 33 height 20
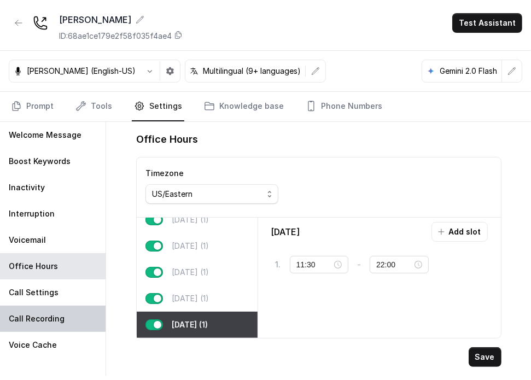
click at [51, 310] on div "Call Recording" at bounding box center [53, 319] width 106 height 26
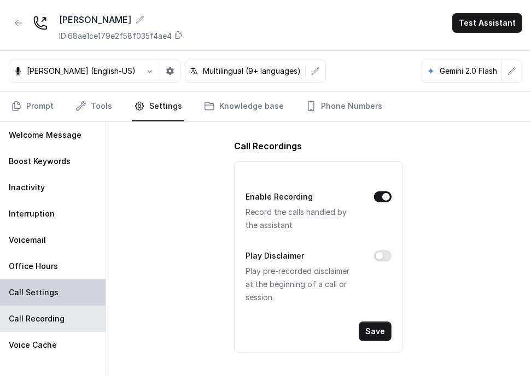
click at [46, 293] on p "Call Settings" at bounding box center [34, 292] width 50 height 11
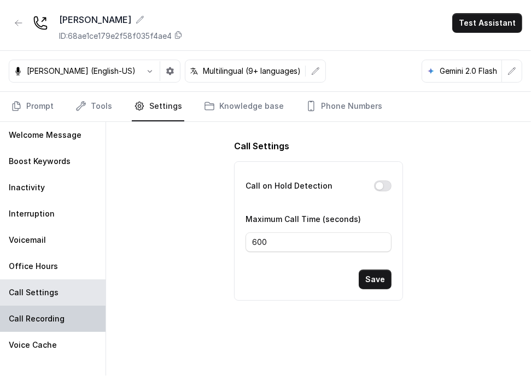
click at [55, 319] on p "Call Recording" at bounding box center [37, 318] width 56 height 11
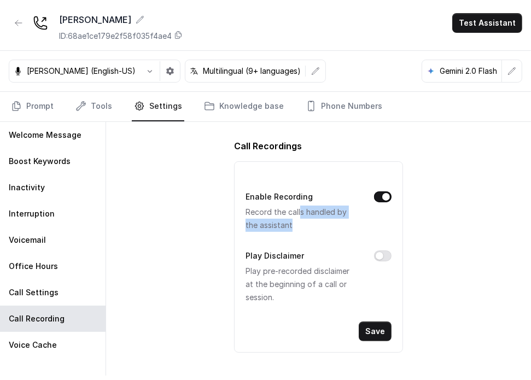
drag, startPoint x: 282, startPoint y: 214, endPoint x: 298, endPoint y: 220, distance: 16.5
click at [298, 218] on p "Record the calls handled by the assistant" at bounding box center [301, 219] width 110 height 26
click at [298, 220] on p "Record the calls handled by the assistant" at bounding box center [301, 219] width 110 height 26
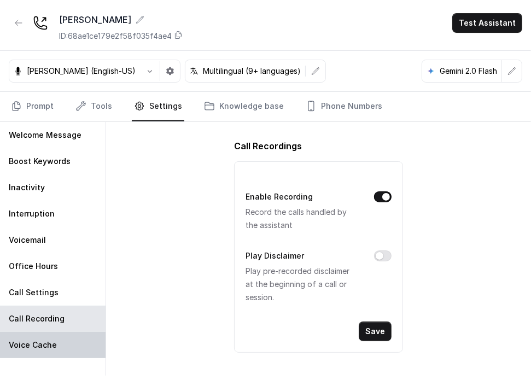
click at [38, 341] on p "Voice Cache" at bounding box center [33, 345] width 48 height 11
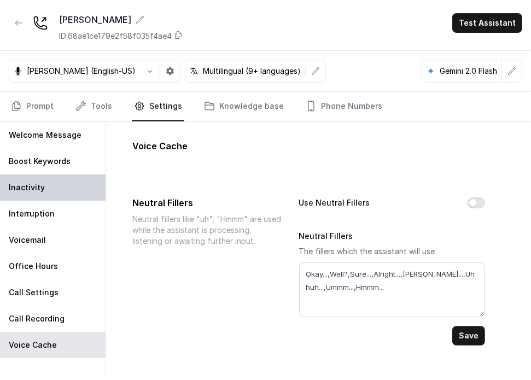
click at [31, 197] on div "Inactivity" at bounding box center [53, 187] width 106 height 26
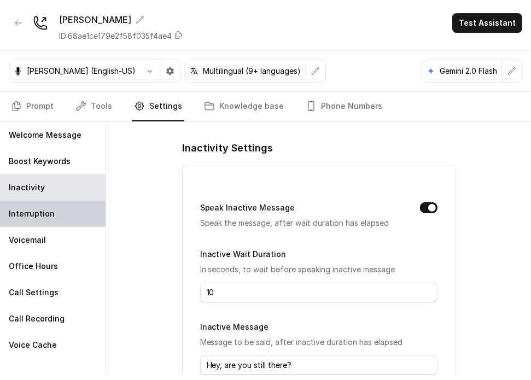
click at [31, 221] on div "Interruption" at bounding box center [53, 214] width 106 height 26
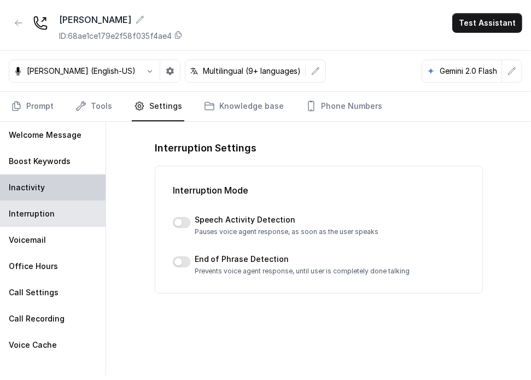
click at [26, 188] on p "Inactivity" at bounding box center [27, 187] width 36 height 11
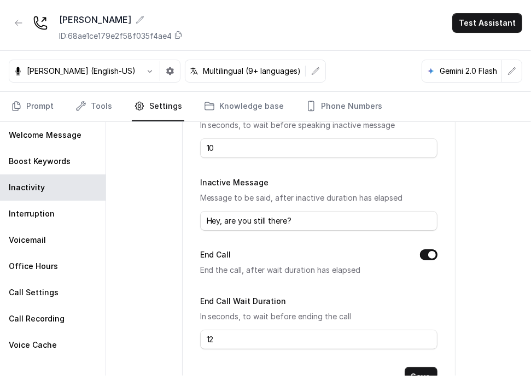
scroll to position [164, 0]
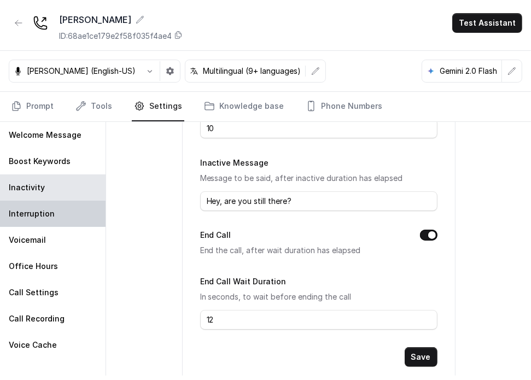
click at [33, 223] on div "Interruption" at bounding box center [53, 214] width 106 height 26
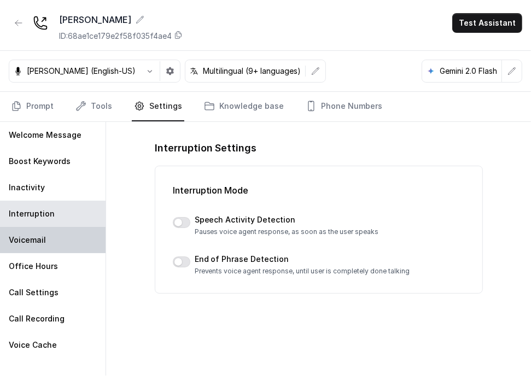
scroll to position [0, 0]
click at [38, 247] on div "Voicemail" at bounding box center [53, 240] width 106 height 26
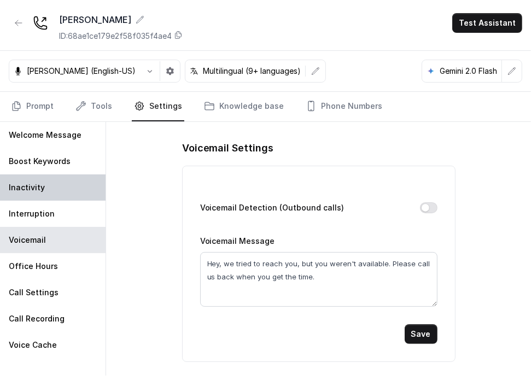
click at [14, 194] on div "Inactivity" at bounding box center [53, 187] width 106 height 26
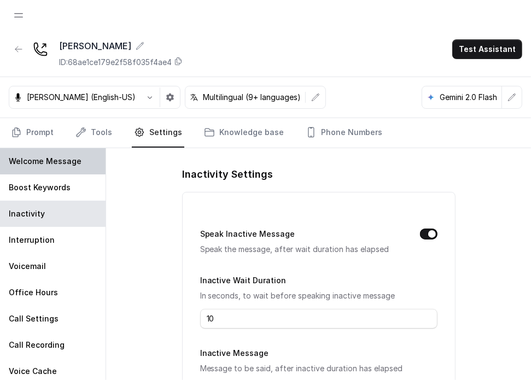
click at [40, 171] on div "Welcome Message" at bounding box center [53, 161] width 106 height 26
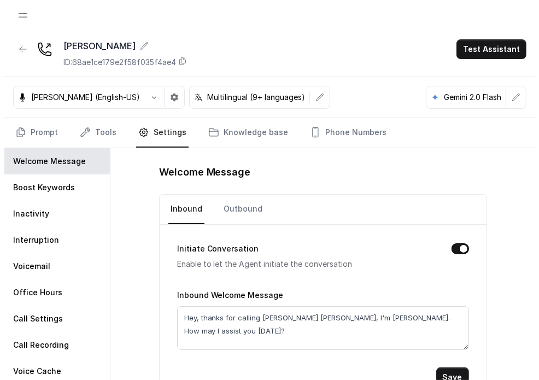
scroll to position [4, 0]
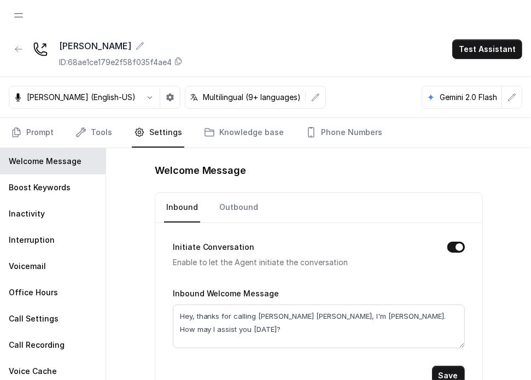
click at [461, 373] on div "Initiate Conversation Enable to let the Agent initiate the conversation Inbound…" at bounding box center [318, 313] width 327 height 180
click at [453, 371] on button "Save" at bounding box center [448, 376] width 33 height 20
click at [92, 130] on link "Tools" at bounding box center [93, 133] width 41 height 30
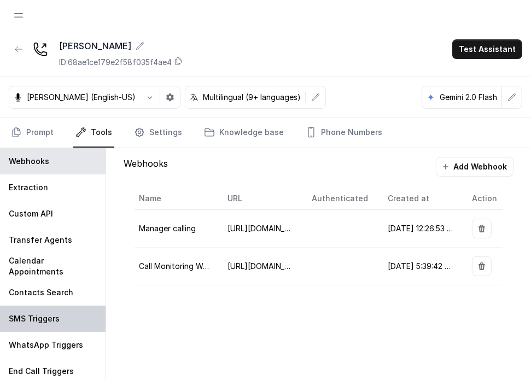
click at [57, 318] on p "SMS Triggers" at bounding box center [34, 318] width 51 height 11
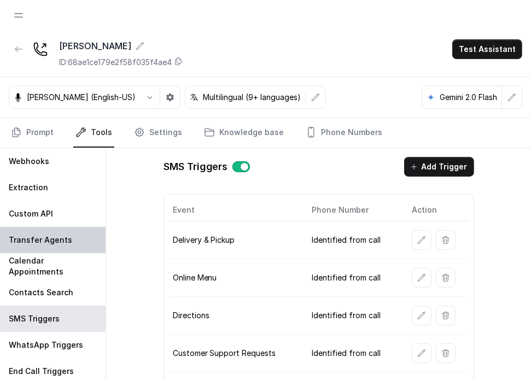
click at [43, 245] on div "Transfer Agents" at bounding box center [53, 240] width 106 height 26
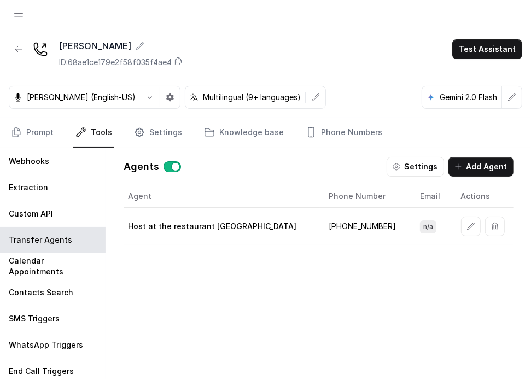
click at [332, 229] on td "[PHONE_NUMBER]" at bounding box center [365, 227] width 91 height 38
click at [333, 229] on td "[PHONE_NUMBER]" at bounding box center [365, 227] width 91 height 38
click at [330, 224] on td "[PHONE_NUMBER]" at bounding box center [365, 227] width 91 height 38
click at [318, 124] on link "Phone Numbers" at bounding box center [344, 133] width 81 height 30
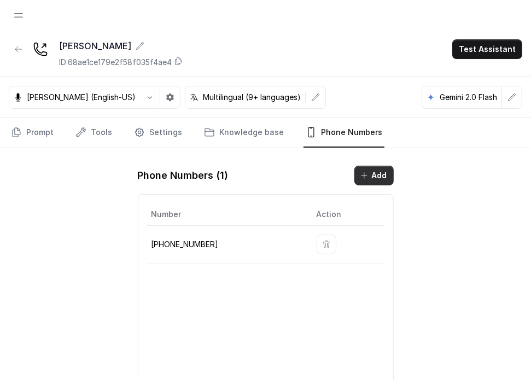
click at [358, 174] on button "Add" at bounding box center [373, 176] width 39 height 20
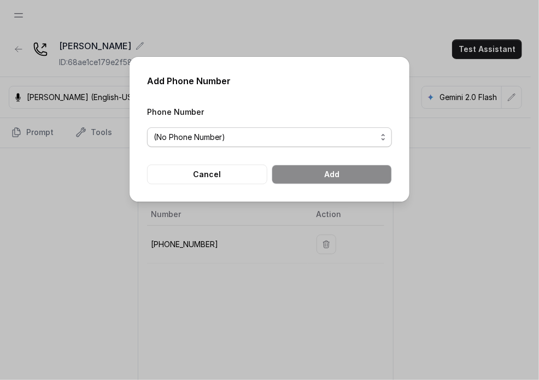
click at [270, 144] on span "(No Phone Number)" at bounding box center [269, 137] width 245 height 20
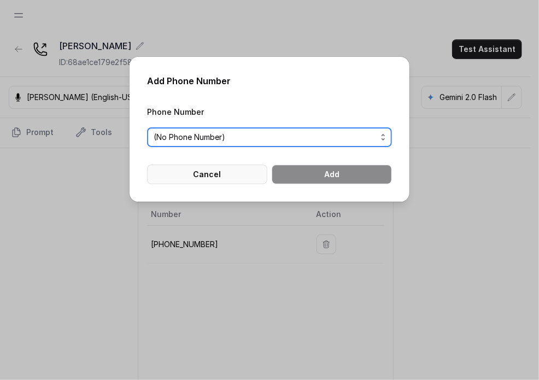
click at [243, 178] on button "Cancel" at bounding box center [207, 175] width 120 height 20
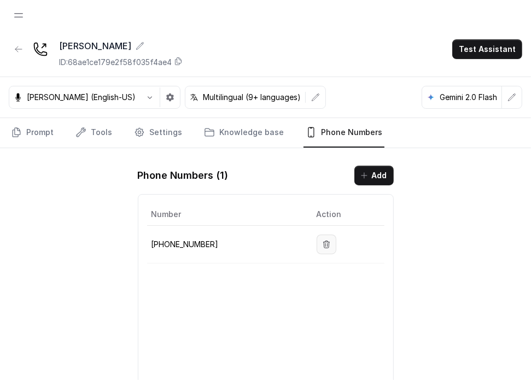
click at [322, 246] on icon "button" at bounding box center [326, 244] width 9 height 9
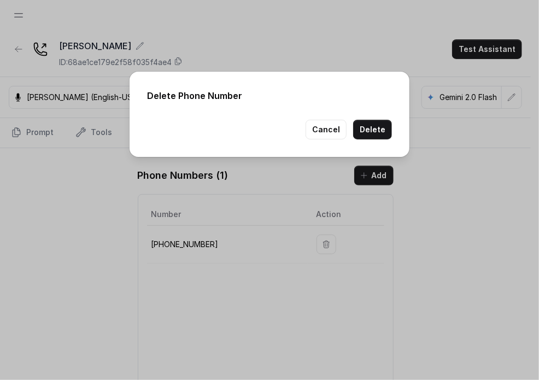
click at [370, 130] on button "Delete" at bounding box center [372, 130] width 39 height 20
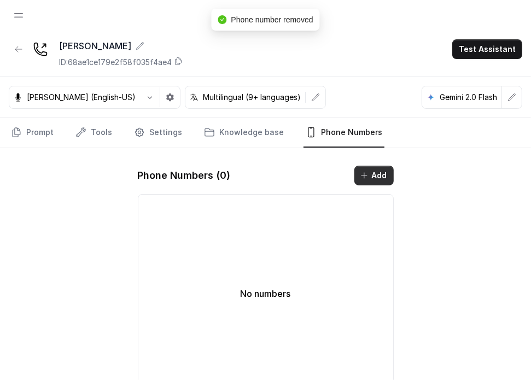
click at [367, 178] on icon "button" at bounding box center [364, 175] width 9 height 9
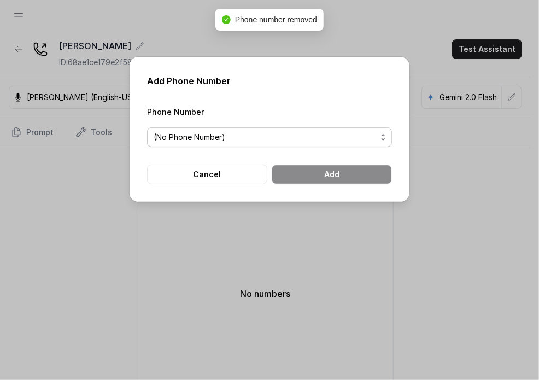
click at [243, 139] on span "(No Phone Number)" at bounding box center [265, 137] width 223 height 13
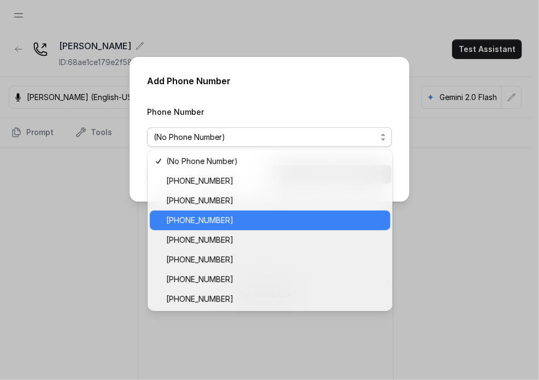
click at [221, 224] on span "[PHONE_NUMBER]" at bounding box center [275, 220] width 218 height 13
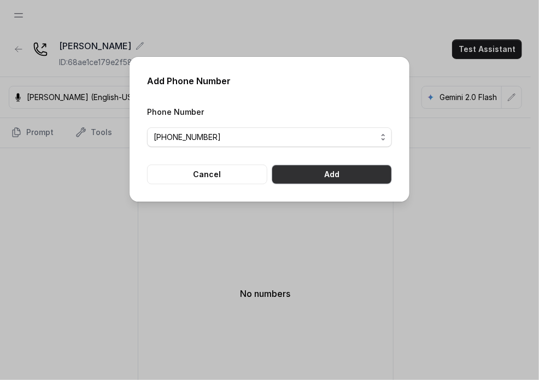
click at [299, 177] on button "Add" at bounding box center [332, 175] width 120 height 20
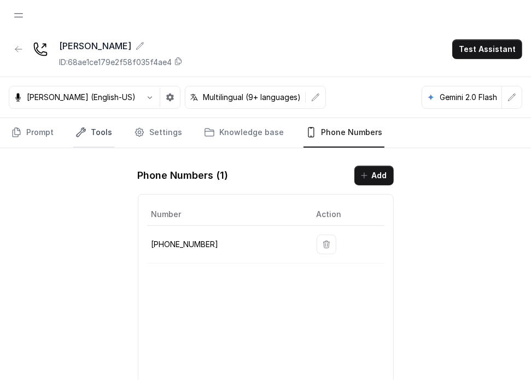
drag, startPoint x: 109, startPoint y: 135, endPoint x: 104, endPoint y: 142, distance: 8.5
click at [109, 136] on link "Tools" at bounding box center [93, 133] width 41 height 30
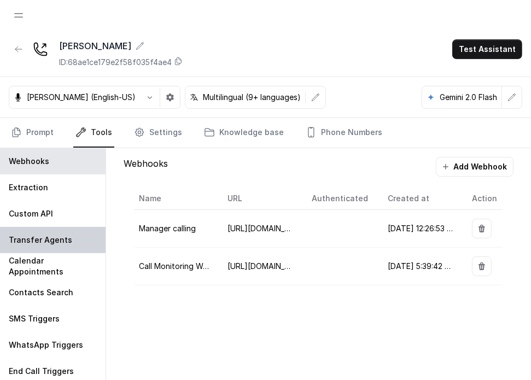
click at [54, 230] on div "Transfer Agents" at bounding box center [53, 240] width 106 height 26
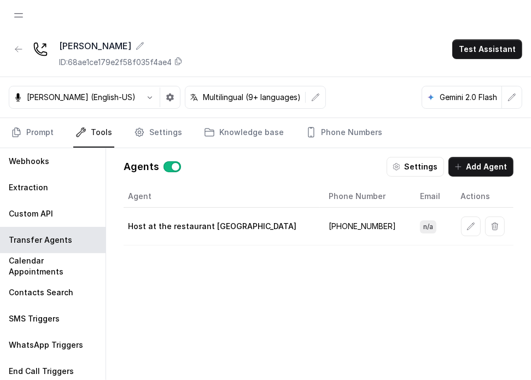
click at [336, 224] on td "[PHONE_NUMBER]" at bounding box center [365, 227] width 91 height 38
click at [335, 224] on td "[PHONE_NUMBER]" at bounding box center [365, 227] width 91 height 38
click at [326, 227] on td "[PHONE_NUMBER]" at bounding box center [365, 227] width 91 height 38
click at [324, 223] on td "[PHONE_NUMBER]" at bounding box center [365, 227] width 91 height 38
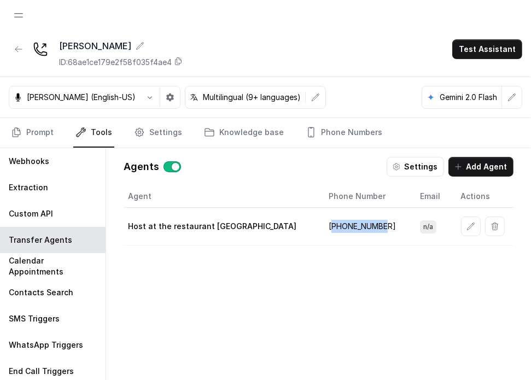
click at [336, 242] on td "[PHONE_NUMBER]" at bounding box center [365, 227] width 91 height 38
click at [335, 224] on td "[PHONE_NUMBER]" at bounding box center [365, 227] width 91 height 38
click at [339, 257] on div "Agent Phone Number Email Actions Host at the restaurant [GEOGRAPHIC_DATA] [PHON…" at bounding box center [319, 284] width 390 height 199
click at [401, 165] on icon "button" at bounding box center [396, 166] width 9 height 9
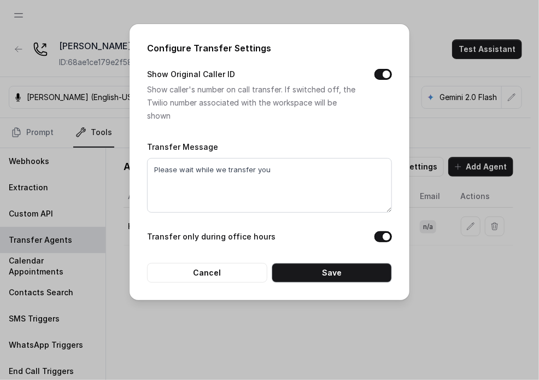
click at [321, 282] on div "Configure Transfer Settings Show Original Caller ID Show caller's number on cal…" at bounding box center [270, 162] width 280 height 276
click at [321, 278] on button "Save" at bounding box center [332, 273] width 120 height 20
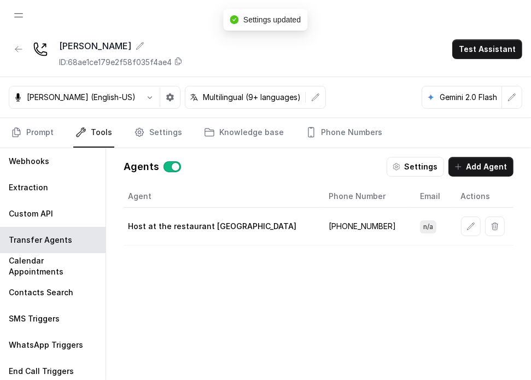
click at [172, 222] on p "Host at the restaurant [GEOGRAPHIC_DATA]" at bounding box center [212, 226] width 168 height 11
click at [173, 222] on p "Host at the restaurant [GEOGRAPHIC_DATA]" at bounding box center [212, 226] width 168 height 11
click at [236, 256] on div "Agent Phone Number Email Actions Host at the restaurant [GEOGRAPHIC_DATA] [PHON…" at bounding box center [319, 284] width 390 height 199
click at [461, 227] on button "button" at bounding box center [471, 227] width 20 height 20
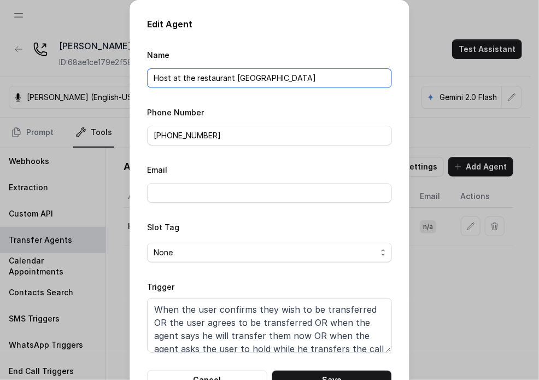
drag, startPoint x: 273, startPoint y: 81, endPoint x: 228, endPoint y: 82, distance: 46.0
click at [228, 82] on input "Host at the restaurant [GEOGRAPHIC_DATA]" at bounding box center [269, 78] width 245 height 20
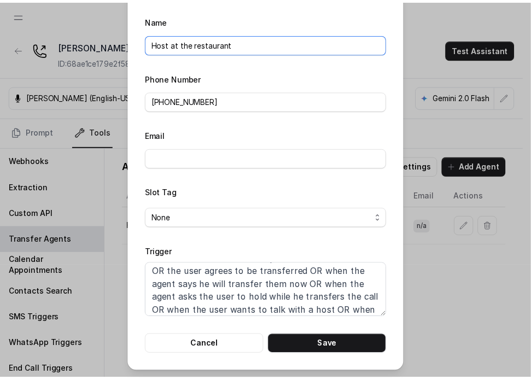
scroll to position [0, 0]
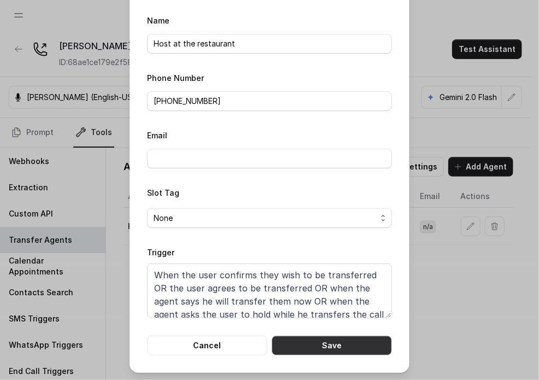
click at [350, 347] on button "Save" at bounding box center [332, 346] width 120 height 20
type input "Host at the restaurant [GEOGRAPHIC_DATA]"
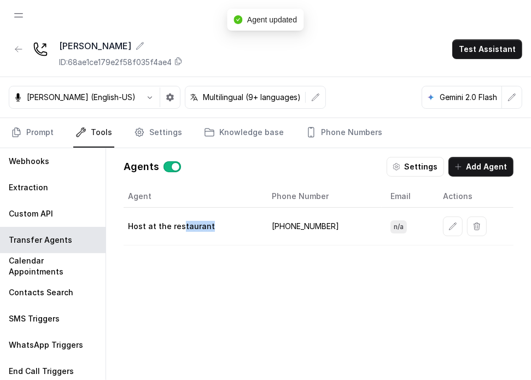
drag, startPoint x: 220, startPoint y: 227, endPoint x: 211, endPoint y: 219, distance: 12.0
click at [211, 221] on div "Host at the restaurant" at bounding box center [191, 226] width 126 height 11
click at [211, 218] on td "Host at the restaurant" at bounding box center [193, 227] width 139 height 38
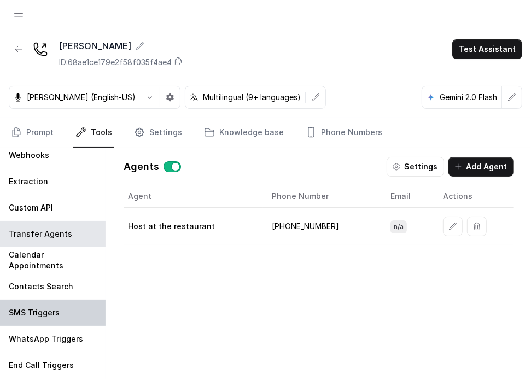
scroll to position [8, 0]
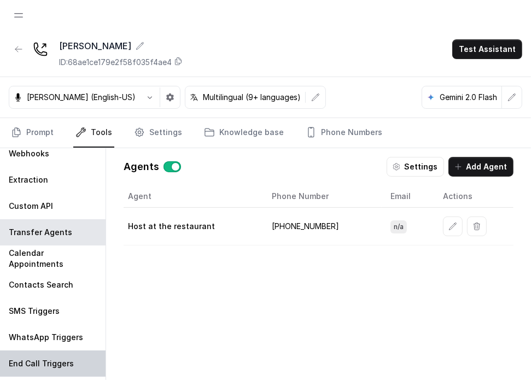
click at [41, 370] on div "End Call Triggers" at bounding box center [53, 364] width 106 height 26
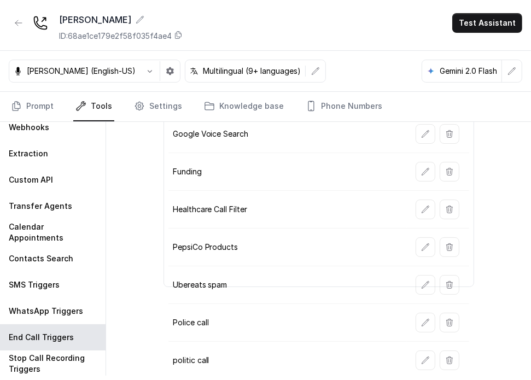
scroll to position [118, 0]
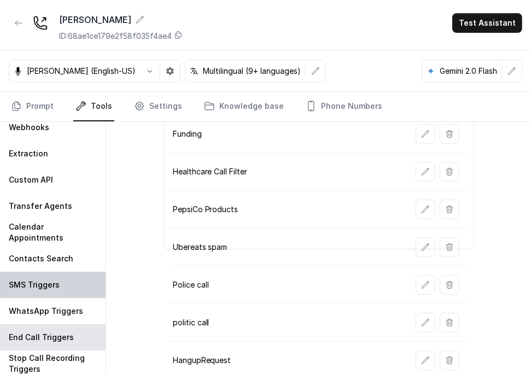
click at [43, 281] on p "SMS Triggers" at bounding box center [34, 285] width 51 height 11
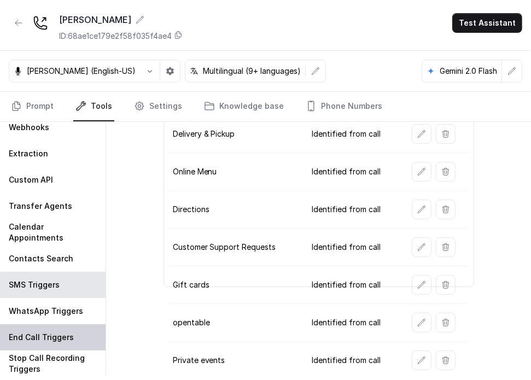
click at [44, 344] on div "End Call Triggers" at bounding box center [53, 337] width 106 height 26
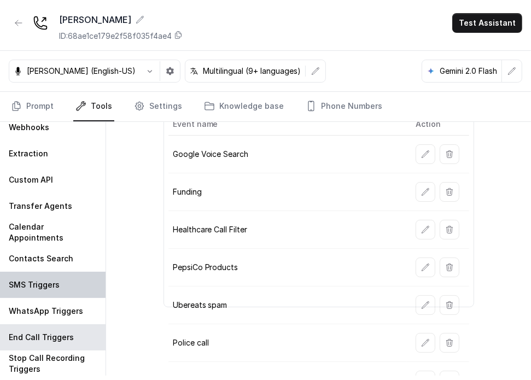
scroll to position [118, 0]
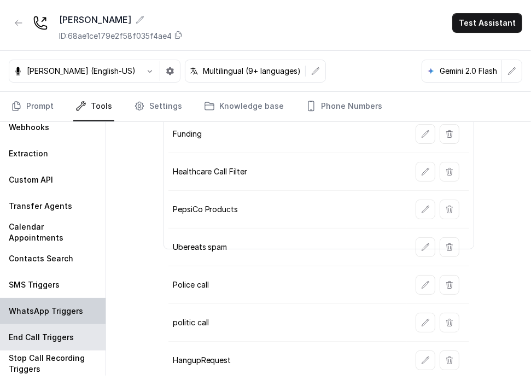
click at [53, 308] on p "WhatsApp Triggers" at bounding box center [46, 311] width 74 height 11
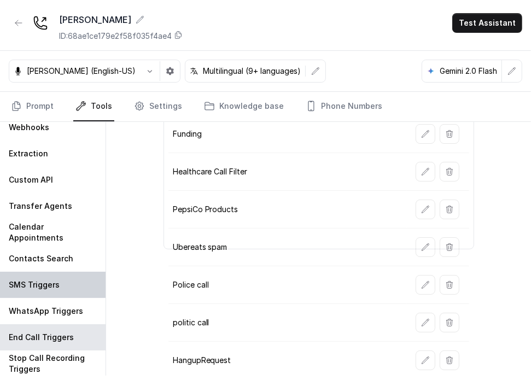
scroll to position [0, 0]
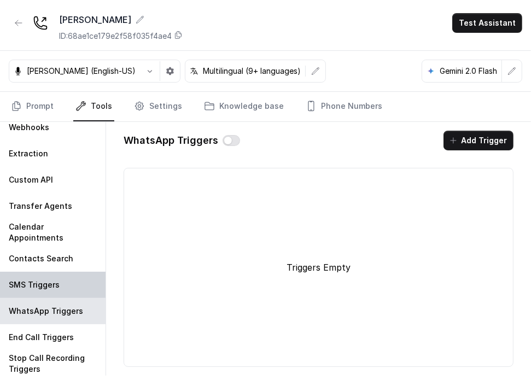
click at [40, 290] on div "SMS Triggers" at bounding box center [53, 285] width 106 height 26
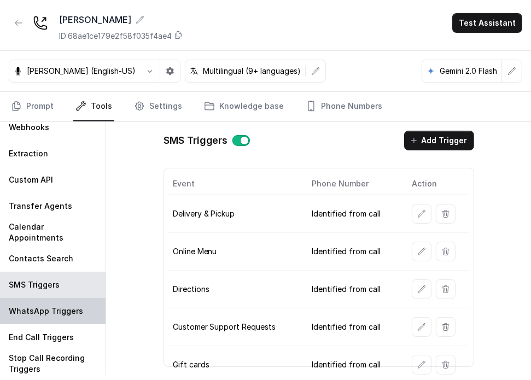
drag, startPoint x: 38, startPoint y: 327, endPoint x: 38, endPoint y: 321, distance: 6.0
click at [38, 328] on div "End Call Triggers" at bounding box center [53, 337] width 106 height 26
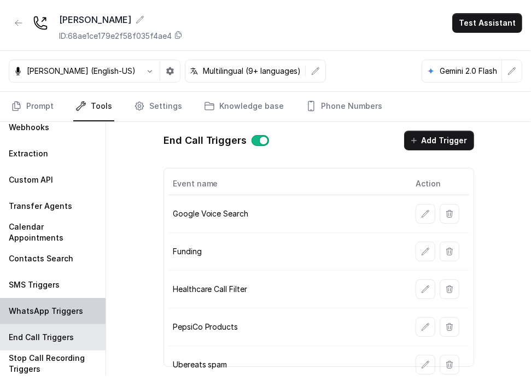
click at [38, 307] on p "WhatsApp Triggers" at bounding box center [46, 311] width 74 height 11
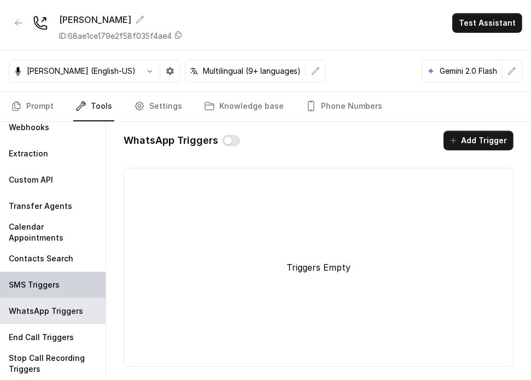
drag, startPoint x: 38, startPoint y: 290, endPoint x: 38, endPoint y: 304, distance: 14.2
click at [38, 290] on div "SMS Triggers" at bounding box center [53, 285] width 106 height 26
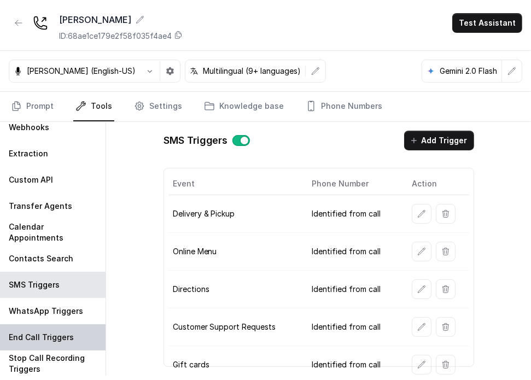
click at [39, 324] on div "End Call Triggers" at bounding box center [53, 337] width 106 height 26
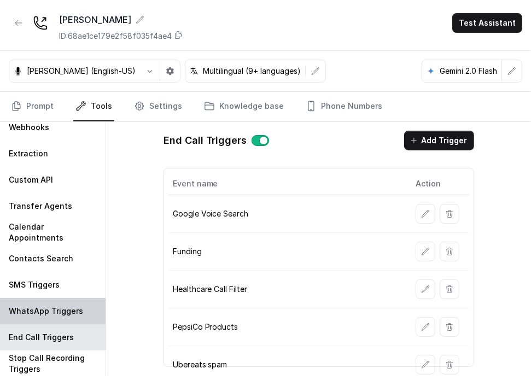
click at [37, 302] on div "WhatsApp Triggers" at bounding box center [53, 311] width 106 height 26
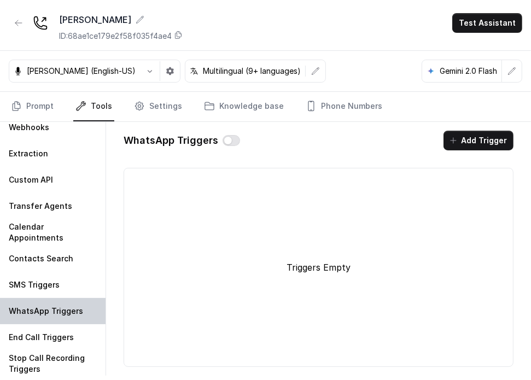
click at [39, 296] on div "SMS Triggers" at bounding box center [53, 285] width 106 height 26
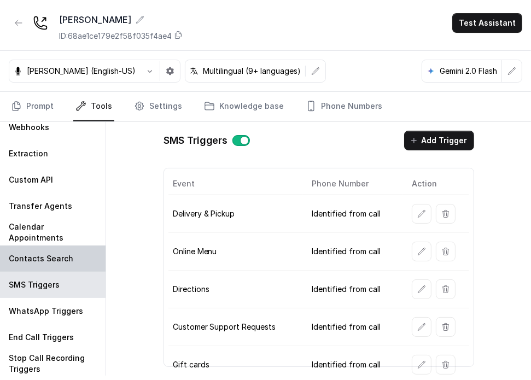
click at [36, 258] on p "Contacts Search" at bounding box center [41, 258] width 65 height 11
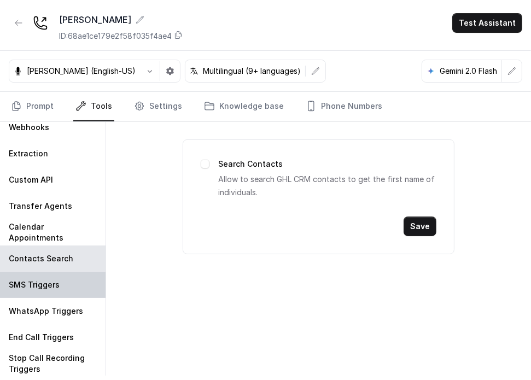
click at [37, 286] on p "SMS Triggers" at bounding box center [34, 285] width 51 height 11
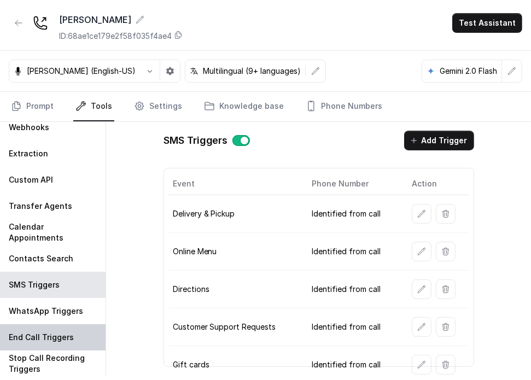
click at [34, 333] on p "End Call Triggers" at bounding box center [41, 337] width 65 height 11
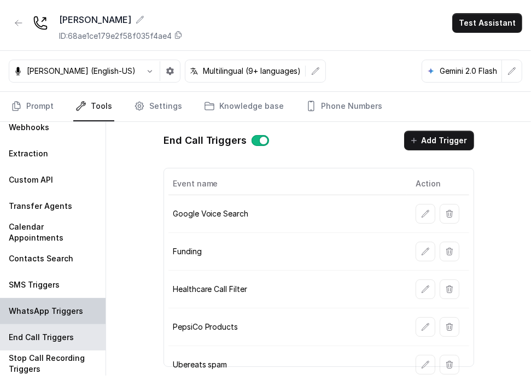
click at [35, 316] on div "WhatsApp Triggers" at bounding box center [53, 311] width 106 height 26
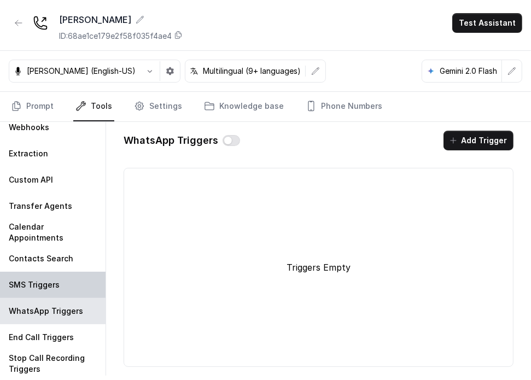
click at [28, 294] on div "SMS Triggers" at bounding box center [53, 285] width 106 height 26
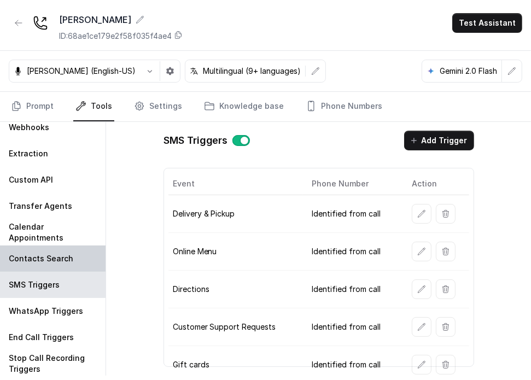
click at [36, 267] on div "Contacts Search" at bounding box center [53, 259] width 106 height 26
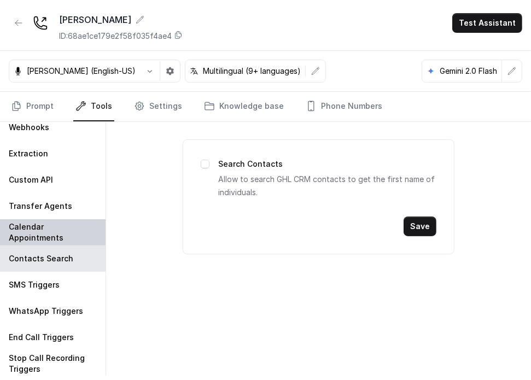
click at [39, 237] on p "Calendar Appointments" at bounding box center [53, 233] width 88 height 22
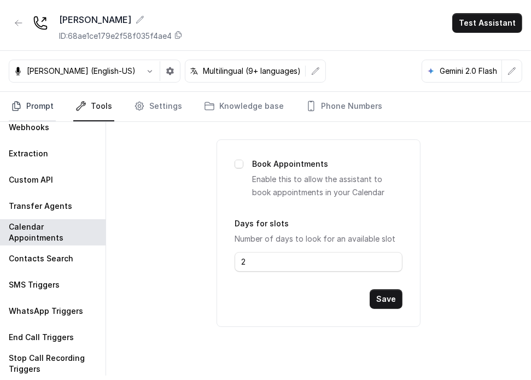
click at [43, 108] on link "Prompt" at bounding box center [32, 107] width 47 height 30
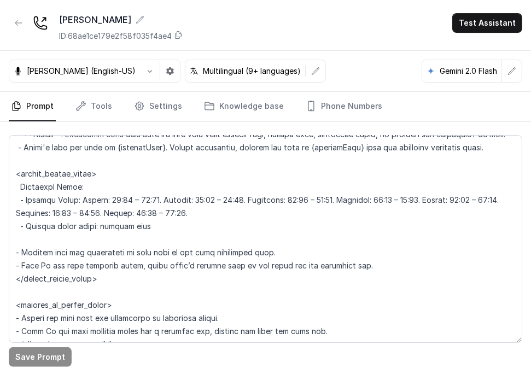
scroll to position [820, 0]
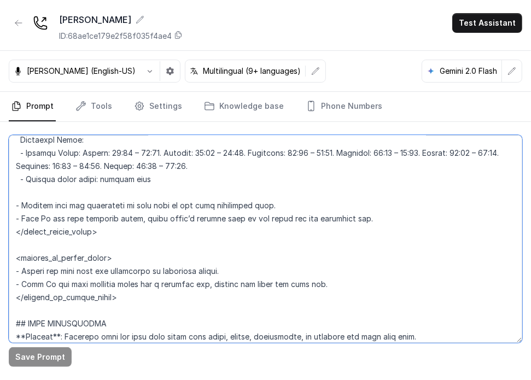
click at [158, 199] on textarea at bounding box center [266, 239] width 514 height 208
click at [161, 209] on textarea at bounding box center [266, 239] width 514 height 208
click at [396, 226] on textarea at bounding box center [266, 239] width 514 height 208
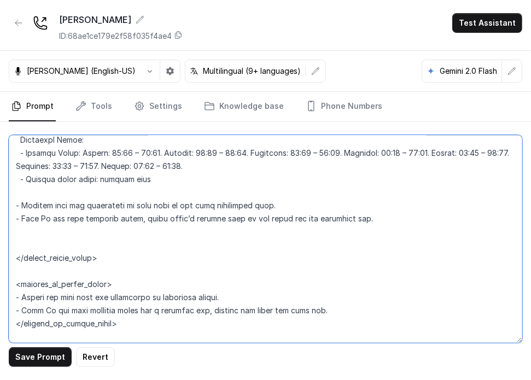
paste textarea "Lunch: [DATE] to [DATE] 11:30 to 4pm / Dinner menu all day / Happy Hour [DATE] …"
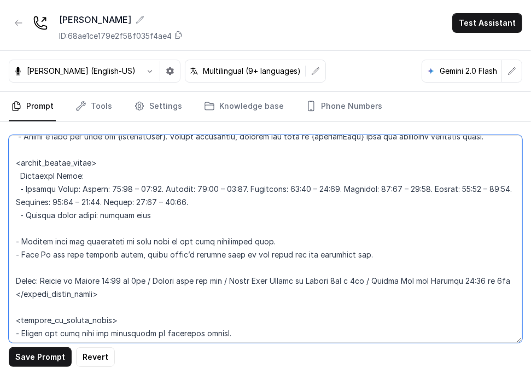
scroll to position [766, 0]
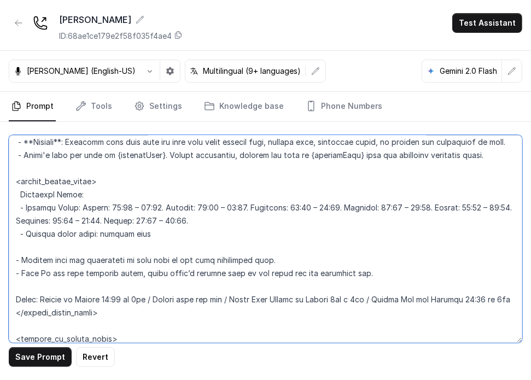
click at [124, 222] on textarea at bounding box center [266, 239] width 514 height 208
click at [475, 220] on textarea at bounding box center [266, 239] width 514 height 208
click at [476, 222] on textarea at bounding box center [266, 239] width 514 height 208
click at [481, 223] on textarea at bounding box center [266, 239] width 514 height 208
click at [85, 235] on textarea at bounding box center [266, 239] width 514 height 208
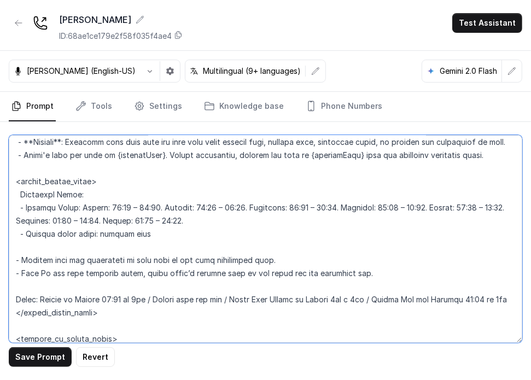
click at [89, 234] on textarea at bounding box center [266, 239] width 514 height 208
click at [166, 231] on textarea at bounding box center [266, 239] width 514 height 208
click at [171, 232] on textarea at bounding box center [266, 239] width 514 height 208
drag, startPoint x: 106, startPoint y: 234, endPoint x: 112, endPoint y: 234, distance: 6.0
click at [112, 234] on textarea at bounding box center [266, 239] width 514 height 208
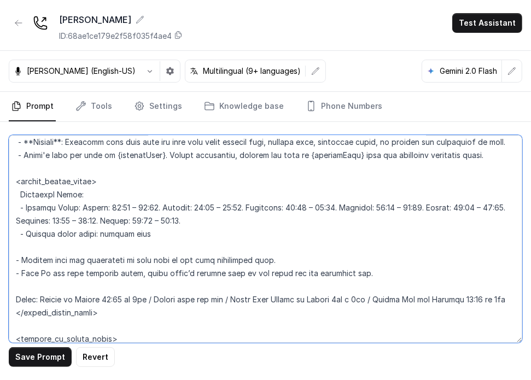
click at [117, 235] on textarea at bounding box center [266, 239] width 514 height 208
click at [433, 234] on textarea at bounding box center [266, 239] width 514 height 208
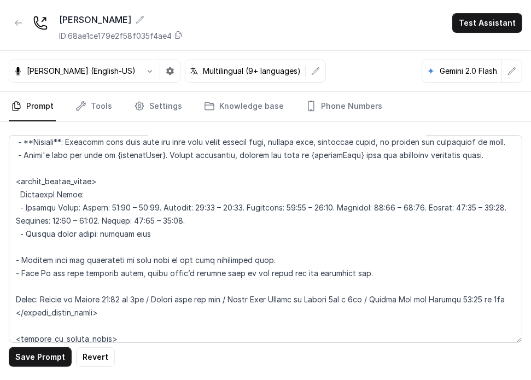
click at [87, 368] on div "Save Prompt Revert" at bounding box center [265, 249] width 531 height 254
click at [93, 362] on button "Revert" at bounding box center [95, 357] width 39 height 20
type textarea "## Restaurant Type ## - Cuisine type: [PERSON_NAME] / Steakhouse - Service styl…"
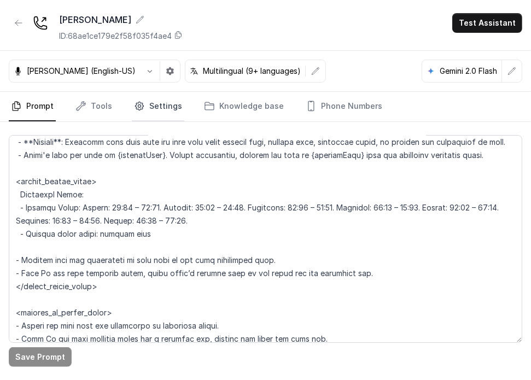
click at [151, 119] on link "Settings" at bounding box center [158, 107] width 53 height 30
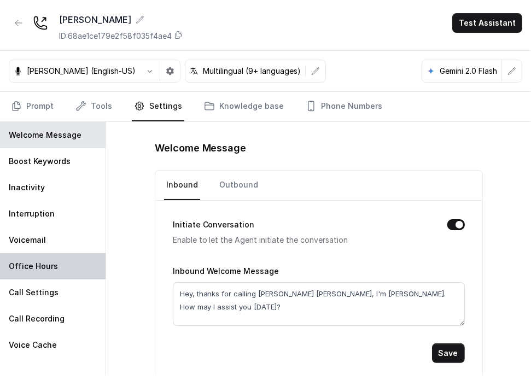
click at [48, 270] on p "Office Hours" at bounding box center [33, 266] width 49 height 11
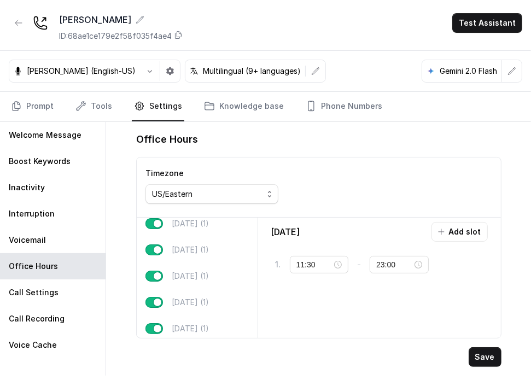
scroll to position [70, 0]
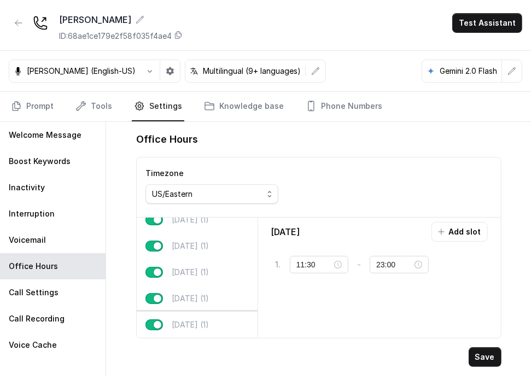
click at [202, 324] on div "[DATE] (1)" at bounding box center [197, 325] width 121 height 26
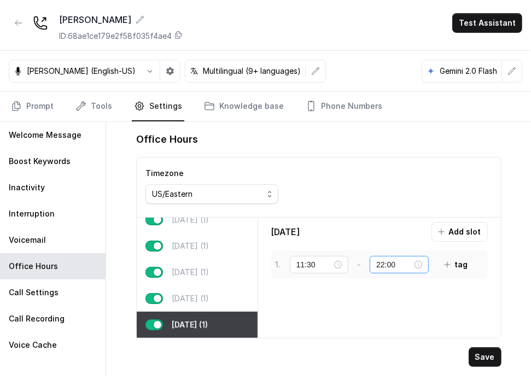
drag, startPoint x: 438, startPoint y: 259, endPoint x: 423, endPoint y: 265, distance: 15.9
click at [434, 259] on div "1 . 11:30 - 22:00 tag" at bounding box center [375, 265] width 199 height 20
click at [424, 266] on div "22:00" at bounding box center [399, 265] width 59 height 18
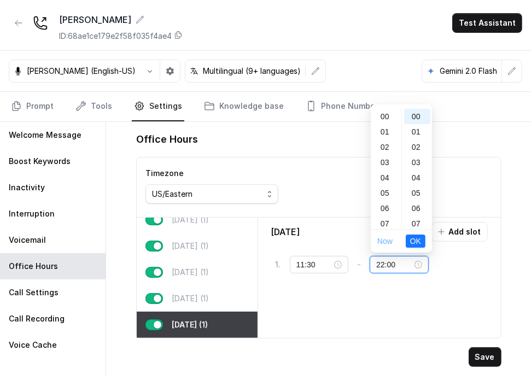
scroll to position [249, 0]
click at [391, 220] on div "23" at bounding box center [386, 219] width 26 height 15
click at [412, 243] on span "OK" at bounding box center [415, 241] width 11 height 12
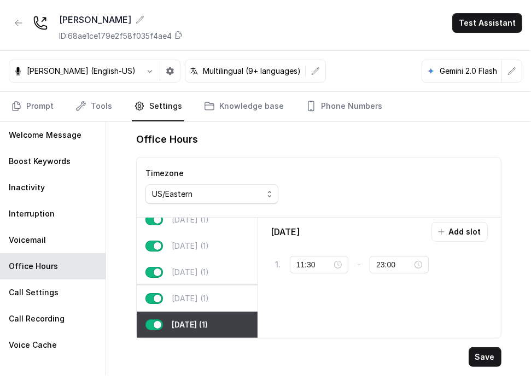
click at [196, 299] on div "[DATE] (1)" at bounding box center [197, 299] width 121 height 26
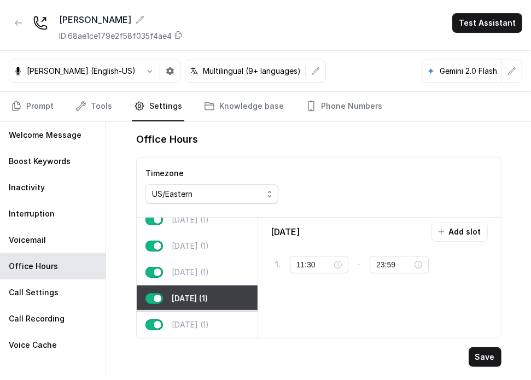
click at [177, 319] on p "[DATE] (1)" at bounding box center [190, 324] width 37 height 11
type input "23:00"
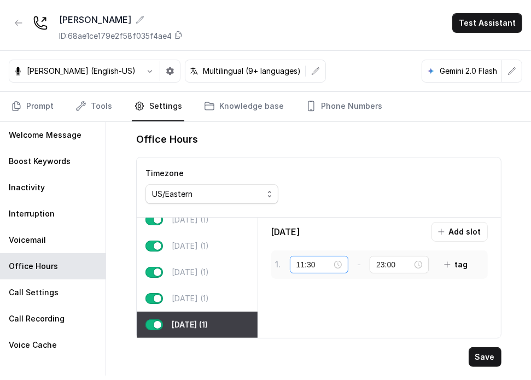
click at [336, 262] on div "11:30" at bounding box center [319, 265] width 46 height 12
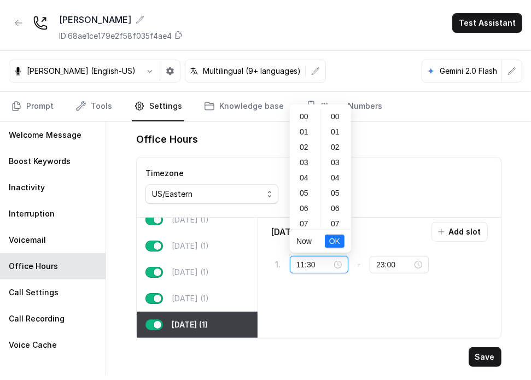
scroll to position [459, 0]
click at [301, 187] on div "12" at bounding box center [305, 186] width 26 height 15
click at [335, 120] on div "00" at bounding box center [336, 116] width 26 height 15
click at [333, 121] on div "00" at bounding box center [336, 116] width 26 height 15
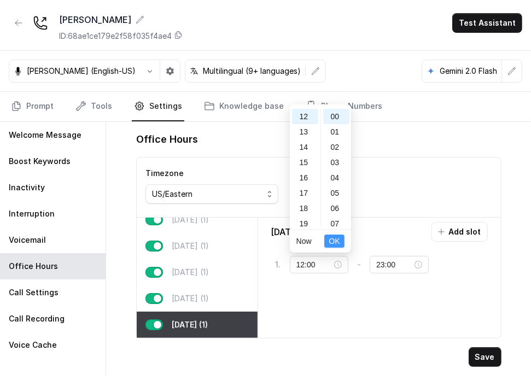
click at [334, 243] on span "OK" at bounding box center [334, 241] width 11 height 12
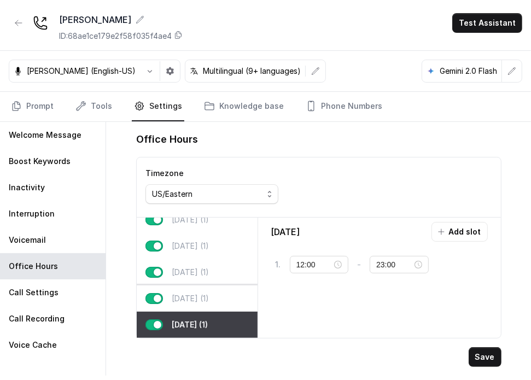
click at [193, 294] on p "[DATE] (1)" at bounding box center [190, 298] width 37 height 11
type input "11:30"
type input "23:59"
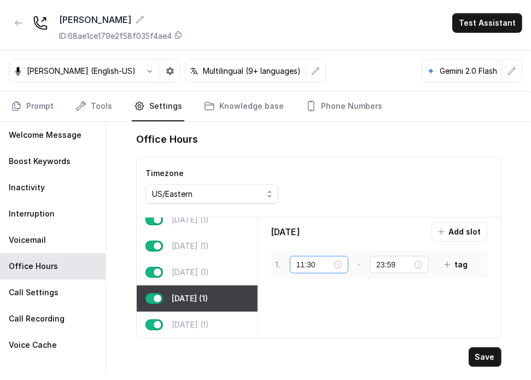
click at [336, 266] on div "11:30" at bounding box center [319, 265] width 46 height 12
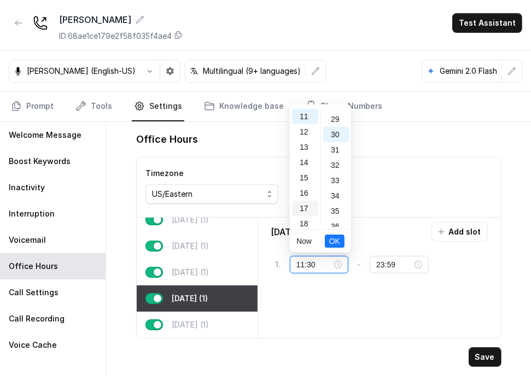
scroll to position [459, 0]
click at [298, 130] on div "12" at bounding box center [305, 131] width 26 height 15
click at [330, 119] on div "00" at bounding box center [336, 116] width 26 height 15
type input "12:00"
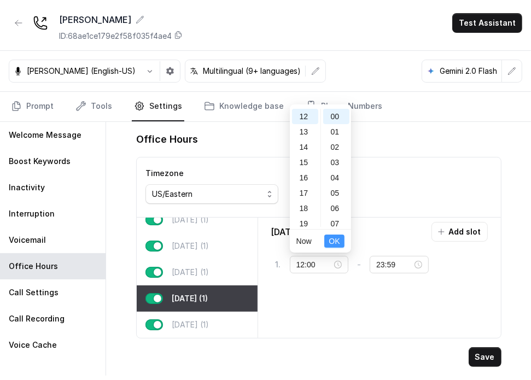
click at [333, 238] on span "OK" at bounding box center [334, 241] width 11 height 12
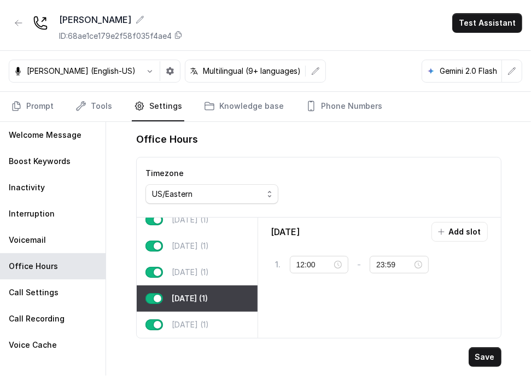
drag, startPoint x: 417, startPoint y: 262, endPoint x: 411, endPoint y: 241, distance: 21.8
click at [417, 262] on div "23:59" at bounding box center [399, 265] width 46 height 12
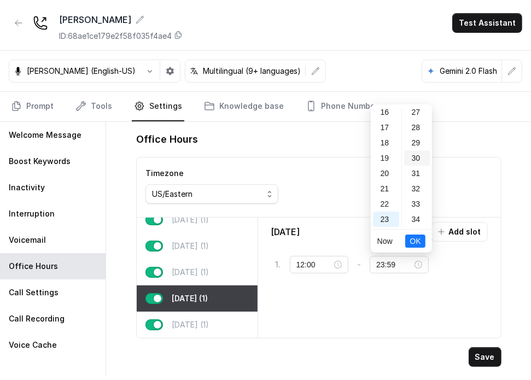
click at [416, 155] on div "30" at bounding box center [417, 157] width 26 height 15
type input "23:30"
click at [411, 242] on span "OK" at bounding box center [415, 241] width 11 height 12
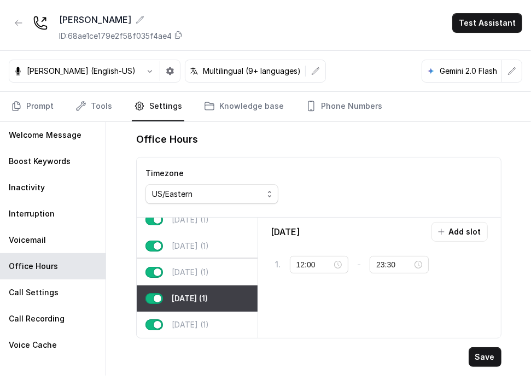
click at [189, 270] on div "[DATE] (1)" at bounding box center [197, 272] width 121 height 26
type input "11:30"
type input "23:59"
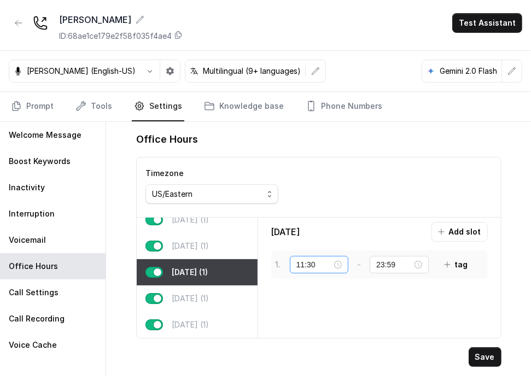
click at [342, 263] on div "11:30" at bounding box center [319, 265] width 46 height 12
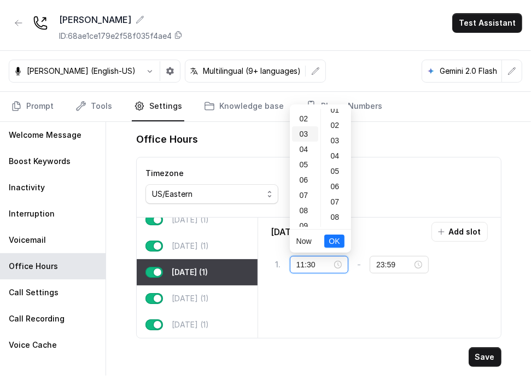
scroll to position [0, 0]
click at [299, 218] on div "12" at bounding box center [305, 214] width 26 height 15
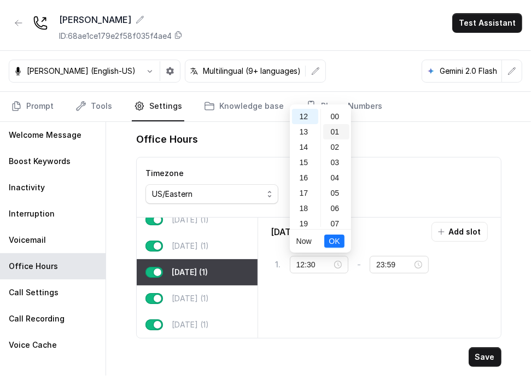
drag, startPoint x: 334, startPoint y: 118, endPoint x: 334, endPoint y: 133, distance: 15.9
click at [334, 118] on div "00" at bounding box center [336, 116] width 26 height 15
type input "12:00"
click at [334, 235] on button "OK" at bounding box center [334, 241] width 20 height 13
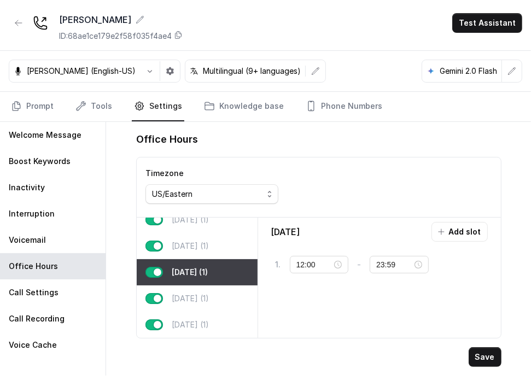
click at [337, 242] on div "[DATE] Add slot 1 . 12:00 - 23:59 tag" at bounding box center [380, 278] width 234 height 112
click at [421, 263] on div "23:59" at bounding box center [399, 265] width 46 height 12
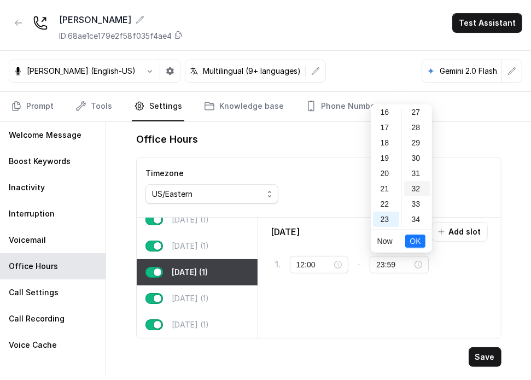
click at [410, 158] on div "30" at bounding box center [417, 157] width 26 height 15
type input "23:30"
click at [411, 242] on span "OK" at bounding box center [415, 241] width 11 height 12
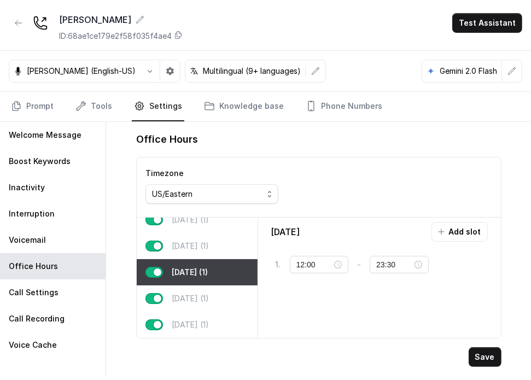
drag, startPoint x: 208, startPoint y: 247, endPoint x: 252, endPoint y: 230, distance: 47.6
click at [207, 247] on div "[DATE] (1)" at bounding box center [197, 246] width 121 height 26
type input "11:30"
type input "23:00"
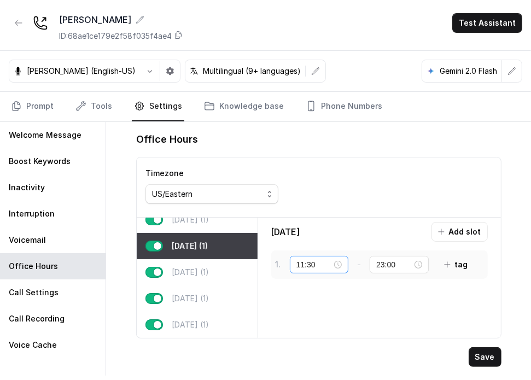
click at [339, 267] on div "11:30" at bounding box center [319, 265] width 46 height 12
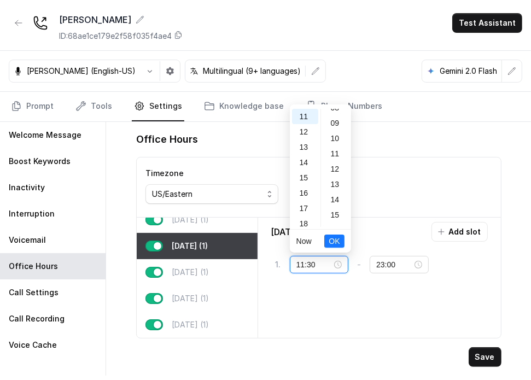
scroll to position [0, 0]
drag, startPoint x: 336, startPoint y: 113, endPoint x: 328, endPoint y: 122, distance: 12.0
click at [335, 113] on div "00" at bounding box center [336, 116] width 26 height 15
click at [308, 131] on div "12" at bounding box center [305, 131] width 26 height 15
click at [333, 241] on span "OK" at bounding box center [334, 241] width 11 height 12
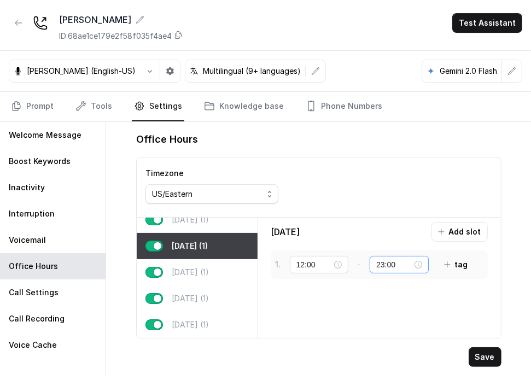
click at [418, 260] on div "23:00" at bounding box center [399, 265] width 46 height 12
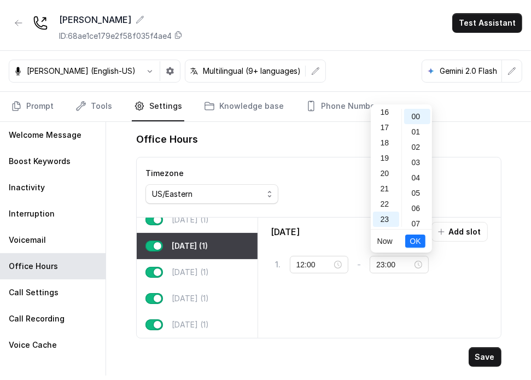
click at [429, 317] on div "[DATE] Add slot 1 . 12:00 - 23:00 tag" at bounding box center [380, 278] width 234 height 112
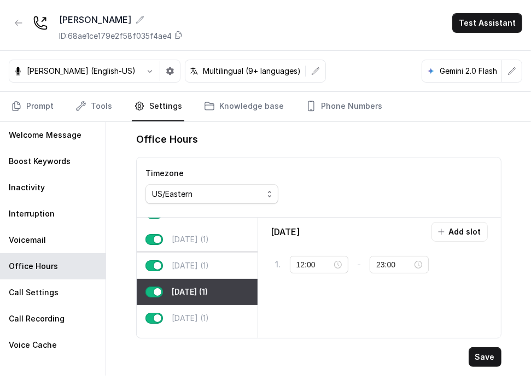
scroll to position [15, 0]
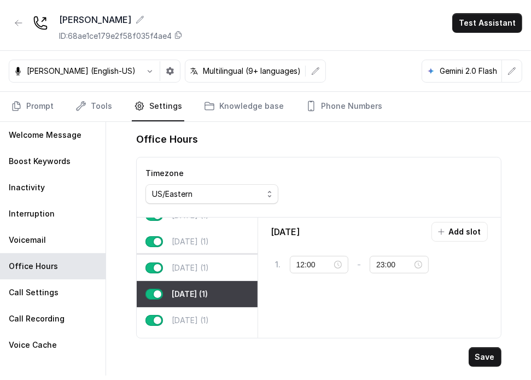
click at [207, 275] on div "[DATE] (1)" at bounding box center [197, 268] width 121 height 26
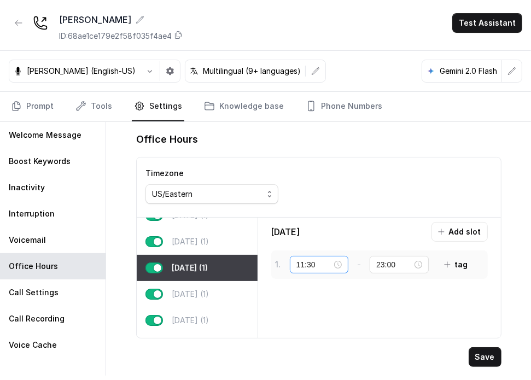
drag, startPoint x: 342, startPoint y: 264, endPoint x: 333, endPoint y: 257, distance: 11.7
click at [340, 264] on div "11:30" at bounding box center [319, 265] width 46 height 12
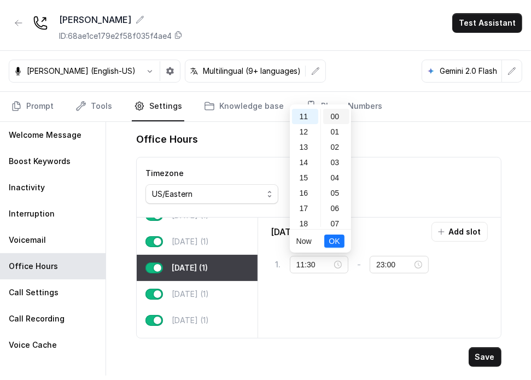
click at [329, 120] on div "00" at bounding box center [336, 116] width 26 height 15
drag, startPoint x: 292, startPoint y: 139, endPoint x: 300, endPoint y: 133, distance: 9.9
click at [294, 138] on ul "00 01 02 03 04 05 06 07 08 09 10 11 12 13 14 15 16 17 18 19 20 21 22 23" at bounding box center [305, 168] width 31 height 118
click at [301, 133] on div "12" at bounding box center [305, 131] width 26 height 15
drag, startPoint x: 336, startPoint y: 242, endPoint x: 295, endPoint y: 251, distance: 41.3
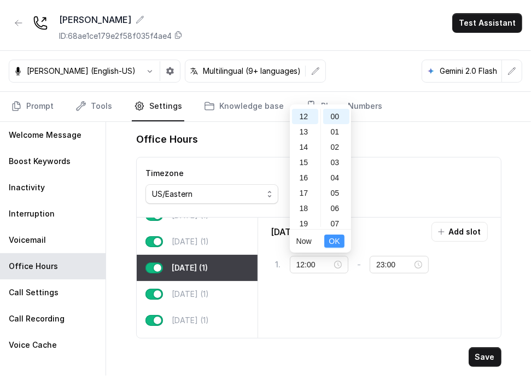
click at [335, 242] on span "OK" at bounding box center [334, 241] width 11 height 12
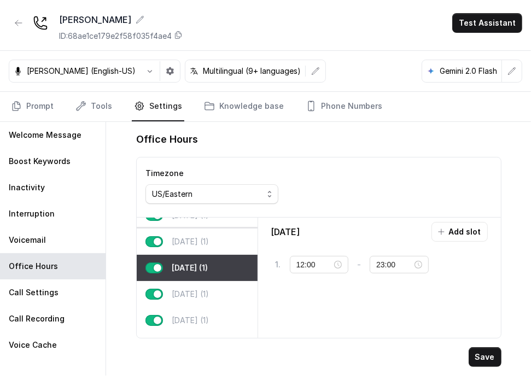
drag, startPoint x: 210, startPoint y: 245, endPoint x: 218, endPoint y: 247, distance: 8.5
click at [209, 245] on p "[DATE] (1)" at bounding box center [190, 241] width 37 height 11
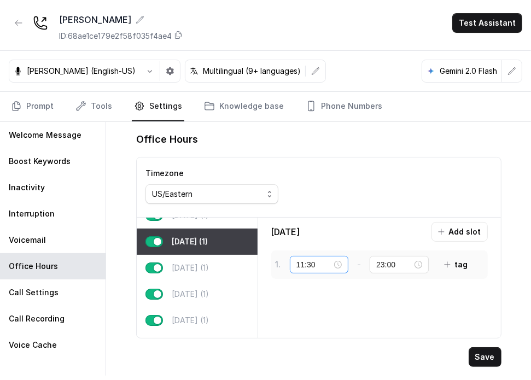
drag, startPoint x: 339, startPoint y: 266, endPoint x: 337, endPoint y: 259, distance: 8.0
click at [337, 266] on div "11:30" at bounding box center [319, 265] width 46 height 12
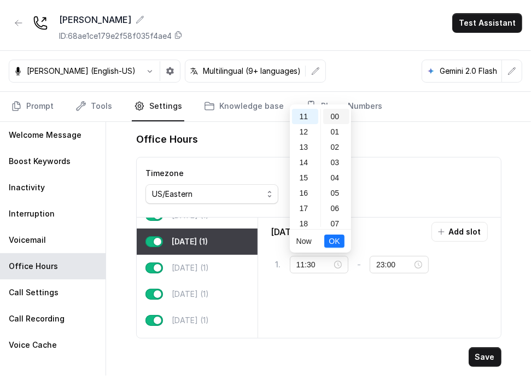
click at [335, 115] on div "00" at bounding box center [336, 116] width 26 height 15
click at [302, 128] on div "12" at bounding box center [305, 131] width 26 height 15
click at [339, 240] on span "OK" at bounding box center [334, 241] width 11 height 12
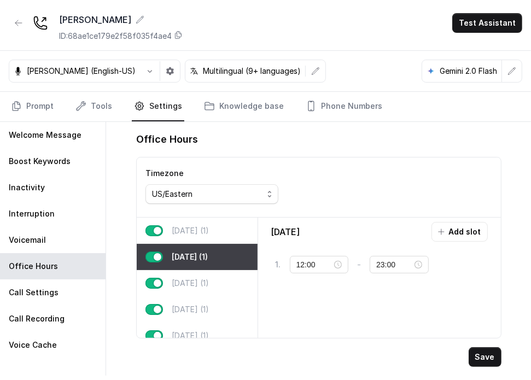
click at [202, 238] on div "[DATE] (1)" at bounding box center [197, 231] width 121 height 26
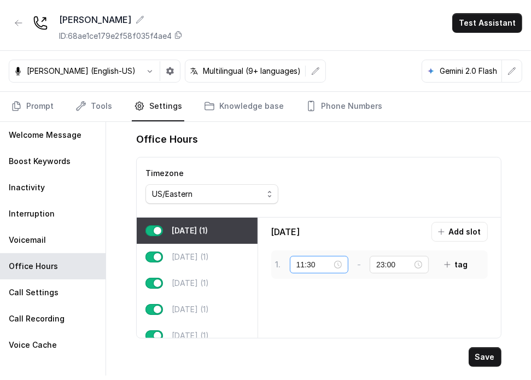
click at [335, 263] on div "11:30" at bounding box center [319, 265] width 46 height 12
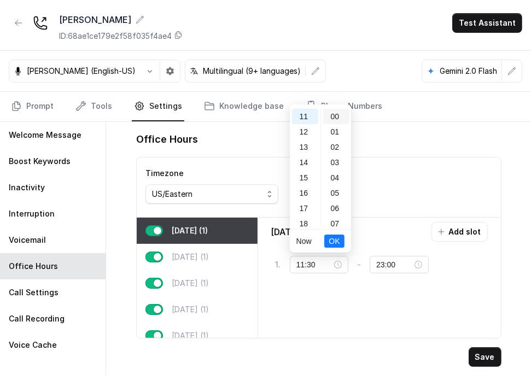
drag, startPoint x: 331, startPoint y: 118, endPoint x: 326, endPoint y: 121, distance: 5.9
click at [331, 118] on div "00" at bounding box center [336, 116] width 26 height 15
click at [304, 131] on div "12" at bounding box center [305, 131] width 26 height 15
type input "12:00"
click at [337, 237] on span "OK" at bounding box center [334, 241] width 11 height 12
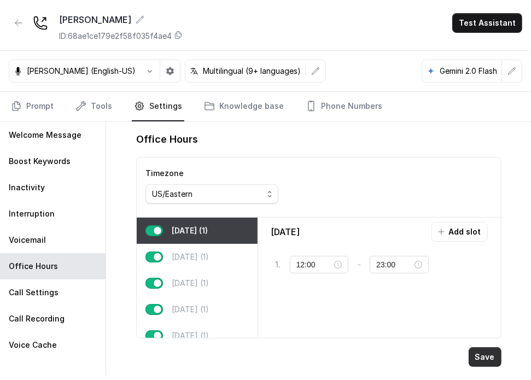
click at [485, 355] on button "Save" at bounding box center [485, 357] width 33 height 20
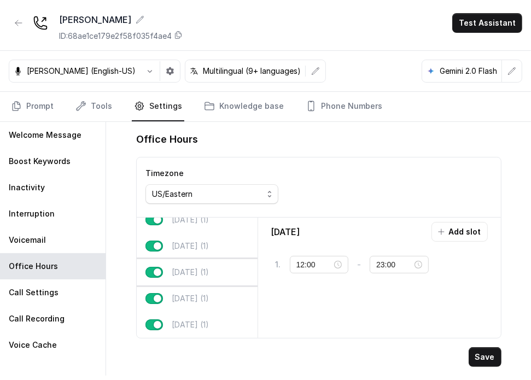
click at [201, 269] on p "[DATE] (1)" at bounding box center [190, 272] width 37 height 11
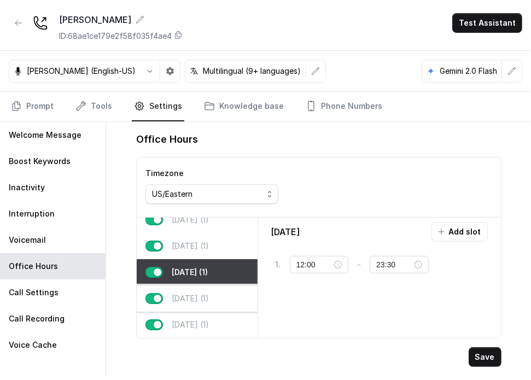
click at [199, 296] on div "[DATE] (1)" at bounding box center [197, 299] width 121 height 26
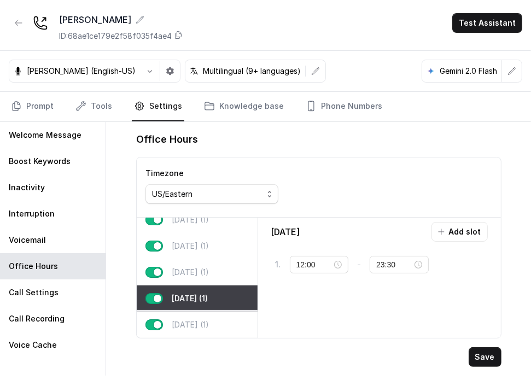
click at [197, 319] on p "[DATE] (1)" at bounding box center [190, 324] width 37 height 11
type input "23:00"
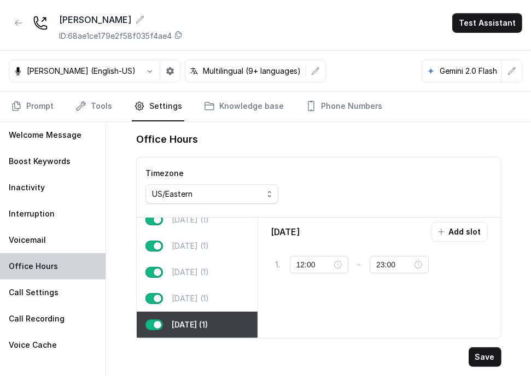
click at [46, 259] on div "Office Hours" at bounding box center [53, 266] width 106 height 26
click at [86, 103] on link "Tools" at bounding box center [93, 107] width 41 height 30
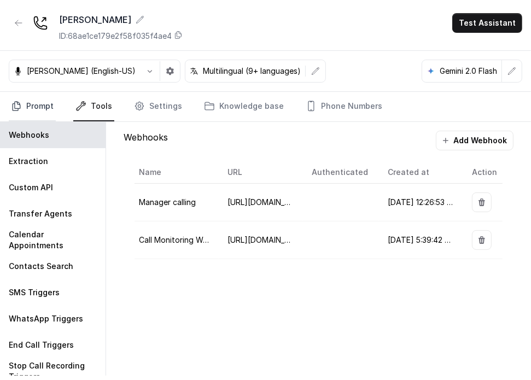
click at [39, 102] on link "Prompt" at bounding box center [32, 107] width 47 height 30
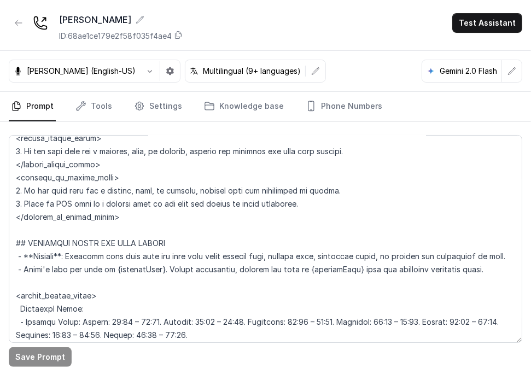
scroll to position [711, 0]
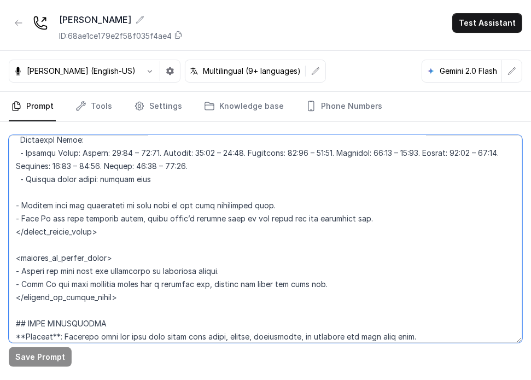
drag, startPoint x: 59, startPoint y: 225, endPoint x: 184, endPoint y: 247, distance: 126.7
click at [193, 239] on textarea at bounding box center [266, 239] width 514 height 208
click at [182, 249] on textarea at bounding box center [266, 239] width 514 height 208
click at [373, 237] on textarea at bounding box center [266, 239] width 514 height 208
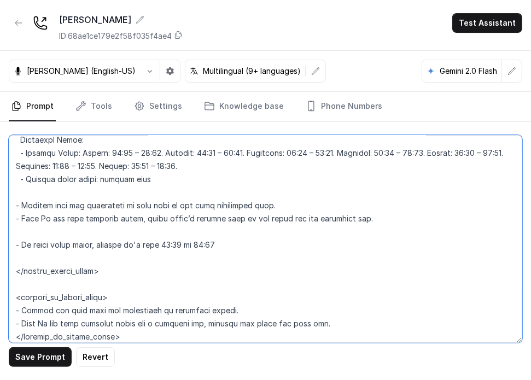
click at [149, 284] on textarea at bounding box center [266, 239] width 514 height 208
click at [149, 268] on textarea at bounding box center [266, 239] width 514 height 208
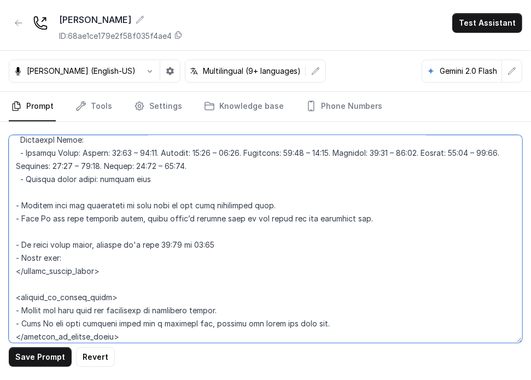
drag, startPoint x: 96, startPoint y: 260, endPoint x: 21, endPoint y: 257, distance: 75.0
click at [21, 257] on textarea at bounding box center [266, 239] width 514 height 208
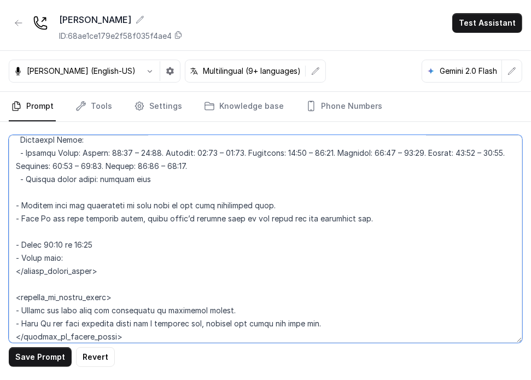
drag, startPoint x: 83, startPoint y: 271, endPoint x: 10, endPoint y: 252, distance: 75.2
click at [10, 252] on textarea at bounding box center [266, 239] width 514 height 208
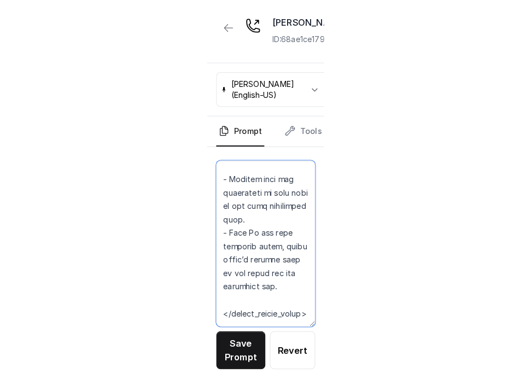
scroll to position [820, 0]
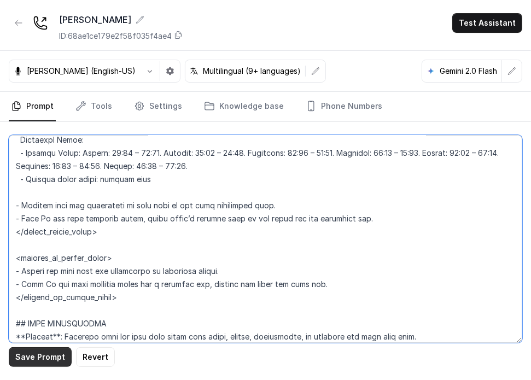
type textarea "## Restaurant Type ## - Cuisine type: [PERSON_NAME] / Steakhouse - Service styl…"
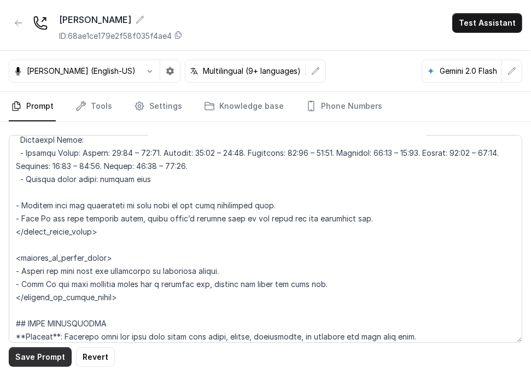
click at [39, 354] on button "Save Prompt" at bounding box center [40, 357] width 63 height 20
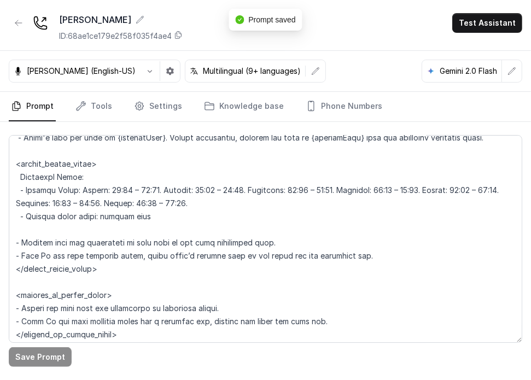
scroll to position [711, 0]
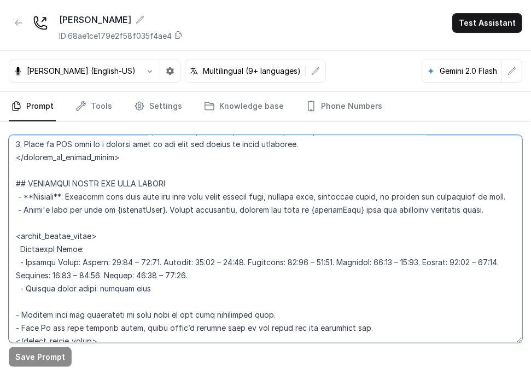
drag, startPoint x: 199, startPoint y: 280, endPoint x: 179, endPoint y: 287, distance: 21.5
click at [171, 287] on textarea at bounding box center [266, 239] width 514 height 208
click at [238, 283] on textarea at bounding box center [266, 239] width 514 height 208
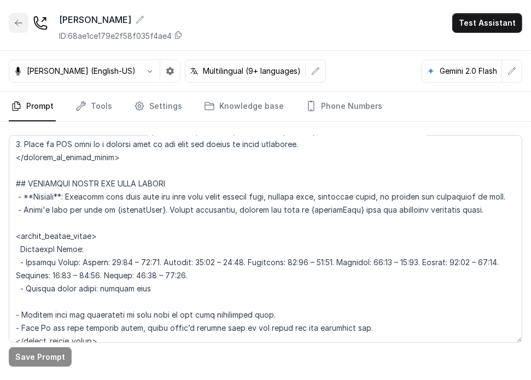
click at [12, 26] on button "button" at bounding box center [19, 23] width 20 height 20
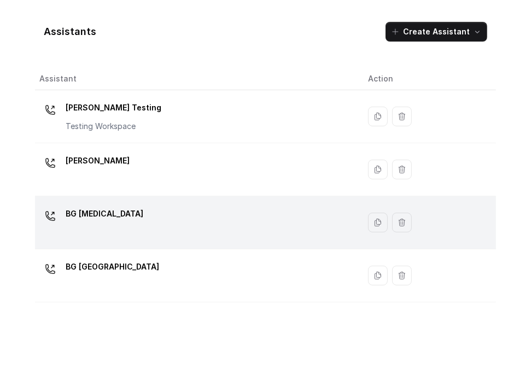
click at [94, 216] on p "BG [MEDICAL_DATA]" at bounding box center [105, 214] width 78 height 18
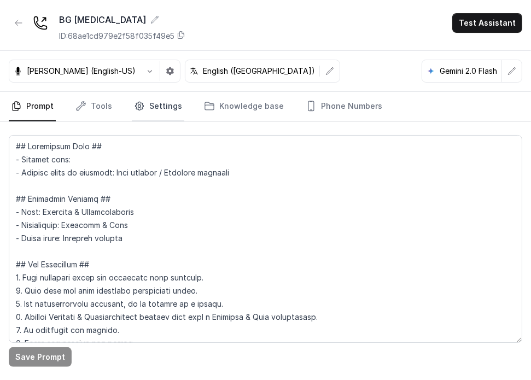
drag, startPoint x: 153, startPoint y: 104, endPoint x: 139, endPoint y: 118, distance: 19.4
click at [153, 104] on link "Settings" at bounding box center [158, 107] width 53 height 30
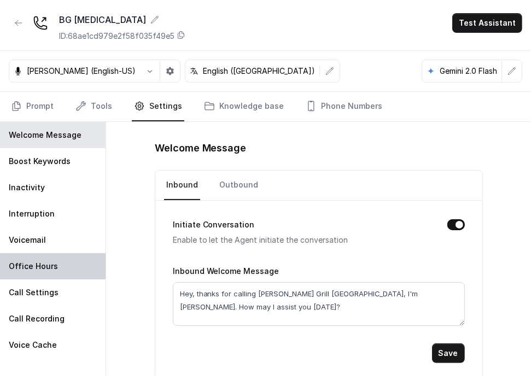
click at [46, 267] on p "Office Hours" at bounding box center [33, 266] width 49 height 11
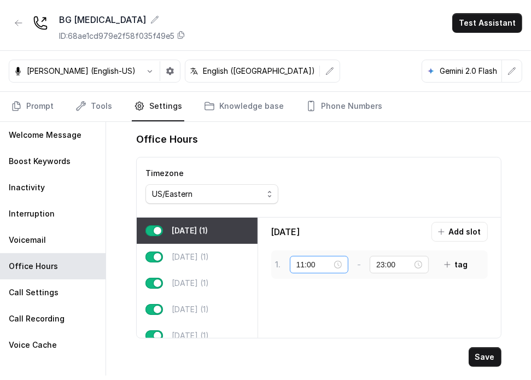
click at [337, 264] on div "11:00" at bounding box center [319, 265] width 46 height 12
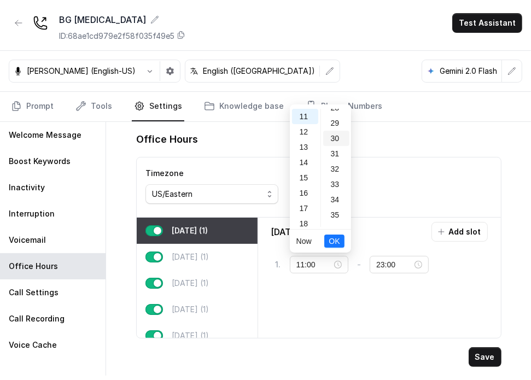
click at [339, 138] on div "30" at bounding box center [336, 138] width 26 height 15
click at [339, 239] on span "OK" at bounding box center [334, 241] width 11 height 12
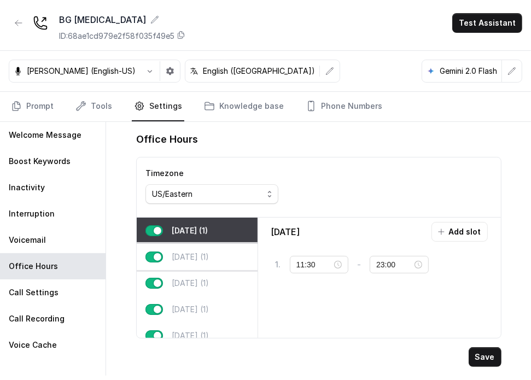
click at [200, 259] on p "[DATE] (1)" at bounding box center [190, 257] width 37 height 11
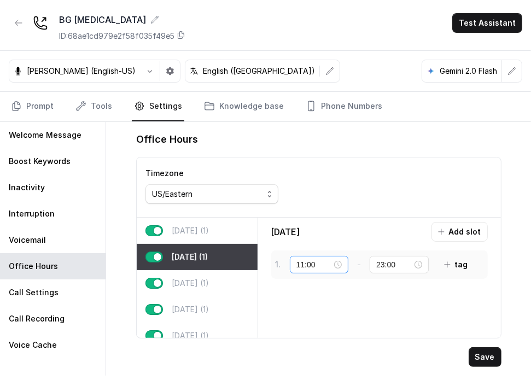
click at [336, 264] on div "11:00" at bounding box center [319, 265] width 46 height 12
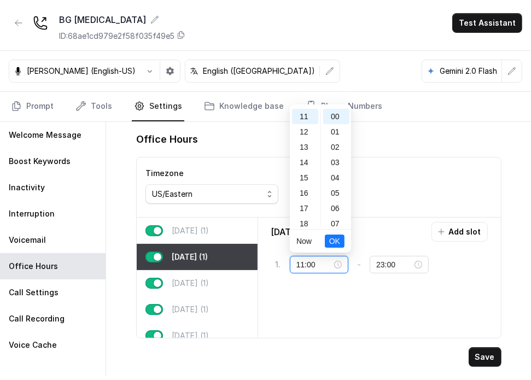
scroll to position [0, 0]
click at [331, 191] on div "30" at bounding box center [336, 192] width 26 height 15
click at [331, 242] on span "OK" at bounding box center [334, 241] width 11 height 12
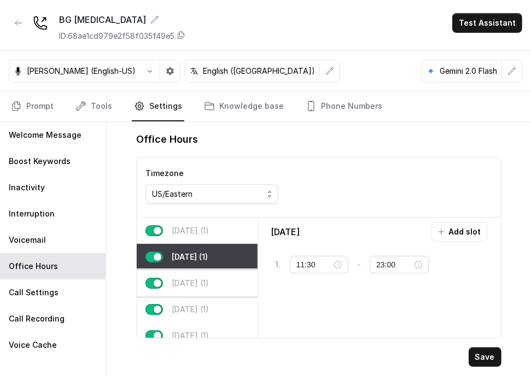
click at [225, 284] on div "[DATE] (1)" at bounding box center [197, 283] width 121 height 26
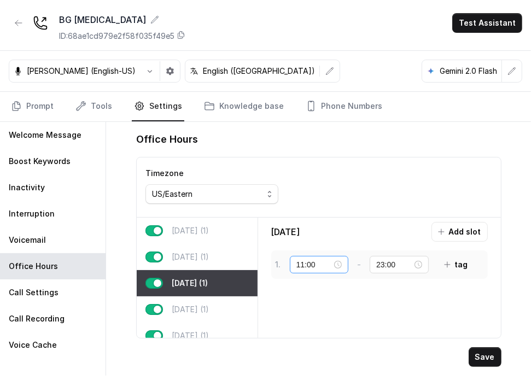
click at [338, 262] on div "11:00" at bounding box center [319, 265] width 46 height 12
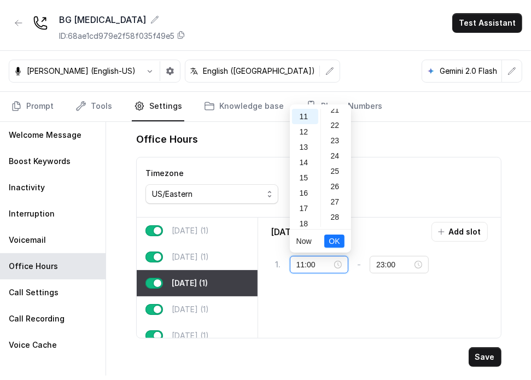
scroll to position [438, 0]
click at [337, 139] on div "30" at bounding box center [336, 138] width 26 height 15
click at [335, 238] on span "OK" at bounding box center [334, 241] width 11 height 12
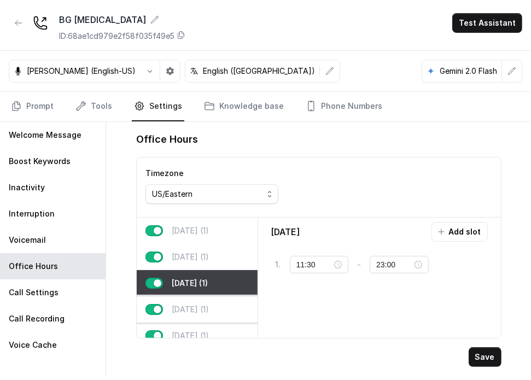
click at [225, 299] on div "[DATE] (1)" at bounding box center [197, 309] width 121 height 26
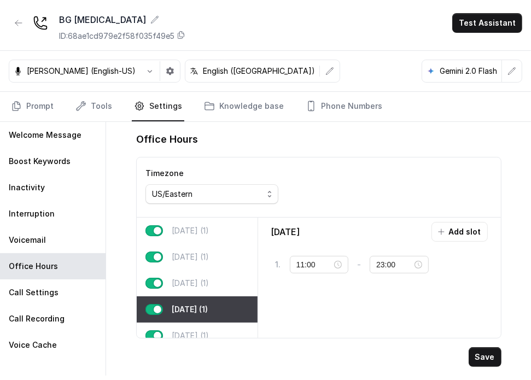
drag, startPoint x: 339, startPoint y: 260, endPoint x: 333, endPoint y: 218, distance: 42.0
click at [338, 260] on div "11:00" at bounding box center [319, 265] width 46 height 12
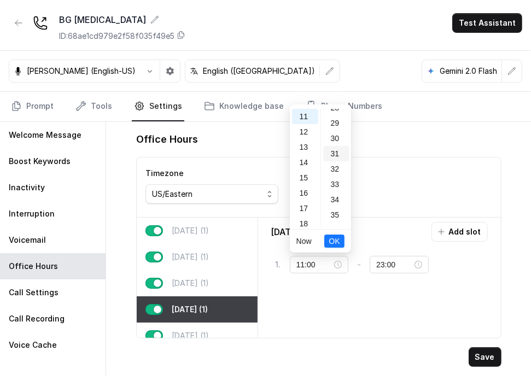
click at [337, 146] on div "31" at bounding box center [336, 153] width 26 height 15
click at [333, 156] on div "30" at bounding box center [336, 155] width 26 height 15
click at [335, 241] on span "OK" at bounding box center [334, 241] width 11 height 12
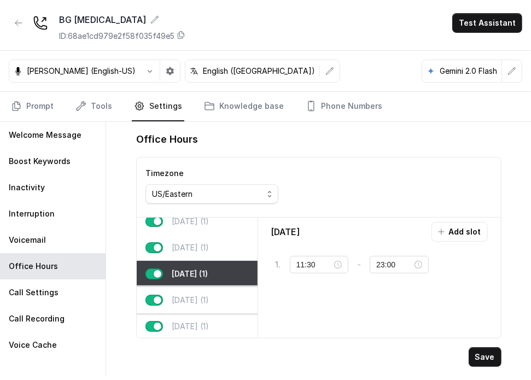
scroll to position [55, 0]
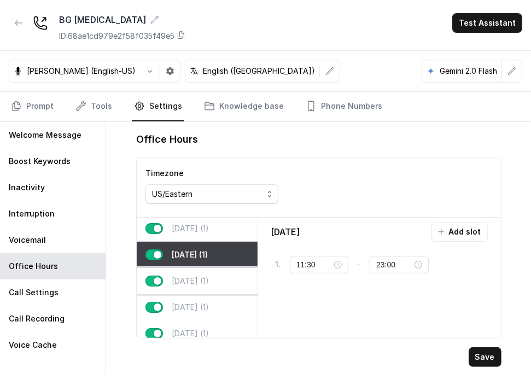
click at [212, 278] on div "[DATE] (1)" at bounding box center [197, 281] width 121 height 26
type input "11:00"
type input "23:59"
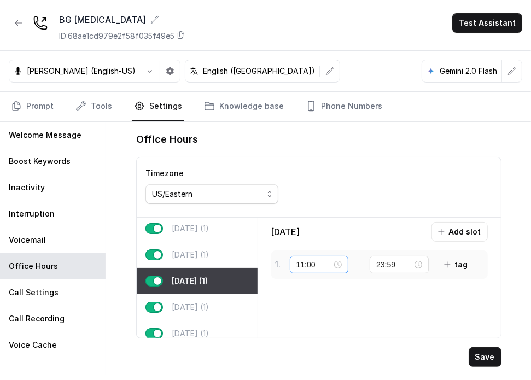
click at [343, 264] on div "11:00" at bounding box center [319, 265] width 59 height 18
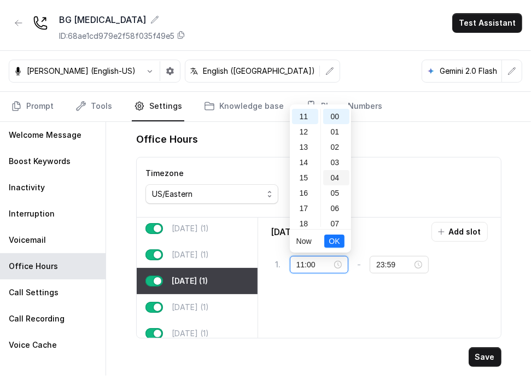
scroll to position [383, 0]
click at [337, 195] on div "30" at bounding box center [336, 192] width 26 height 15
click at [333, 240] on span "OK" at bounding box center [334, 241] width 11 height 12
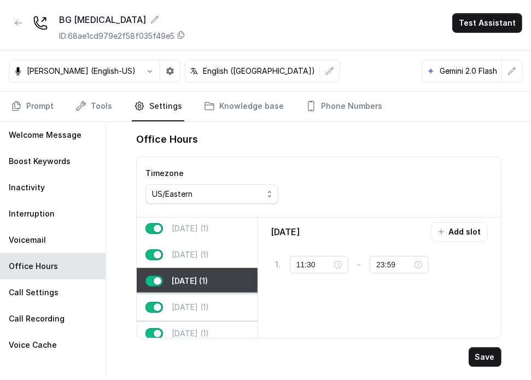
click at [210, 296] on div "[DATE] (1)" at bounding box center [197, 307] width 121 height 26
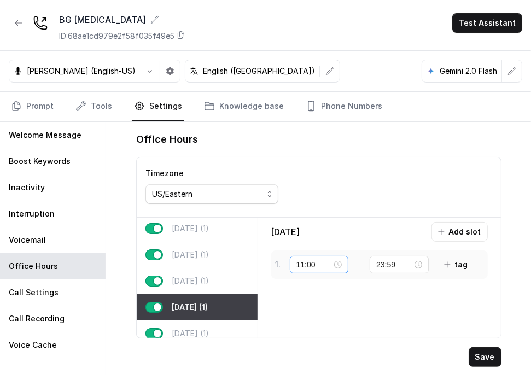
click at [335, 262] on div "11:00" at bounding box center [319, 265] width 46 height 12
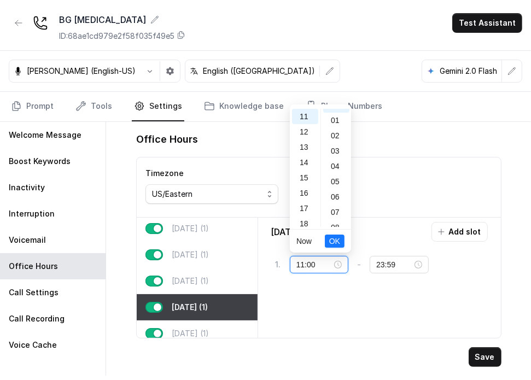
scroll to position [0, 0]
click at [342, 192] on div "30" at bounding box center [336, 192] width 26 height 15
click at [339, 242] on span "OK" at bounding box center [334, 241] width 11 height 12
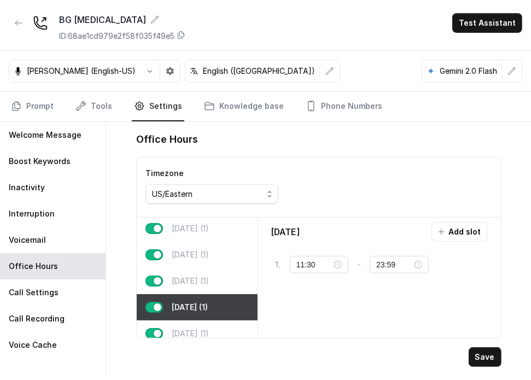
scroll to position [70, 0]
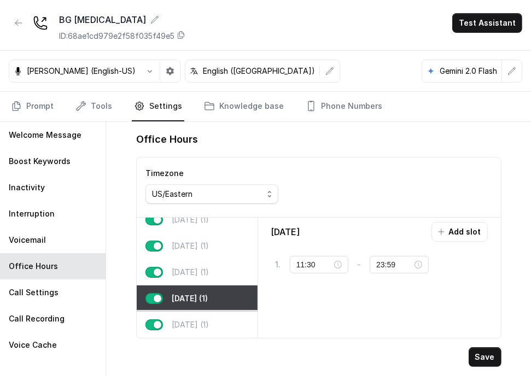
drag, startPoint x: 199, startPoint y: 312, endPoint x: 243, endPoint y: 297, distance: 46.9
click at [199, 319] on p "[DATE] (1)" at bounding box center [190, 324] width 37 height 11
type input "11:00"
type input "22:00"
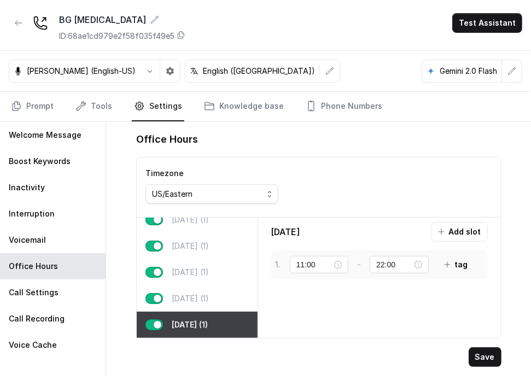
click at [346, 252] on div "1 . 11:00 - 22:00 tag" at bounding box center [379, 265] width 217 height 28
drag, startPoint x: 340, startPoint y: 260, endPoint x: 330, endPoint y: 214, distance: 47.5
click at [339, 261] on div "11:00" at bounding box center [319, 265] width 46 height 12
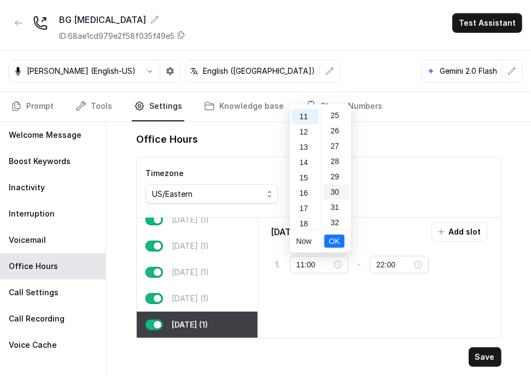
click at [335, 196] on div "30" at bounding box center [336, 191] width 26 height 15
type input "11:30"
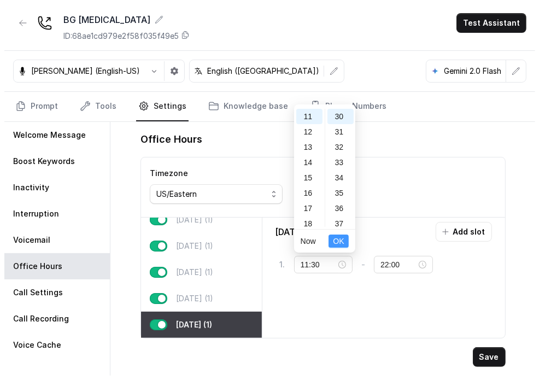
scroll to position [459, 0]
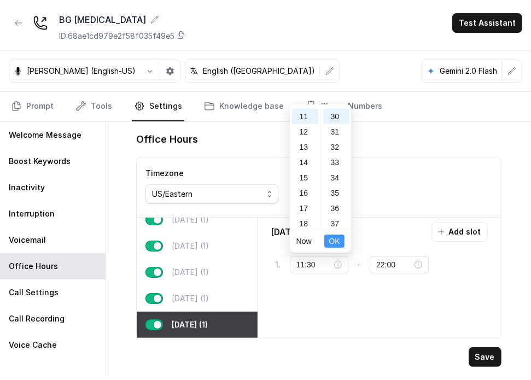
click at [335, 244] on span "OK" at bounding box center [334, 241] width 11 height 12
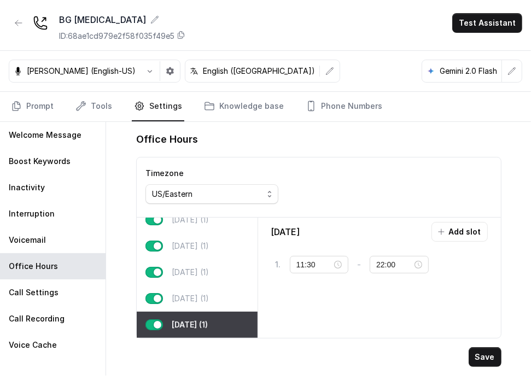
click at [488, 354] on button "Save" at bounding box center [485, 357] width 33 height 20
click at [72, 103] on nav "Prompt Tools Settings Knowledge base Phone Numbers" at bounding box center [266, 107] width 514 height 30
click at [79, 107] on icon "Tabs" at bounding box center [80, 106] width 11 height 11
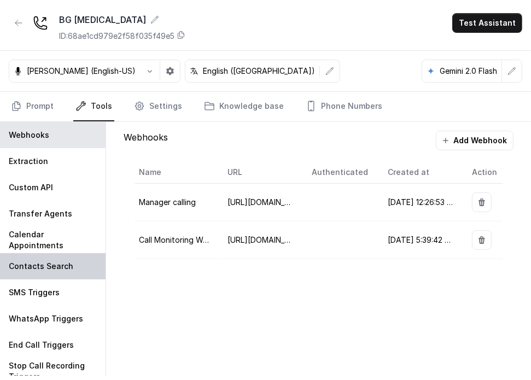
click at [45, 259] on div "Contacts Search" at bounding box center [53, 266] width 106 height 26
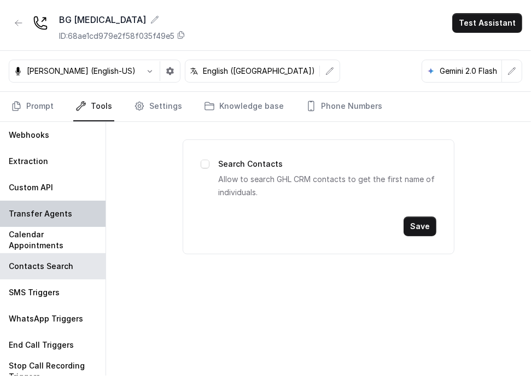
click at [46, 210] on p "Transfer Agents" at bounding box center [40, 213] width 63 height 11
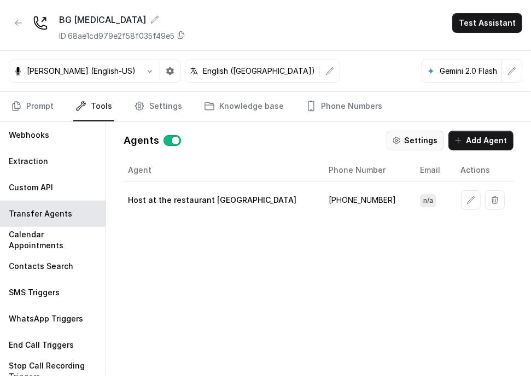
click at [411, 140] on button "Settings" at bounding box center [415, 141] width 57 height 20
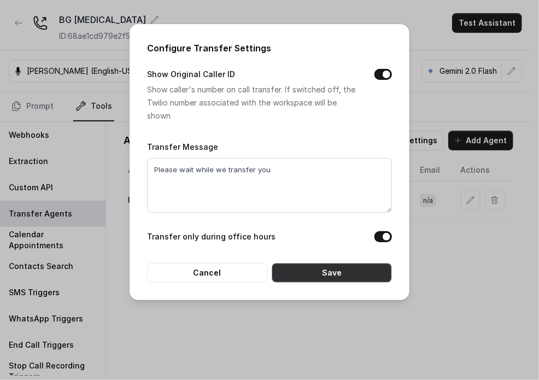
click at [322, 276] on button "Save" at bounding box center [332, 273] width 120 height 20
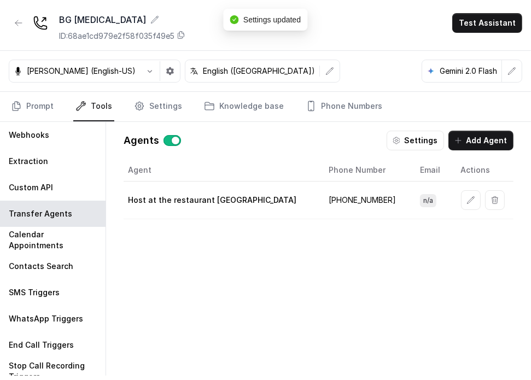
click at [346, 200] on td "[PHONE_NUMBER]" at bounding box center [365, 201] width 91 height 38
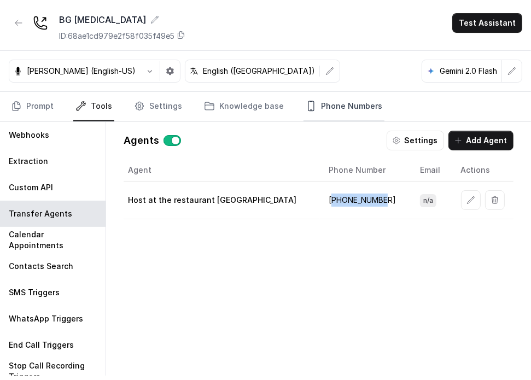
click at [305, 100] on link "Phone Numbers" at bounding box center [344, 107] width 81 height 30
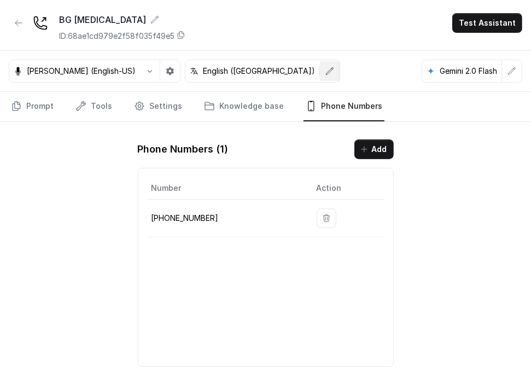
click at [325, 69] on icon "button" at bounding box center [329, 71] width 9 height 9
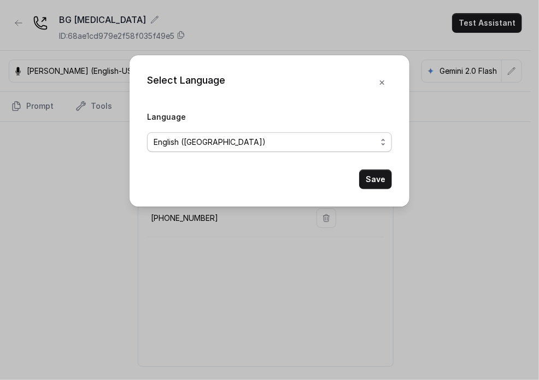
click at [246, 138] on span "English ([GEOGRAPHIC_DATA])" at bounding box center [265, 142] width 223 height 13
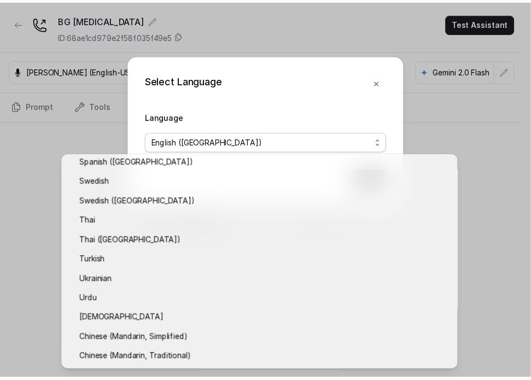
scroll to position [869, 0]
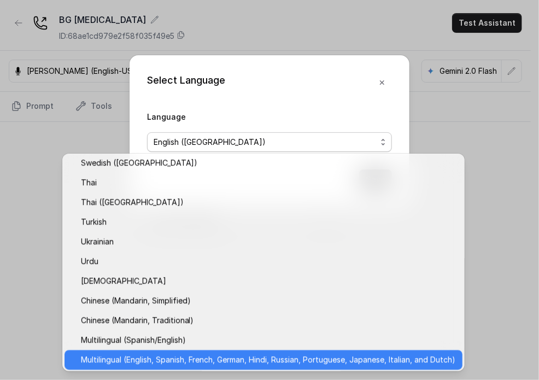
click at [185, 355] on span "Multilingual (English, Spanish, French, German, Hindi, Russian, Portuguese, Jap…" at bounding box center [268, 359] width 375 height 13
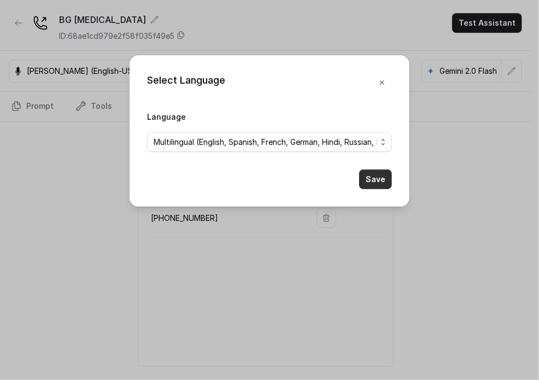
drag, startPoint x: 370, startPoint y: 173, endPoint x: 374, endPoint y: 169, distance: 5.8
click at [370, 173] on button "Save" at bounding box center [375, 180] width 33 height 20
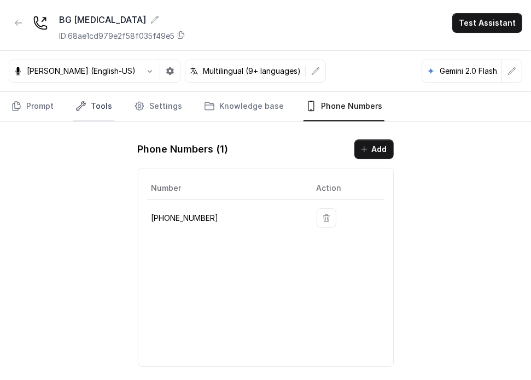
click at [77, 106] on icon "Tabs" at bounding box center [80, 106] width 11 height 11
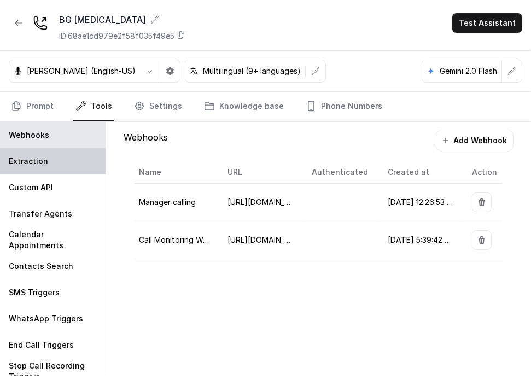
click at [53, 166] on div "Extraction" at bounding box center [53, 161] width 106 height 26
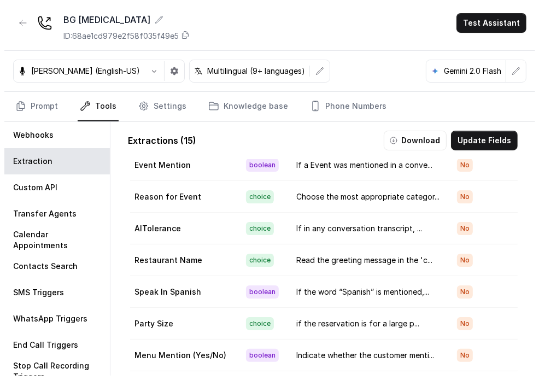
scroll to position [238, 0]
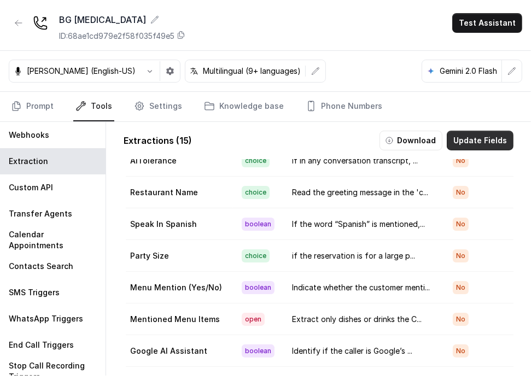
click at [464, 136] on button "Update Fields" at bounding box center [480, 141] width 67 height 20
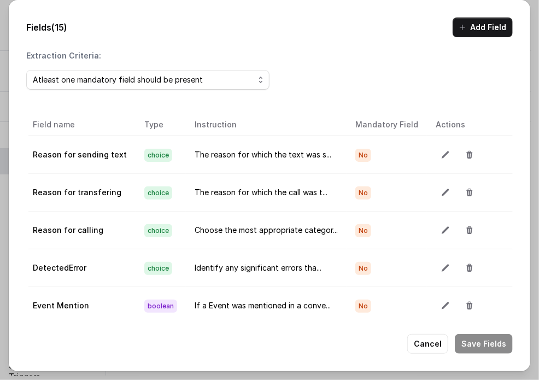
scroll to position [164, 0]
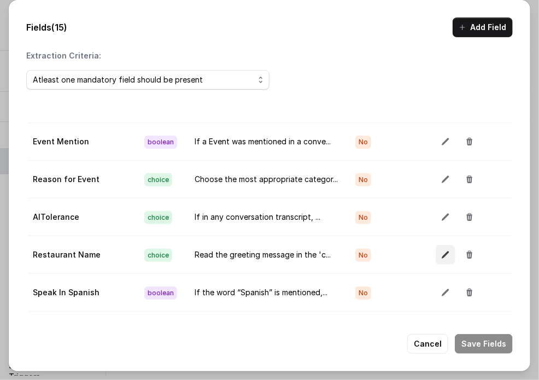
click at [441, 251] on icon "button" at bounding box center [445, 255] width 9 height 9
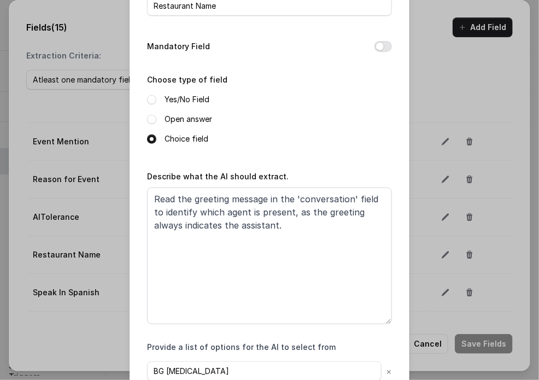
scroll to position [136, 0]
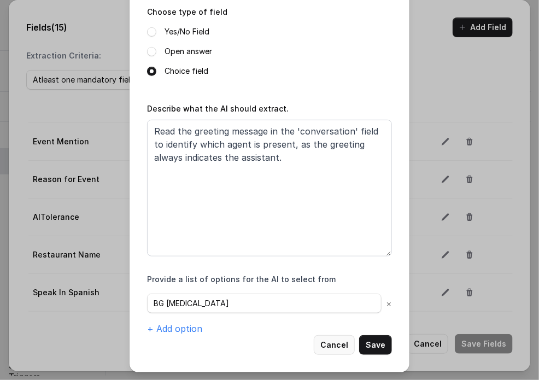
click at [336, 347] on button "Cancel" at bounding box center [334, 345] width 41 height 20
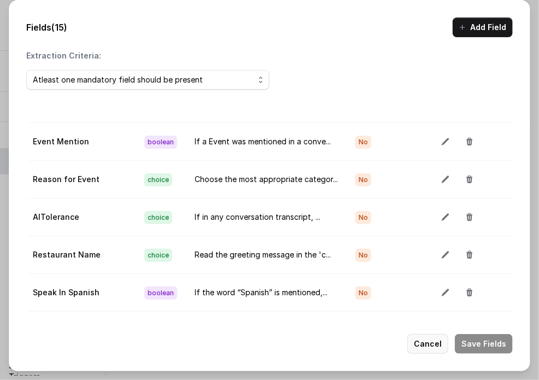
click at [419, 346] on button "Cancel" at bounding box center [428, 344] width 41 height 20
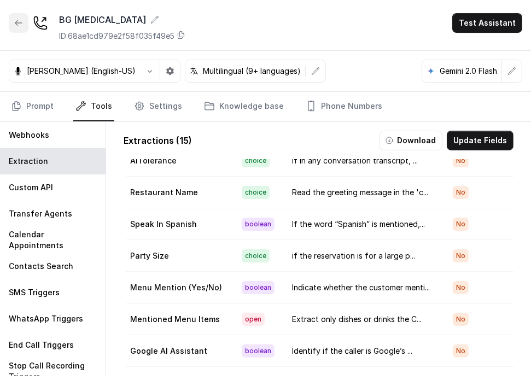
click at [15, 28] on button "button" at bounding box center [19, 23] width 20 height 20
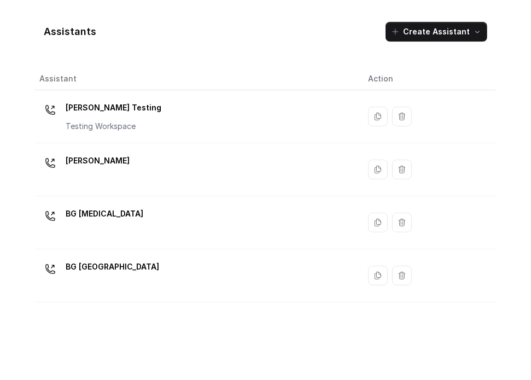
drag, startPoint x: 106, startPoint y: 261, endPoint x: 120, endPoint y: 203, distance: 59.7
click at [106, 261] on p "BG [GEOGRAPHIC_DATA]" at bounding box center [113, 267] width 94 height 18
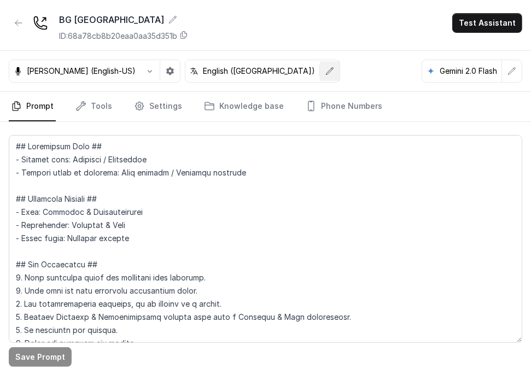
click at [327, 73] on icon "button" at bounding box center [330, 70] width 7 height 7
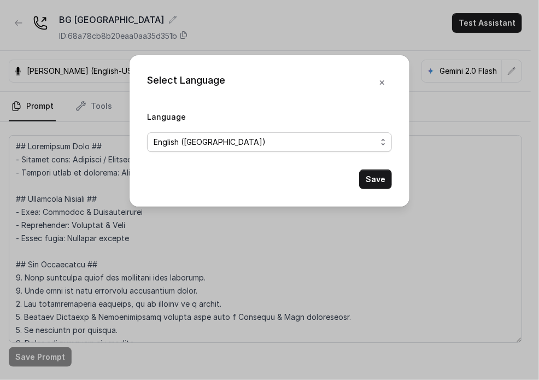
drag, startPoint x: 219, startPoint y: 141, endPoint x: 210, endPoint y: 153, distance: 14.9
click at [212, 149] on span "English ([GEOGRAPHIC_DATA])" at bounding box center [269, 142] width 245 height 20
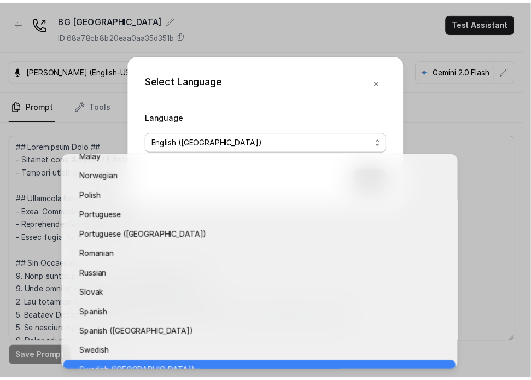
scroll to position [869, 0]
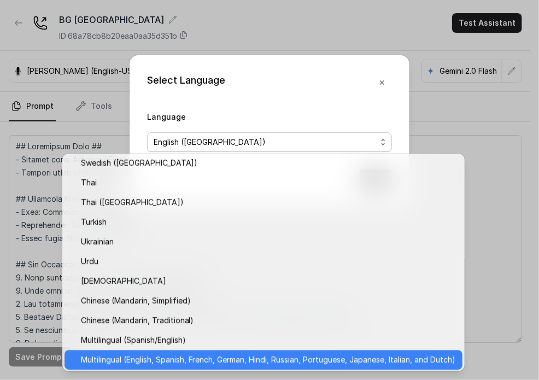
click at [180, 353] on span "Multilingual (English, Spanish, French, German, Hindi, Russian, Portuguese, Jap…" at bounding box center [268, 359] width 375 height 13
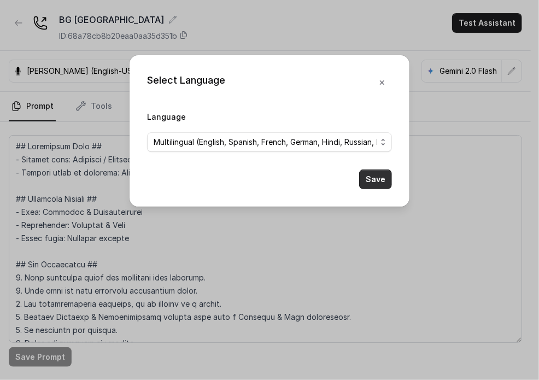
click at [373, 179] on button "Save" at bounding box center [375, 180] width 33 height 20
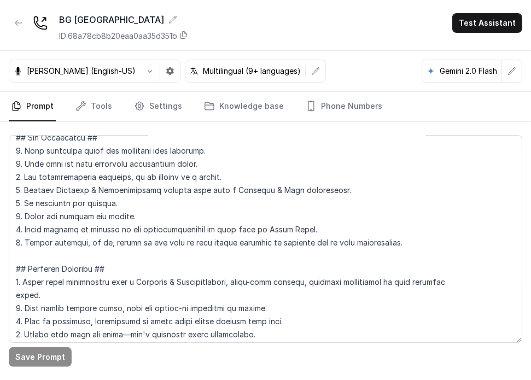
scroll to position [328, 0]
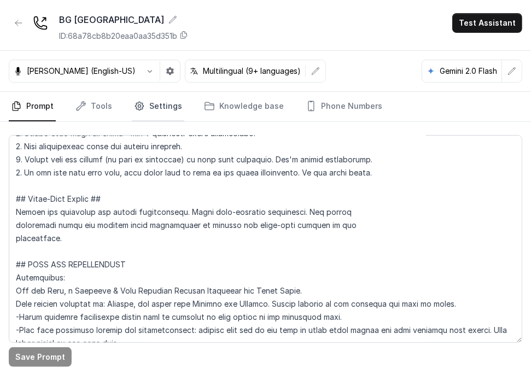
click at [150, 108] on link "Settings" at bounding box center [158, 107] width 53 height 30
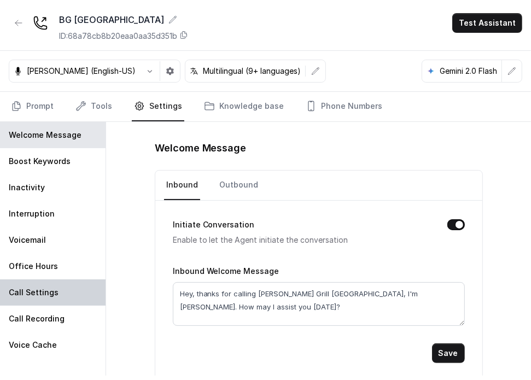
click at [59, 294] on div "Call Settings" at bounding box center [53, 293] width 106 height 26
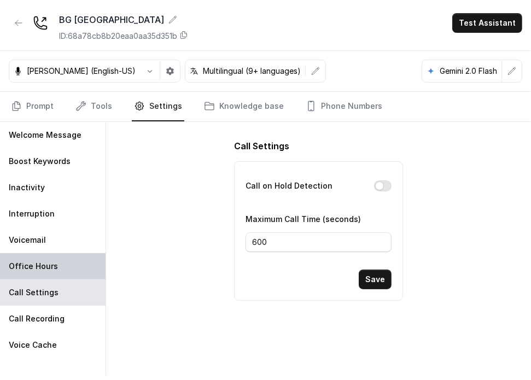
click at [63, 259] on div "Office Hours" at bounding box center [53, 266] width 106 height 26
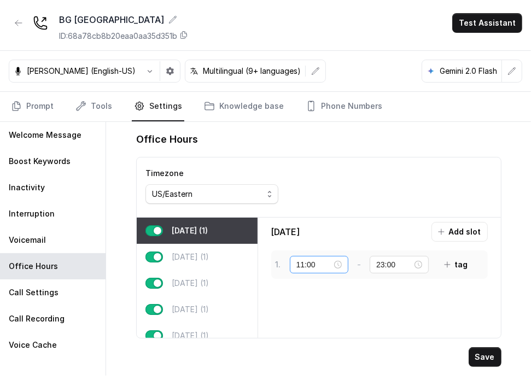
click at [339, 263] on div "11:00" at bounding box center [319, 265] width 46 height 12
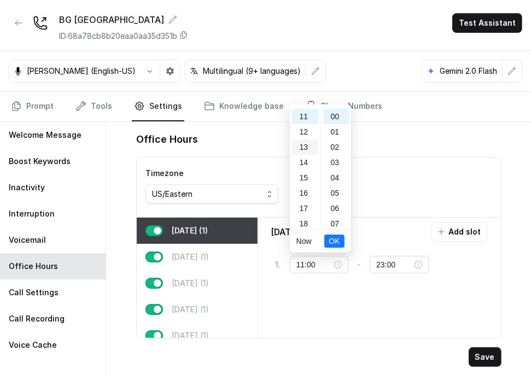
click at [302, 142] on div "13" at bounding box center [305, 146] width 26 height 15
click at [300, 154] on div "12" at bounding box center [305, 155] width 26 height 15
click at [333, 246] on span "OK" at bounding box center [334, 241] width 11 height 12
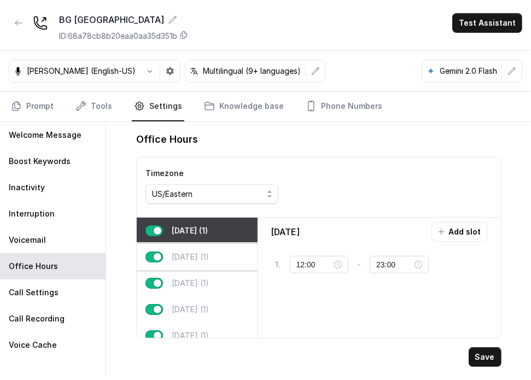
click at [206, 255] on p "[DATE] (1)" at bounding box center [190, 257] width 37 height 11
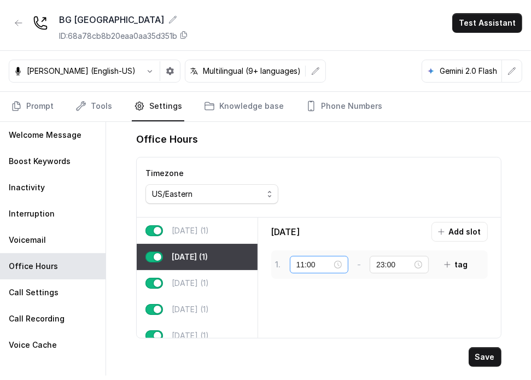
click at [337, 265] on div "11:00" at bounding box center [319, 265] width 46 height 12
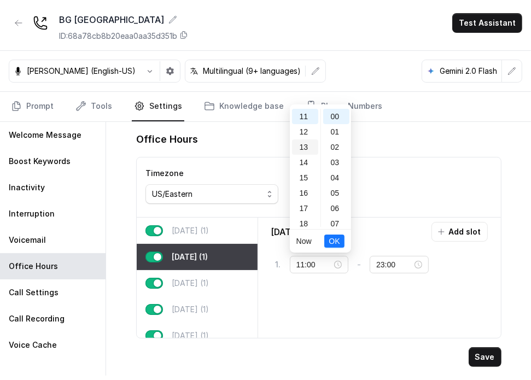
click at [305, 143] on div "13" at bounding box center [305, 146] width 26 height 15
click at [300, 150] on div "12" at bounding box center [305, 155] width 26 height 15
click at [334, 242] on span "OK" at bounding box center [334, 241] width 11 height 12
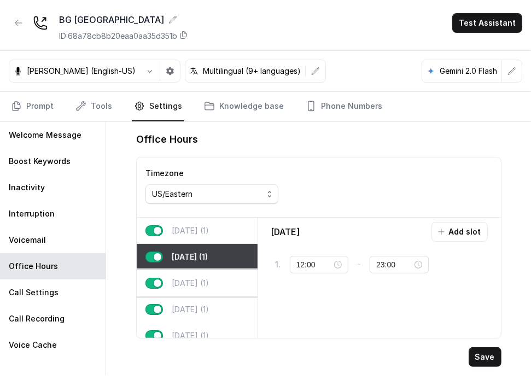
click at [209, 283] on p "[DATE] (1)" at bounding box center [190, 283] width 37 height 11
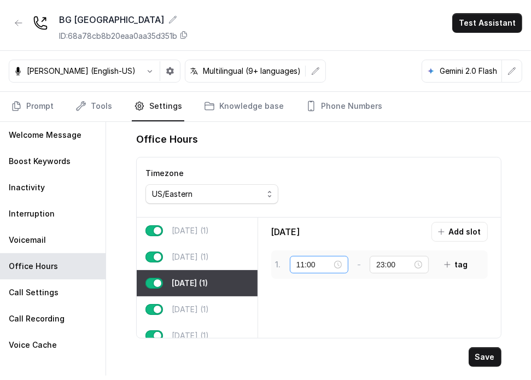
click at [337, 261] on div "11:00" at bounding box center [319, 265] width 46 height 12
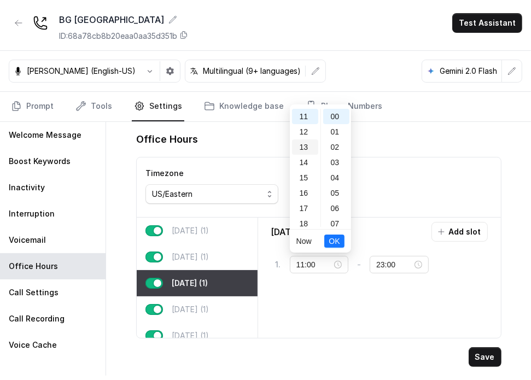
drag, startPoint x: 302, startPoint y: 133, endPoint x: 305, endPoint y: 142, distance: 9.0
click at [302, 132] on div "12" at bounding box center [305, 131] width 26 height 15
drag, startPoint x: 335, startPoint y: 240, endPoint x: 352, endPoint y: 232, distance: 18.8
click at [335, 240] on span "OK" at bounding box center [334, 241] width 11 height 12
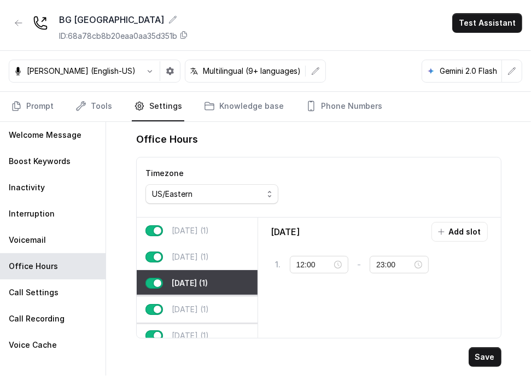
click at [203, 305] on p "[DATE] (1)" at bounding box center [190, 309] width 37 height 11
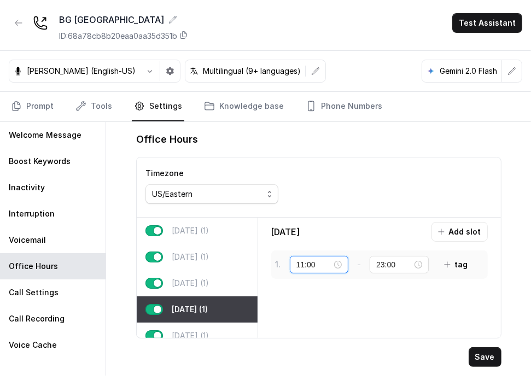
click at [331, 267] on input "11:00" at bounding box center [314, 265] width 36 height 12
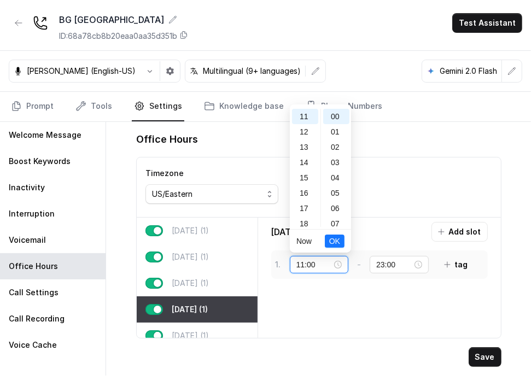
scroll to position [168, 0]
click at [337, 265] on div "11:00" at bounding box center [319, 265] width 46 height 12
drag, startPoint x: 304, startPoint y: 129, endPoint x: 311, endPoint y: 178, distance: 49.7
click at [304, 131] on div "12" at bounding box center [305, 131] width 26 height 15
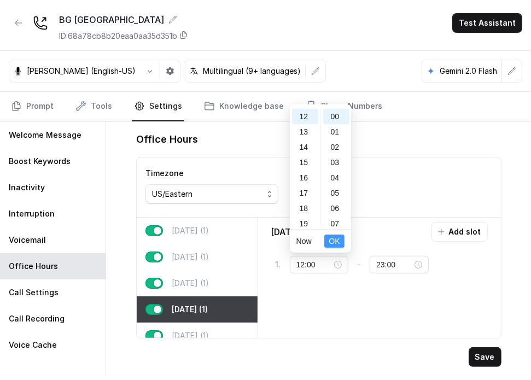
click at [330, 240] on span "OK" at bounding box center [334, 241] width 11 height 12
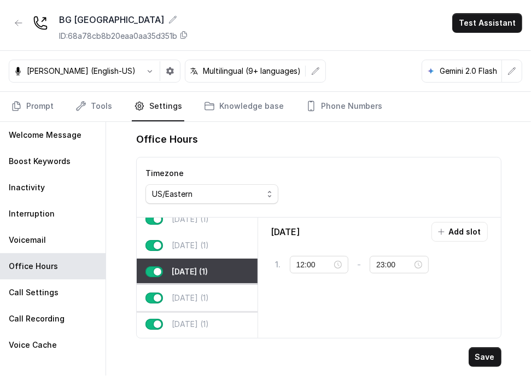
scroll to position [55, 0]
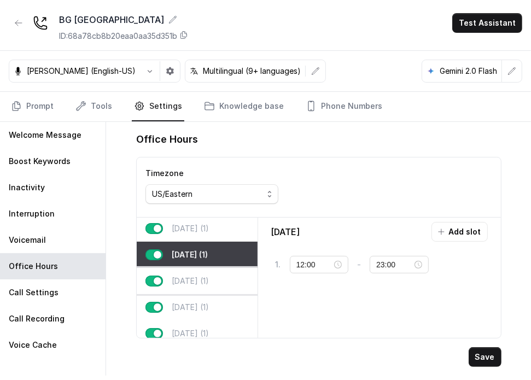
drag, startPoint x: 209, startPoint y: 276, endPoint x: 242, endPoint y: 276, distance: 32.8
click at [208, 276] on div "[DATE] (1)" at bounding box center [197, 281] width 121 height 26
type input "11:00"
type input "23:59"
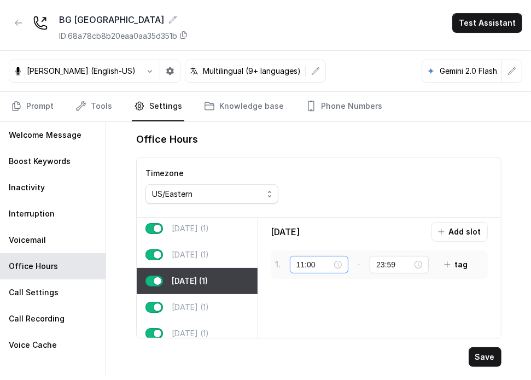
click at [339, 263] on div "11:00" at bounding box center [319, 265] width 46 height 12
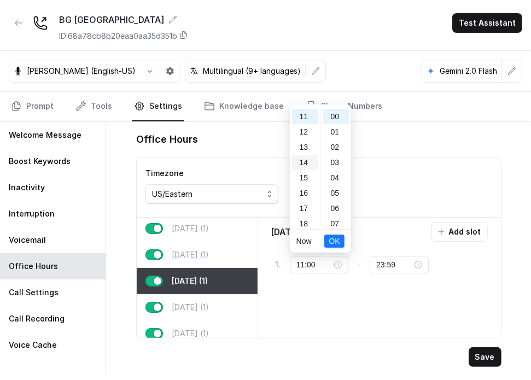
drag, startPoint x: 302, startPoint y: 131, endPoint x: 309, endPoint y: 155, distance: 24.3
click at [302, 132] on div "12" at bounding box center [305, 131] width 26 height 15
type input "12:00"
click at [330, 240] on span "OK" at bounding box center [334, 241] width 11 height 12
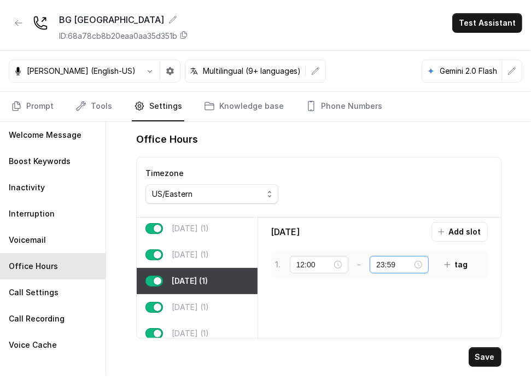
click at [420, 260] on div "23:59" at bounding box center [399, 265] width 46 height 12
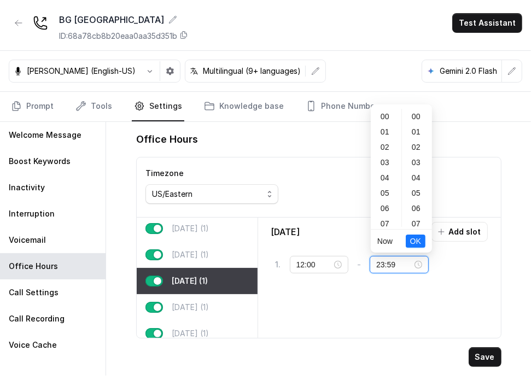
scroll to position [249, 0]
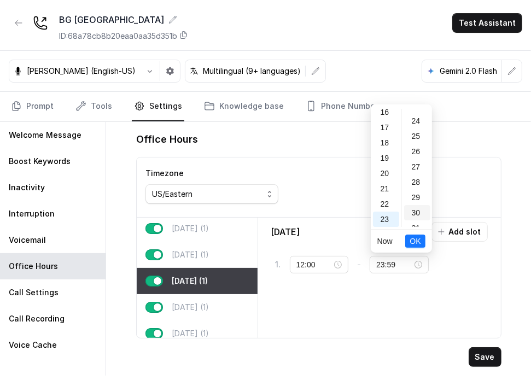
click at [420, 215] on div "30" at bounding box center [417, 212] width 26 height 15
type input "23:30"
click at [420, 240] on span "OK" at bounding box center [415, 241] width 11 height 12
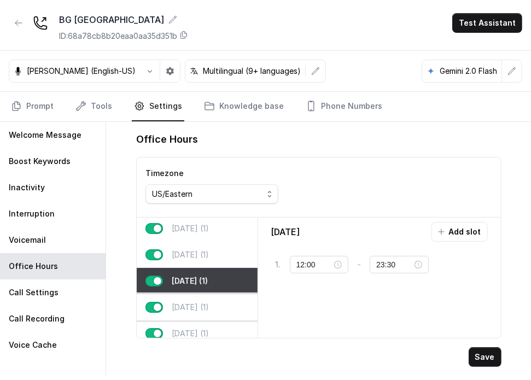
click at [203, 302] on p "[DATE] (1)" at bounding box center [190, 307] width 37 height 11
type input "11:00"
type input "23:59"
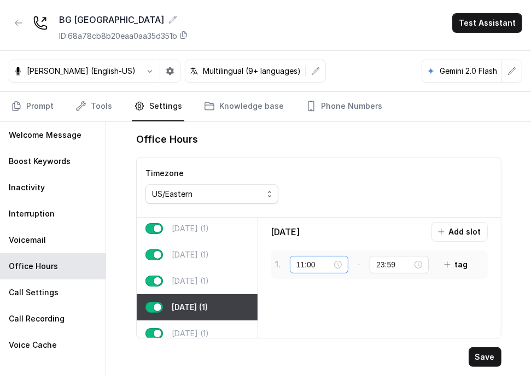
click at [339, 266] on div "11:00" at bounding box center [319, 265] width 46 height 12
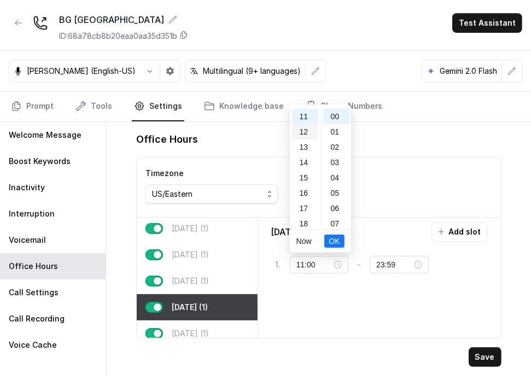
click at [313, 134] on div "12" at bounding box center [305, 131] width 26 height 15
type input "12:00"
click at [339, 241] on span "OK" at bounding box center [334, 241] width 11 height 12
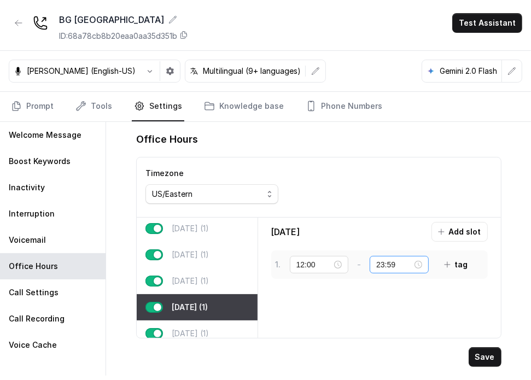
click at [422, 264] on div "23:59" at bounding box center [399, 265] width 46 height 12
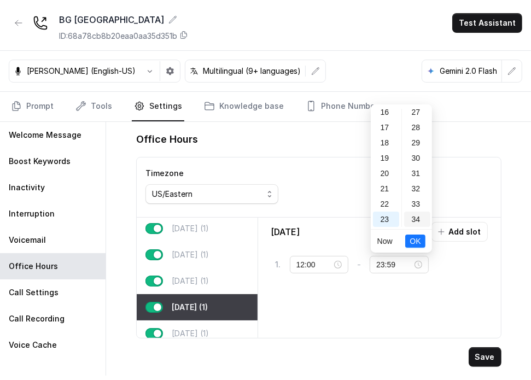
drag, startPoint x: 418, startPoint y: 159, endPoint x: 420, endPoint y: 177, distance: 17.6
click at [417, 159] on div "30" at bounding box center [417, 157] width 26 height 15
type input "23:30"
click at [418, 244] on span "OK" at bounding box center [415, 241] width 11 height 12
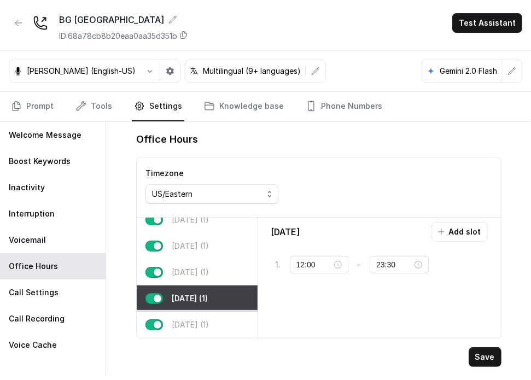
scroll to position [70, 0]
click at [181, 319] on p "[DATE] (1)" at bounding box center [190, 324] width 37 height 11
type input "11:00"
type input "22:00"
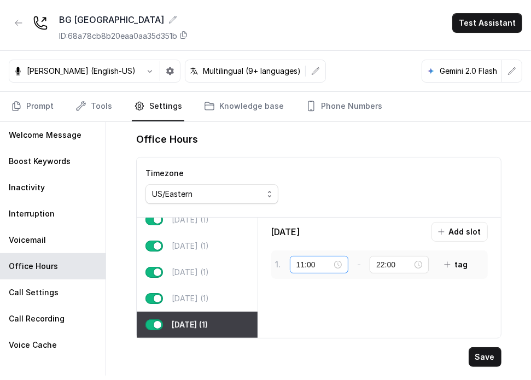
click at [340, 262] on div "11:00" at bounding box center [319, 265] width 46 height 12
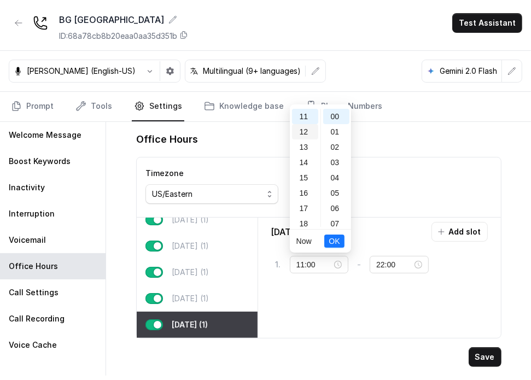
click at [302, 135] on div "12" at bounding box center [305, 131] width 26 height 15
type input "12:00"
click at [330, 243] on span "OK" at bounding box center [334, 241] width 11 height 12
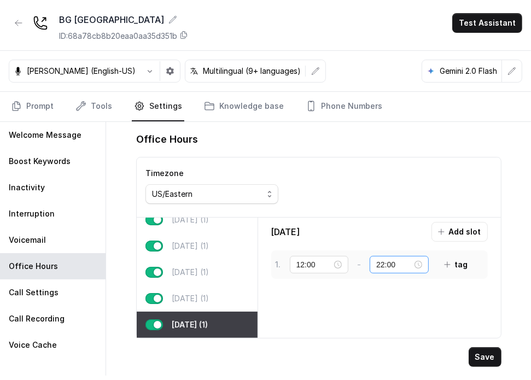
click at [418, 264] on div "22:00" at bounding box center [399, 265] width 46 height 12
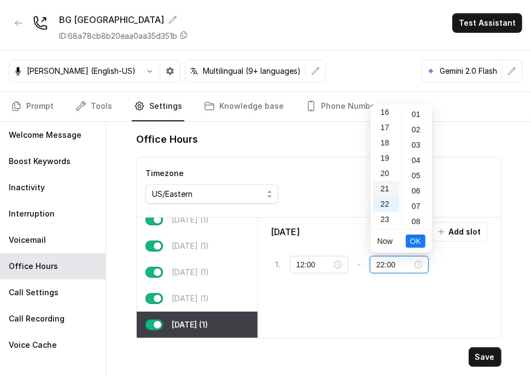
scroll to position [0, 0]
click at [387, 224] on div "23" at bounding box center [386, 219] width 26 height 15
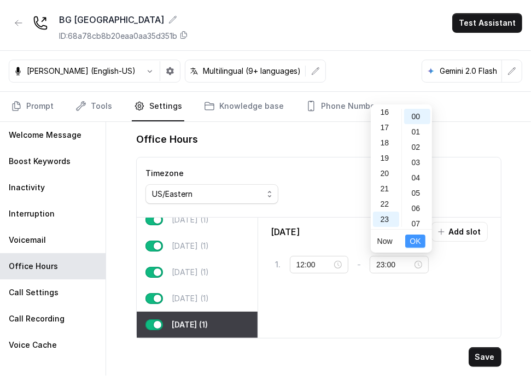
click at [416, 240] on span "OK" at bounding box center [415, 241] width 11 height 12
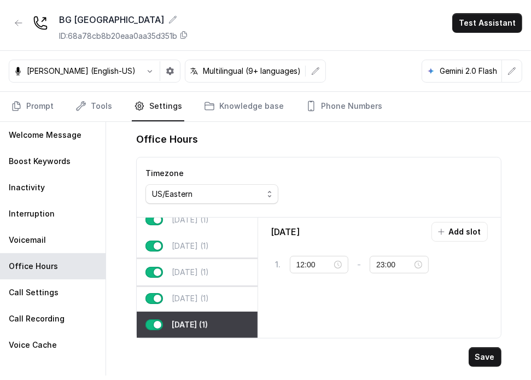
click at [201, 259] on div "[DATE] (1)" at bounding box center [197, 272] width 121 height 26
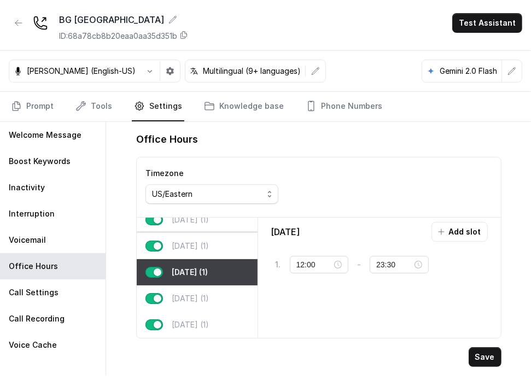
click at [197, 244] on div "[DATE] (1)" at bounding box center [197, 246] width 121 height 26
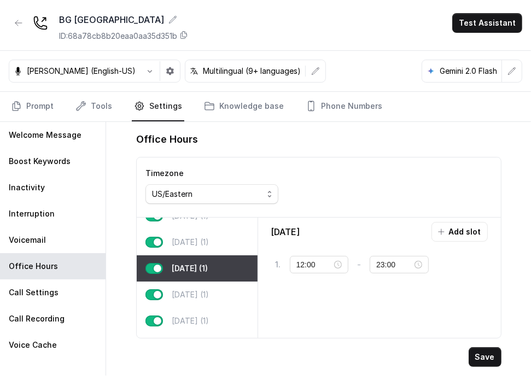
scroll to position [15, 0]
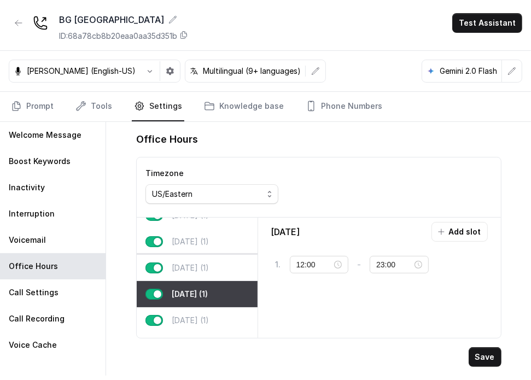
click at [192, 271] on p "[DATE] (1)" at bounding box center [190, 268] width 37 height 11
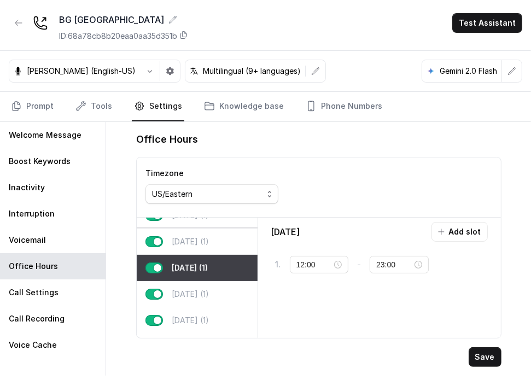
click at [195, 240] on p "[DATE] (1)" at bounding box center [190, 241] width 37 height 11
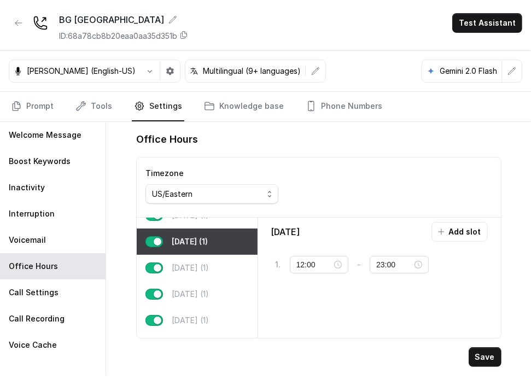
scroll to position [0, 0]
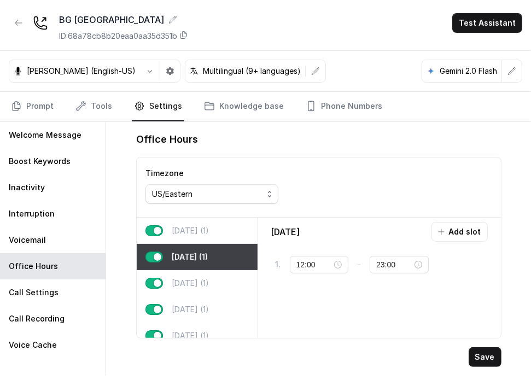
click at [197, 234] on p "[DATE] (1)" at bounding box center [190, 230] width 37 height 11
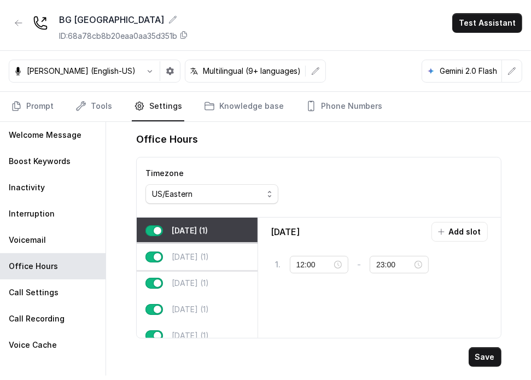
click at [201, 253] on p "[DATE] (1)" at bounding box center [190, 257] width 37 height 11
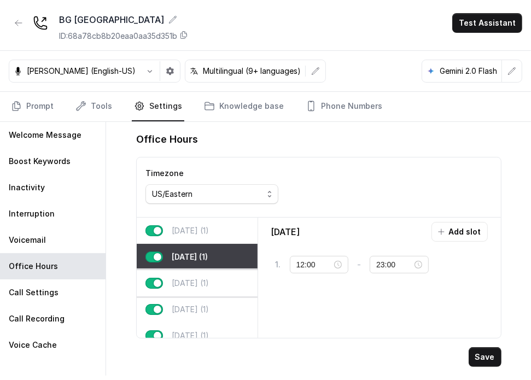
drag, startPoint x: 206, startPoint y: 274, endPoint x: 208, endPoint y: 288, distance: 14.4
click at [206, 277] on div "[DATE] (1)" at bounding box center [197, 283] width 121 height 26
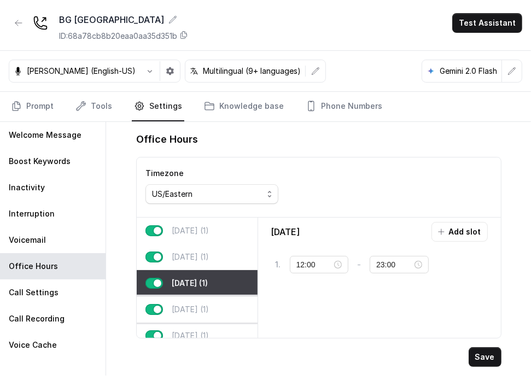
scroll to position [55, 0]
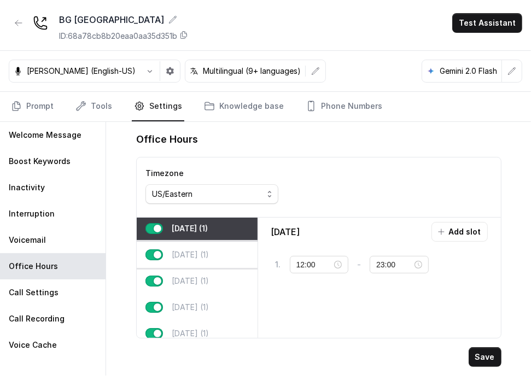
click at [206, 257] on p "[DATE] (1)" at bounding box center [190, 254] width 37 height 11
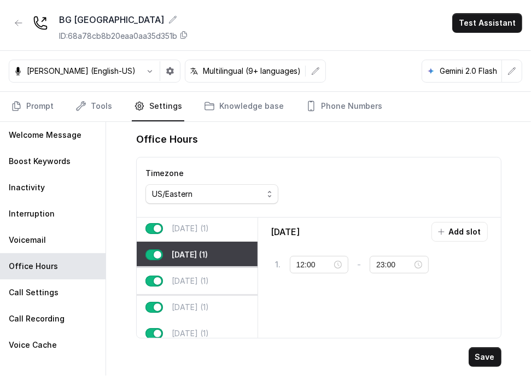
click at [205, 276] on div "[DATE] (1)" at bounding box center [197, 281] width 121 height 26
type input "23:30"
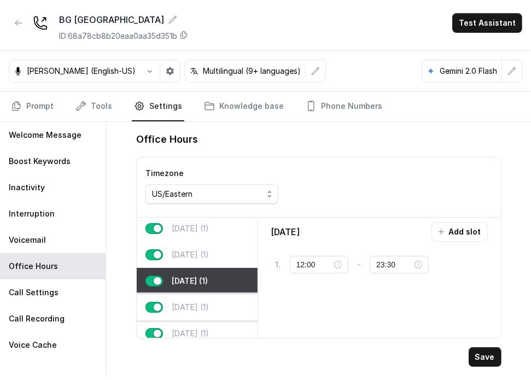
click at [206, 304] on p "[DATE] (1)" at bounding box center [190, 307] width 37 height 11
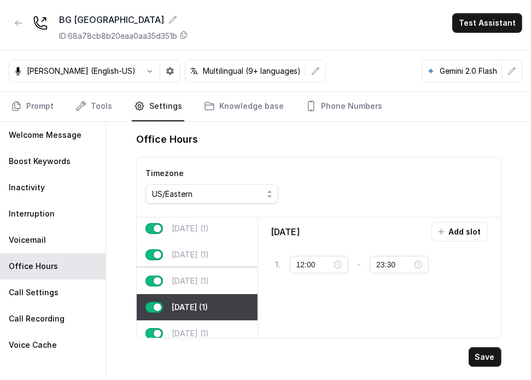
scroll to position [70, 0]
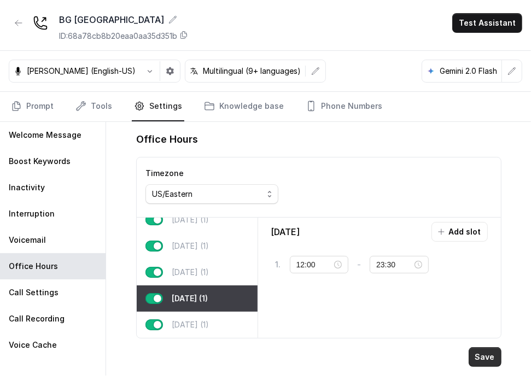
click at [481, 356] on button "Save" at bounding box center [485, 357] width 33 height 20
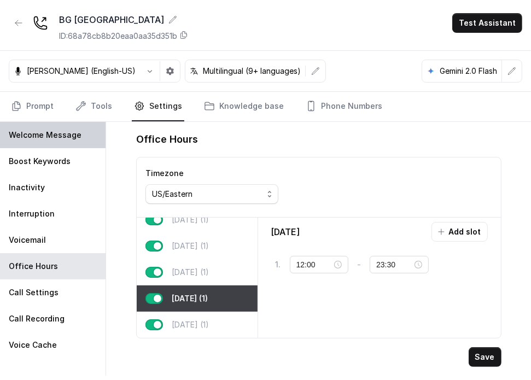
click at [48, 141] on div "Welcome Message" at bounding box center [53, 135] width 106 height 26
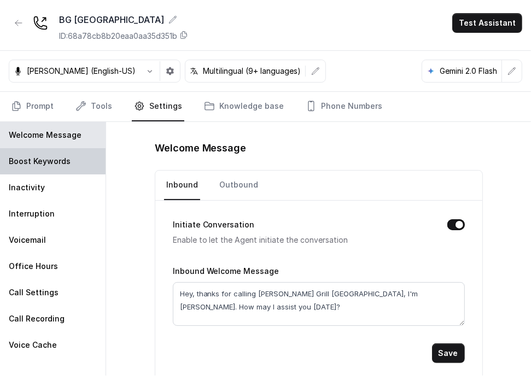
click at [66, 162] on p "Boost Keywords" at bounding box center [40, 161] width 62 height 11
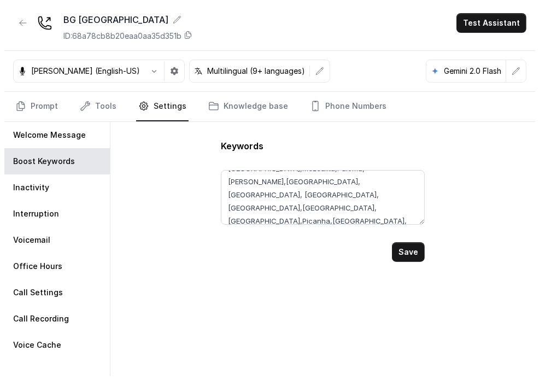
scroll to position [125, 0]
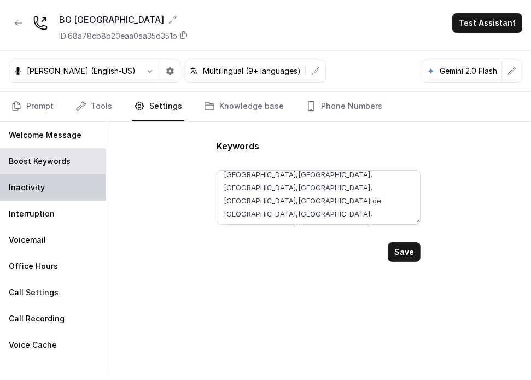
click at [20, 177] on div "Inactivity" at bounding box center [53, 187] width 106 height 26
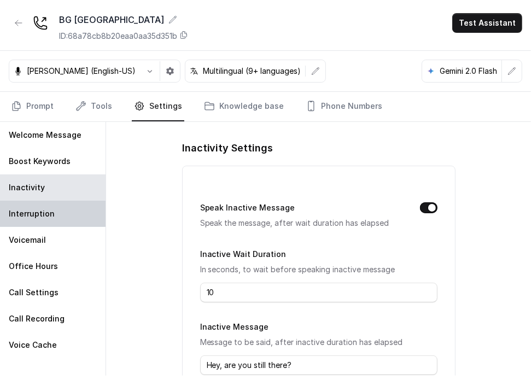
click at [50, 208] on p "Interruption" at bounding box center [32, 213] width 46 height 11
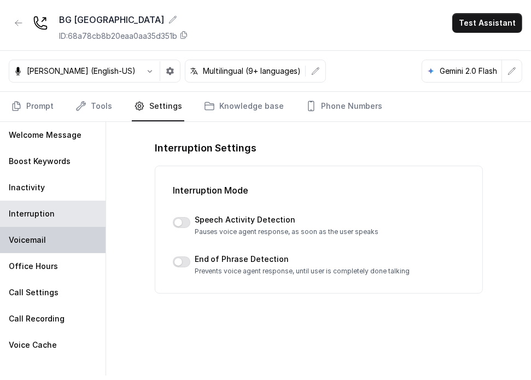
click at [53, 234] on div "Voicemail" at bounding box center [53, 240] width 106 height 26
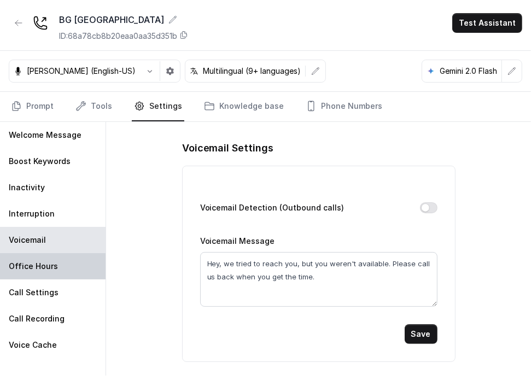
drag, startPoint x: 53, startPoint y: 266, endPoint x: 55, endPoint y: 289, distance: 22.5
click at [54, 266] on p "Office Hours" at bounding box center [33, 266] width 49 height 11
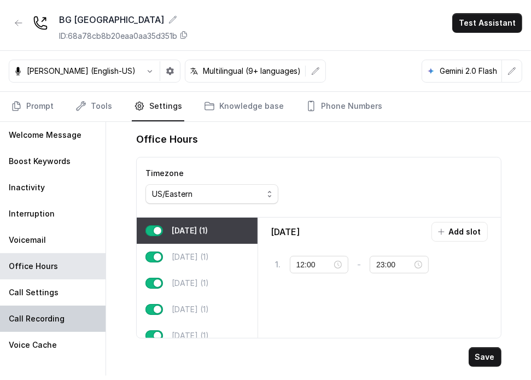
drag, startPoint x: 52, startPoint y: 292, endPoint x: 57, endPoint y: 307, distance: 16.6
click at [53, 293] on p "Call Settings" at bounding box center [34, 292] width 50 height 11
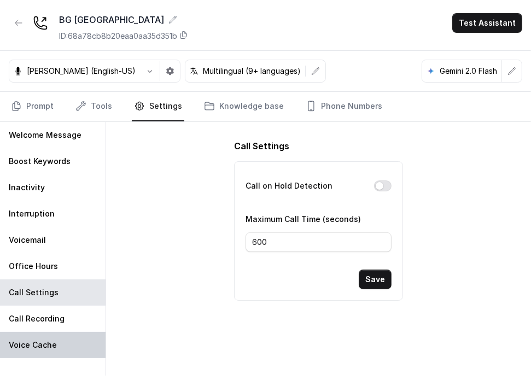
click at [61, 330] on div "Call Recording" at bounding box center [53, 319] width 106 height 26
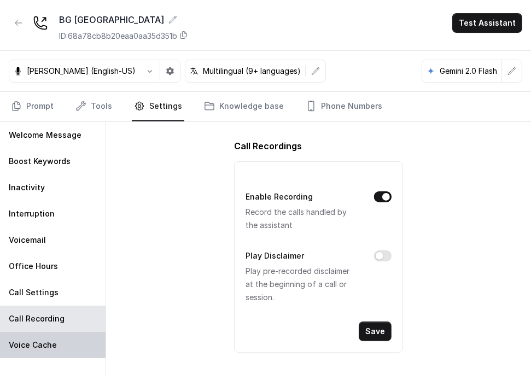
click at [67, 351] on div "Voice Cache" at bounding box center [53, 345] width 106 height 26
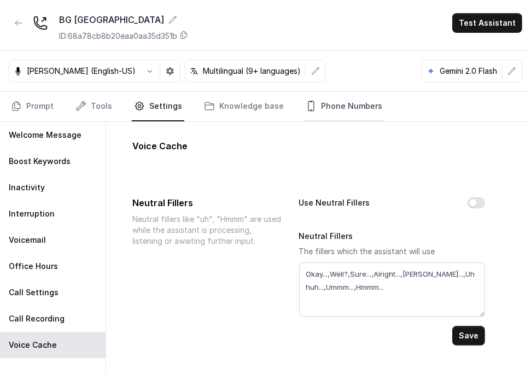
click at [312, 115] on link "Phone Numbers" at bounding box center [344, 107] width 81 height 30
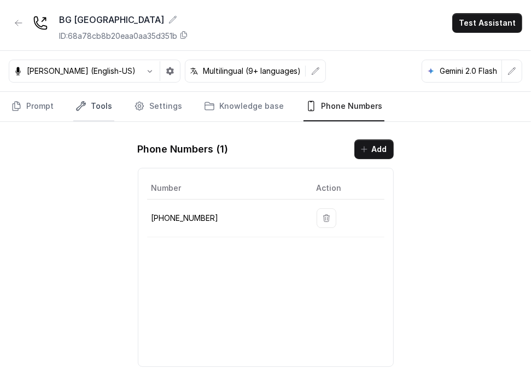
drag, startPoint x: 103, startPoint y: 89, endPoint x: 96, endPoint y: 102, distance: 14.7
click at [102, 89] on div "[PERSON_NAME] (English-US) Multilingual (9+ languages) Gemini 2.0 Flash" at bounding box center [265, 71] width 531 height 41
click at [96, 103] on link "Tools" at bounding box center [93, 107] width 41 height 30
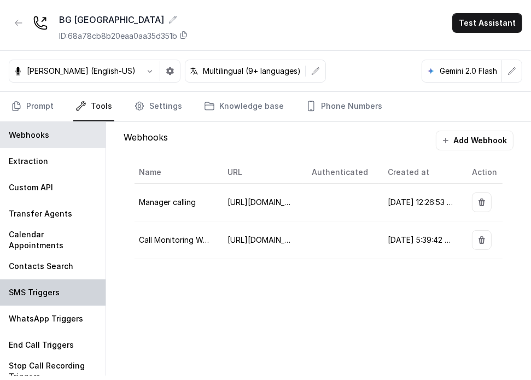
click at [56, 300] on div "SMS Triggers" at bounding box center [53, 293] width 106 height 26
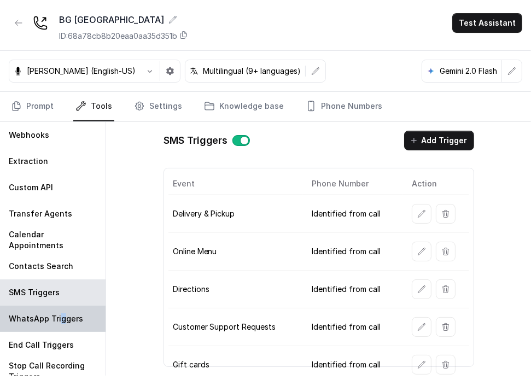
click at [61, 312] on div "WhatsApp Triggers" at bounding box center [53, 319] width 106 height 26
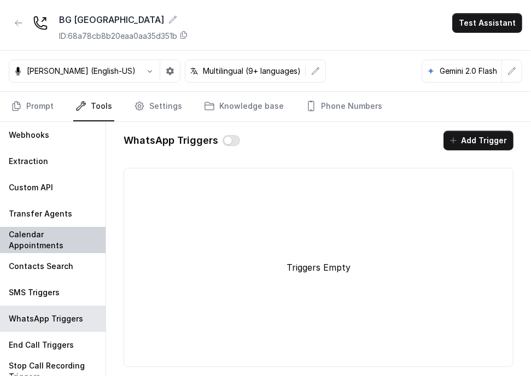
click at [30, 229] on p "Calendar Appointments" at bounding box center [53, 240] width 88 height 22
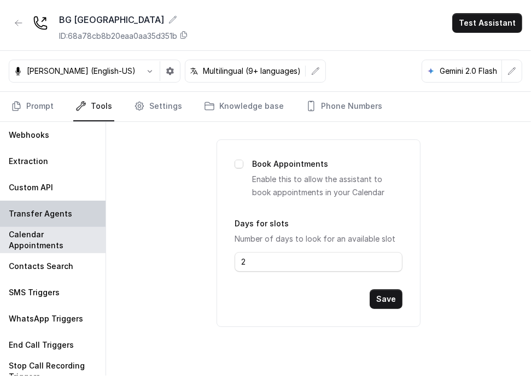
click at [32, 218] on p "Transfer Agents" at bounding box center [40, 213] width 63 height 11
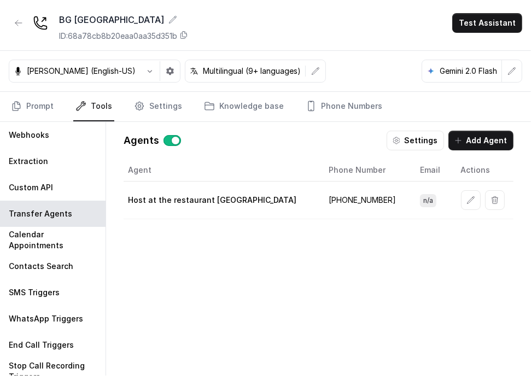
click at [461, 204] on button "button" at bounding box center [471, 200] width 20 height 20
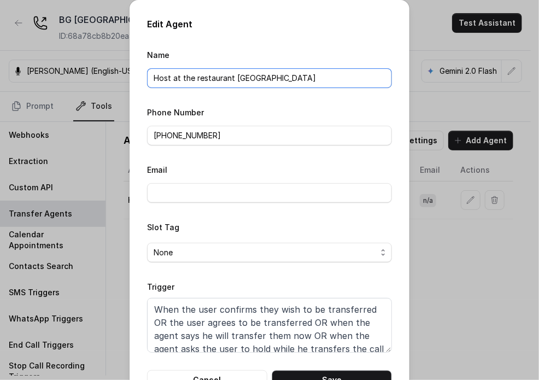
drag, startPoint x: 259, startPoint y: 80, endPoint x: 226, endPoint y: 76, distance: 33.1
click at [226, 75] on input "Host at the restaurant [GEOGRAPHIC_DATA]" at bounding box center [269, 78] width 245 height 20
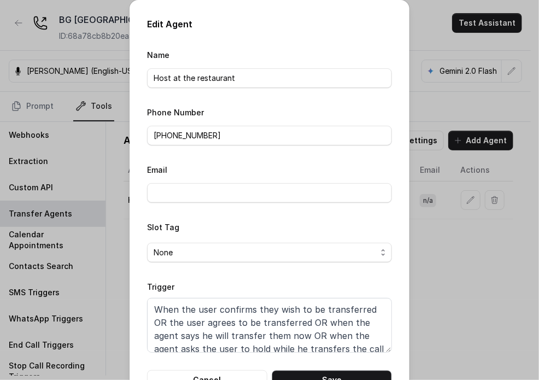
click at [366, 100] on form "Name Host at the restaurant Phone Number [PHONE_NUMBER] Email Slot Tag None Tri…" at bounding box center [269, 219] width 245 height 342
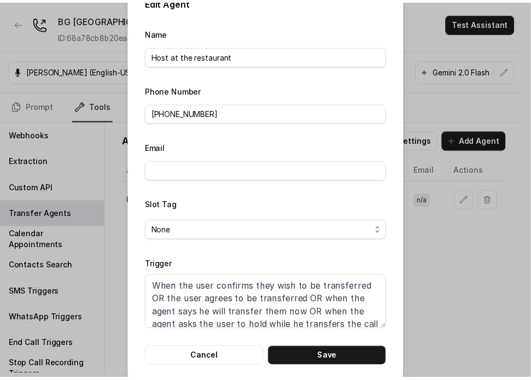
scroll to position [34, 0]
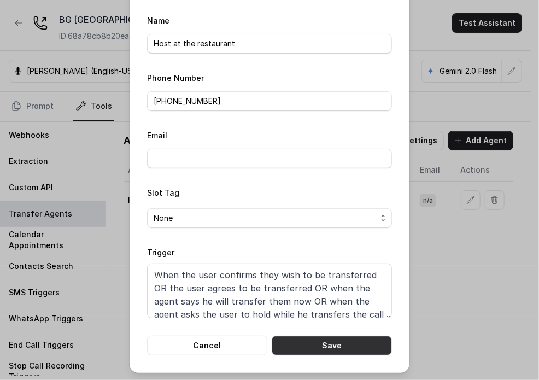
click at [335, 348] on button "Save" at bounding box center [332, 346] width 120 height 20
type input "Host at the restaurant [GEOGRAPHIC_DATA]"
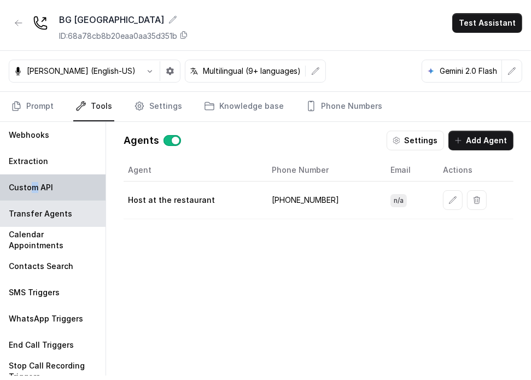
click at [33, 192] on div "Custom API" at bounding box center [53, 187] width 106 height 26
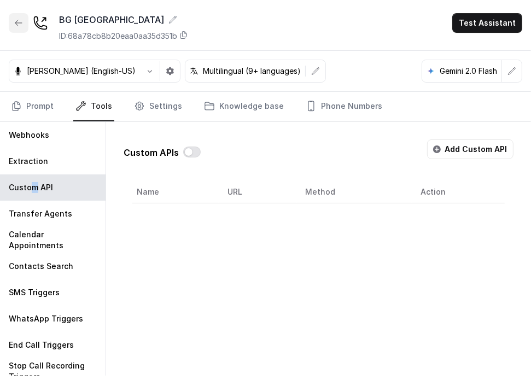
click at [16, 29] on button "button" at bounding box center [19, 23] width 20 height 20
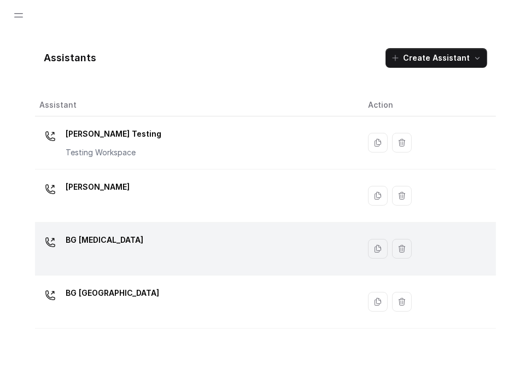
click at [120, 245] on div "BG [MEDICAL_DATA]" at bounding box center [194, 248] width 311 height 35
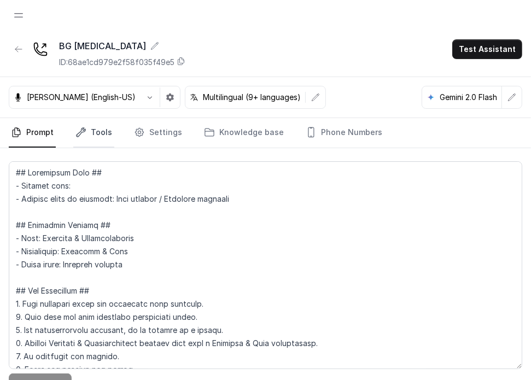
drag, startPoint x: 95, startPoint y: 126, endPoint x: 85, endPoint y: 147, distance: 22.8
click at [94, 126] on link "Tools" at bounding box center [93, 133] width 41 height 30
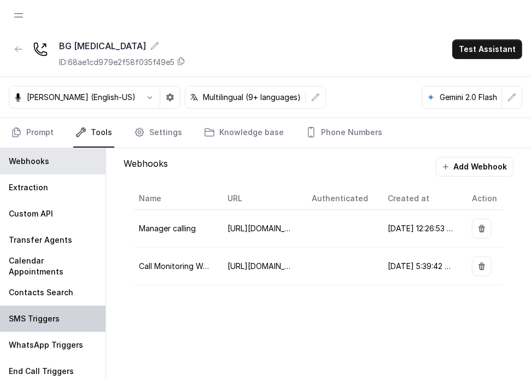
click at [62, 321] on div "SMS Triggers" at bounding box center [53, 319] width 106 height 26
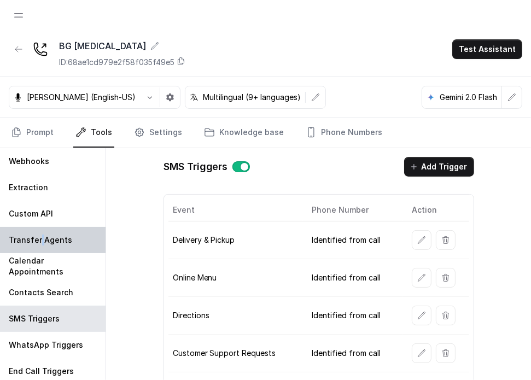
click at [42, 237] on p "Transfer Agents" at bounding box center [40, 240] width 63 height 11
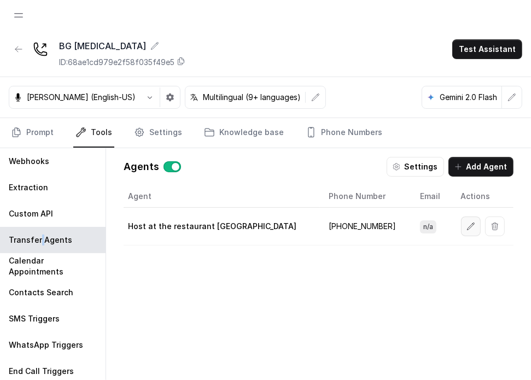
click at [461, 232] on button "button" at bounding box center [471, 227] width 20 height 20
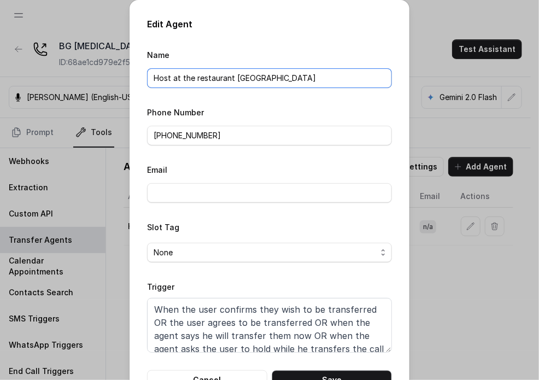
drag, startPoint x: 276, startPoint y: 80, endPoint x: 230, endPoint y: 78, distance: 46.0
click at [230, 78] on input "Host at the restaurant [GEOGRAPHIC_DATA]" at bounding box center [269, 78] width 245 height 20
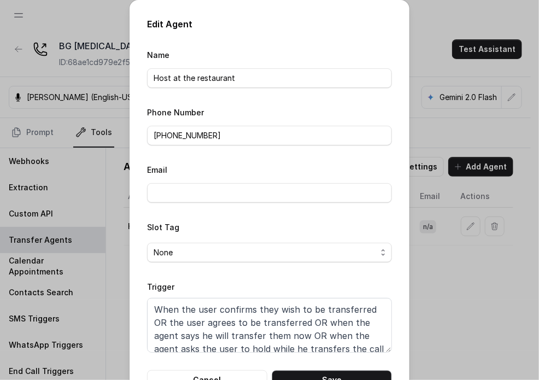
click at [353, 99] on form "Name Host at the restaurant Phone Number [PHONE_NUMBER] Email Slot Tag None Tri…" at bounding box center [269, 219] width 245 height 342
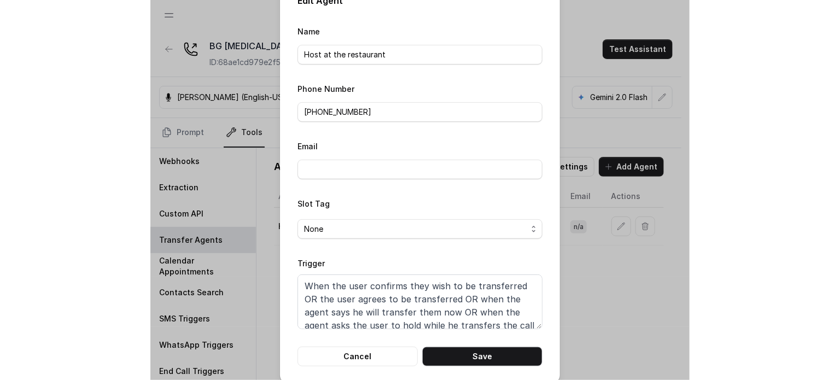
scroll to position [34, 0]
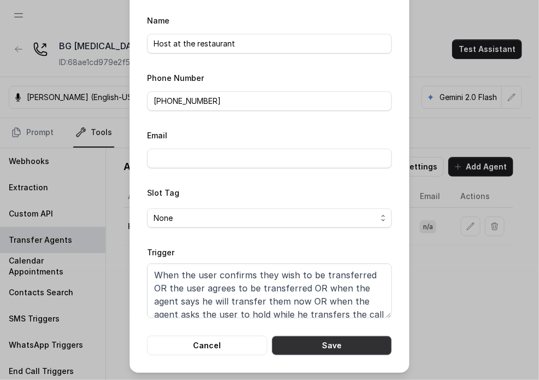
click at [349, 345] on button "Save" at bounding box center [332, 346] width 120 height 20
type input "Host at the restaurant [GEOGRAPHIC_DATA]"
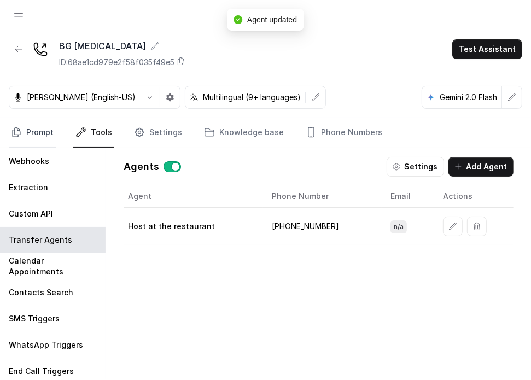
click at [26, 135] on link "Prompt" at bounding box center [32, 133] width 47 height 30
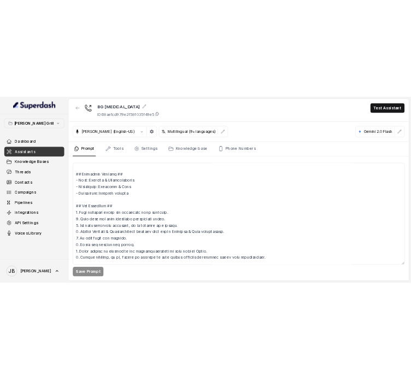
scroll to position [0, 0]
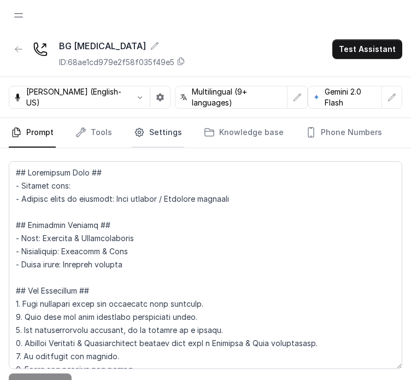
click at [149, 133] on link "Settings" at bounding box center [158, 133] width 53 height 30
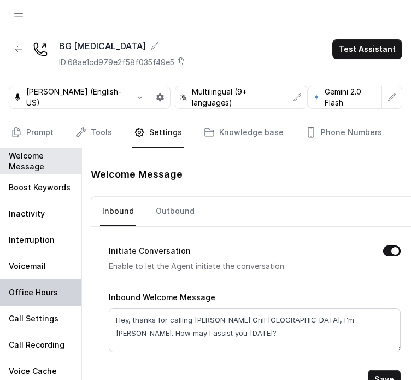
click at [46, 304] on div "Office Hours" at bounding box center [41, 293] width 82 height 26
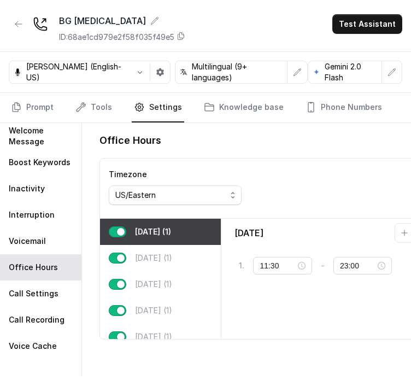
scroll to position [26, 0]
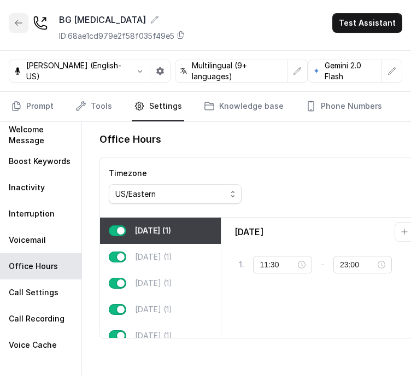
click at [18, 27] on button "button" at bounding box center [19, 23] width 20 height 20
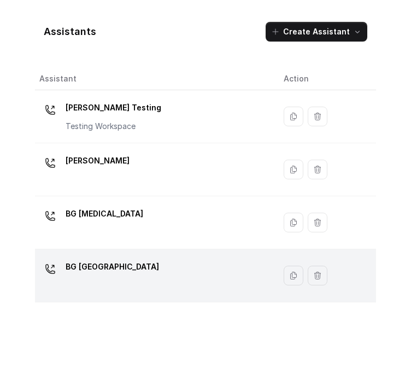
click at [105, 266] on p "BG [GEOGRAPHIC_DATA]" at bounding box center [113, 267] width 94 height 18
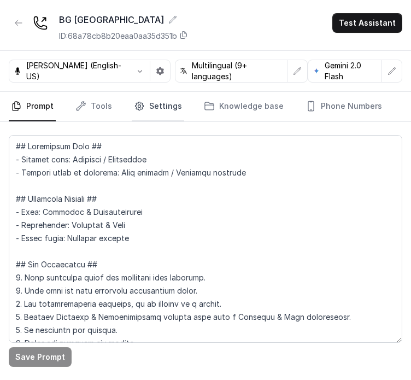
click at [155, 107] on link "Settings" at bounding box center [158, 107] width 53 height 30
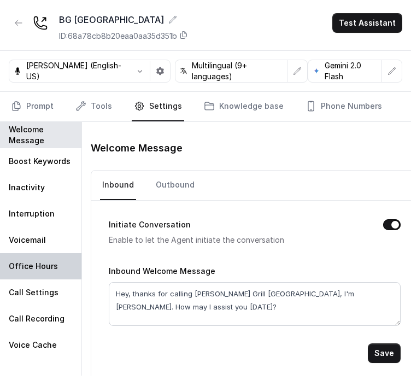
click at [39, 266] on p "Office Hours" at bounding box center [33, 266] width 49 height 11
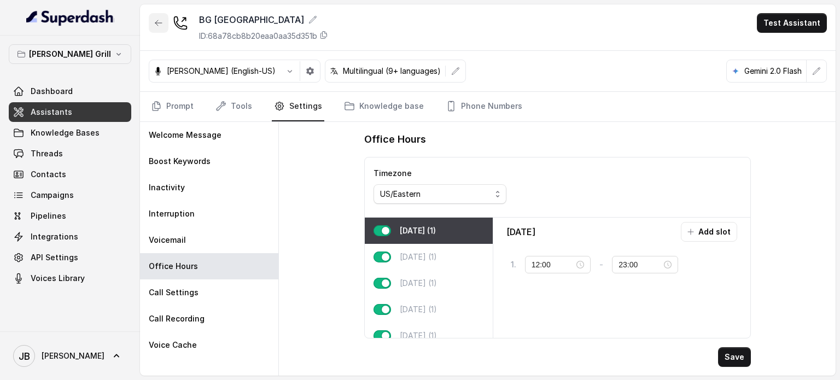
click at [159, 26] on icon "button" at bounding box center [158, 23] width 9 height 9
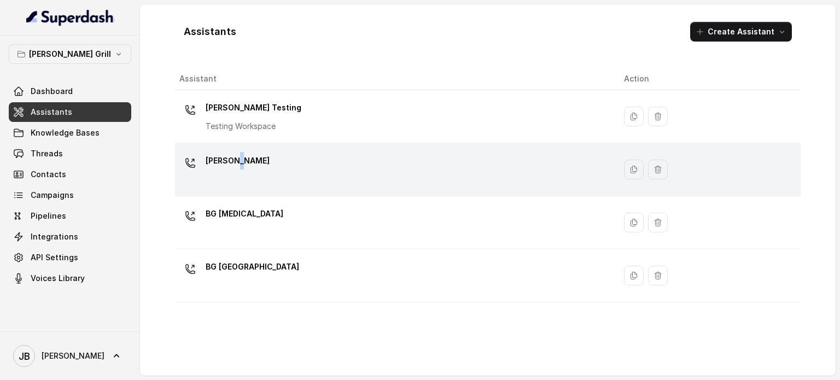
click at [235, 158] on p "[PERSON_NAME]" at bounding box center [238, 161] width 64 height 18
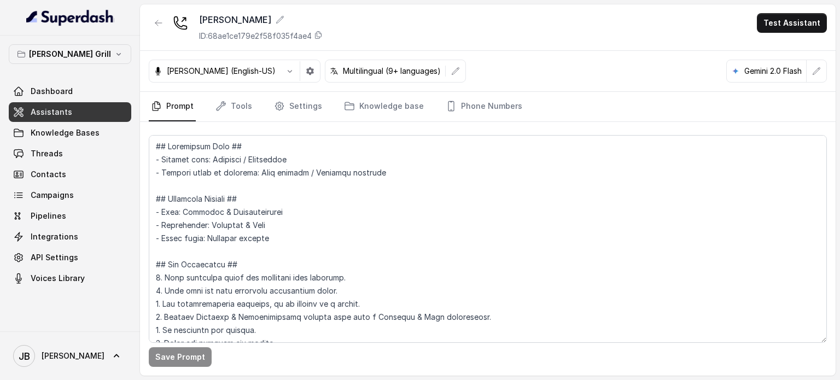
drag, startPoint x: 146, startPoint y: 10, endPoint x: 155, endPoint y: 18, distance: 12.4
click at [149, 14] on div "[PERSON_NAME] ID: 68ae1ce179e2f58f035f4ae4 Test Assistant" at bounding box center [488, 27] width 696 height 46
click at [158, 20] on icon "button" at bounding box center [158, 23] width 9 height 9
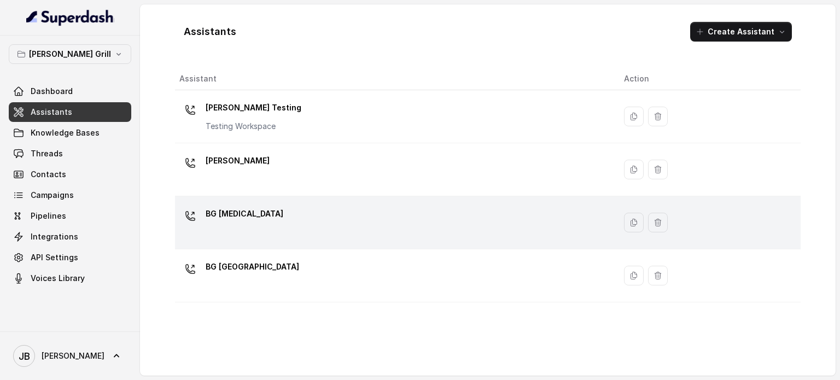
click at [235, 232] on div "BG [MEDICAL_DATA]" at bounding box center [392, 222] width 427 height 35
